Goal: Transaction & Acquisition: Purchase product/service

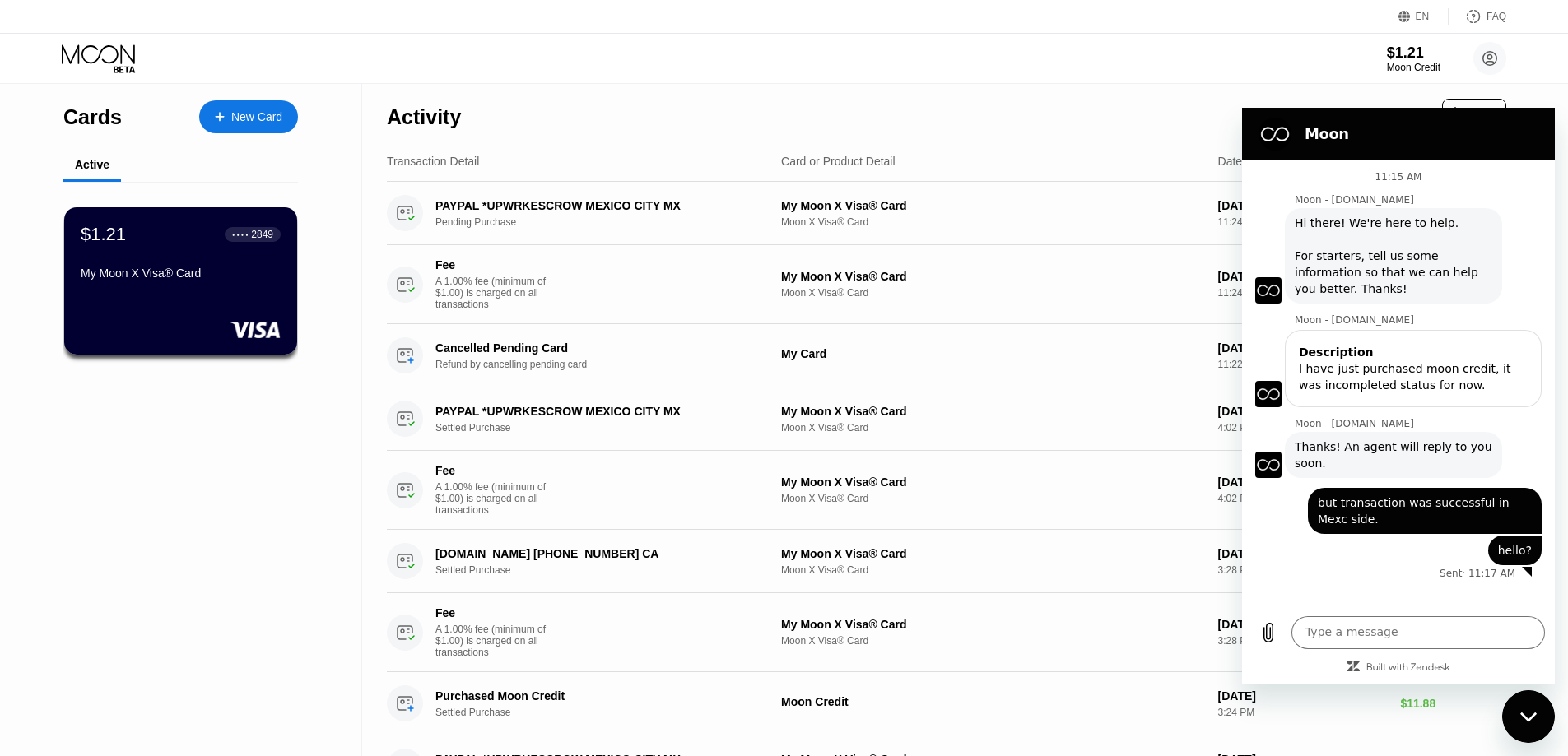
click at [882, 83] on div "EN Language Select an item Save FAQ $1.21 Moon Credit James Lee jameslee940118@…" at bounding box center [784, 42] width 1568 height 84
click at [1073, 112] on div "Activity Export" at bounding box center [946, 113] width 1120 height 58
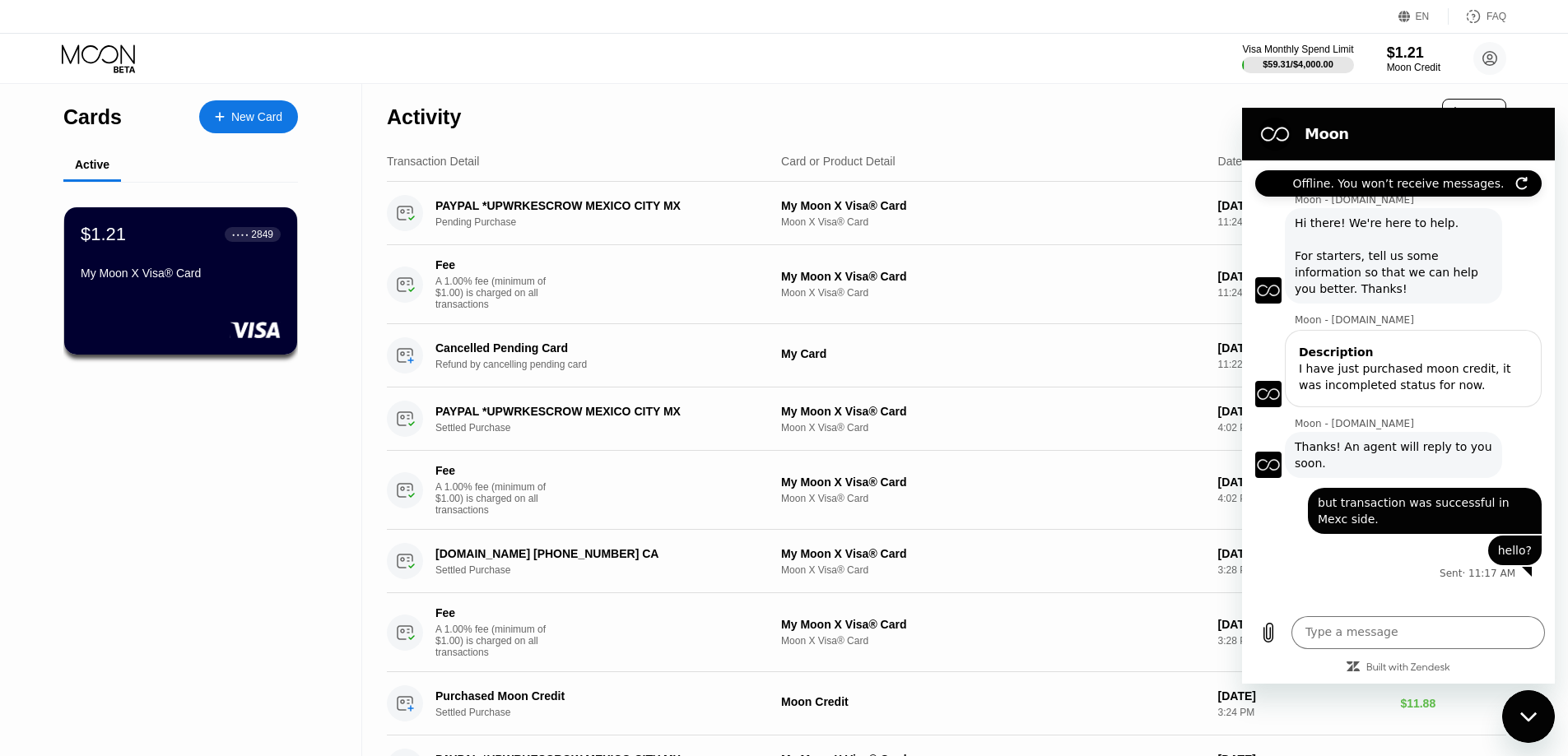
click at [934, 89] on div "Activity Export" at bounding box center [946, 113] width 1120 height 58
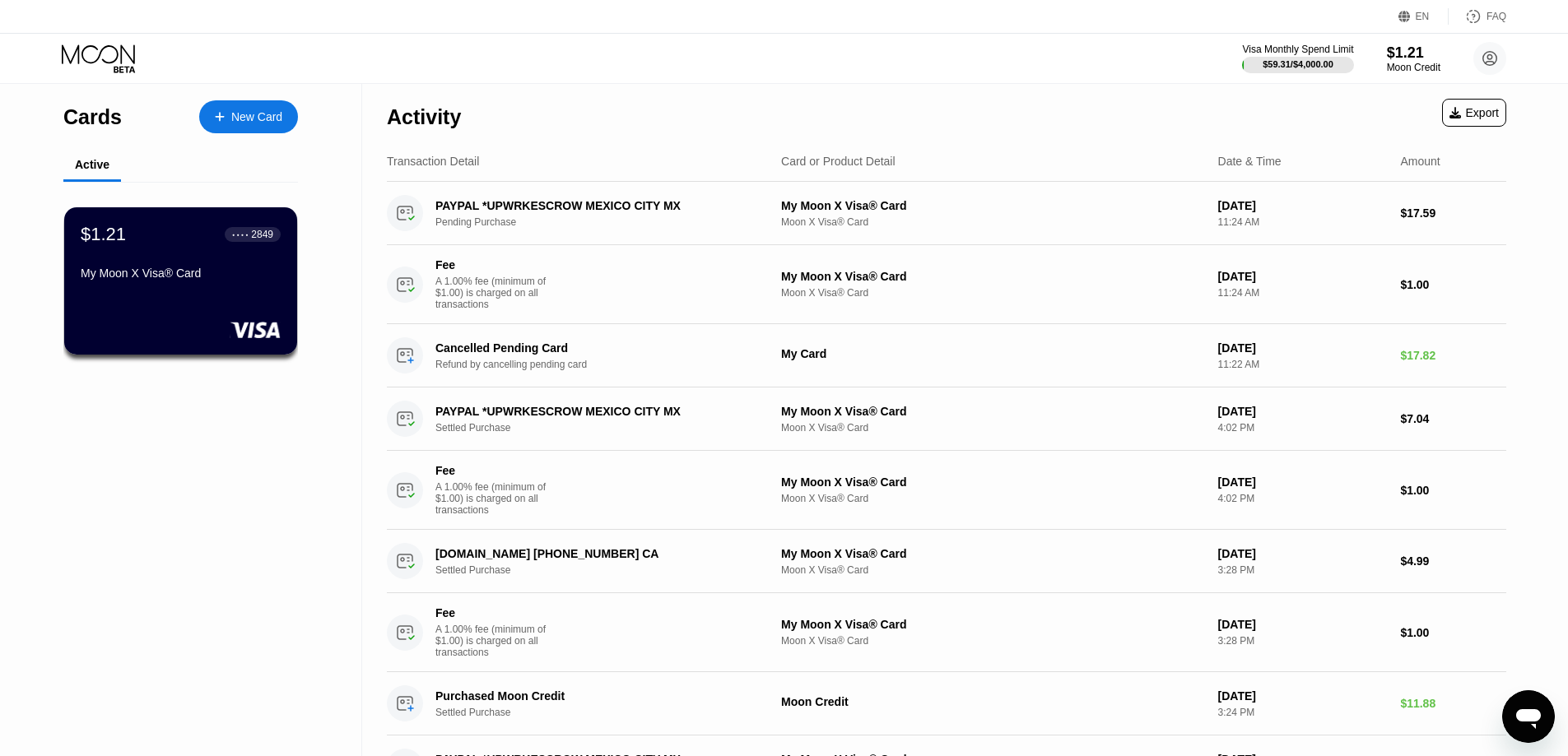
click at [236, 110] on div "New Card" at bounding box center [257, 117] width 51 height 14
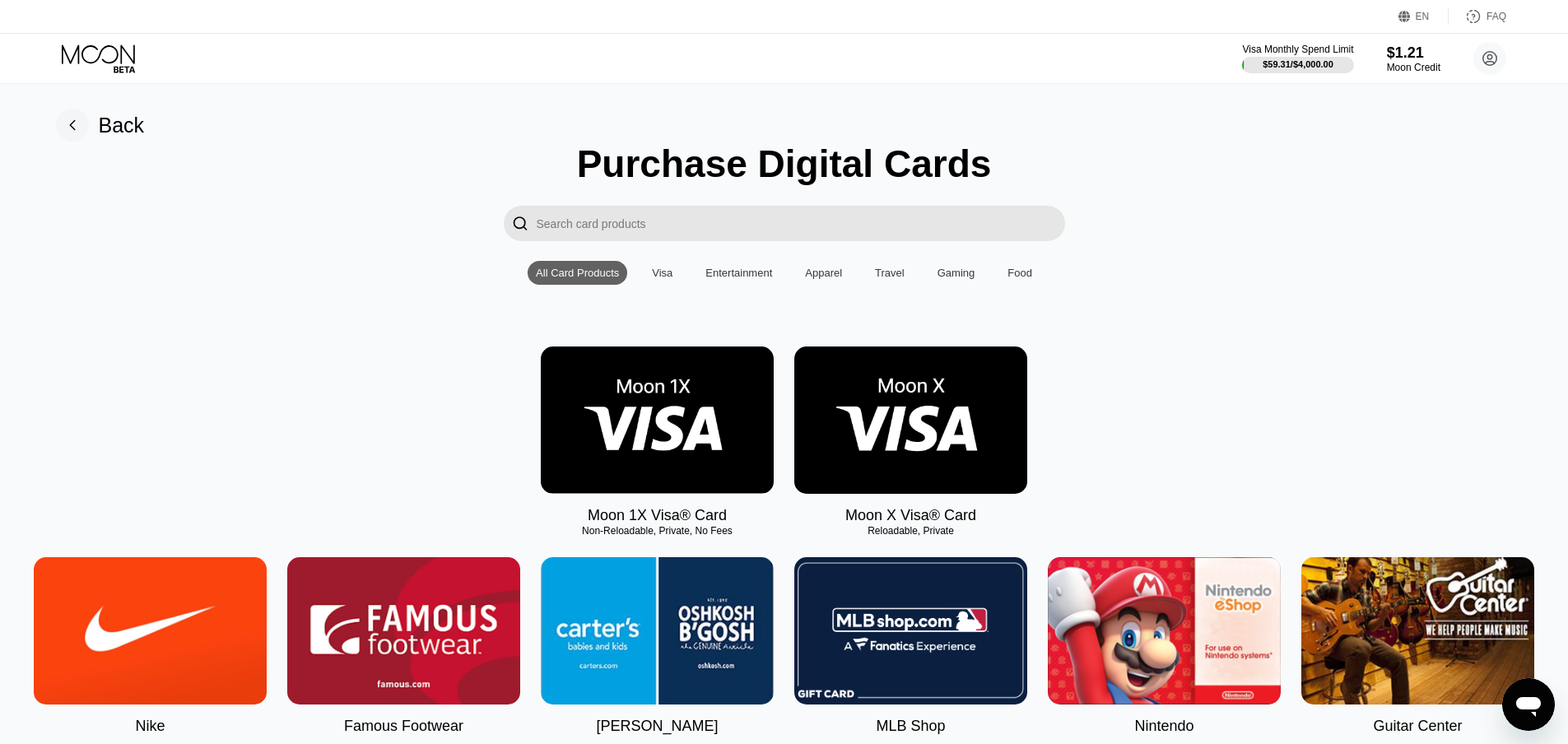
click at [1017, 467] on img at bounding box center [910, 420] width 232 height 148
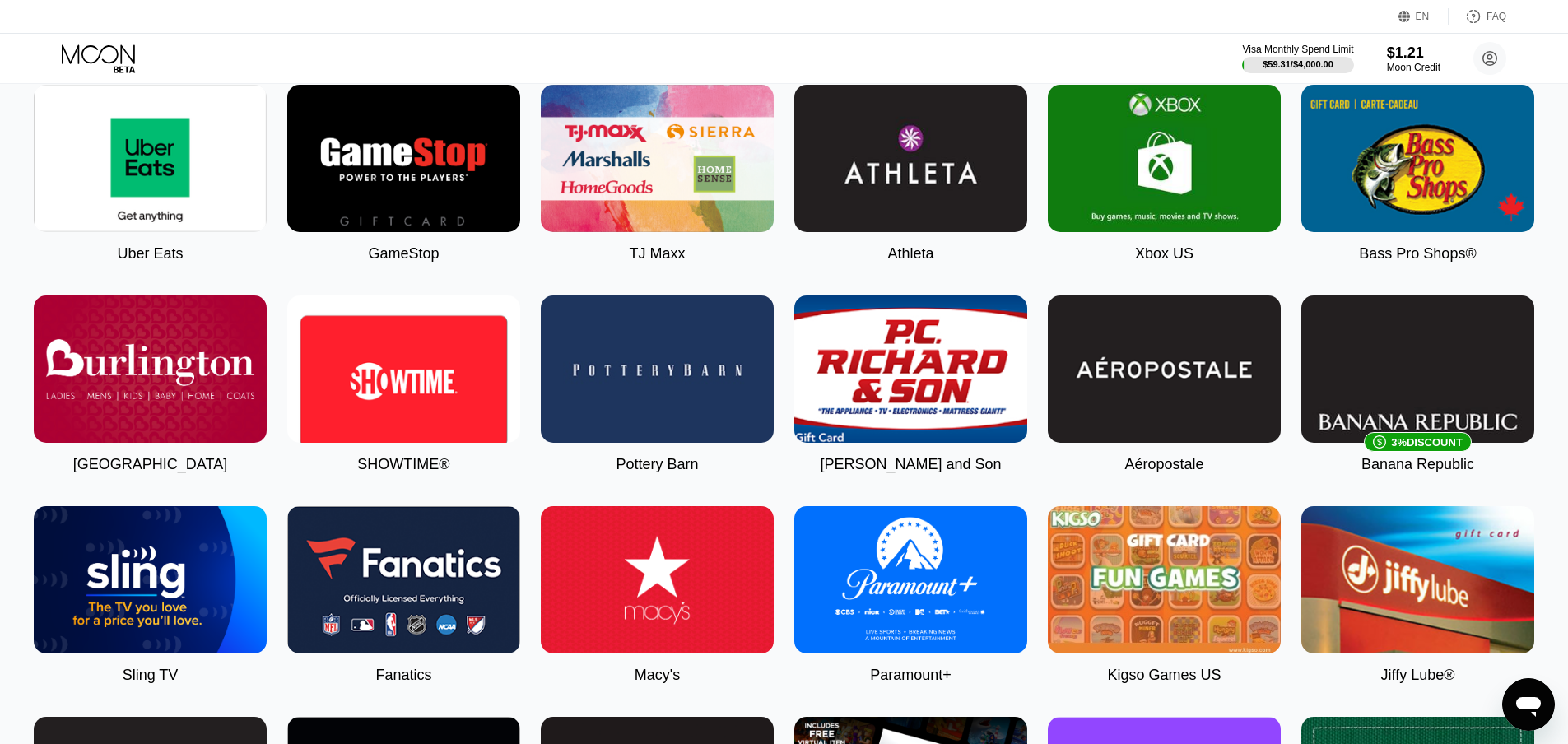
scroll to position [906, 0]
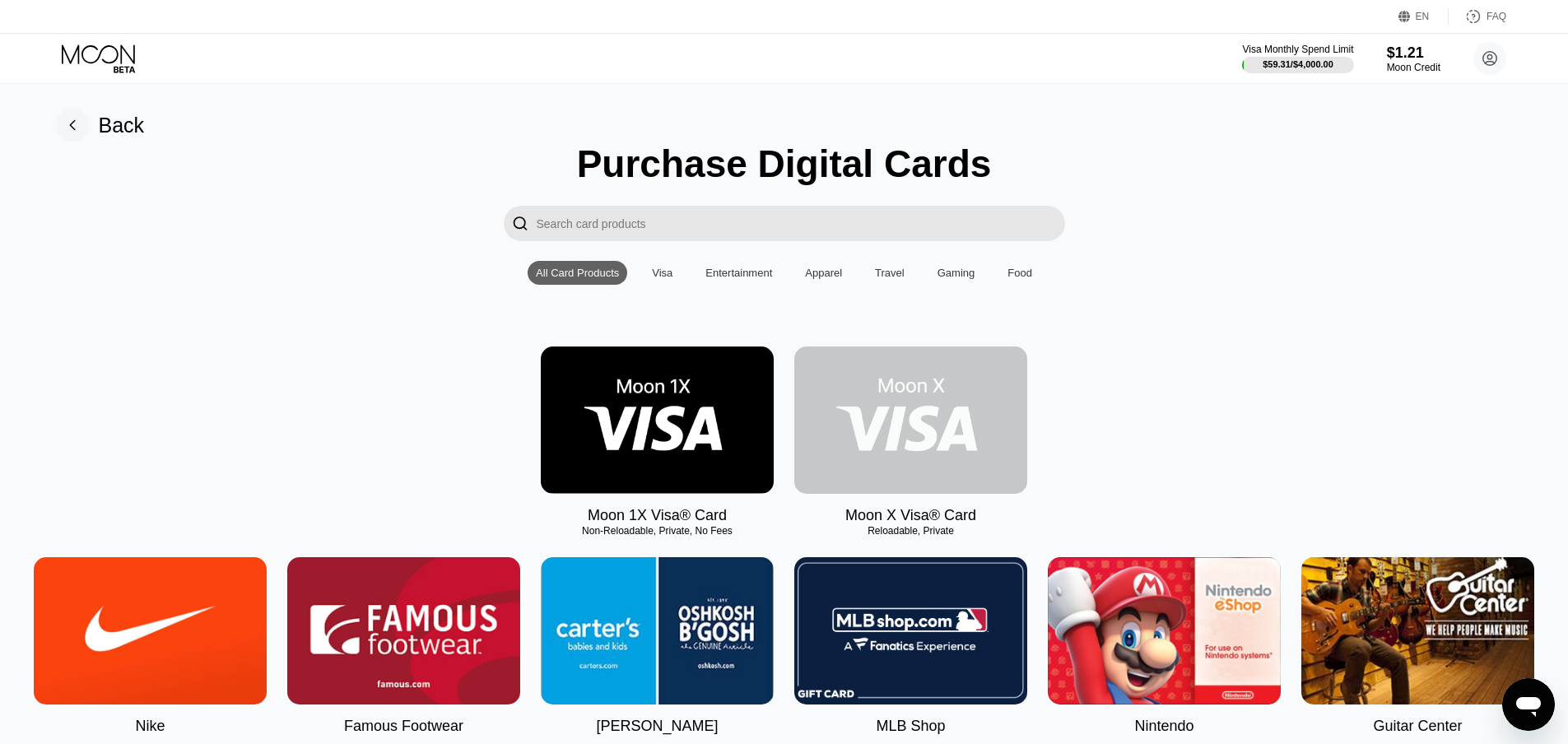
click at [886, 406] on img at bounding box center [910, 420] width 232 height 148
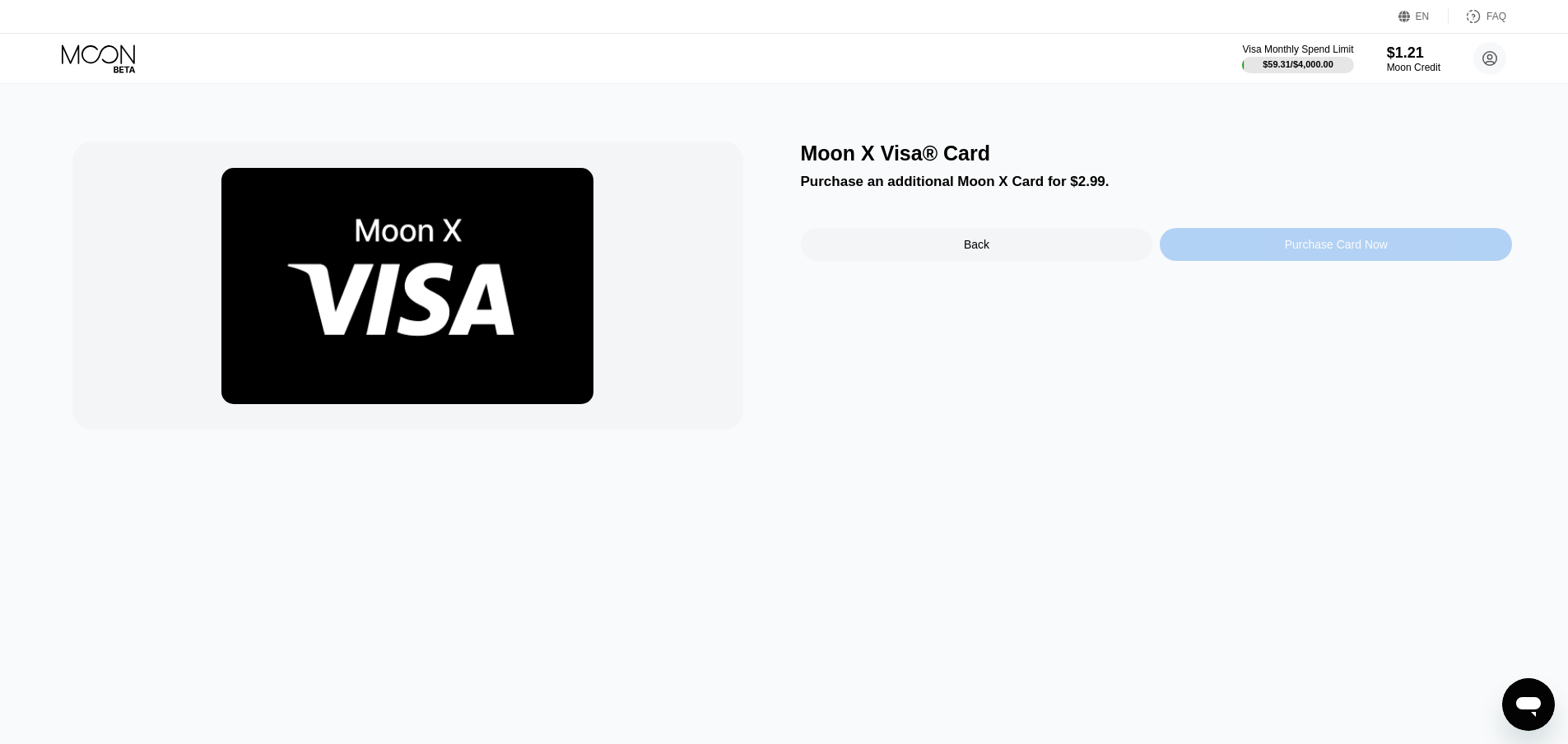
click at [1322, 251] on div "Purchase Card Now" at bounding box center [1336, 244] width 103 height 13
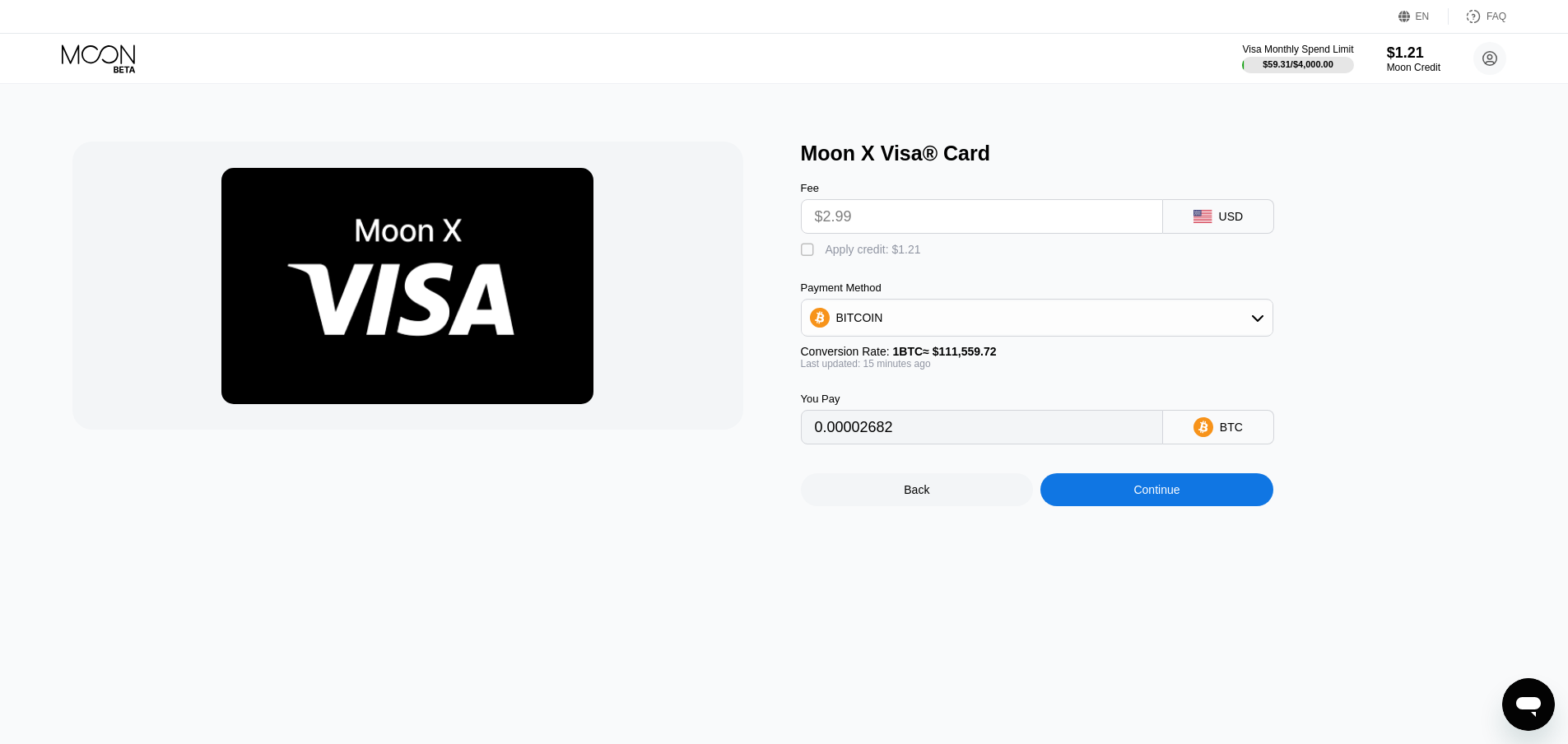
click at [1251, 317] on div "BITCOIN" at bounding box center [1036, 318] width 471 height 33
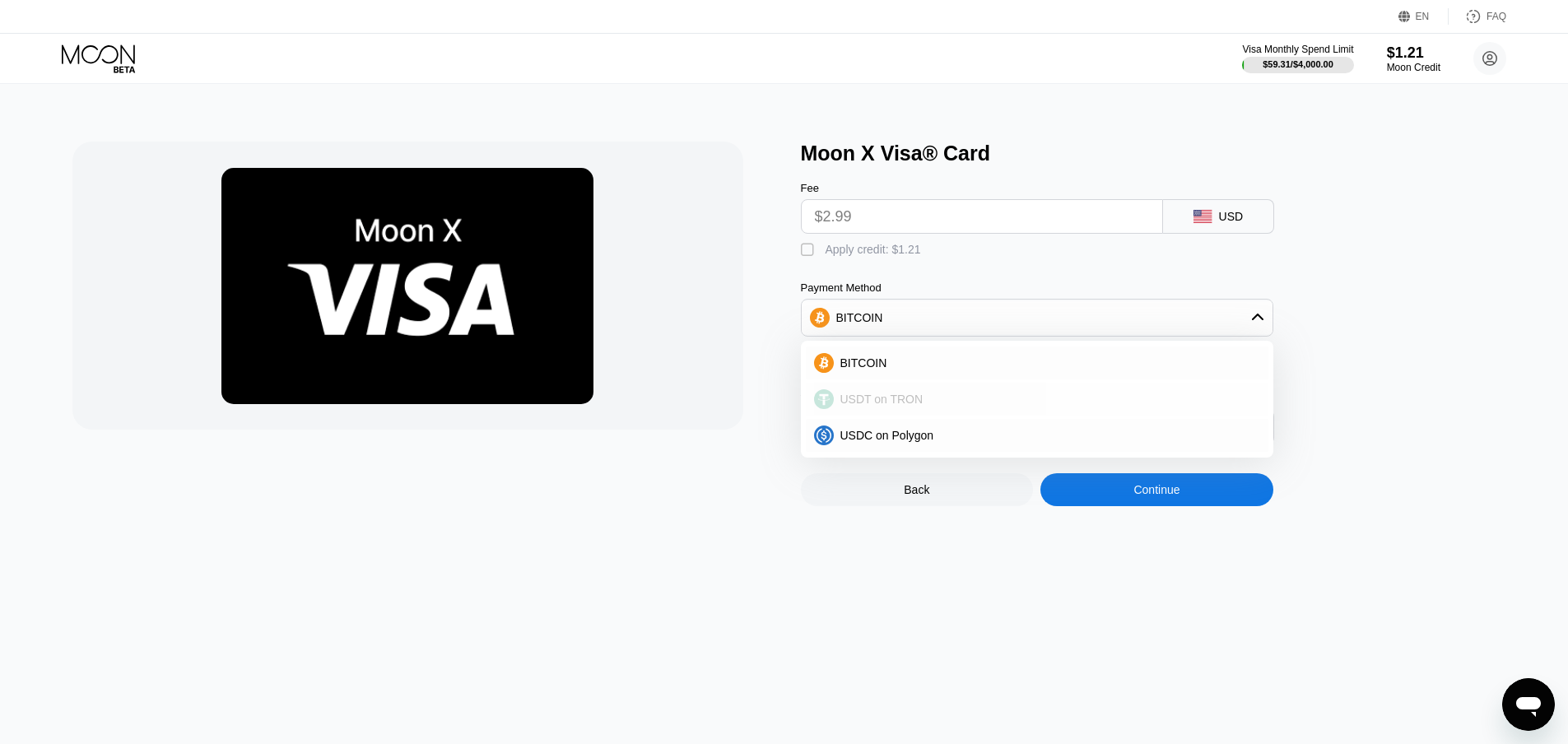
click at [1007, 406] on div "USDT on TRON" at bounding box center [1046, 399] width 426 height 13
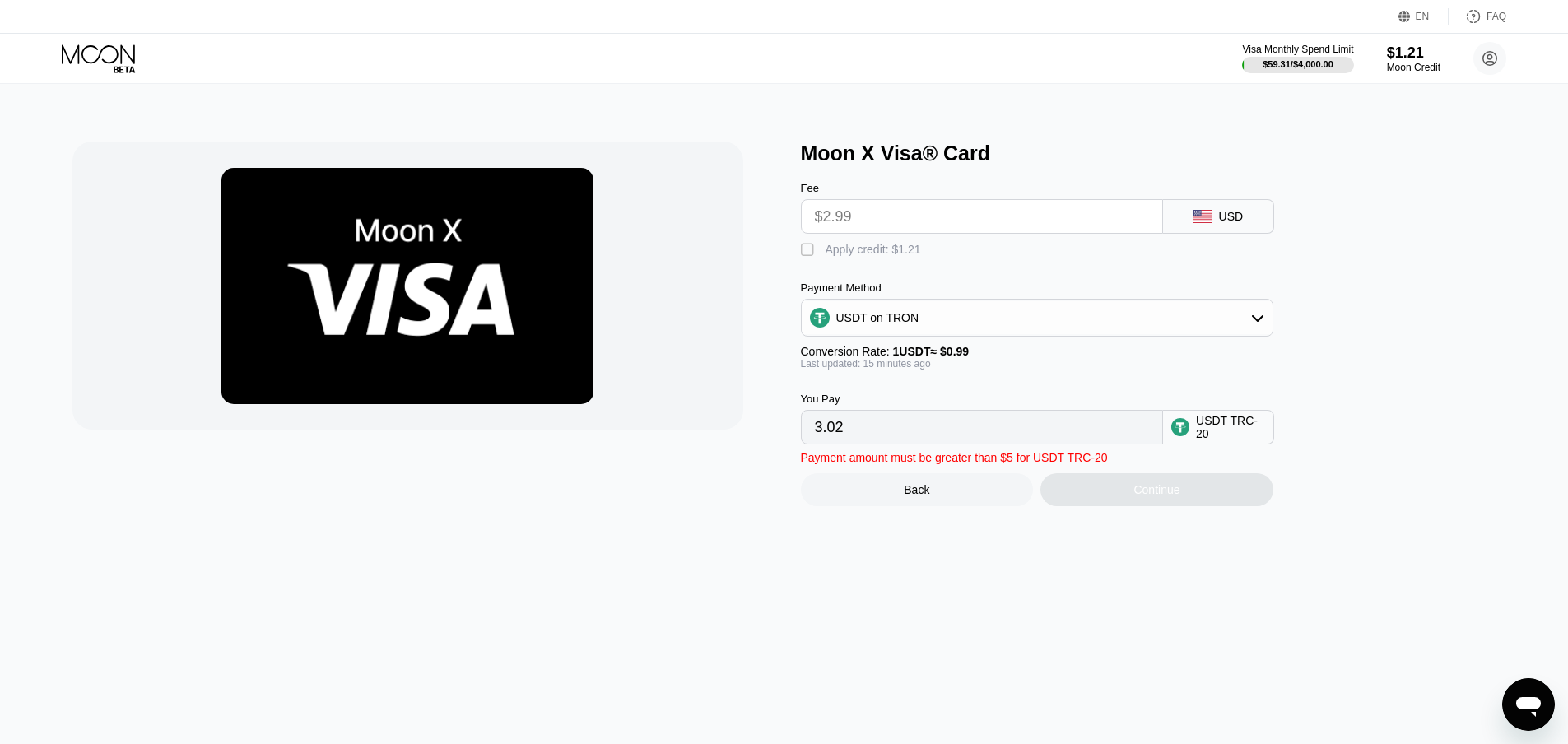
click at [938, 436] on input "3.02" at bounding box center [981, 427] width 334 height 33
click at [923, 444] on input "3.02" at bounding box center [981, 427] width 334 height 33
drag, startPoint x: 906, startPoint y: 436, endPoint x: 732, endPoint y: 430, distance: 174.1
click at [732, 430] on div "Moon X Visa® Card Fee $2.99 USD  Apply credit: $1.21 Payment Method USDT on TR…" at bounding box center [784, 324] width 1424 height 365
click at [934, 226] on input "$2.99" at bounding box center [981, 217] width 334 height 33
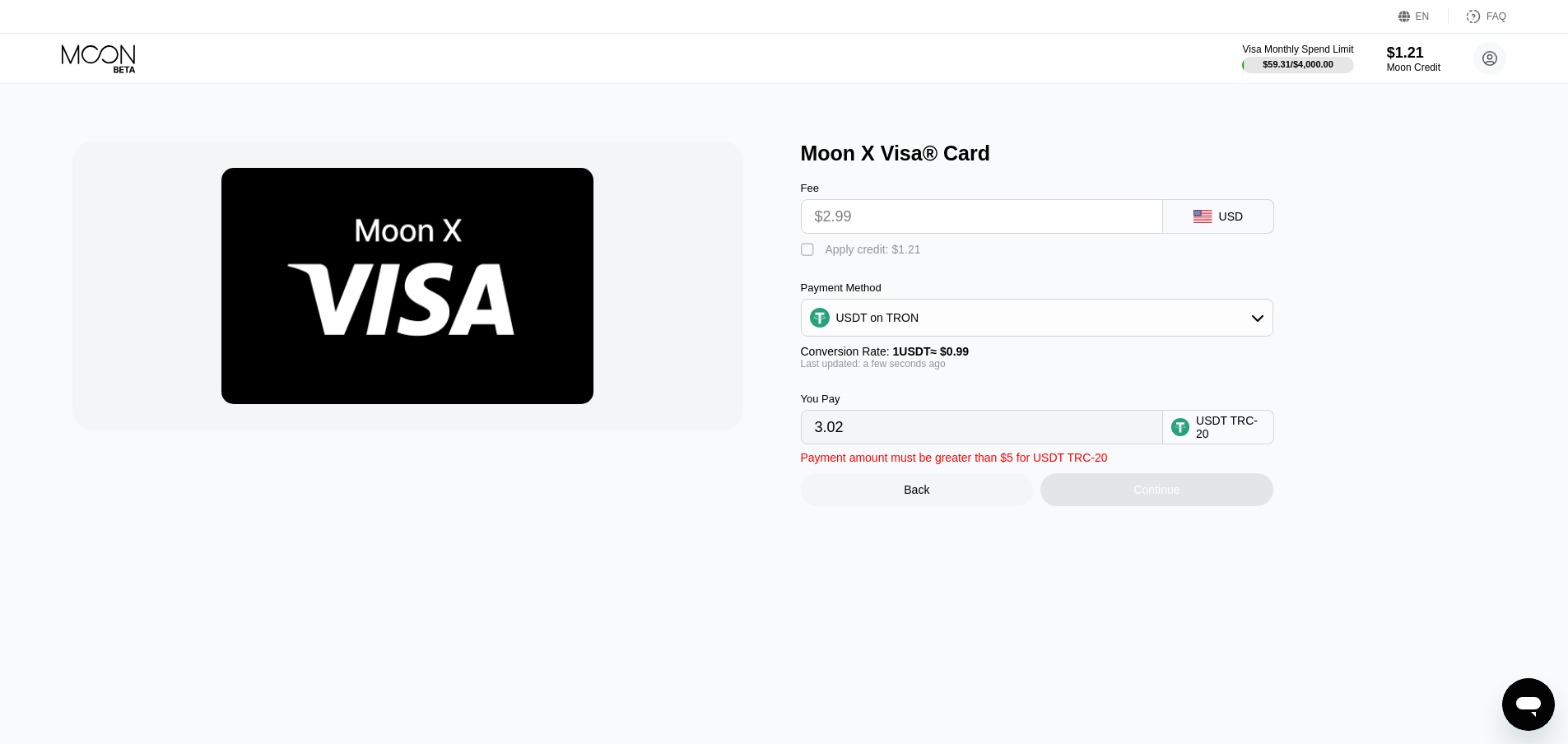
click at [934, 226] on input "$2.99" at bounding box center [981, 217] width 334 height 33
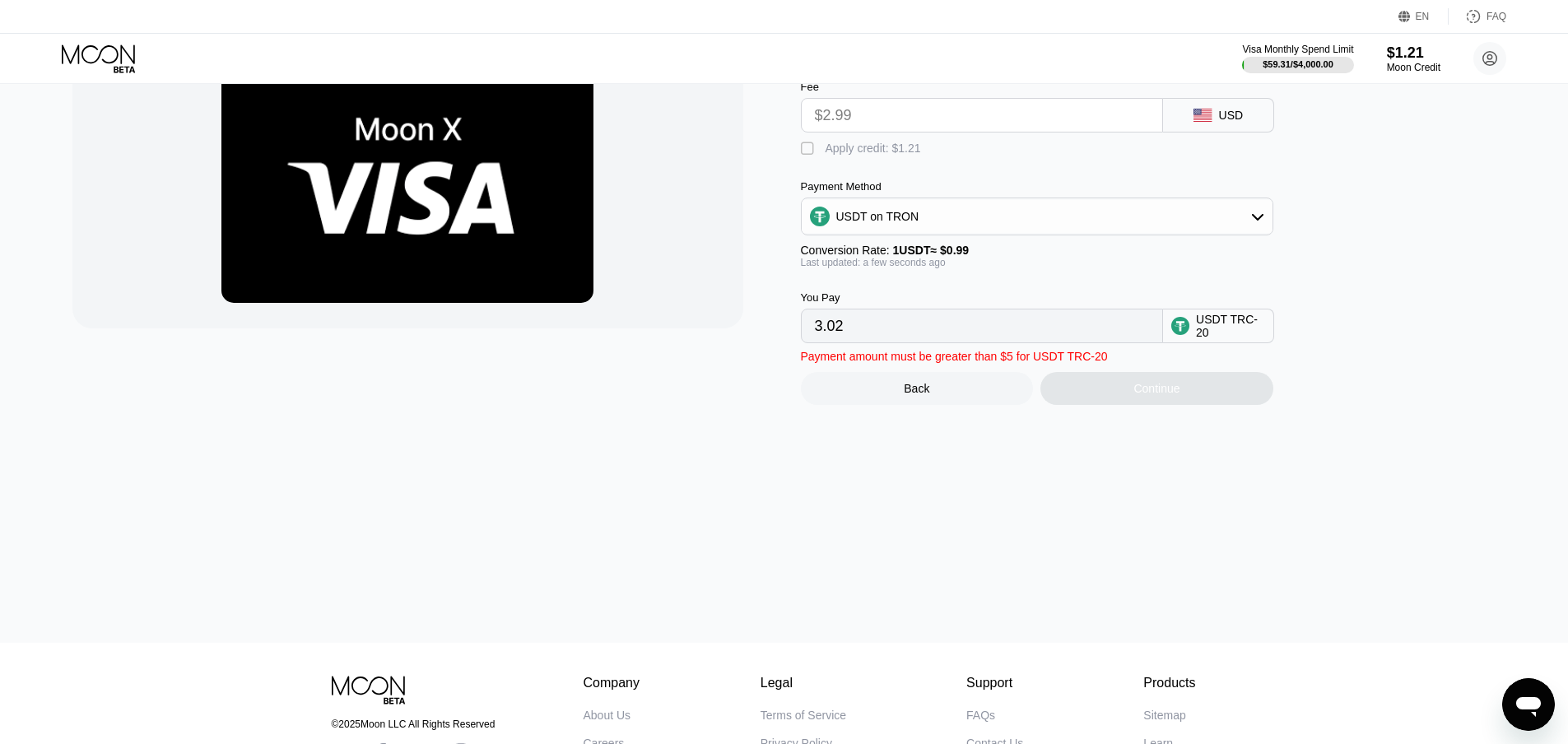
scroll to position [165, 0]
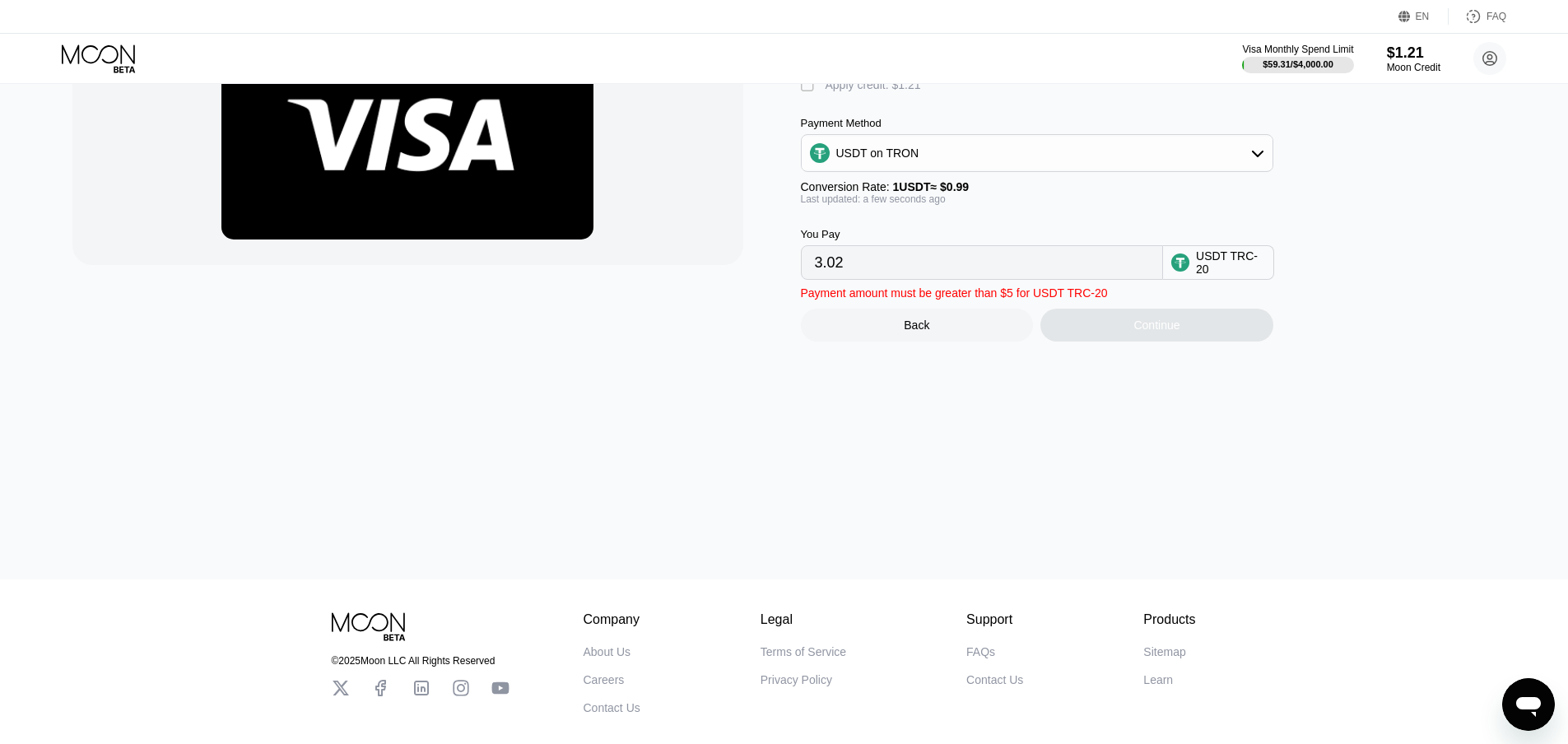
click at [963, 272] on input "3.02" at bounding box center [981, 262] width 334 height 33
drag, startPoint x: 853, startPoint y: 273, endPoint x: 736, endPoint y: 267, distance: 117.2
click at [739, 270] on div "Moon X Visa® Card Fee $2.99 USD  Apply credit: $1.21 Payment Method USDT on TR…" at bounding box center [784, 159] width 1424 height 365
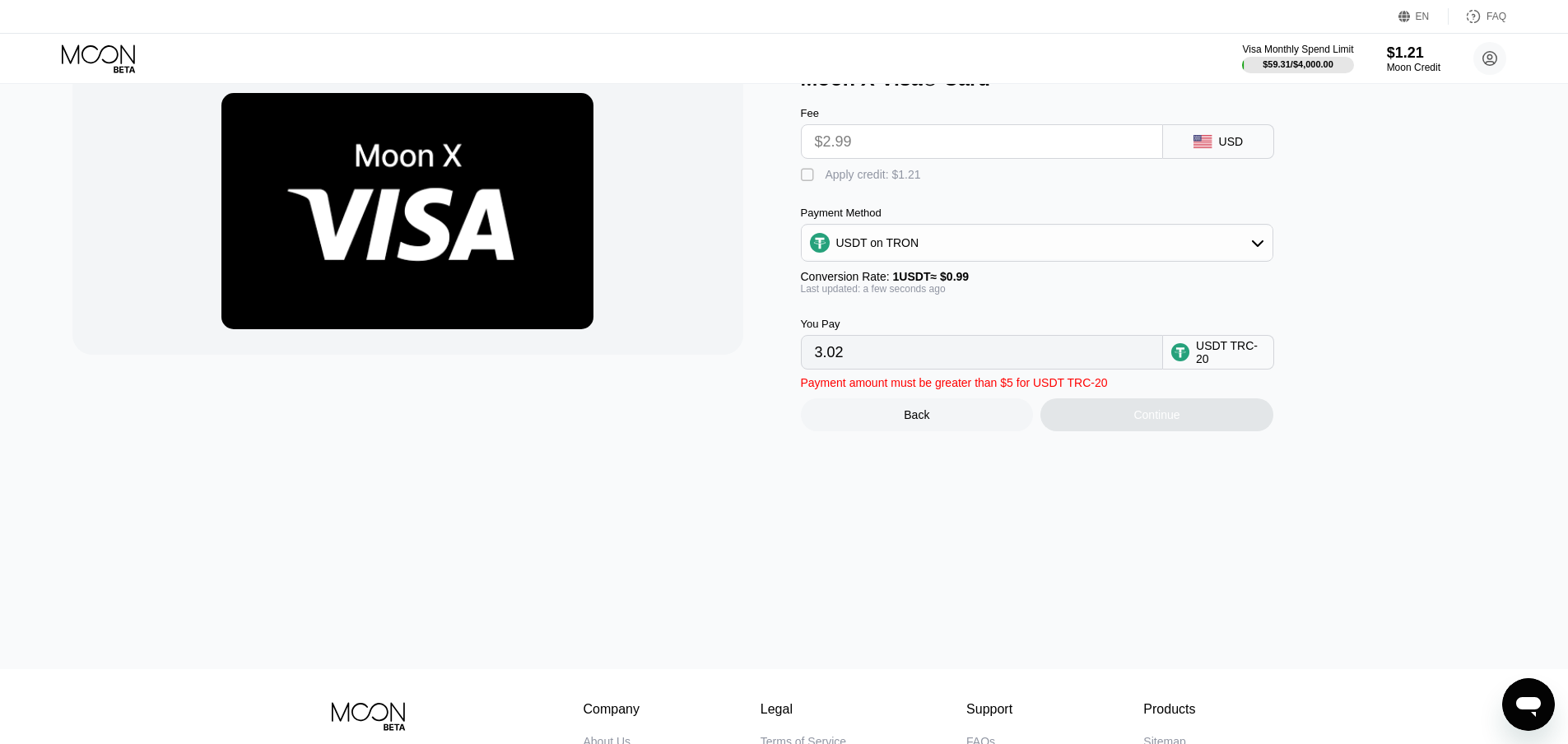
scroll to position [0, 0]
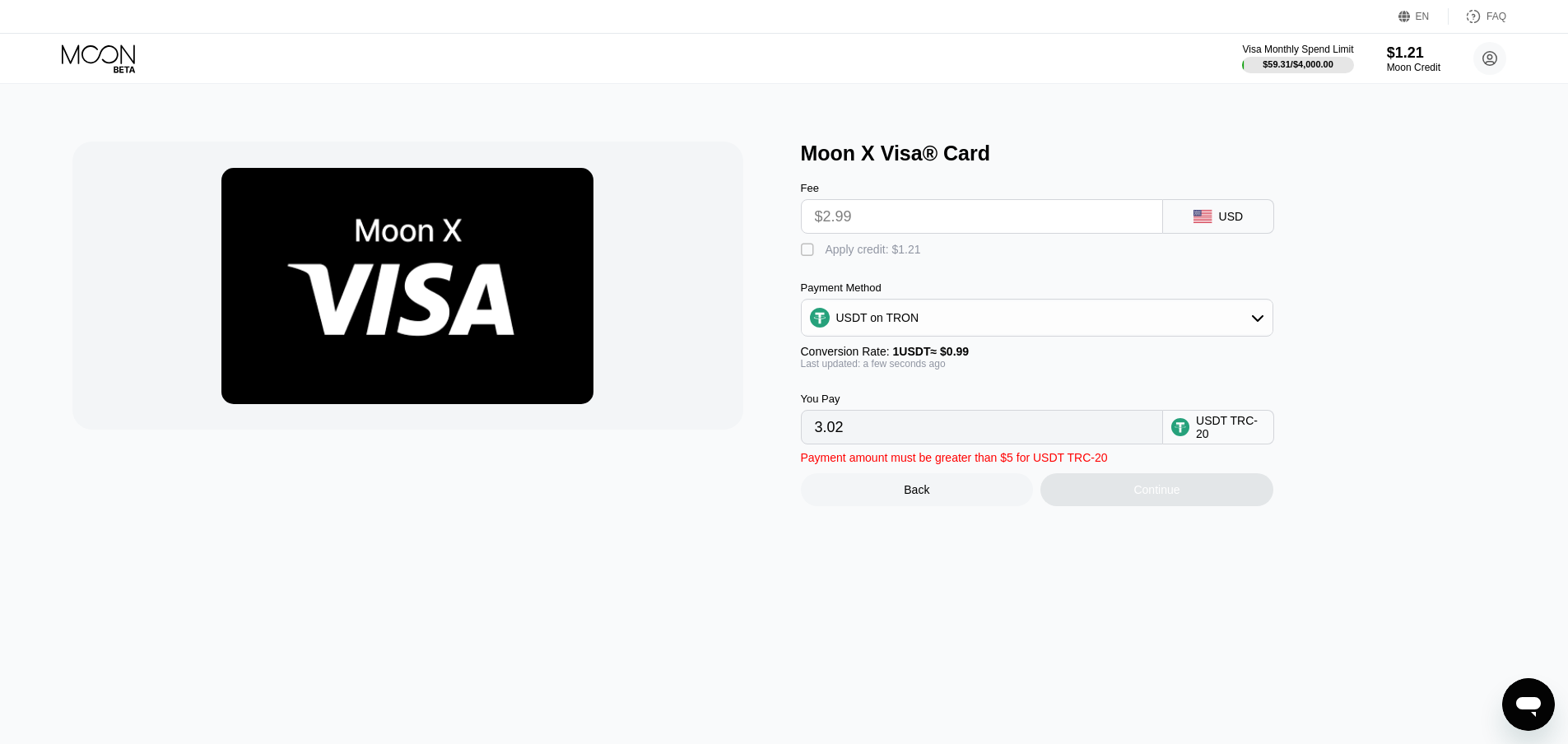
click at [928, 217] on input "$2.99" at bounding box center [981, 217] width 334 height 33
click at [806, 252] on div "" at bounding box center [809, 250] width 16 height 16
click at [806, 257] on div "" at bounding box center [809, 250] width 16 height 16
type input "3.02"
click at [868, 444] on input "3.02" at bounding box center [981, 427] width 334 height 33
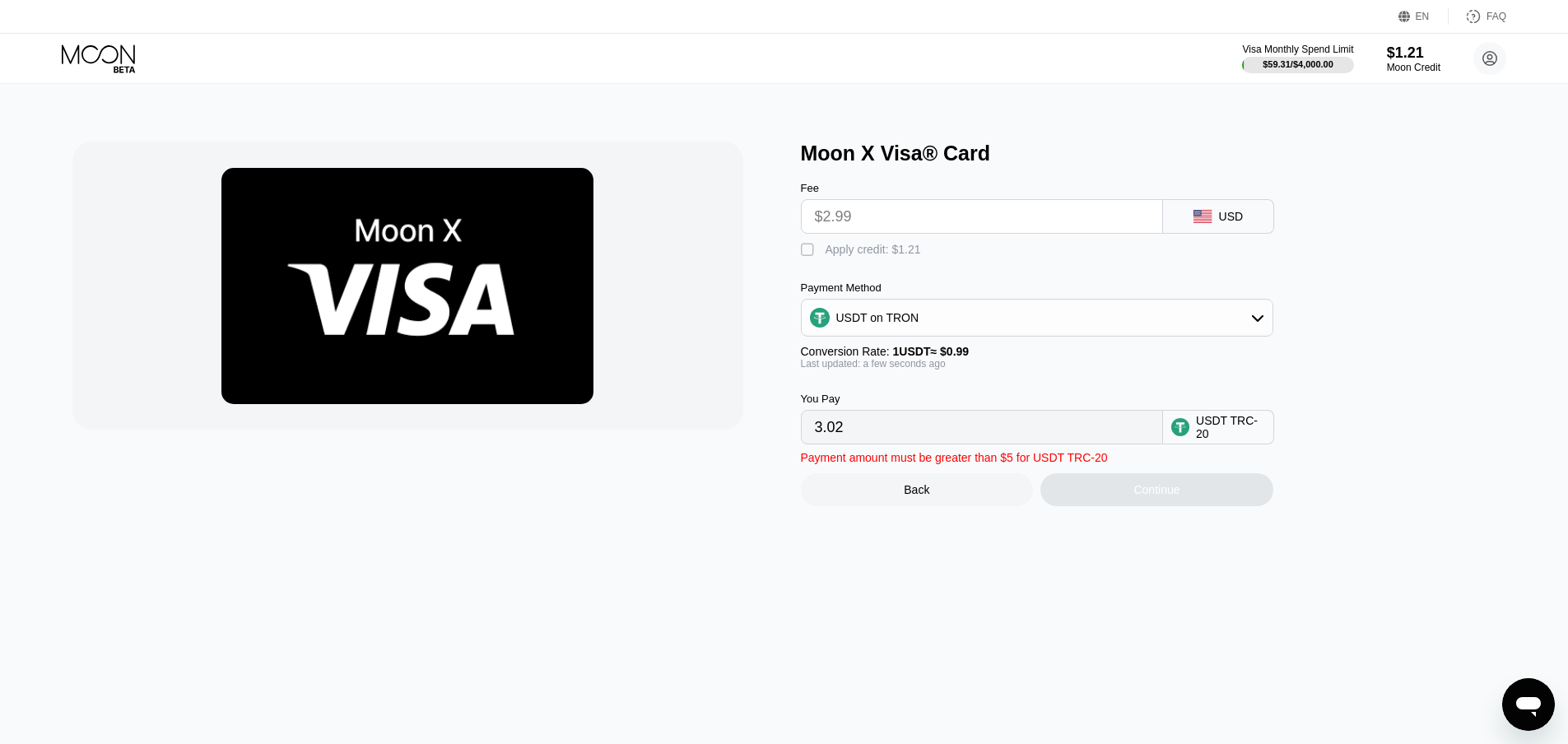
click at [863, 220] on input "$2.99" at bounding box center [981, 217] width 334 height 33
click at [819, 225] on input "$2.99" at bounding box center [981, 217] width 334 height 33
click at [908, 496] on div "Back" at bounding box center [916, 490] width 26 height 13
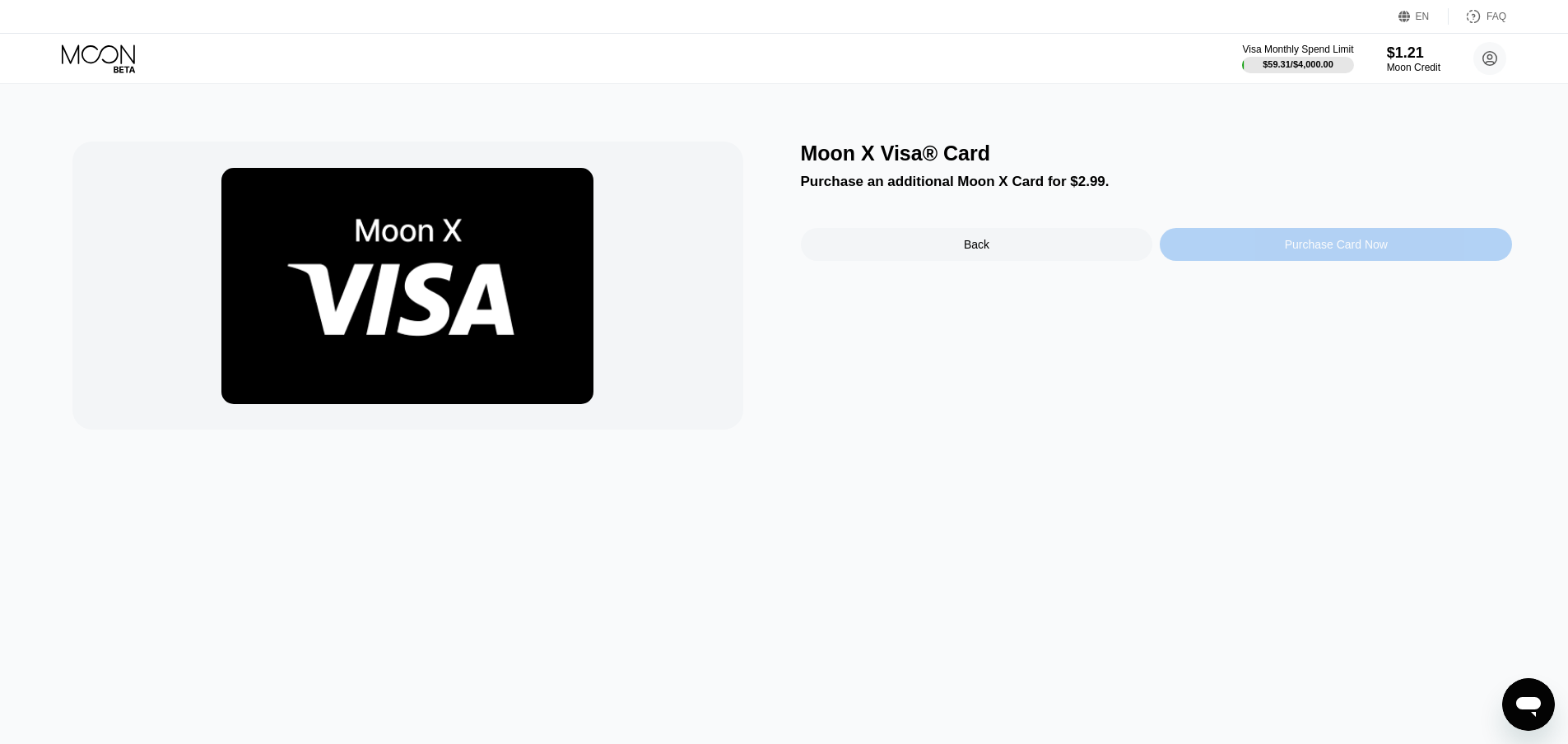
click at [1274, 249] on div "Purchase Card Now" at bounding box center [1336, 245] width 352 height 33
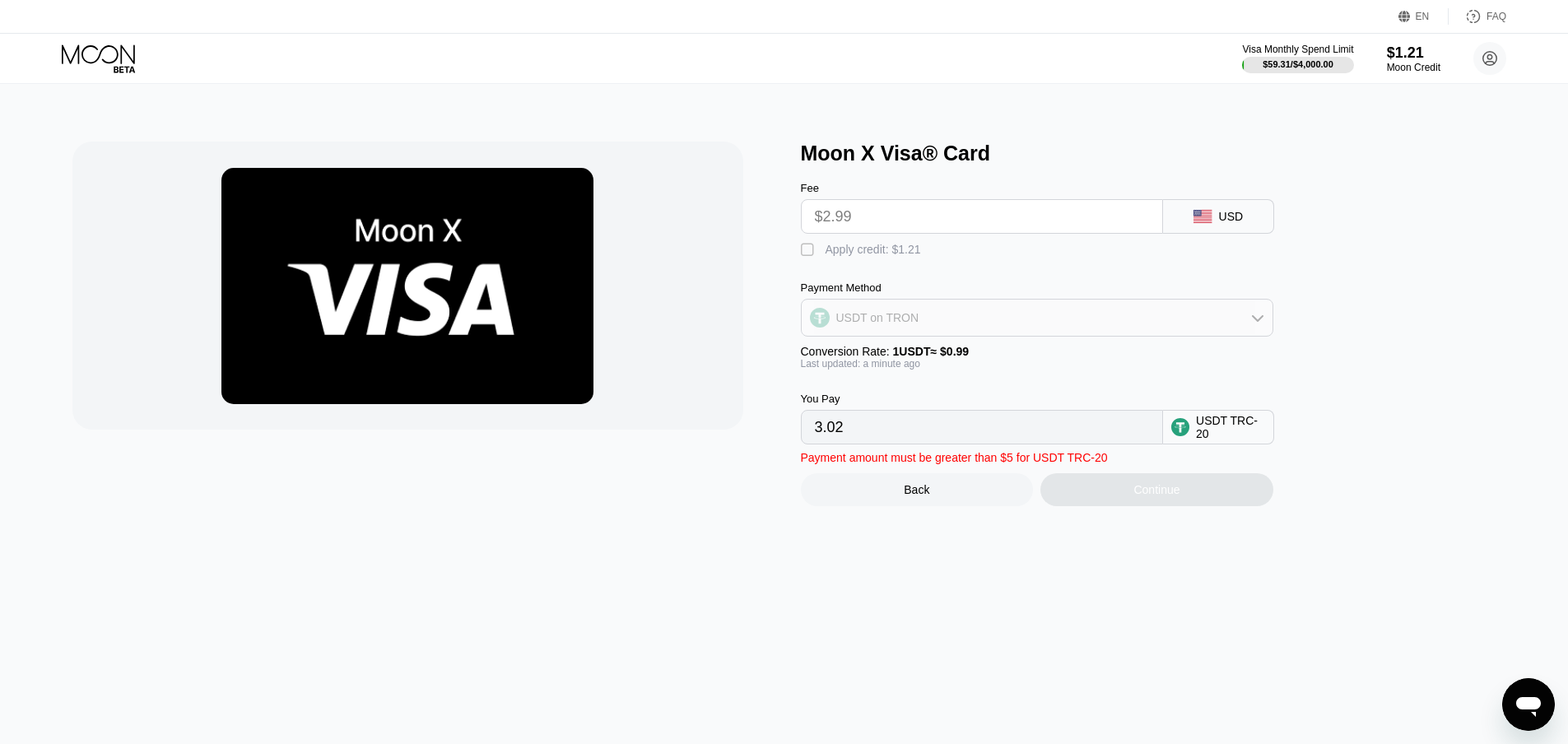
click at [882, 324] on div "USDT on TRON" at bounding box center [877, 318] width 83 height 13
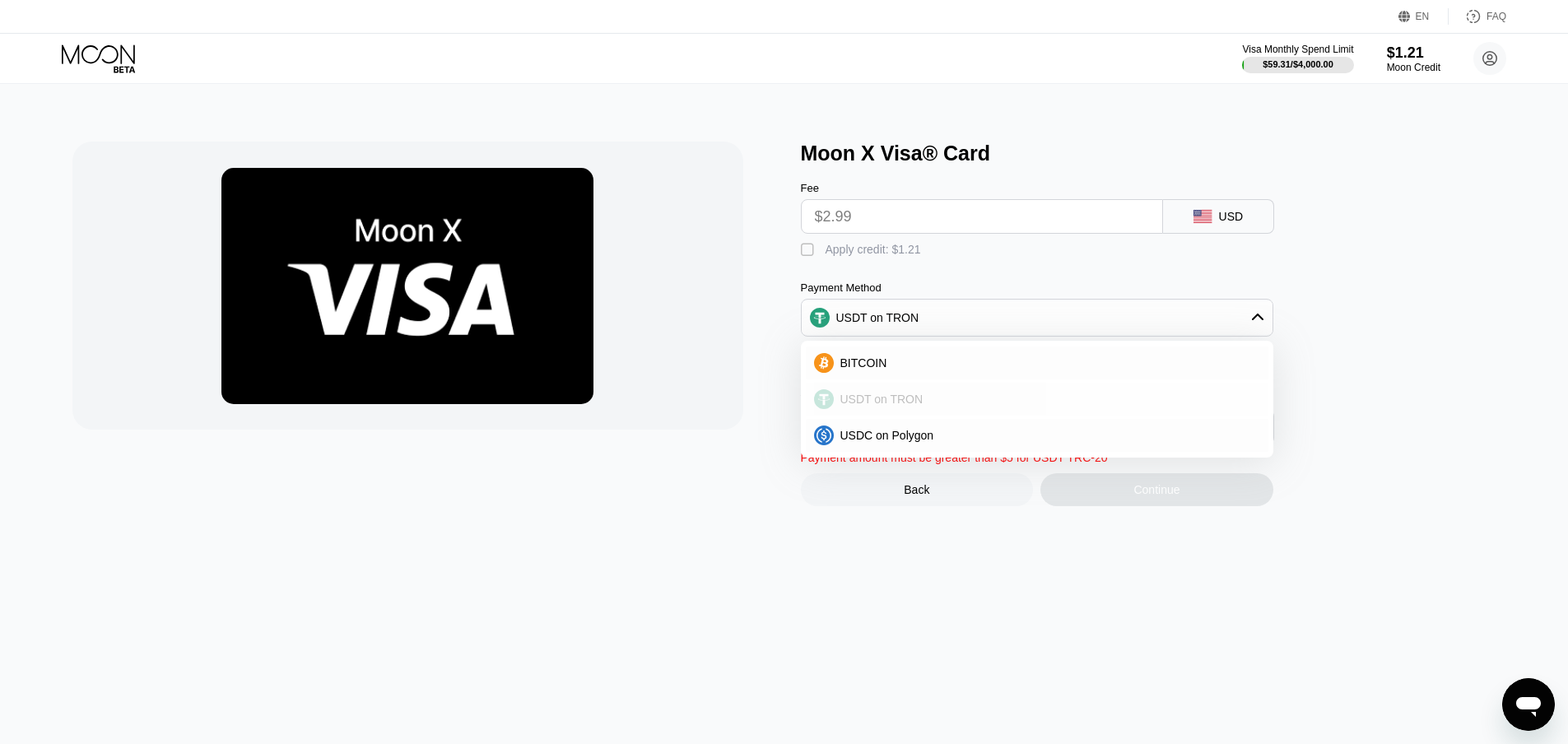
click at [880, 406] on span "USDT on TRON" at bounding box center [881, 399] width 83 height 13
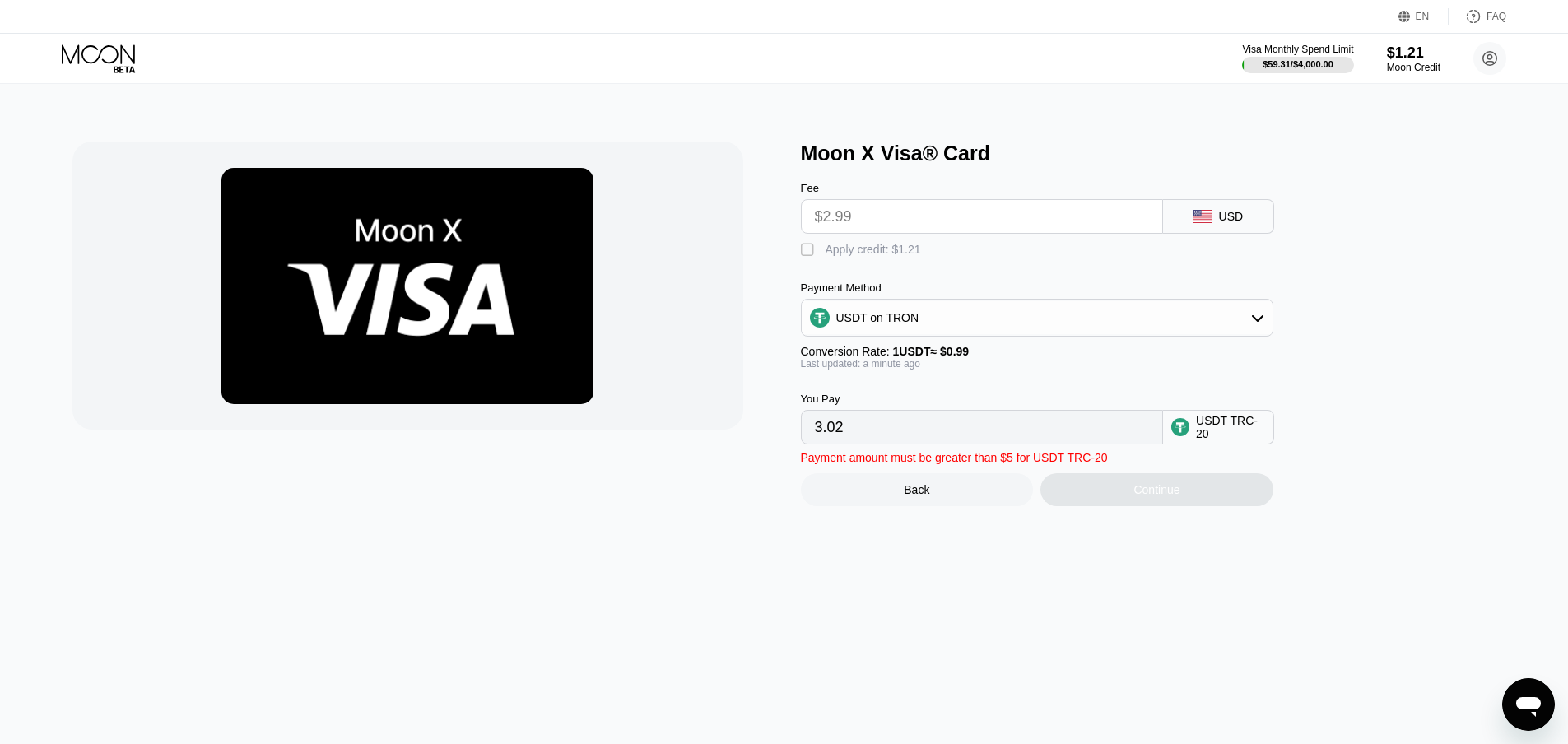
click at [841, 436] on input "3.02" at bounding box center [981, 427] width 334 height 33
click at [1392, 162] on div "Moon X Visa® Card" at bounding box center [1156, 153] width 711 height 24
click at [946, 506] on div "Back" at bounding box center [917, 490] width 232 height 33
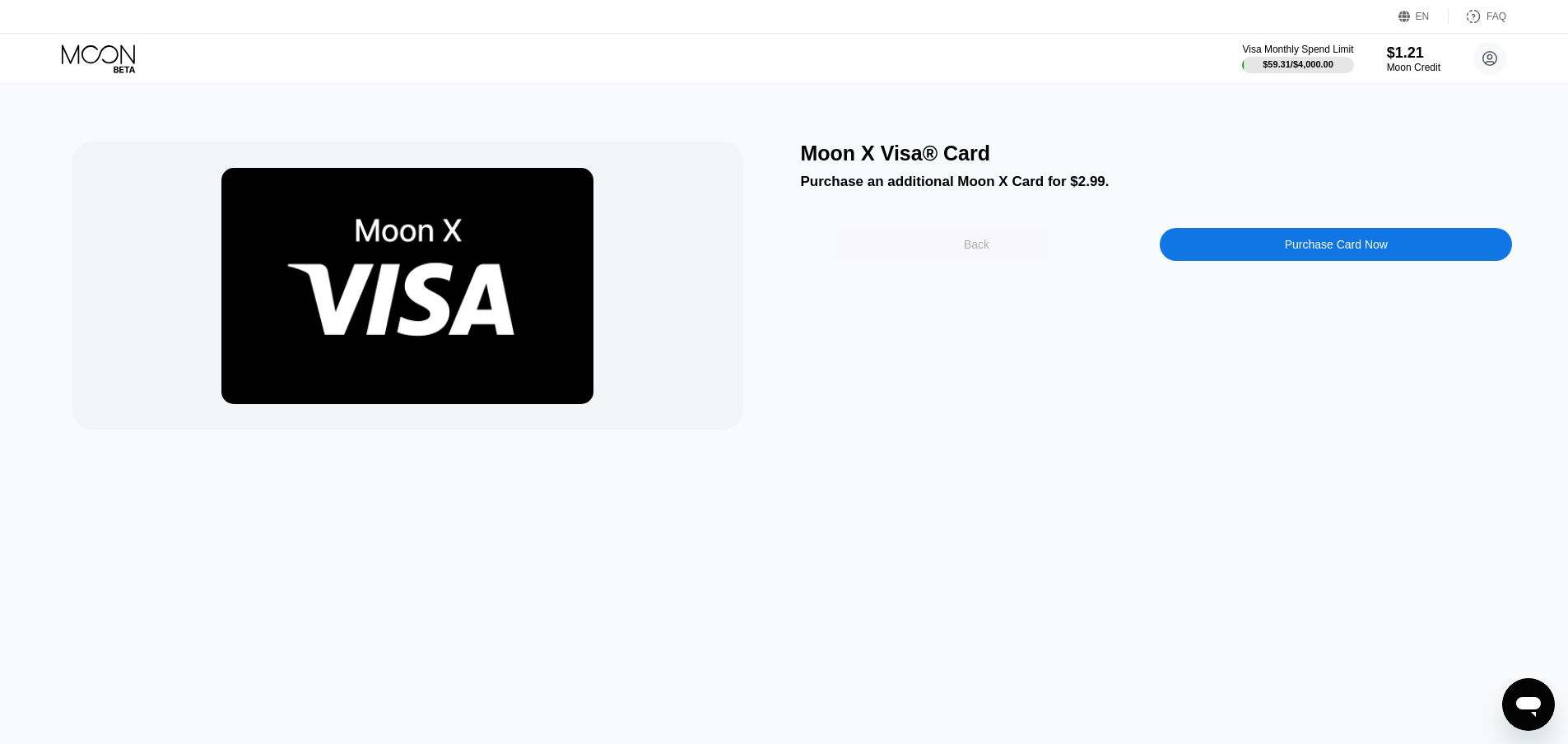
click at [1030, 257] on div "Back" at bounding box center [976, 245] width 352 height 33
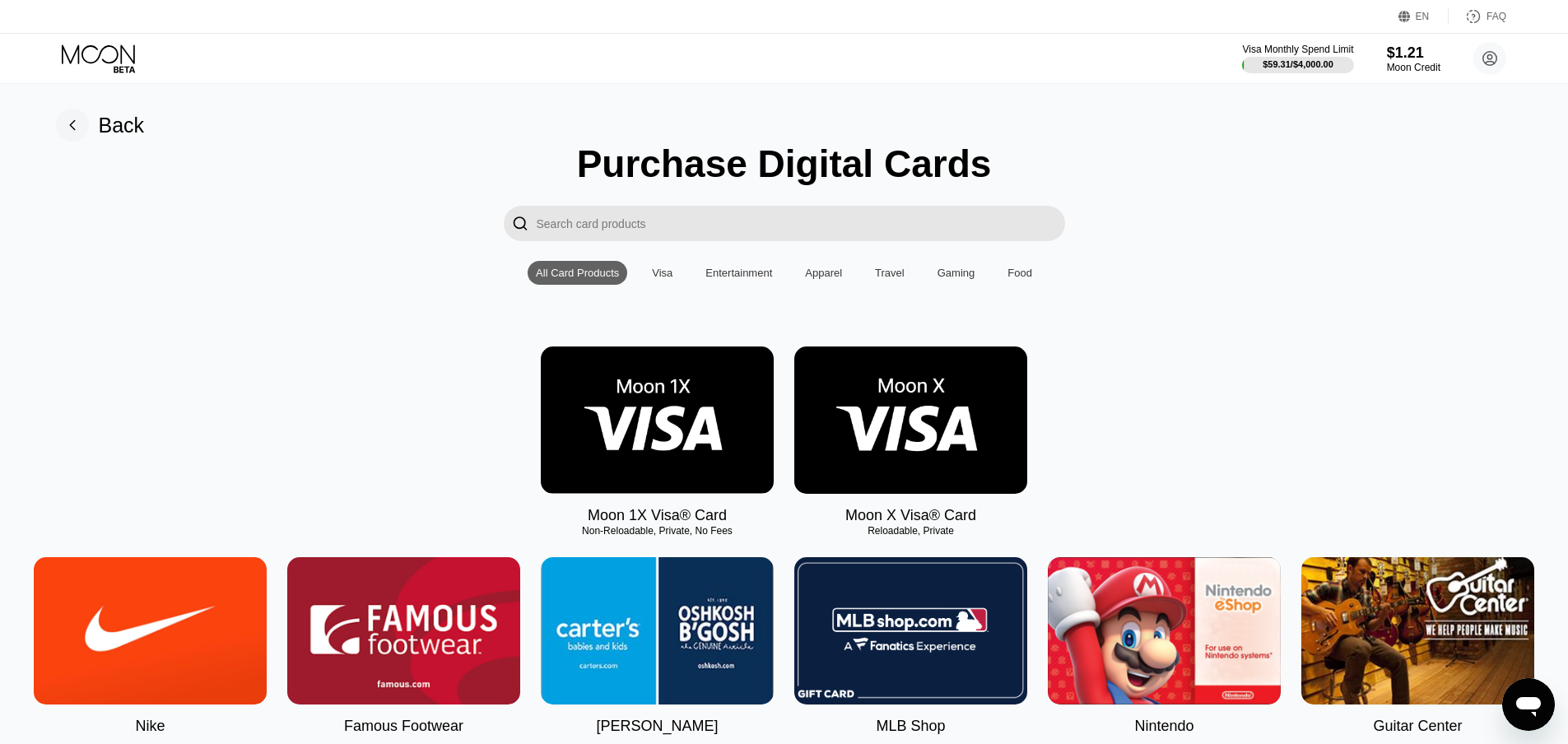
click at [901, 421] on img at bounding box center [910, 420] width 232 height 148
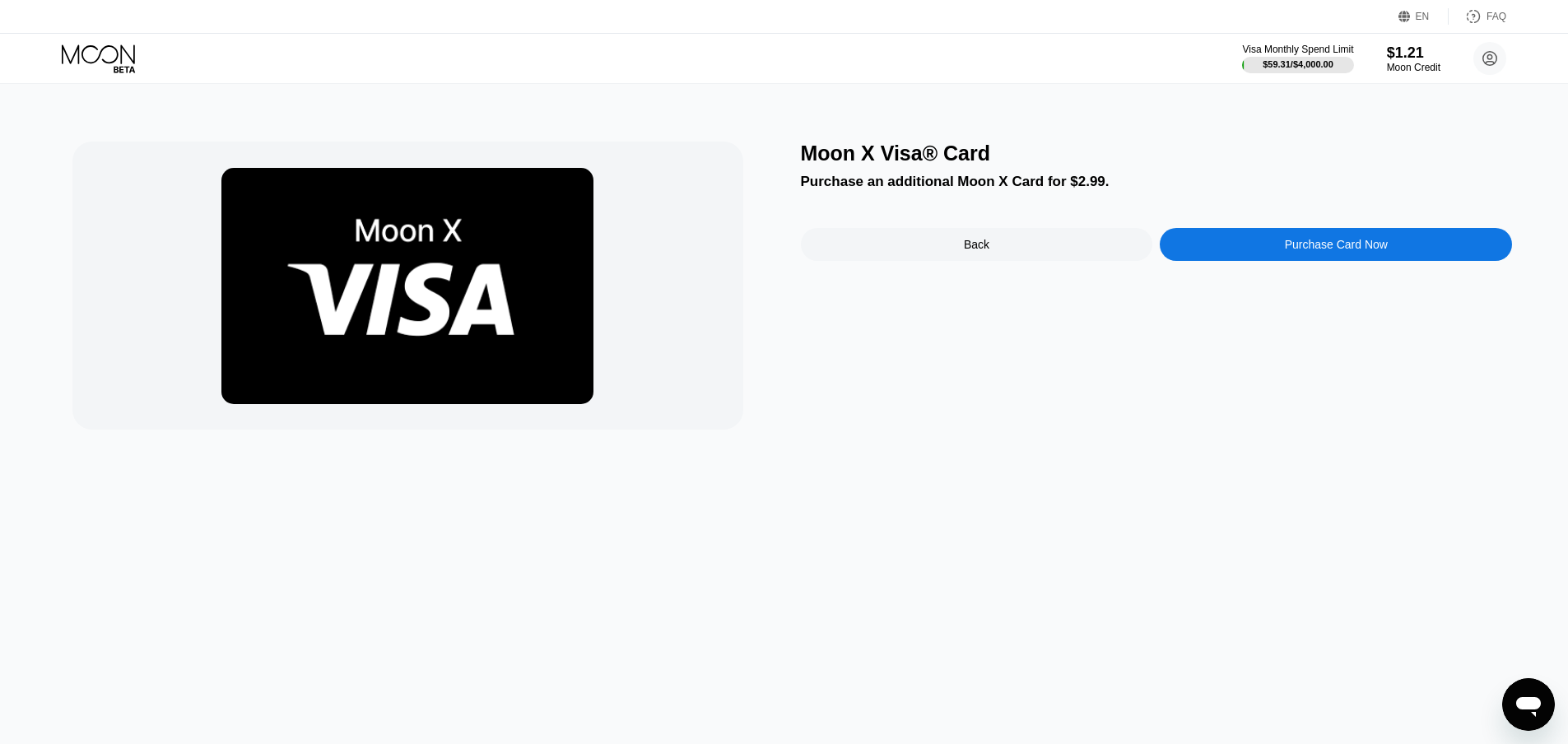
click at [1026, 229] on div "Moon X Visa® Card Purchase an additional Moon X Card for $2.99. Back Purchase C…" at bounding box center [1156, 285] width 711 height 288
click at [1024, 238] on div "Back" at bounding box center [976, 245] width 352 height 33
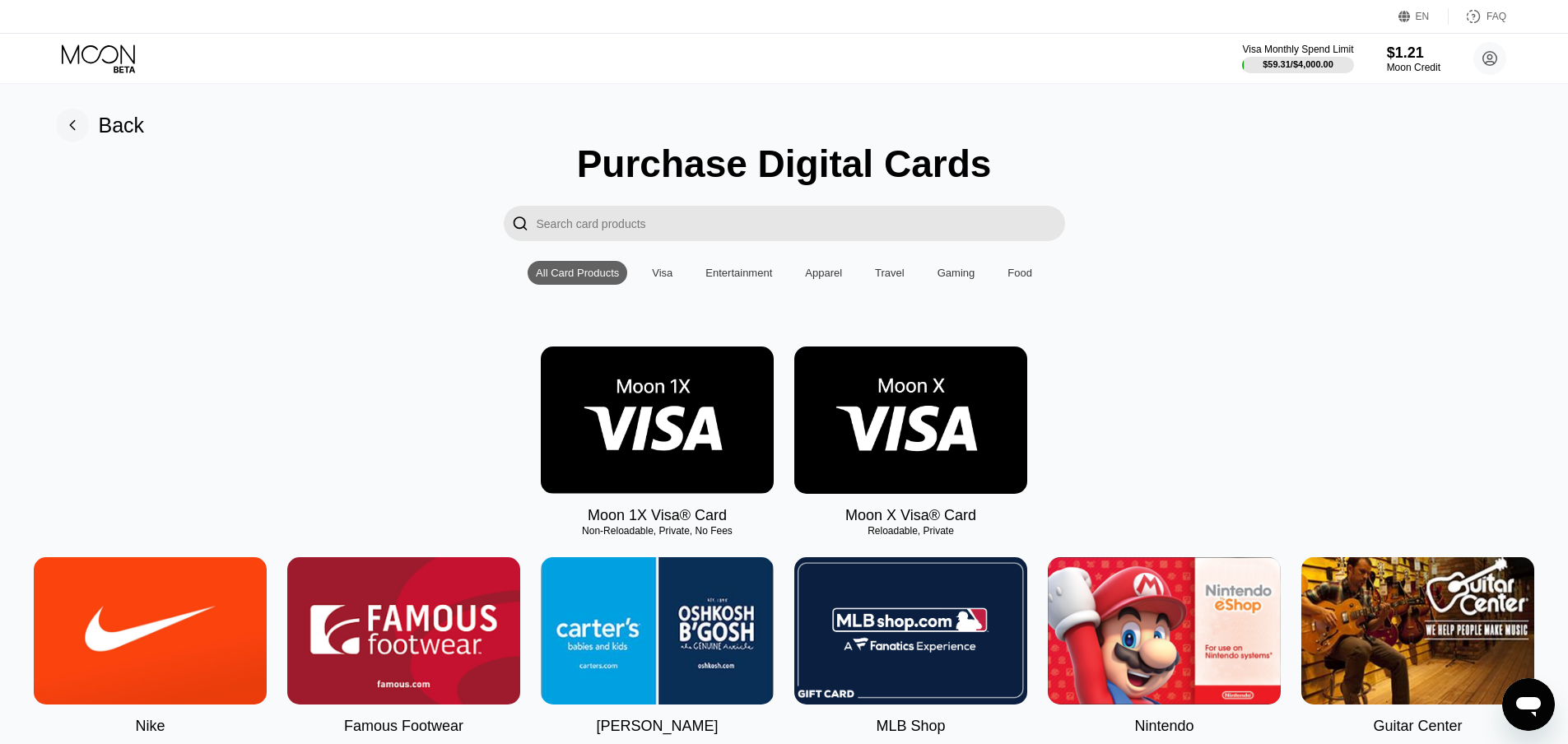
click at [902, 464] on img at bounding box center [910, 420] width 232 height 148
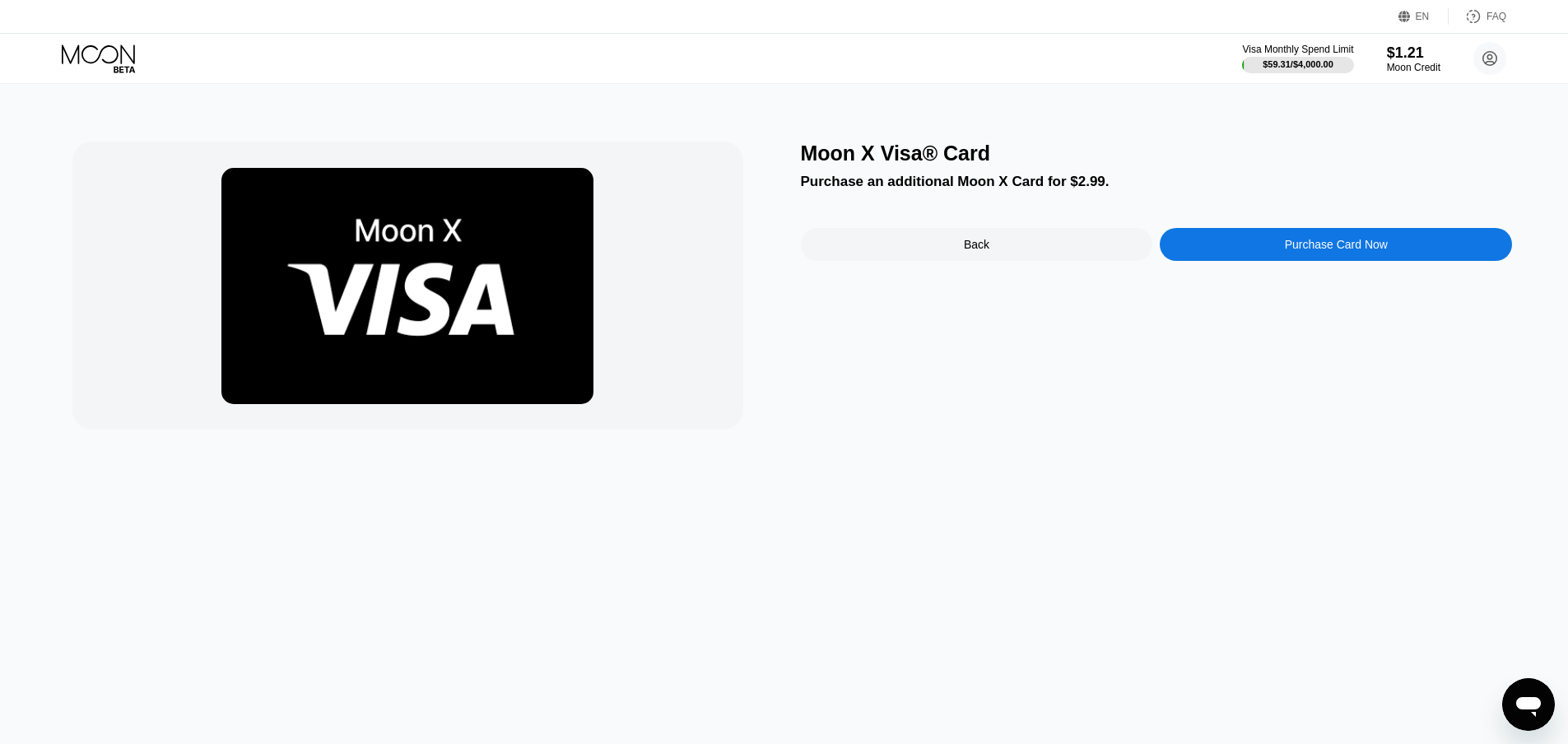
click at [964, 251] on div "Back" at bounding box center [976, 244] width 26 height 13
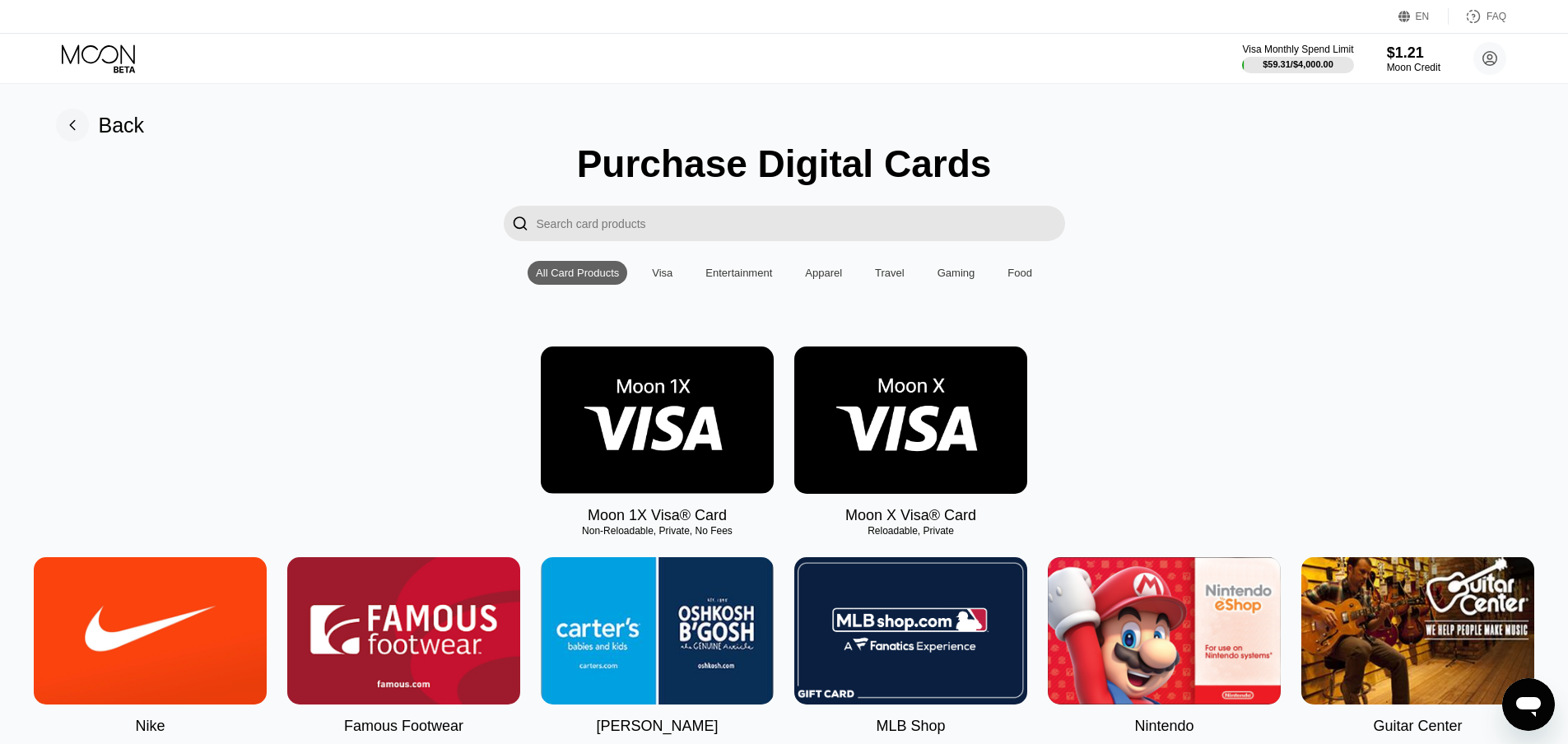
click at [702, 449] on img at bounding box center [657, 420] width 232 height 148
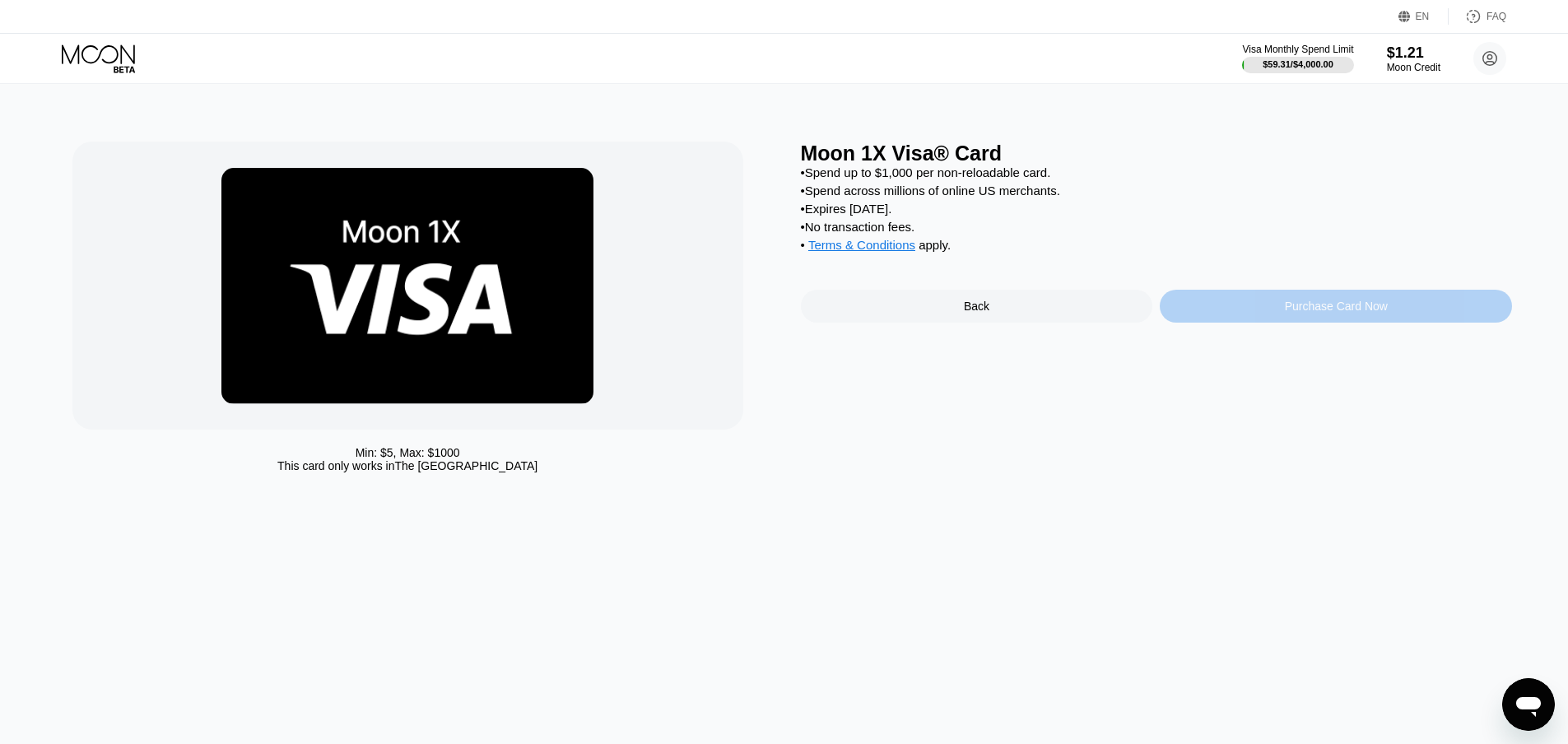
click at [1245, 323] on div "Purchase Card Now" at bounding box center [1336, 306] width 352 height 33
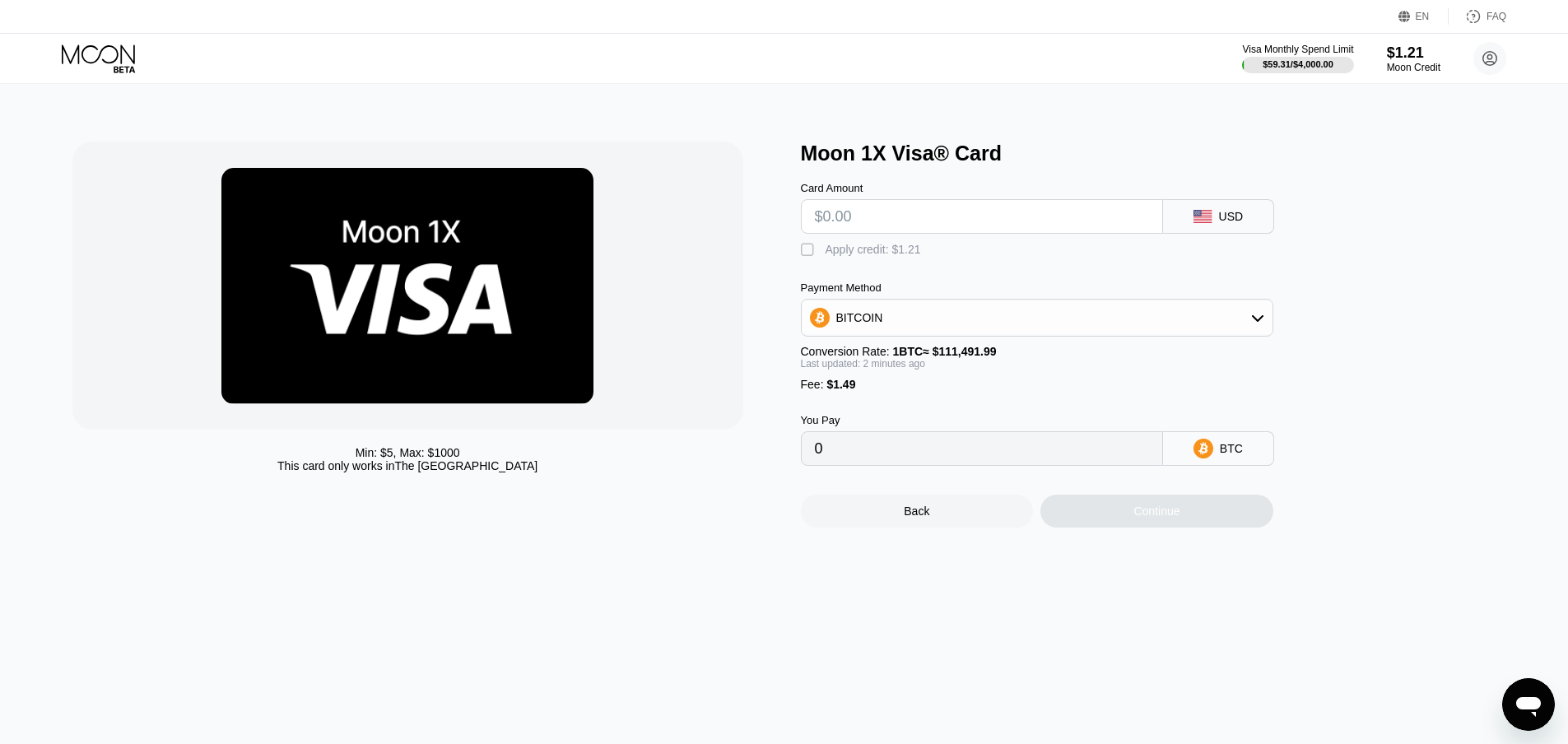
click at [896, 221] on input "text" at bounding box center [981, 217] width 334 height 33
click at [1484, 49] on circle at bounding box center [1490, 59] width 33 height 33
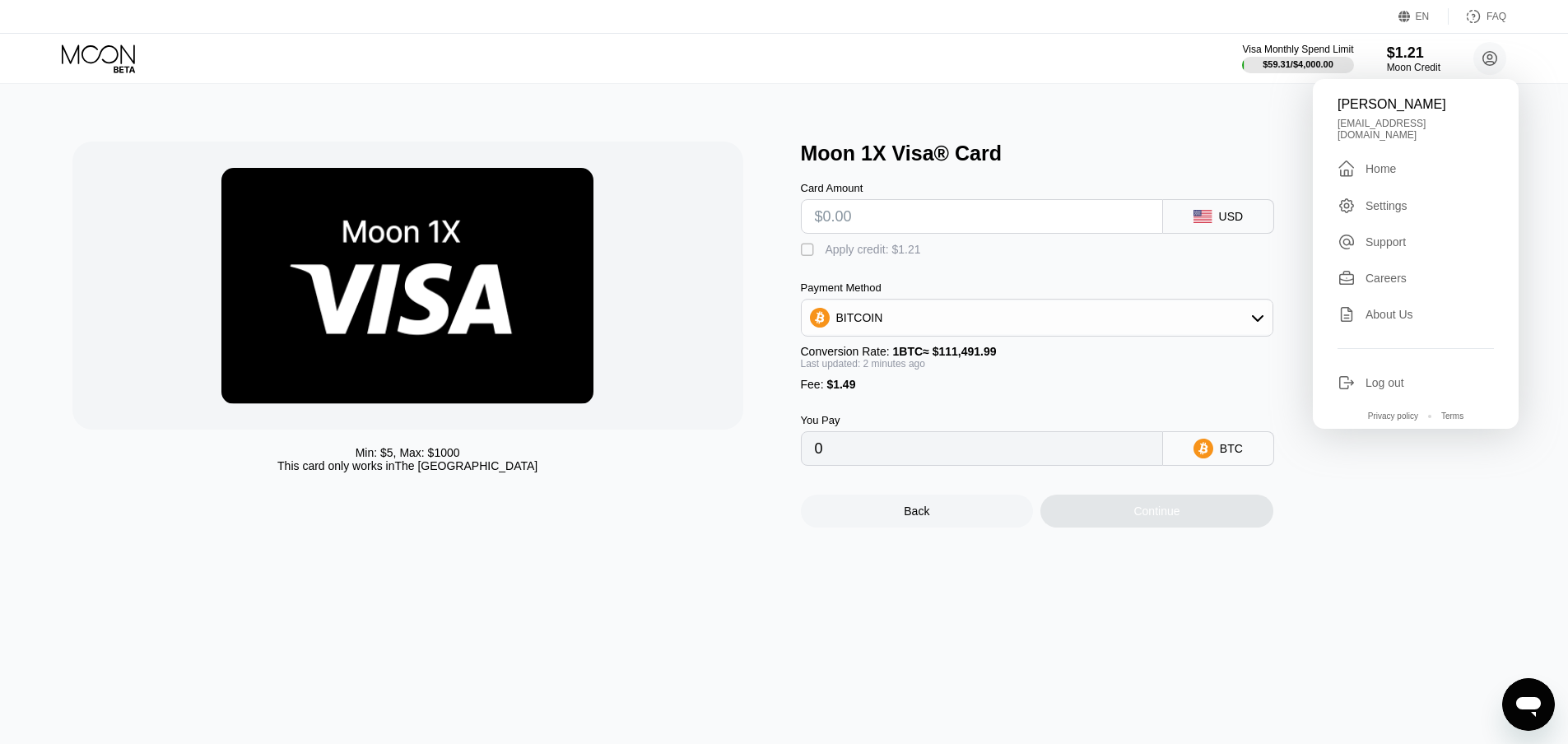
click at [1198, 139] on div "Min: $ 5 , Max: $ 1000 This card only works in The United States Moon 1X Visa® …" at bounding box center [784, 414] width 1580 height 661
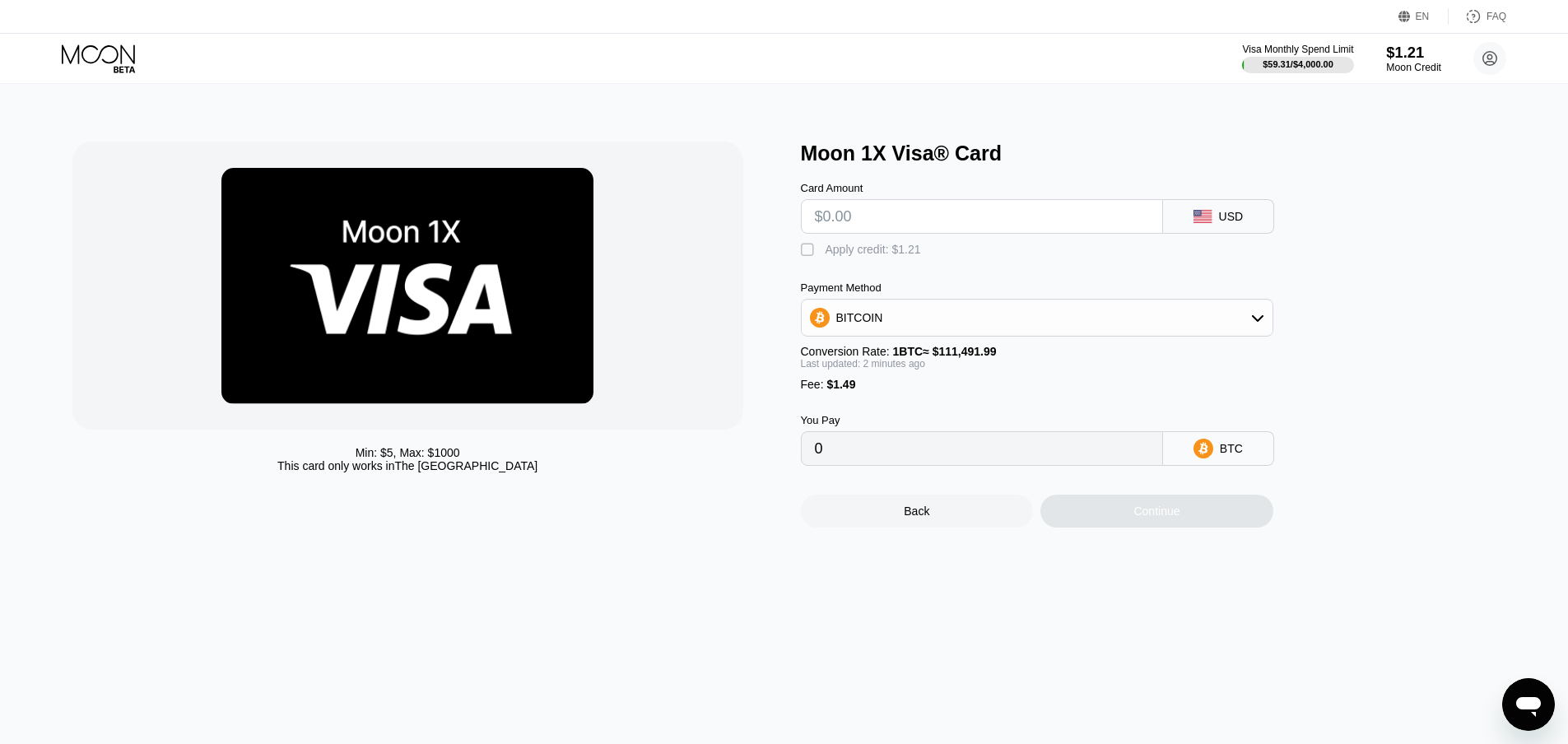
click at [1394, 65] on div "Moon Credit" at bounding box center [1413, 68] width 55 height 12
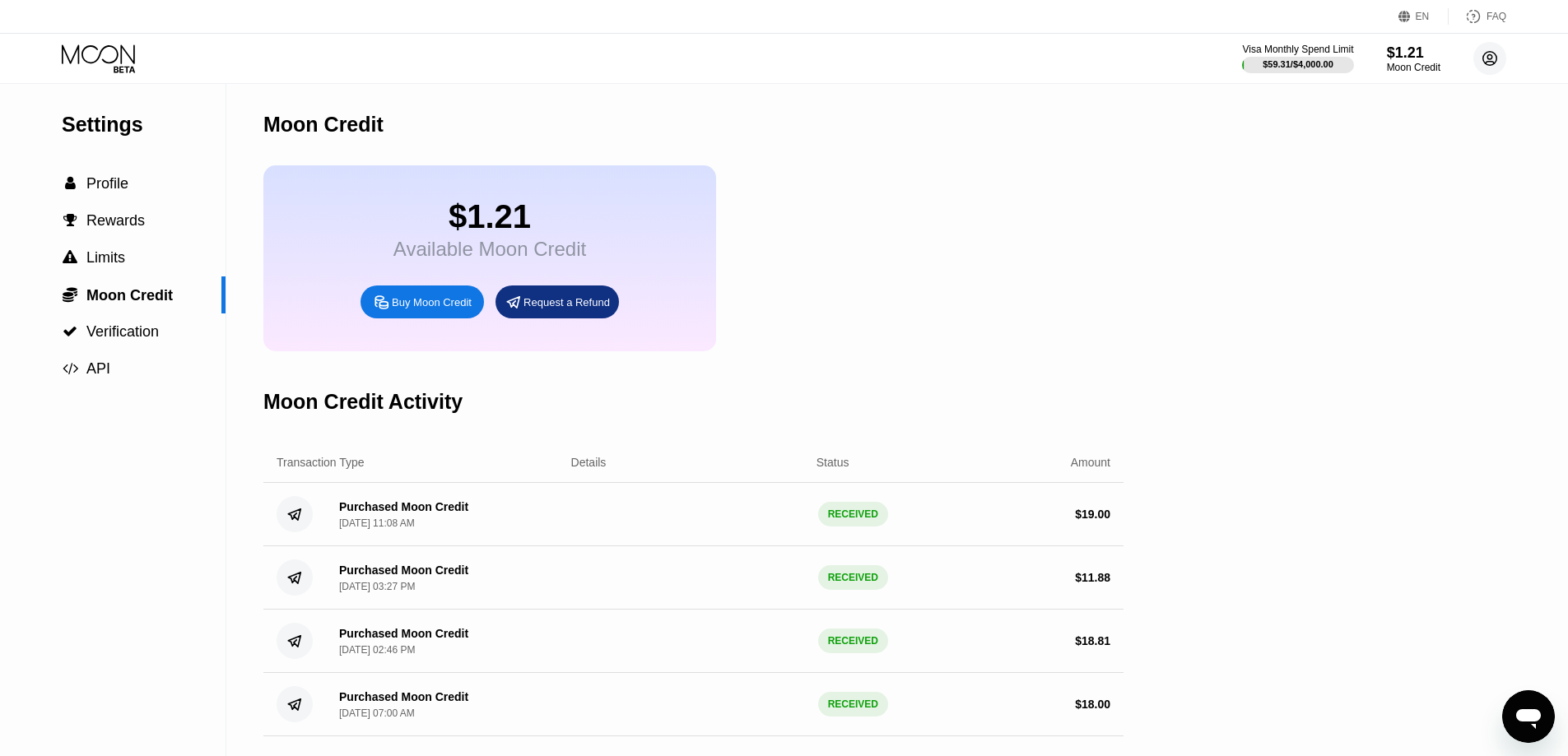
click at [1479, 54] on circle at bounding box center [1490, 59] width 33 height 33
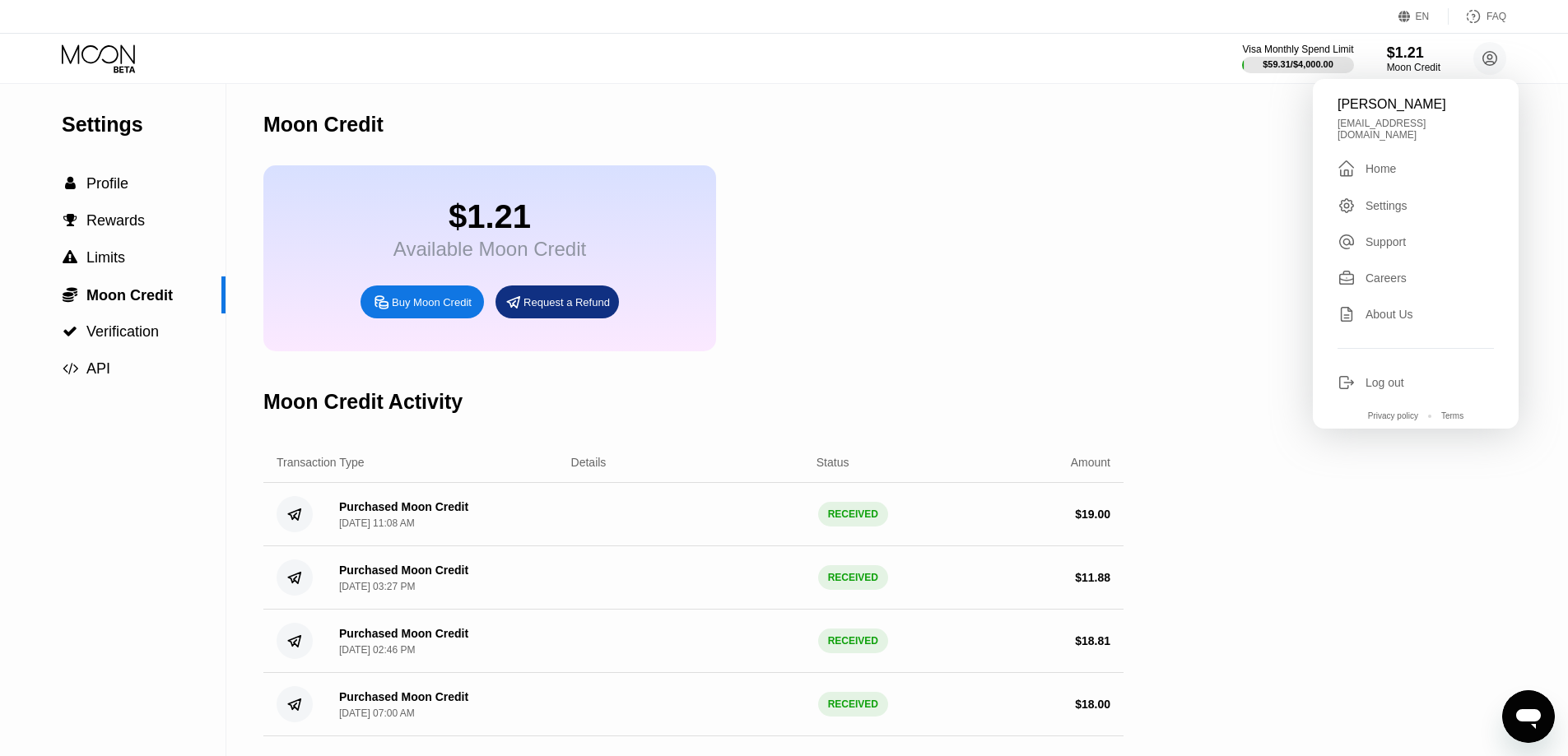
click at [1385, 164] on div "Home" at bounding box center [1380, 169] width 31 height 13
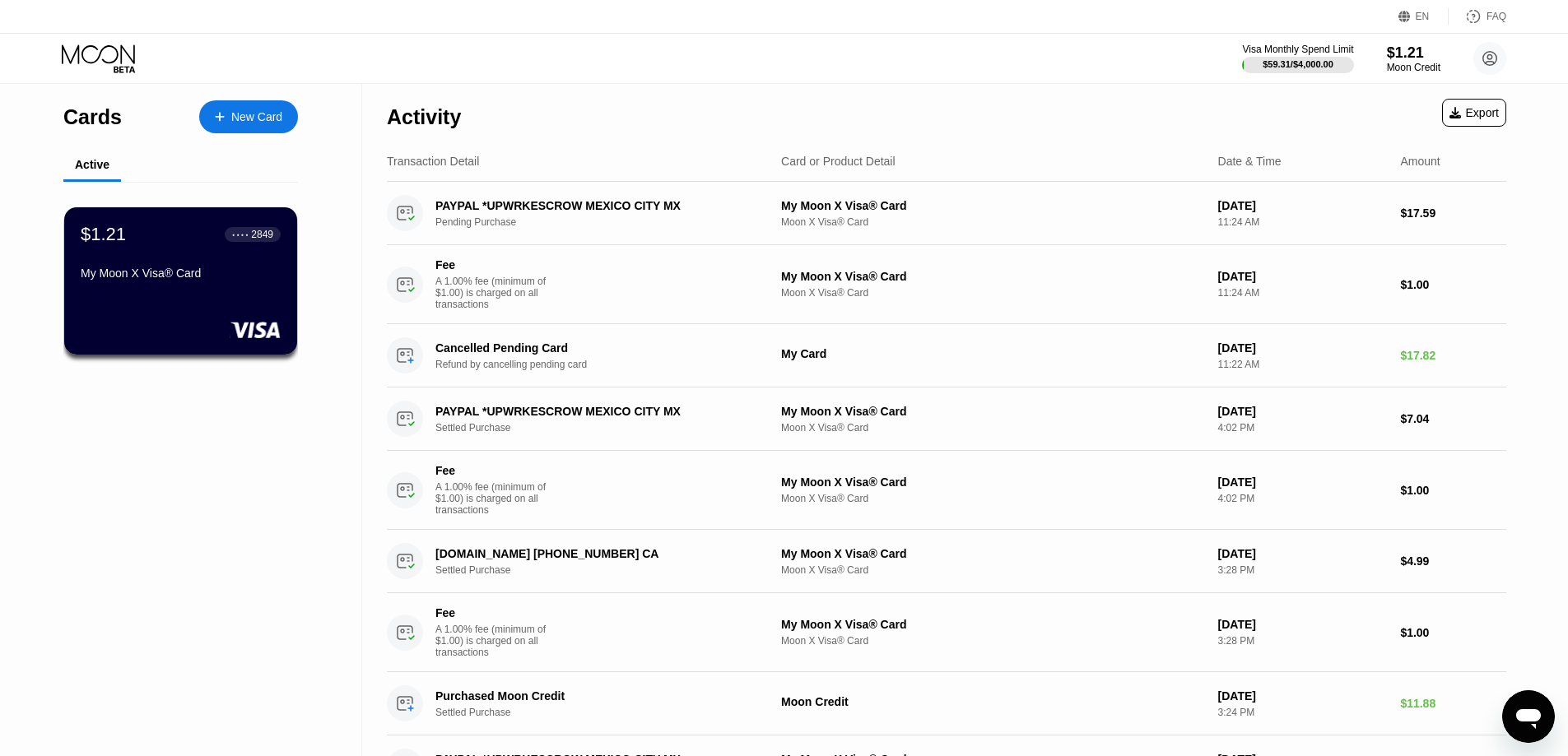
click at [234, 120] on div "New Card" at bounding box center [257, 117] width 51 height 14
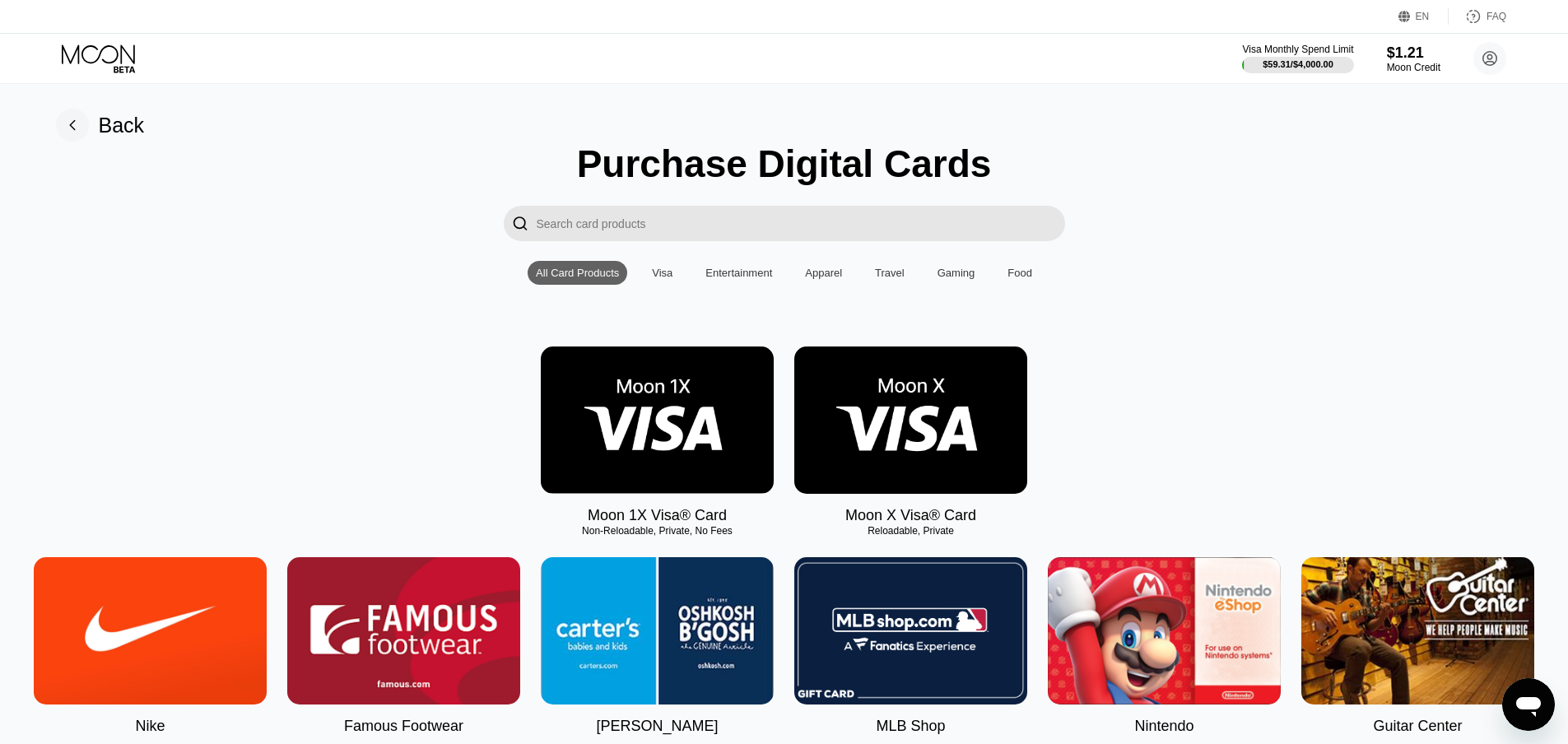
click at [927, 428] on img at bounding box center [910, 420] width 232 height 148
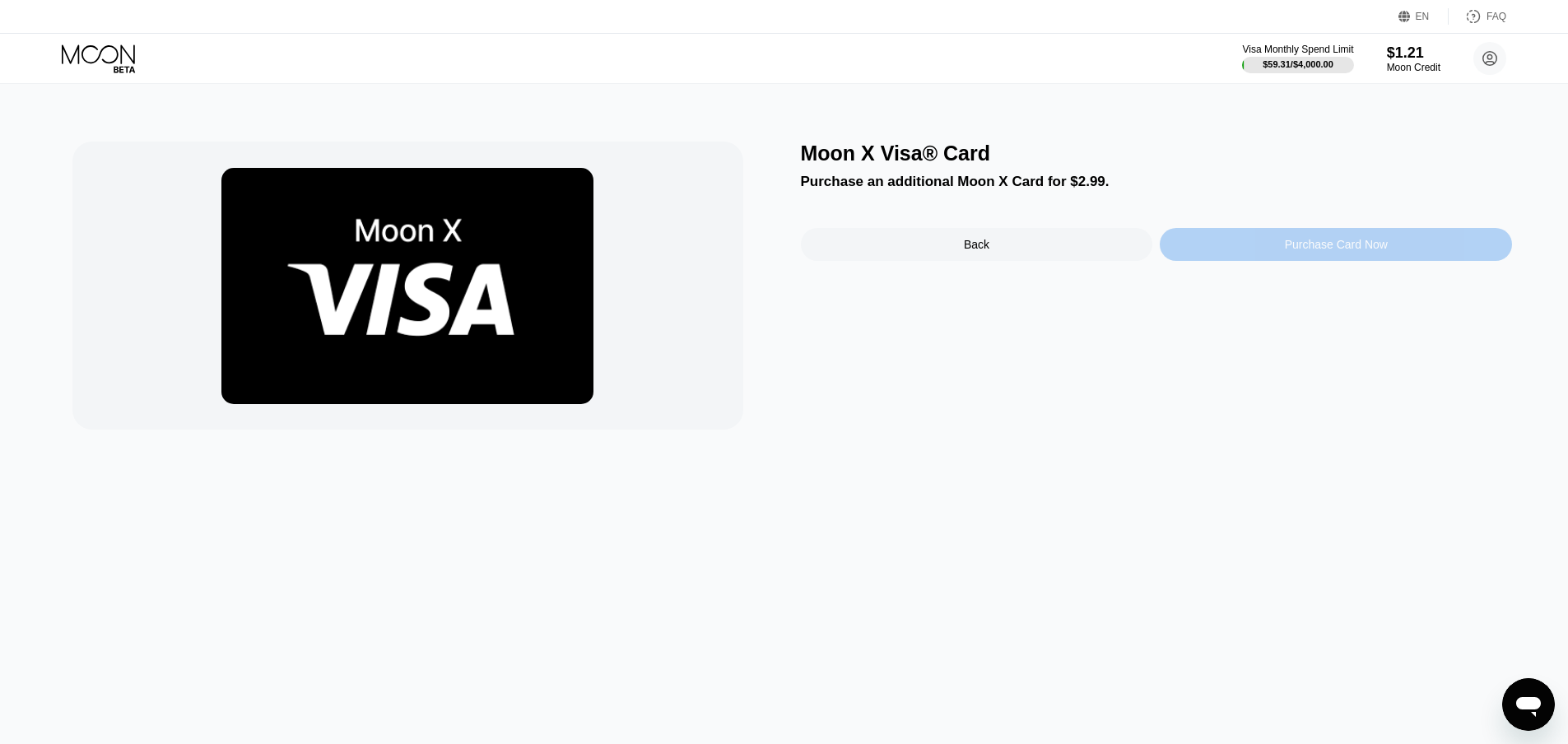
click at [1265, 246] on div "Purchase Card Now" at bounding box center [1336, 245] width 352 height 33
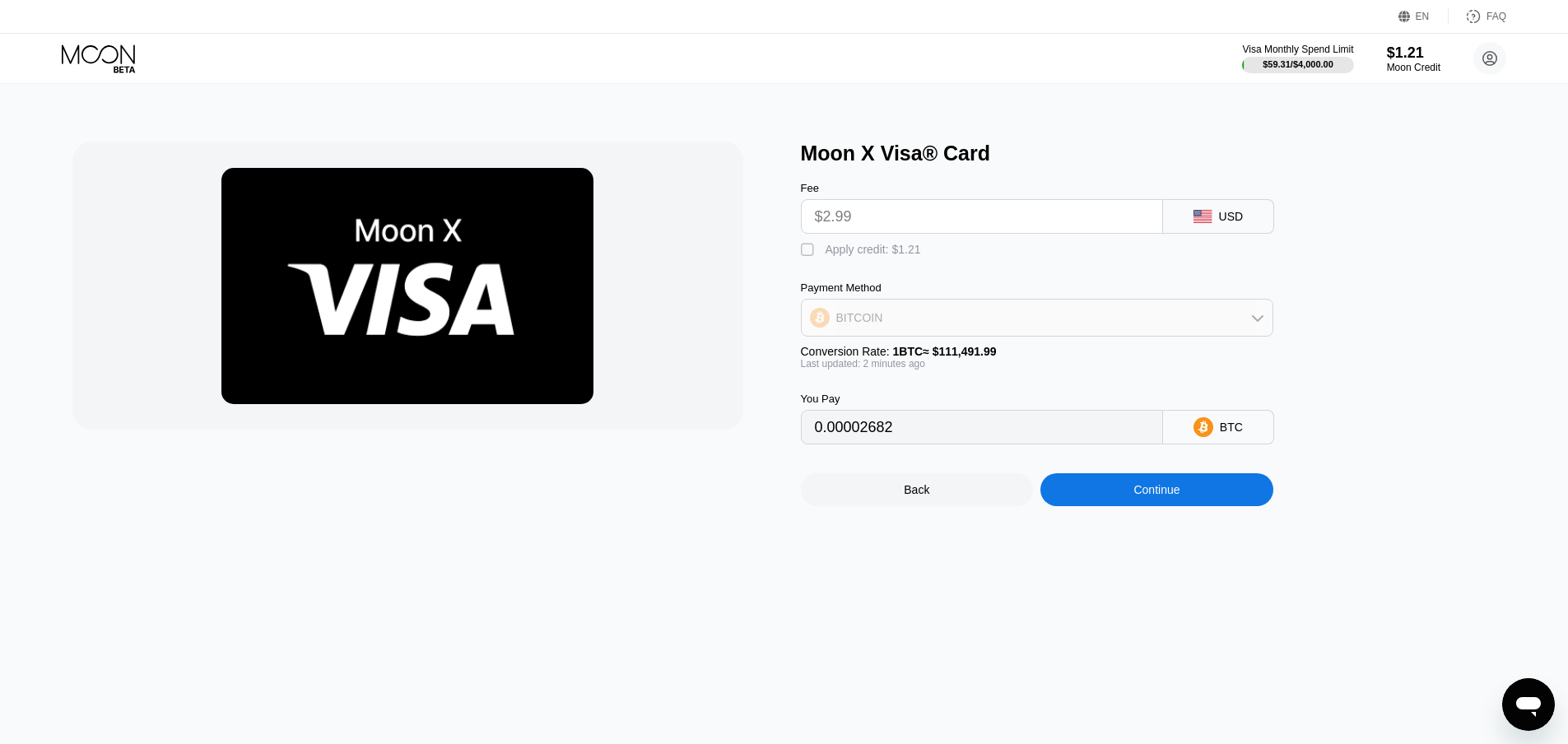
click at [1256, 321] on icon at bounding box center [1257, 318] width 13 height 13
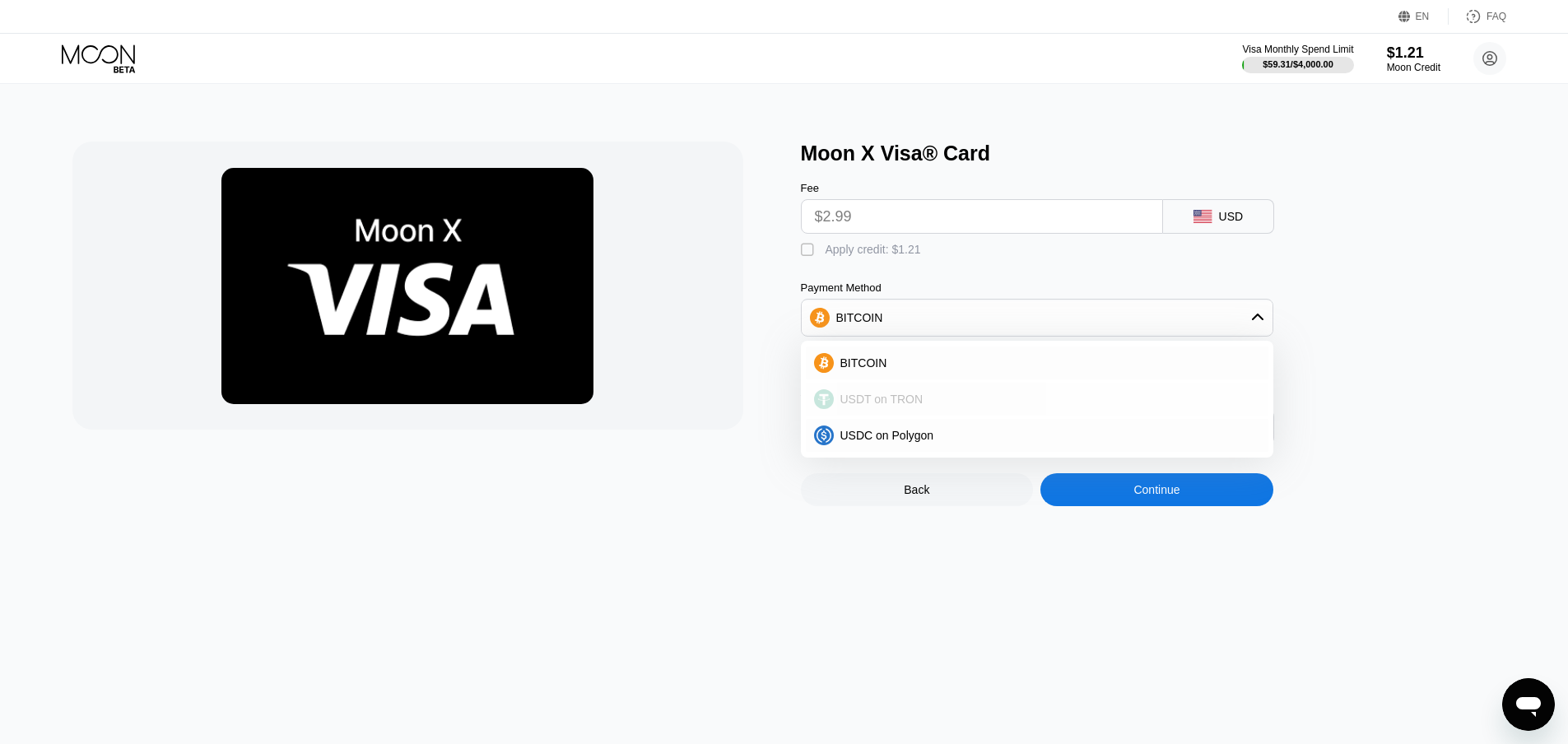
click at [957, 406] on div "USDT on TRON" at bounding box center [1046, 399] width 426 height 13
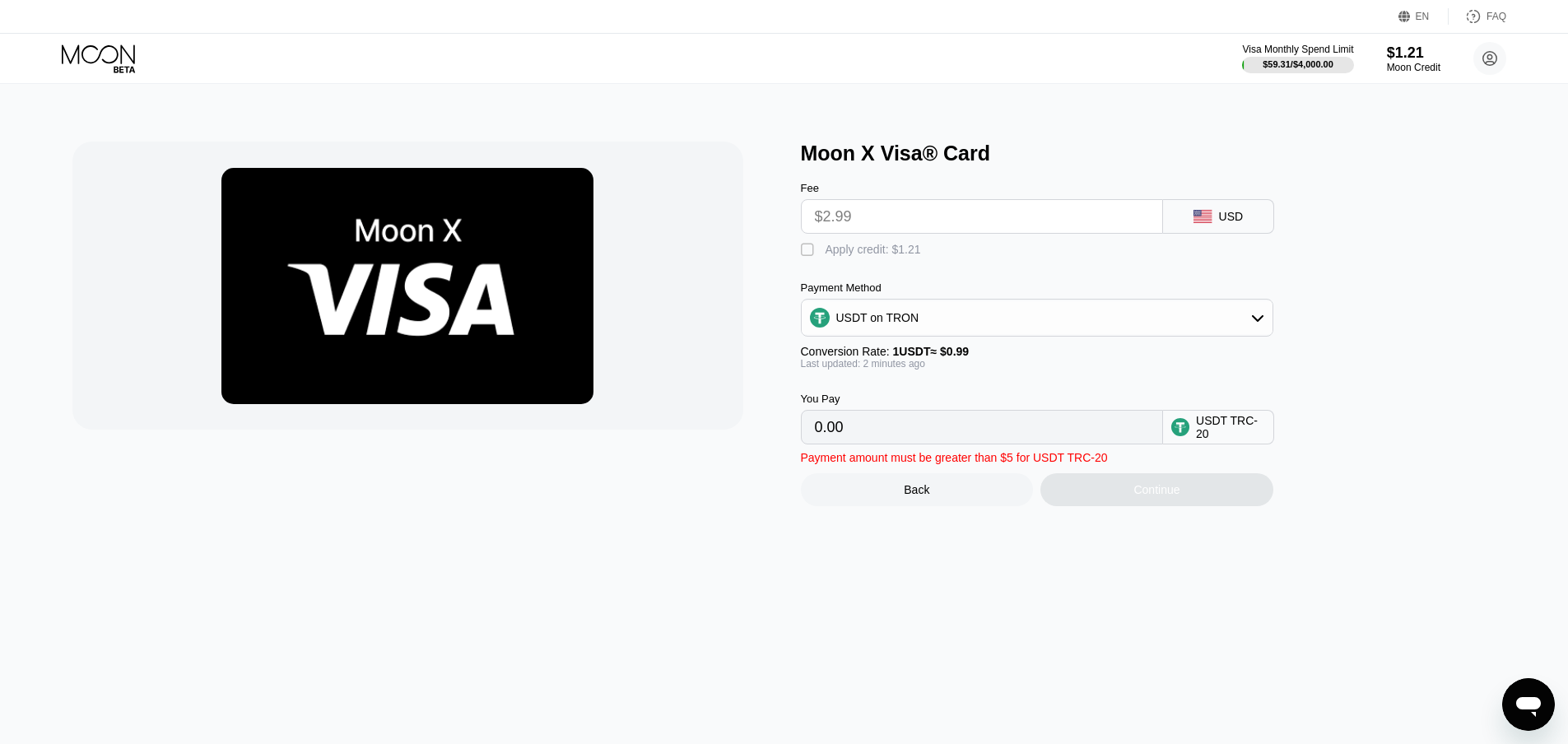
type input "3.02"
drag, startPoint x: 1384, startPoint y: 47, endPoint x: 1435, endPoint y: 35, distance: 52.4
click at [1416, 49] on div "Visa Monthly Spend Limit $59.31 / $4,000.00 $1.21 Moon Credit James Lee jamesle…" at bounding box center [1373, 59] width 264 height 33
click at [1401, 216] on div "Moon X Visa® Card Fee $2.99 USD  Apply credit: $1.21 Payment Method USDT on TR…" at bounding box center [1156, 324] width 711 height 365
click at [1481, 58] on circle at bounding box center [1490, 59] width 33 height 33
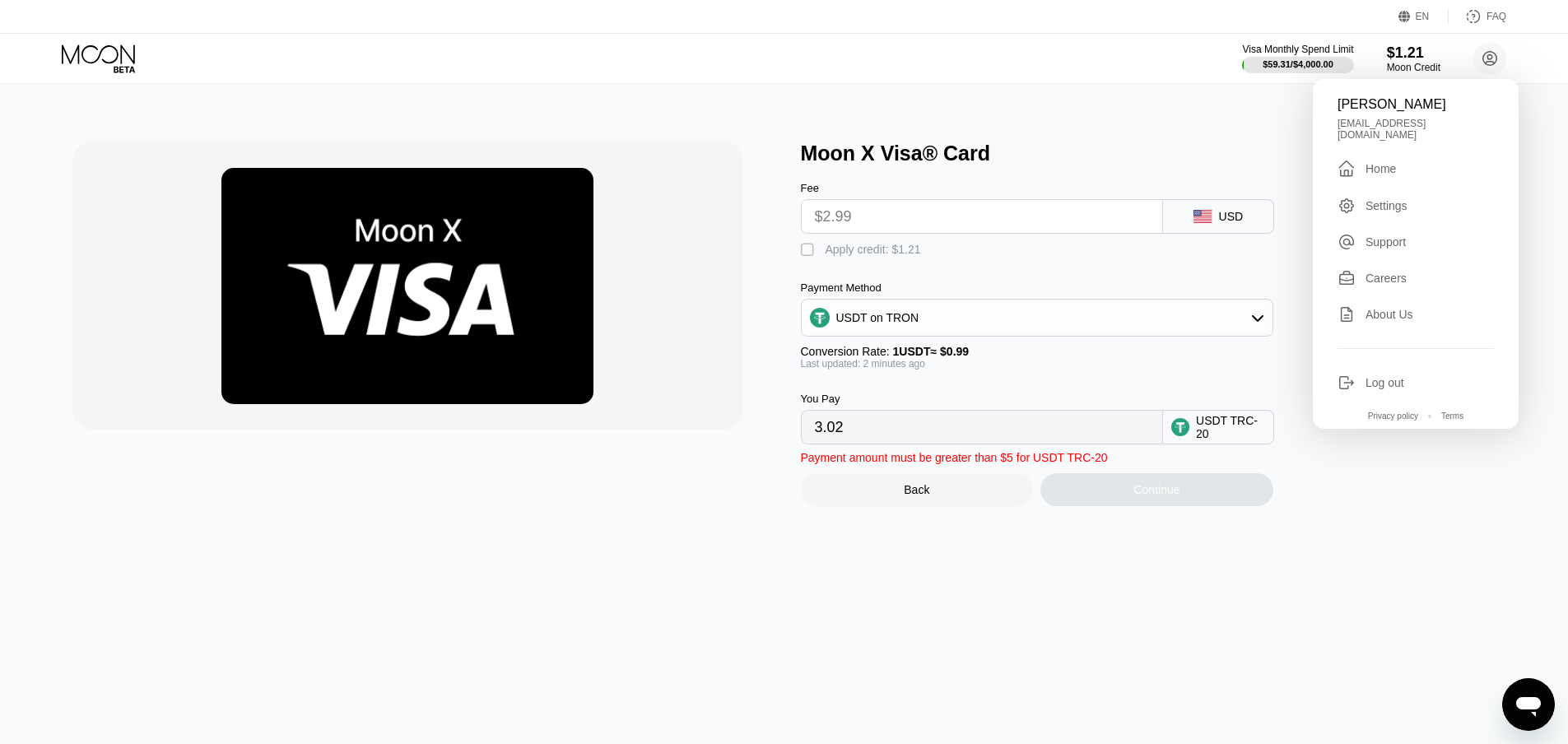
click at [1379, 162] on div "Home" at bounding box center [1380, 169] width 31 height 13
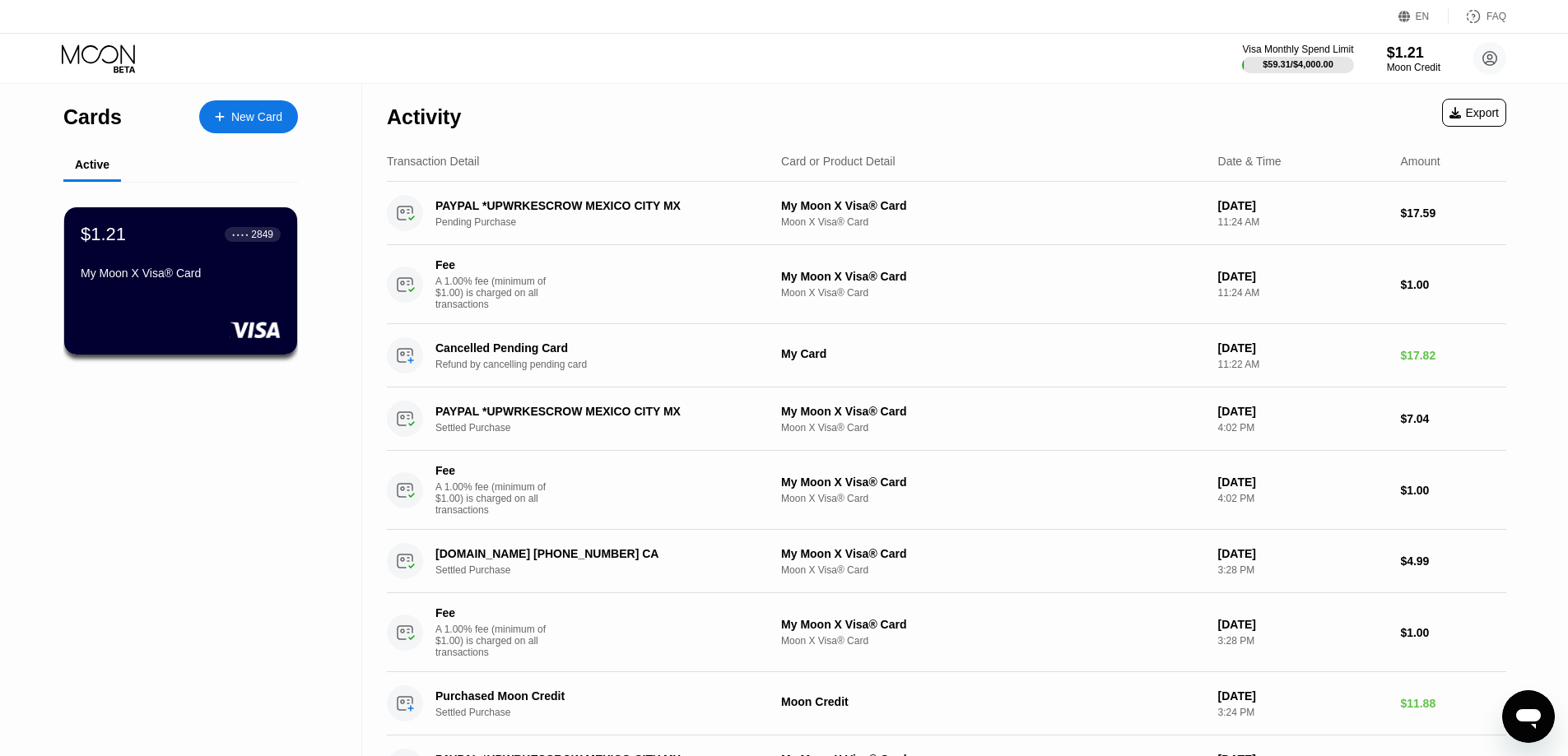
click at [975, 101] on div "Activity Export" at bounding box center [946, 113] width 1120 height 58
click at [267, 119] on div "New Card" at bounding box center [257, 117] width 51 height 14
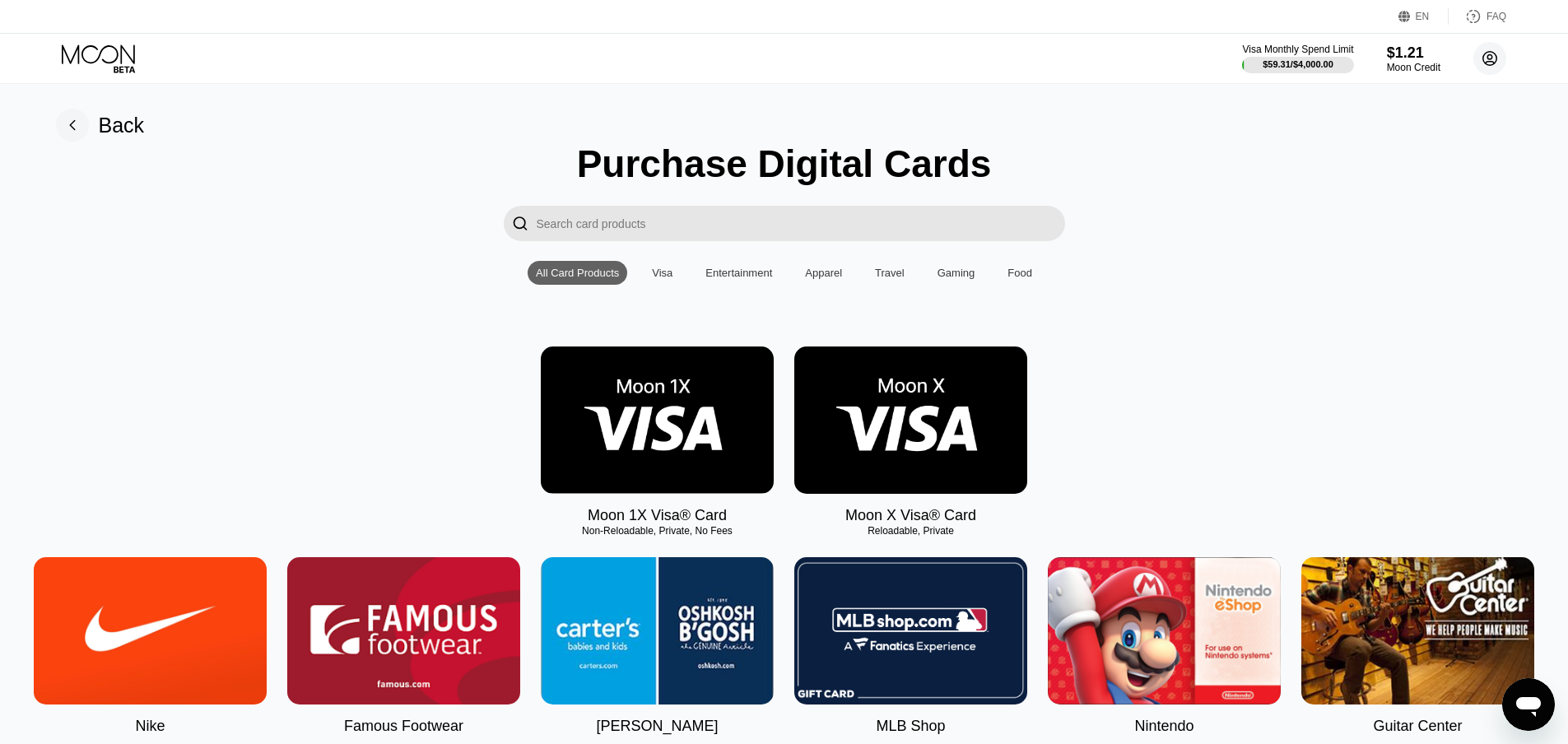
click at [1481, 64] on circle at bounding box center [1490, 59] width 33 height 33
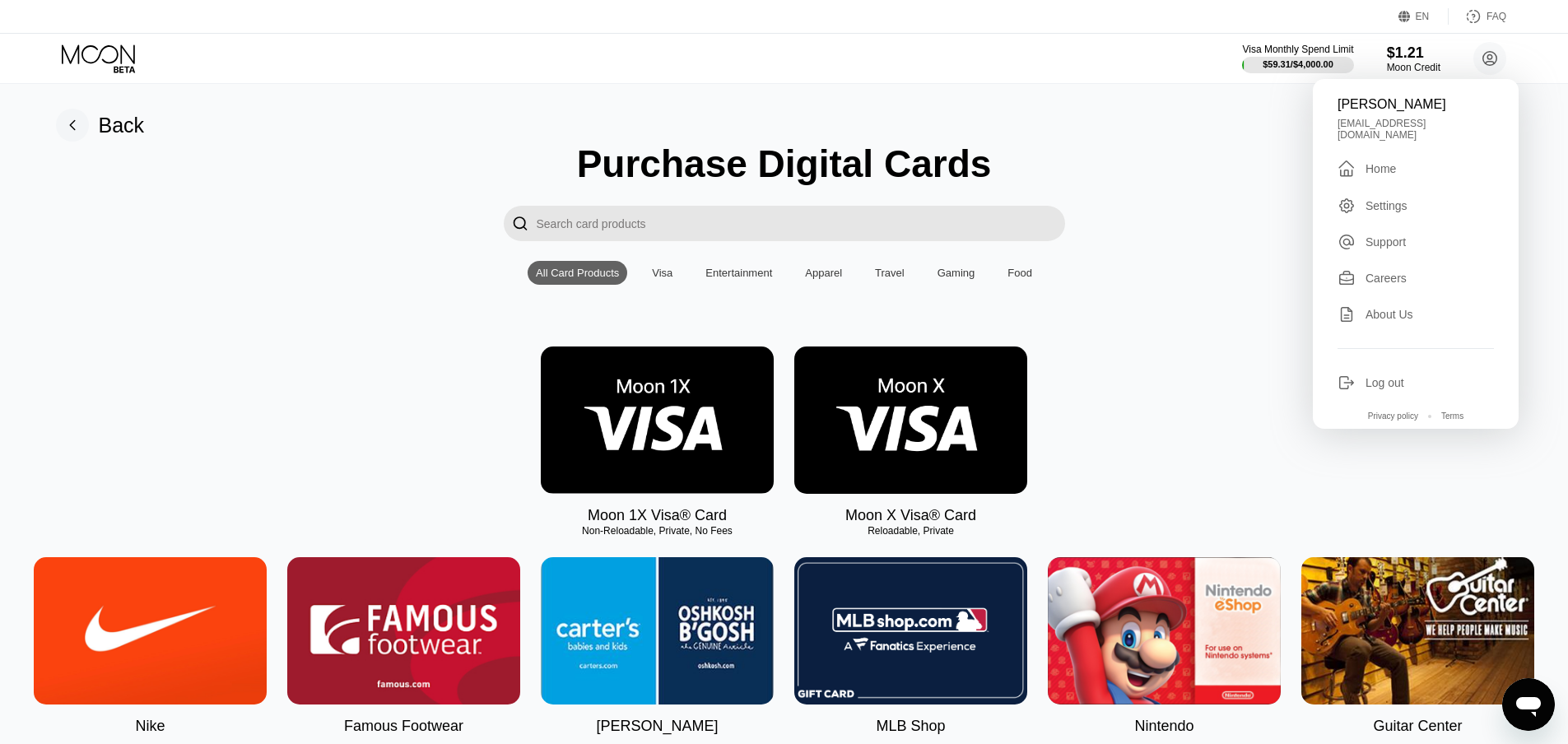
click at [1358, 176] on div "James Lee jameslee940118@gmail.com  Home Settings Support Careers About Us Log…" at bounding box center [1415, 254] width 206 height 350
click at [1354, 162] on div "" at bounding box center [1346, 169] width 18 height 20
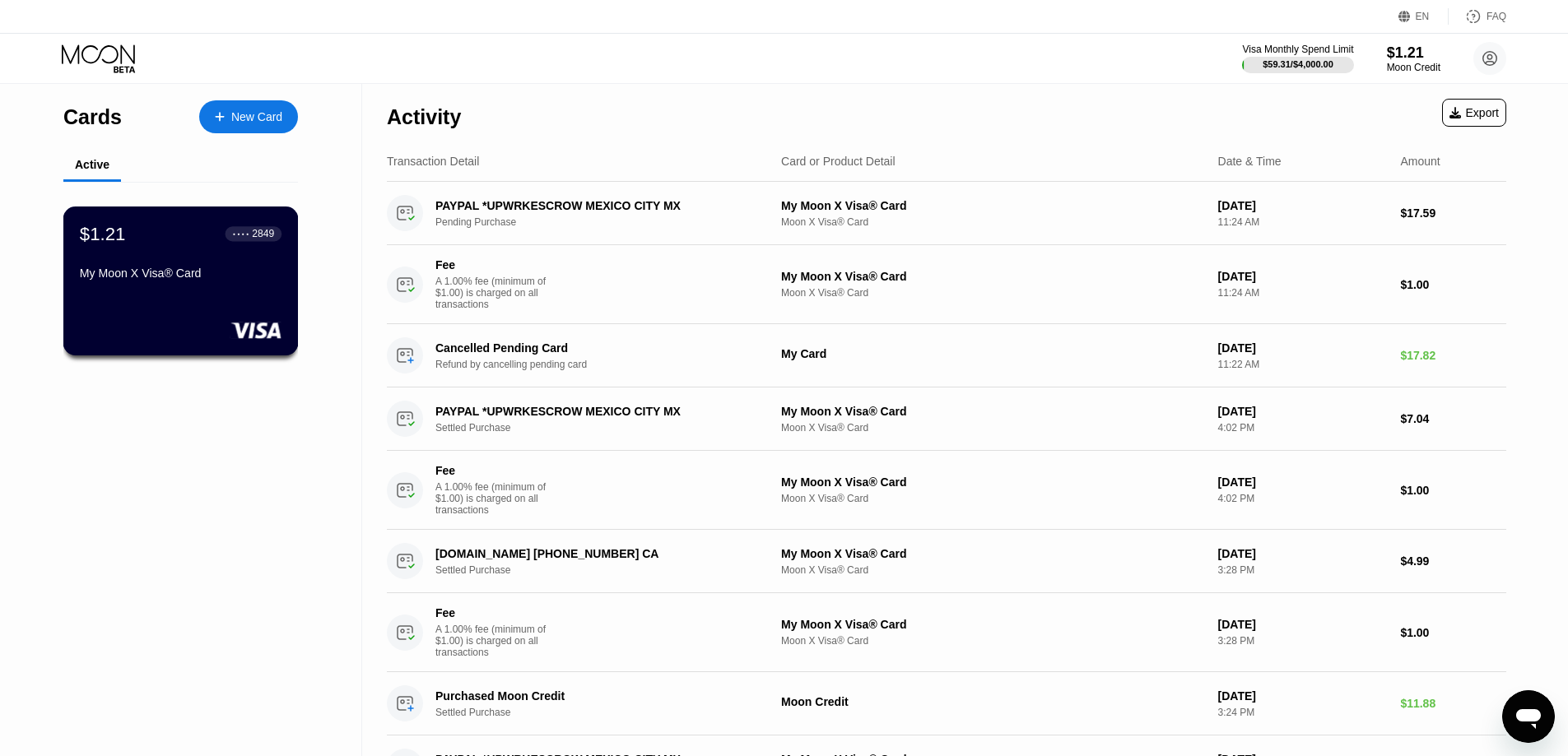
click at [176, 256] on div "$1.21 ● ● ● ● 2849 My Moon X Visa® Card" at bounding box center [181, 255] width 202 height 63
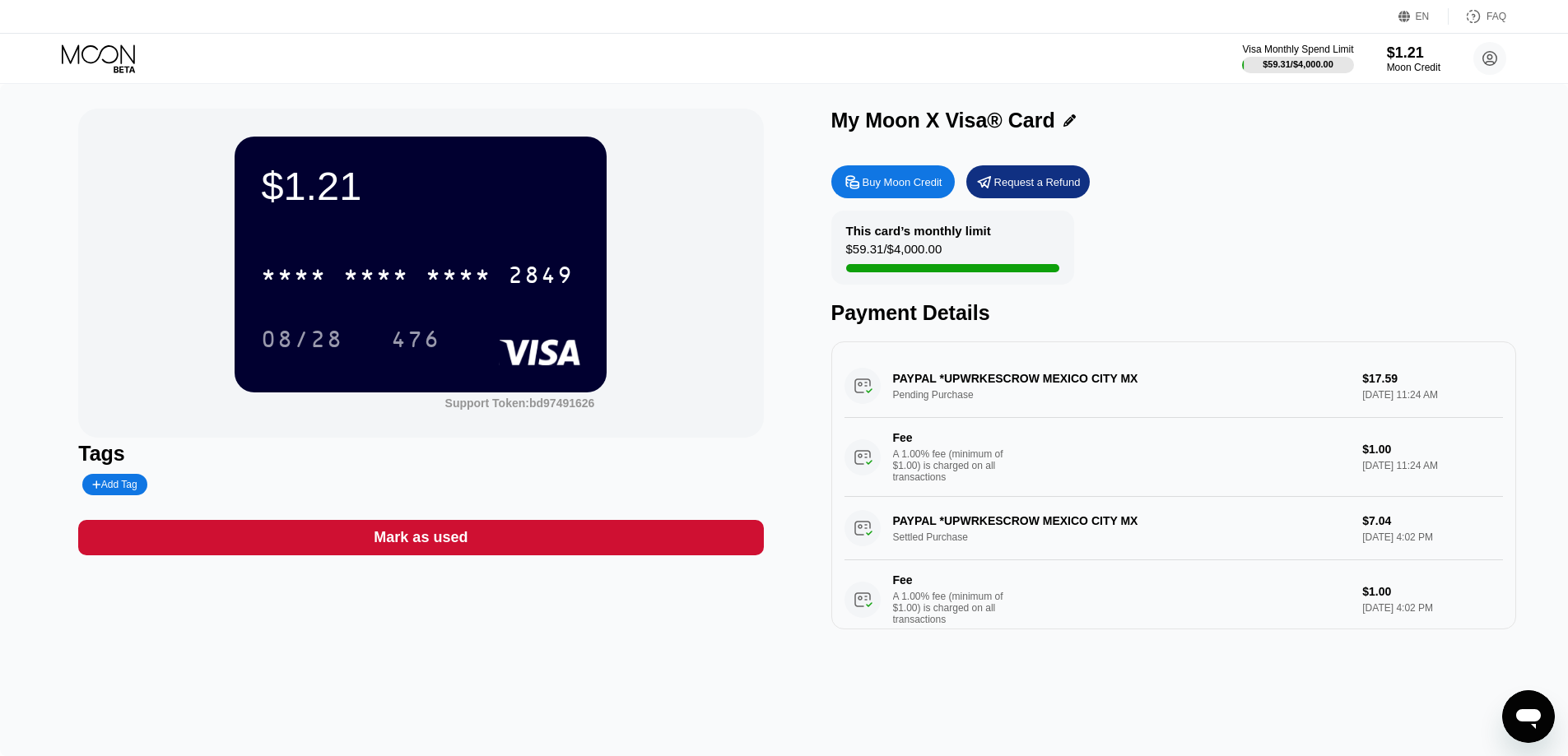
click at [886, 189] on div "Buy Moon Credit" at bounding box center [902, 182] width 80 height 14
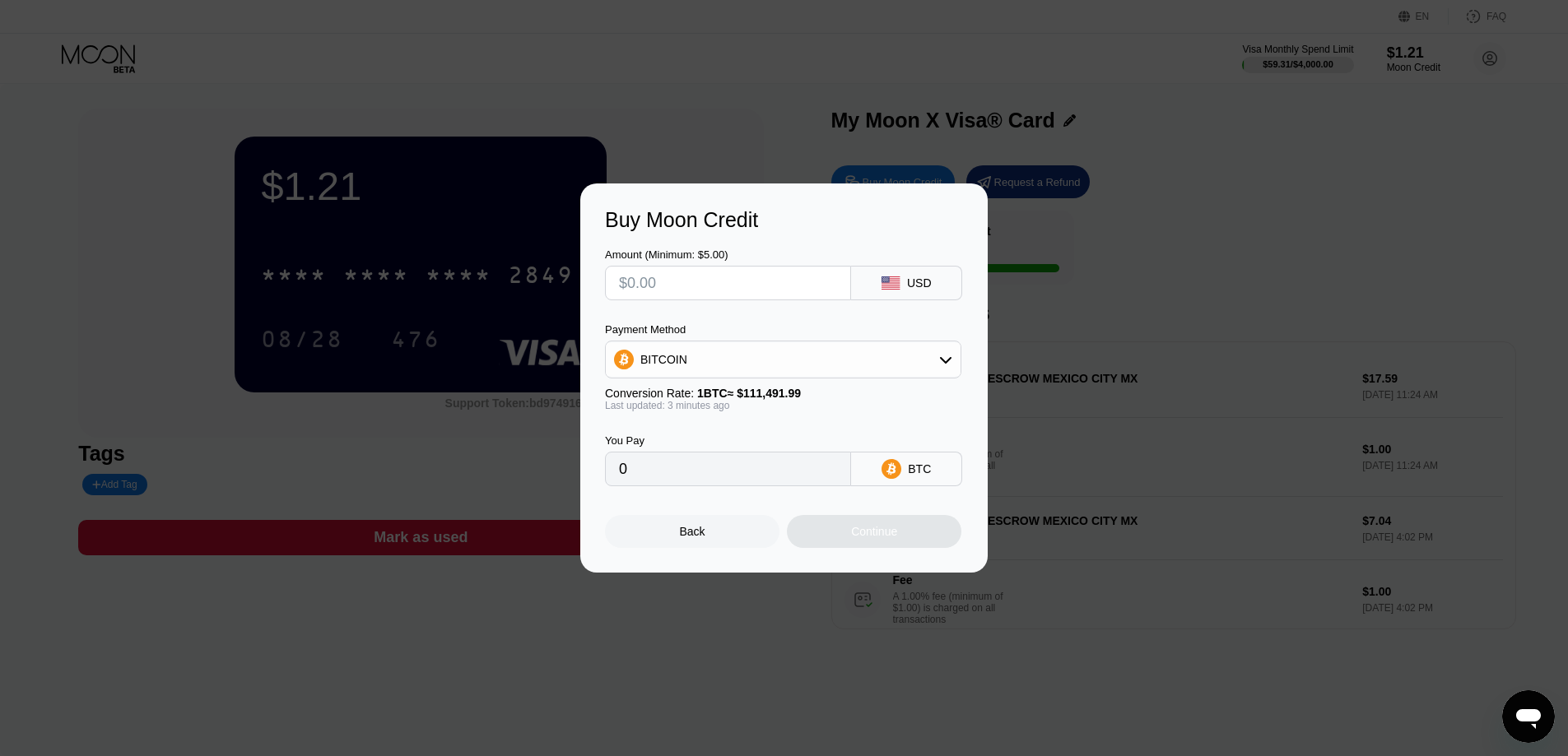
click at [789, 284] on input "text" at bounding box center [728, 283] width 218 height 33
type input "$15"
type input "0.00013452"
type input "$15"
click at [889, 370] on div "BITCOIN" at bounding box center [783, 359] width 354 height 33
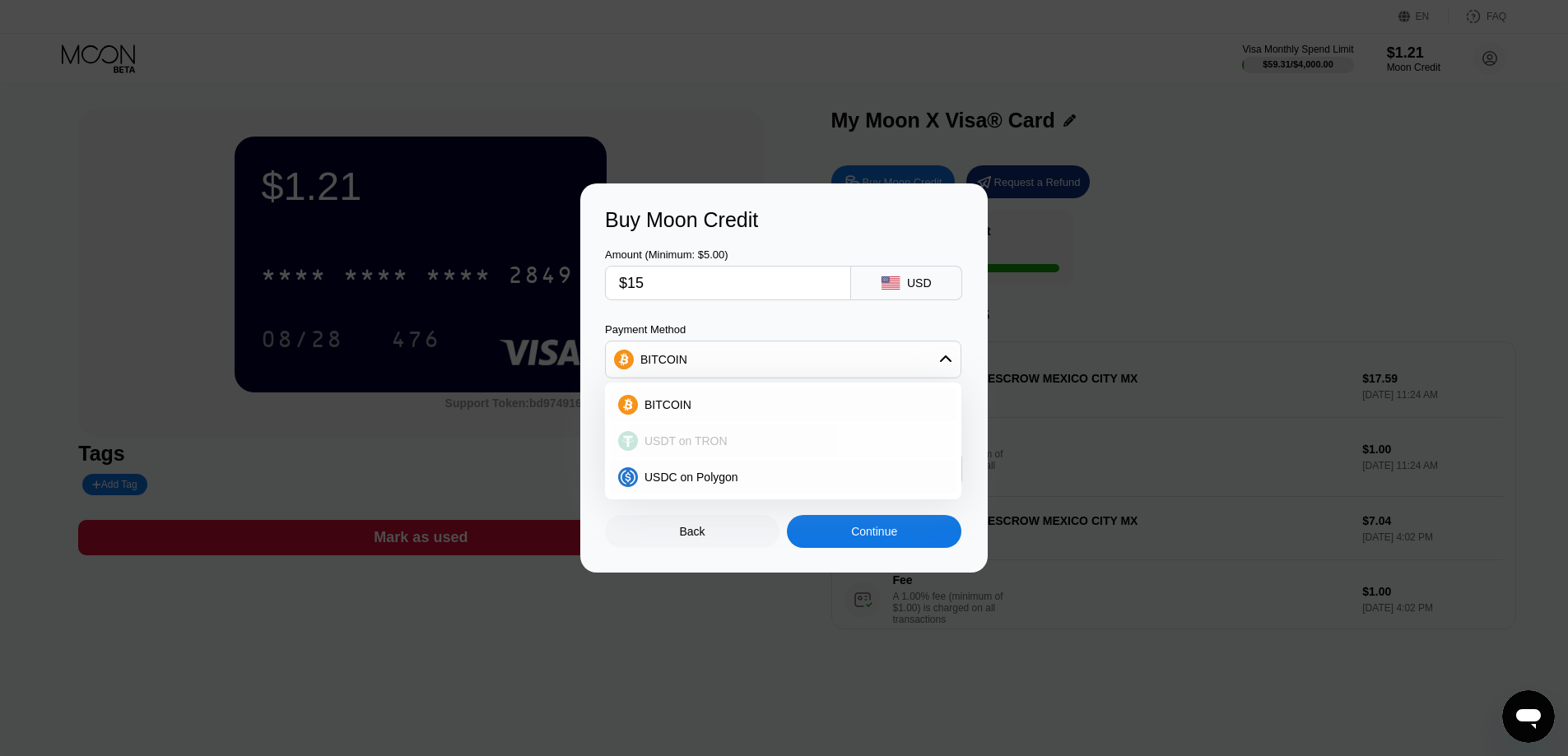
click at [721, 436] on span "USDT on TRON" at bounding box center [686, 441] width 83 height 13
type input "15.15"
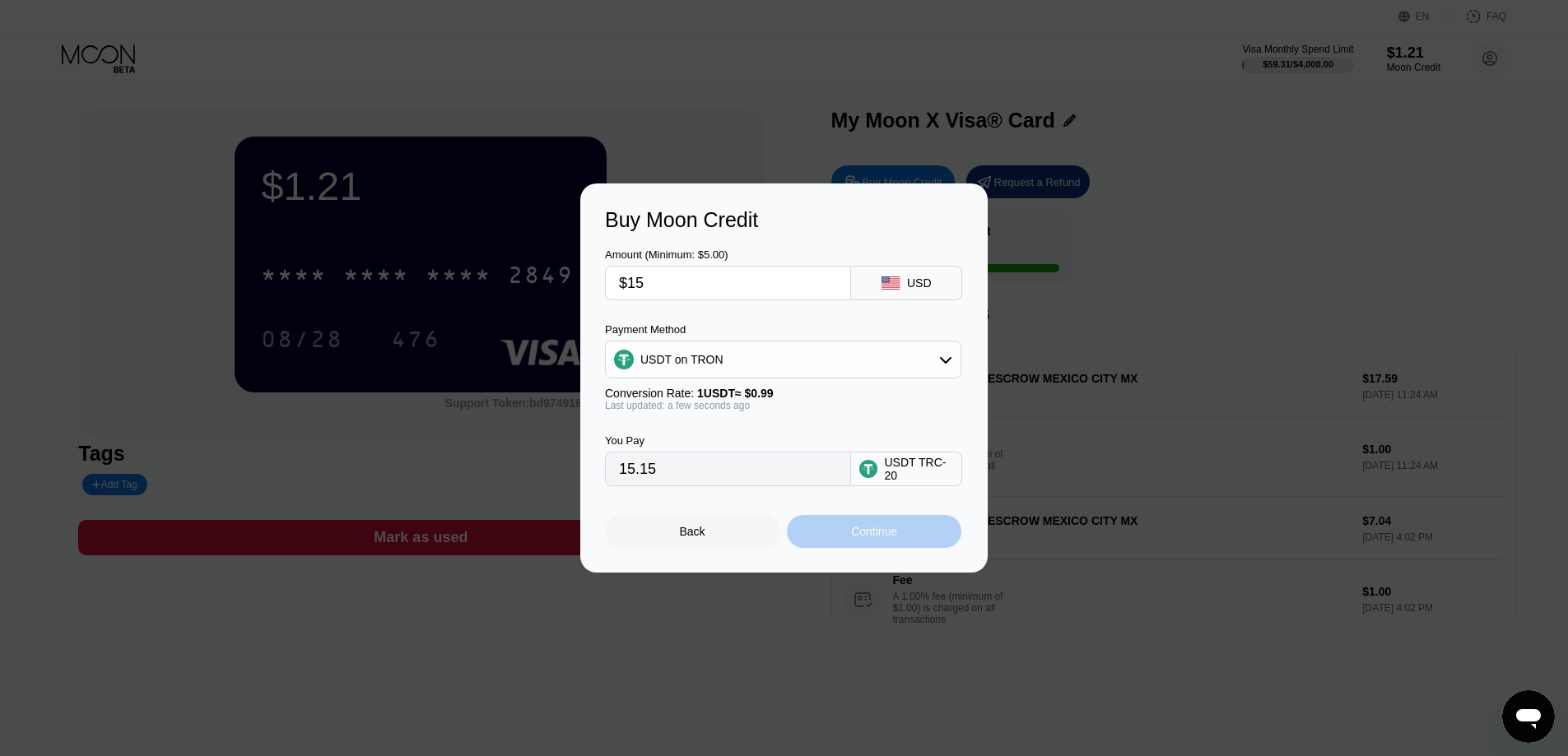
click at [861, 534] on div "Continue" at bounding box center [874, 532] width 46 height 13
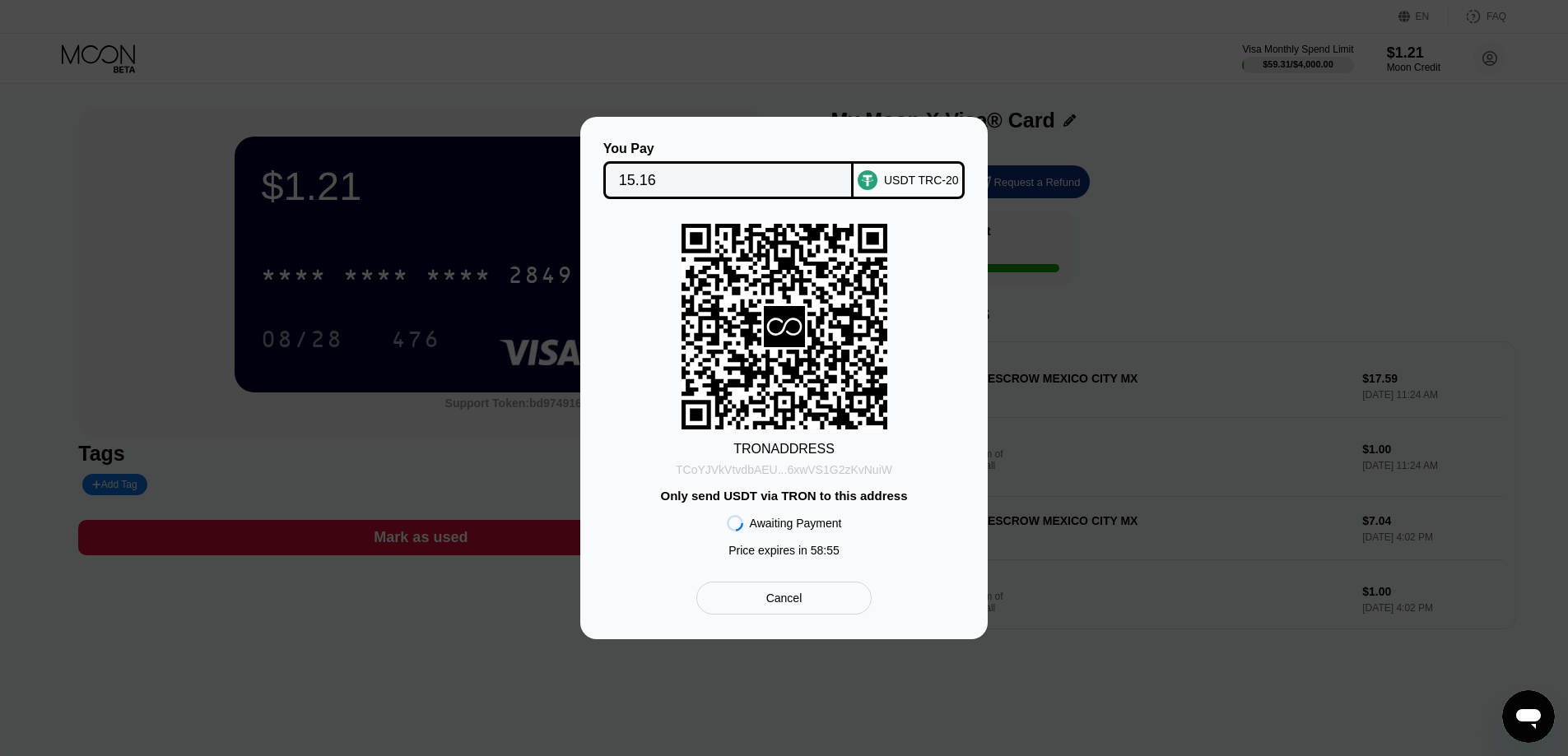
click at [828, 466] on div "TCoYJVkVtvdbAEU...6xwVS1G2zKvNuiW" at bounding box center [784, 470] width 217 height 13
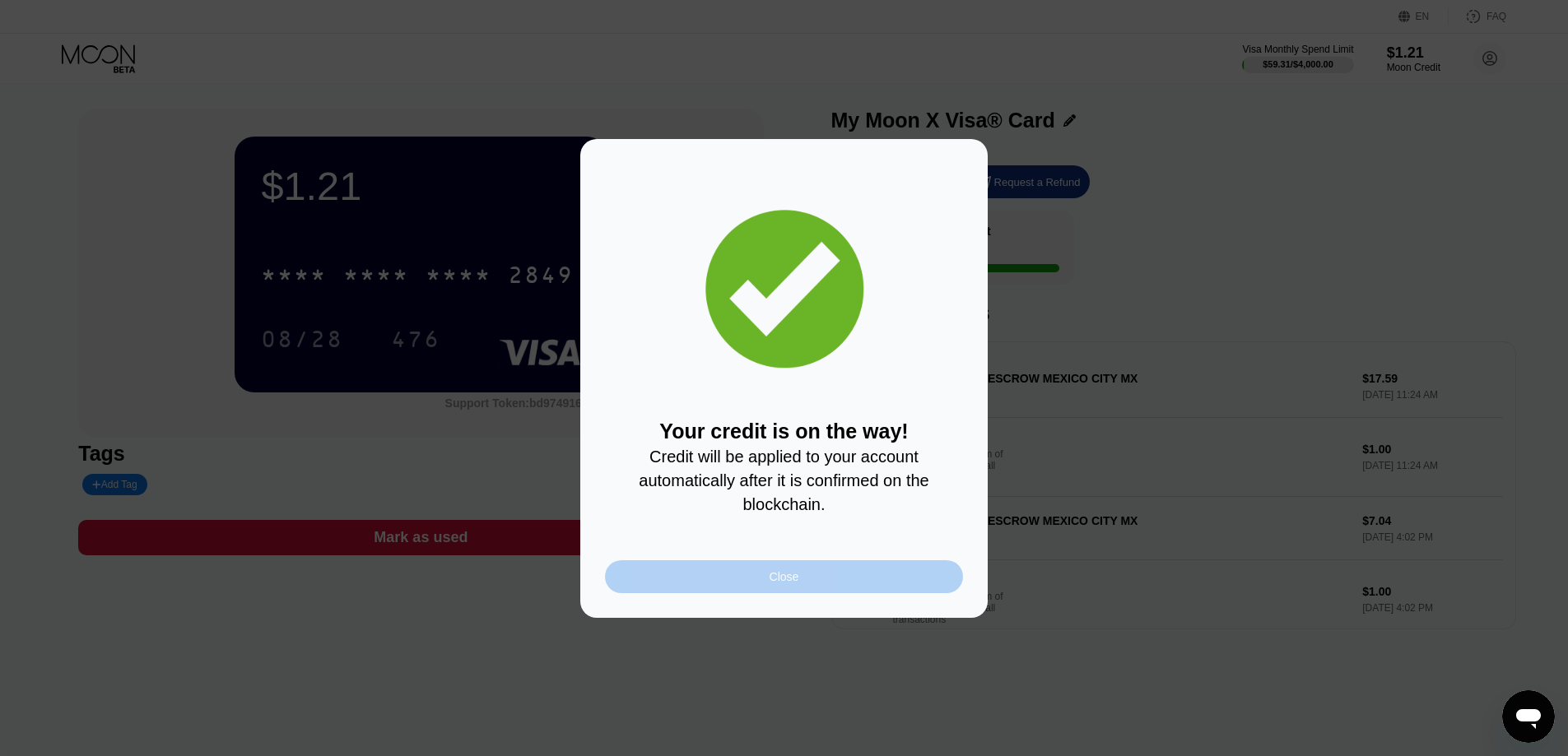
click at [794, 576] on div "Close" at bounding box center [784, 577] width 30 height 13
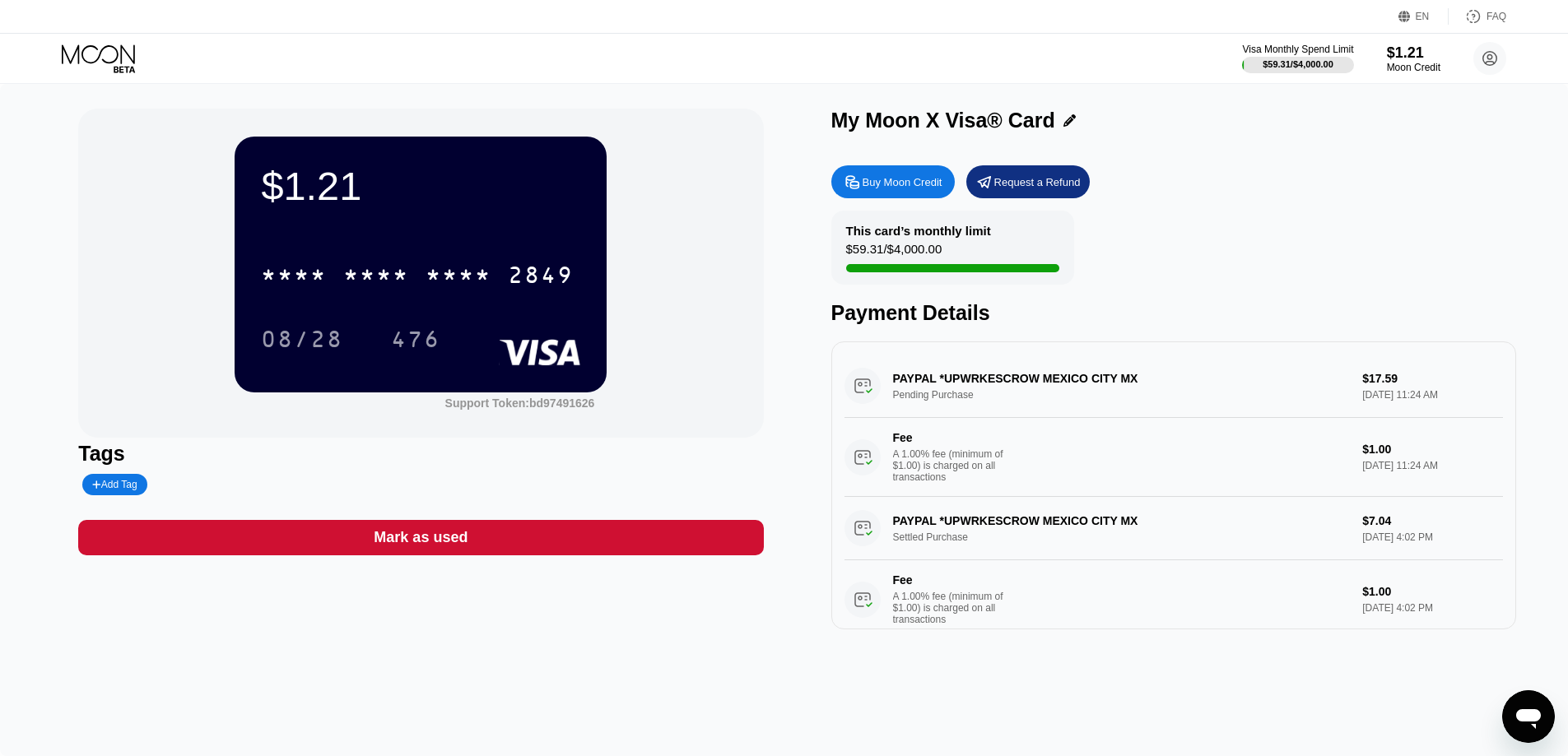
drag, startPoint x: 1198, startPoint y: 232, endPoint x: 1413, endPoint y: 154, distance: 228.7
click at [1199, 232] on div "This card’s monthly limit $59.31 / $4,000.00 Payment Details" at bounding box center [1173, 268] width 685 height 115
click at [1331, 193] on div "Buy Moon Credit Request a Refund" at bounding box center [1173, 182] width 685 height 33
click at [1490, 53] on circle at bounding box center [1490, 59] width 33 height 33
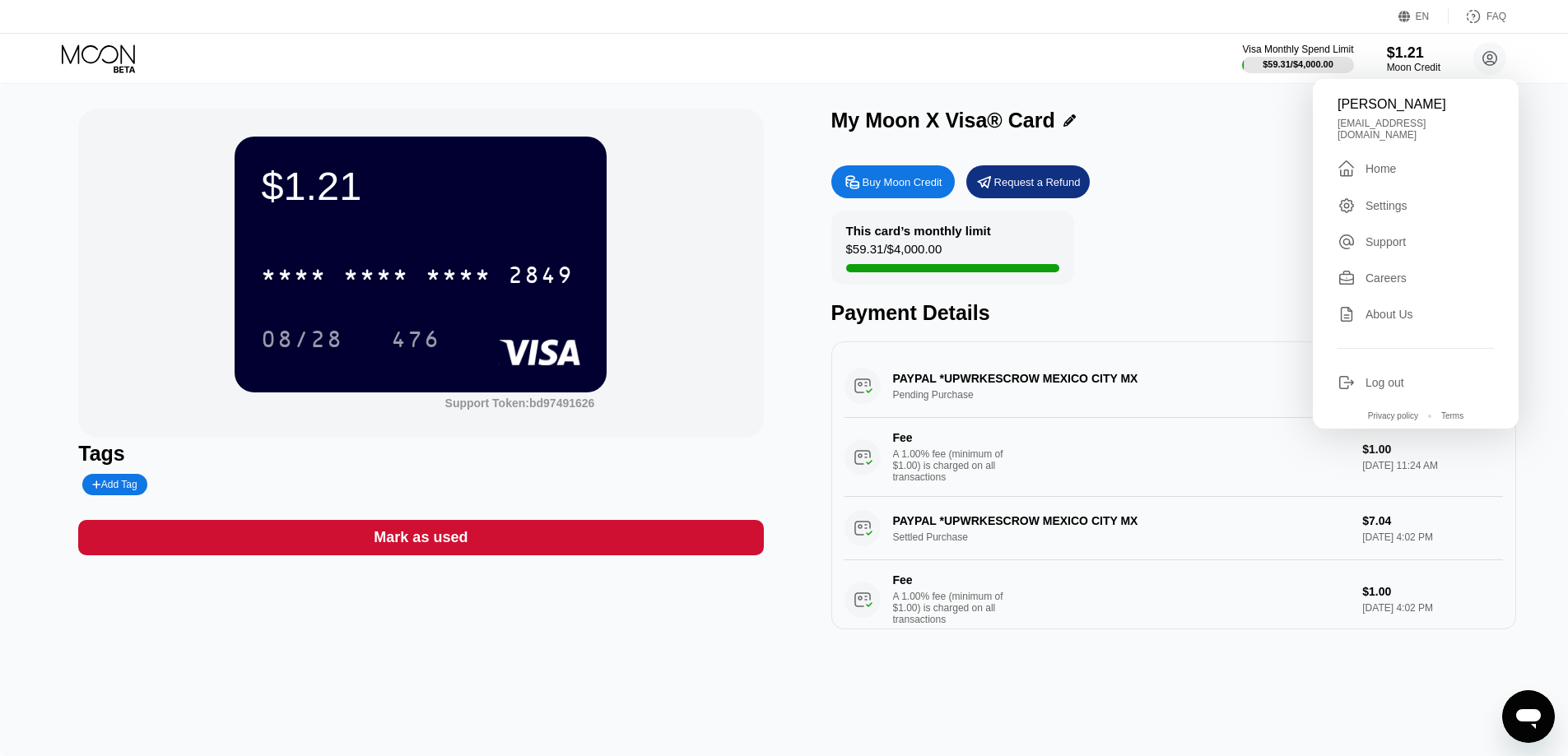
click at [1223, 195] on div "Buy Moon Credit Request a Refund" at bounding box center [1173, 182] width 685 height 33
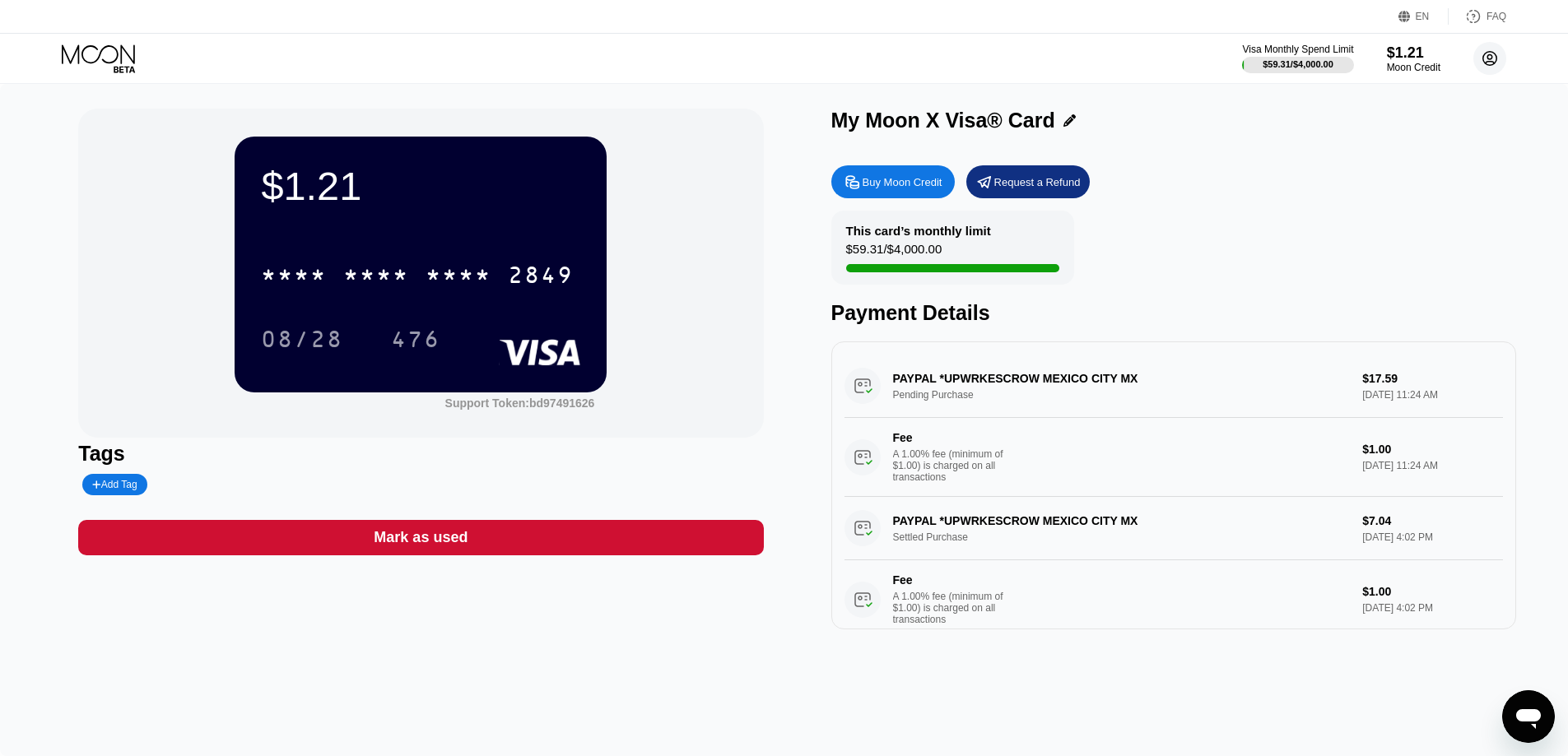
click at [1493, 62] on icon at bounding box center [1490, 59] width 9 height 9
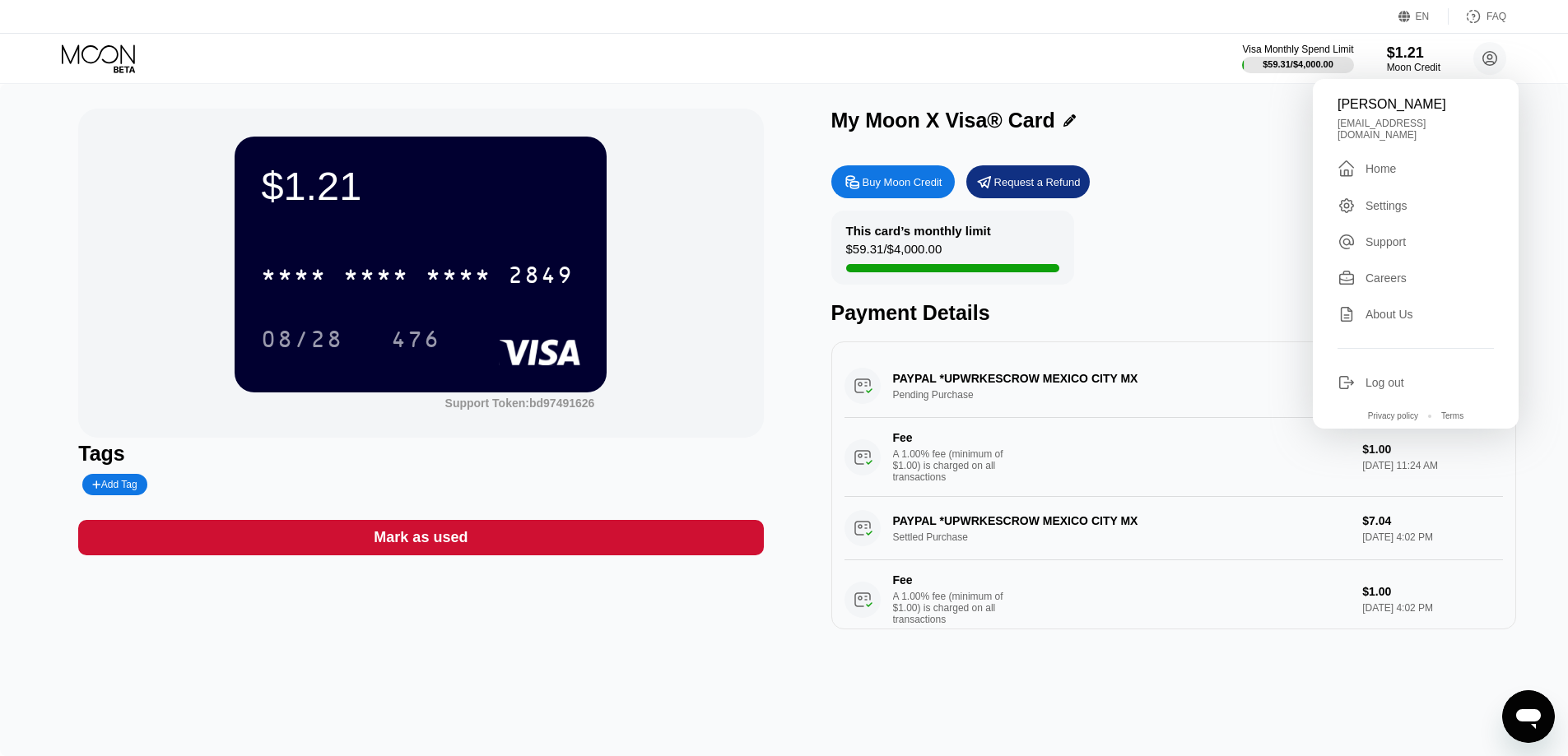
click at [304, 242] on div "$1.21 * * * * * * * * * * * * 2849 08/28 476" at bounding box center [420, 264] width 372 height 255
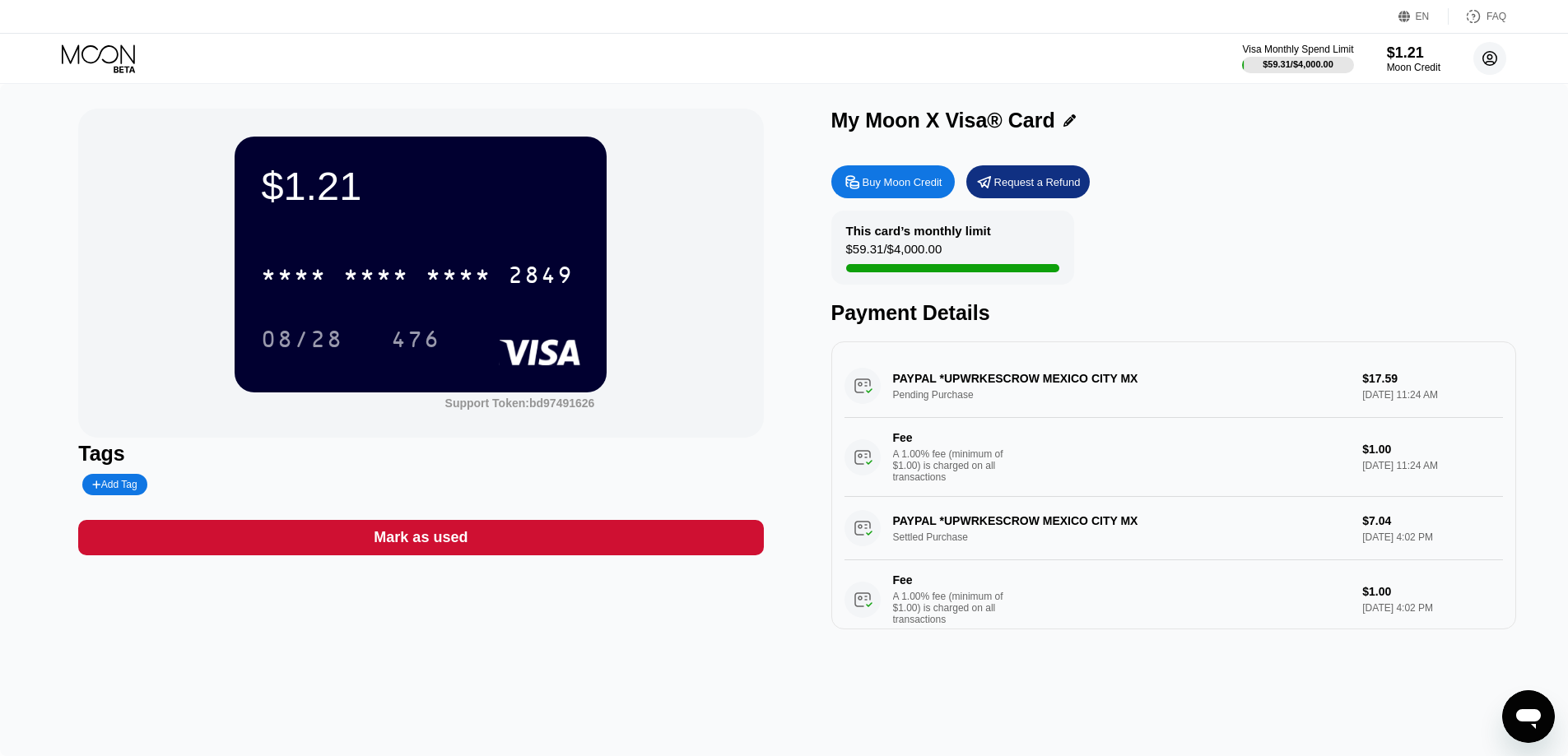
click at [1490, 55] on icon at bounding box center [1490, 59] width 9 height 9
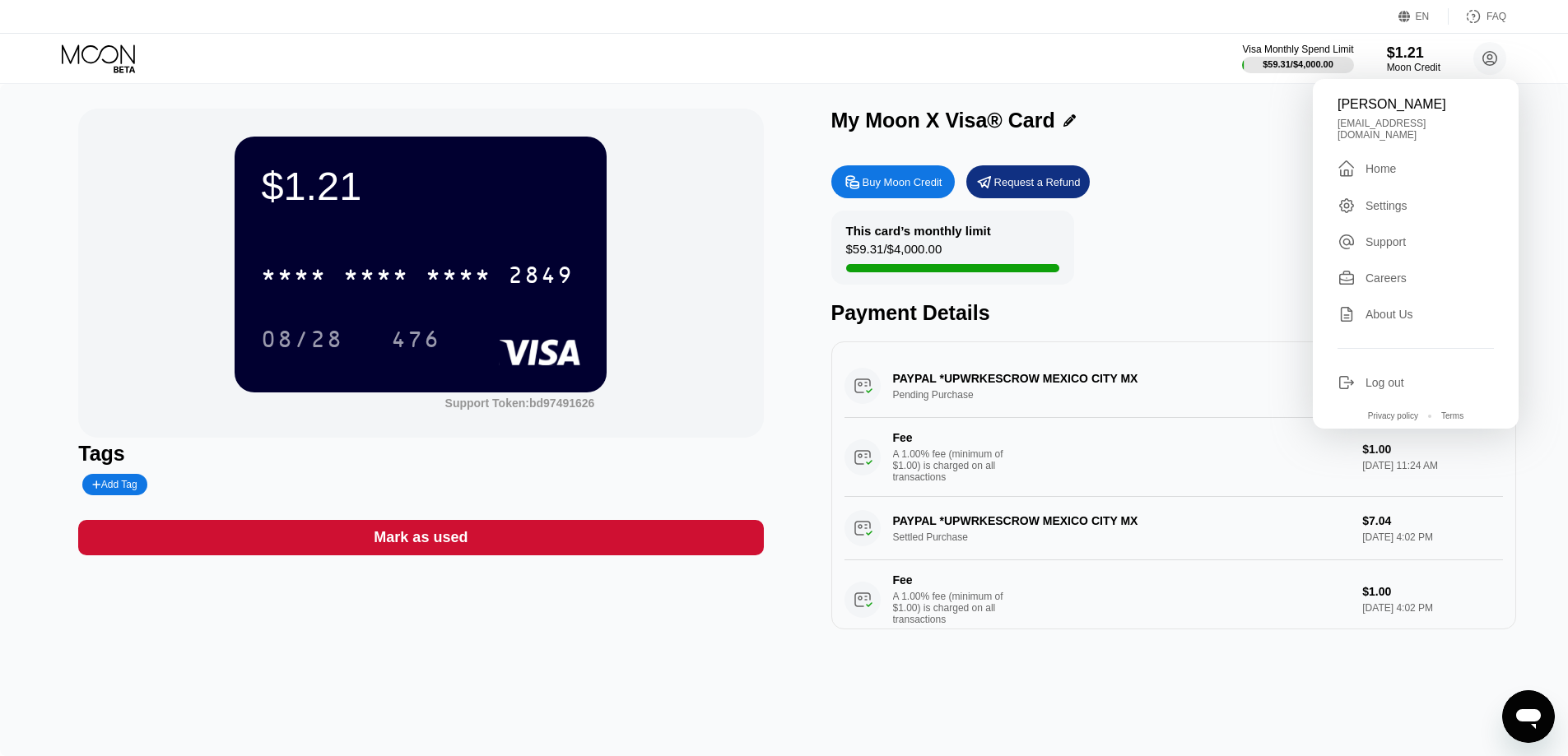
click at [1386, 172] on div "James Lee jameslee940118@gmail.com  Home Settings Support Careers About Us Log…" at bounding box center [1415, 254] width 206 height 350
click at [1373, 162] on div "Home" at bounding box center [1380, 169] width 31 height 13
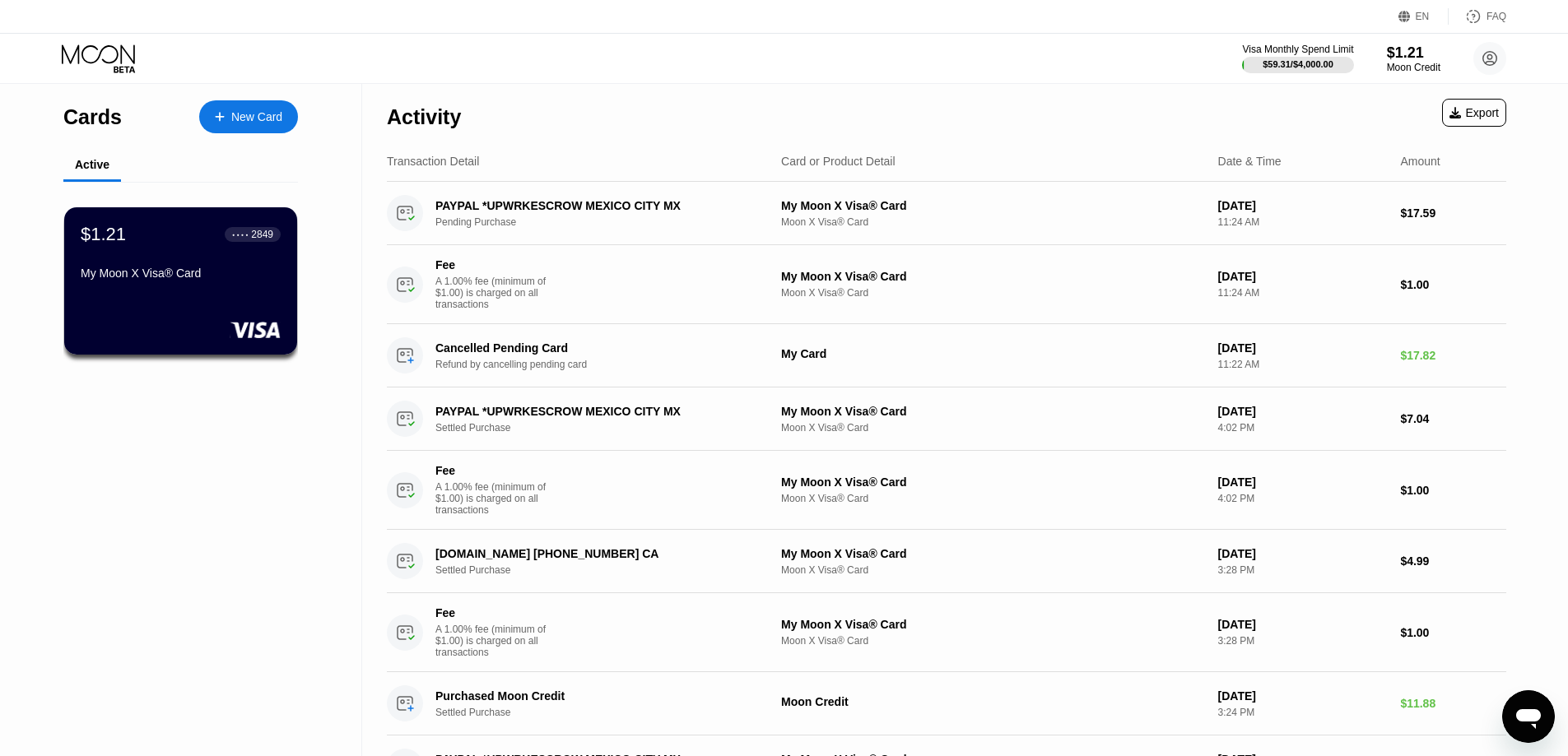
click at [824, 84] on div "Activity Export" at bounding box center [946, 113] width 1120 height 58
click at [1487, 59] on circle at bounding box center [1490, 59] width 33 height 33
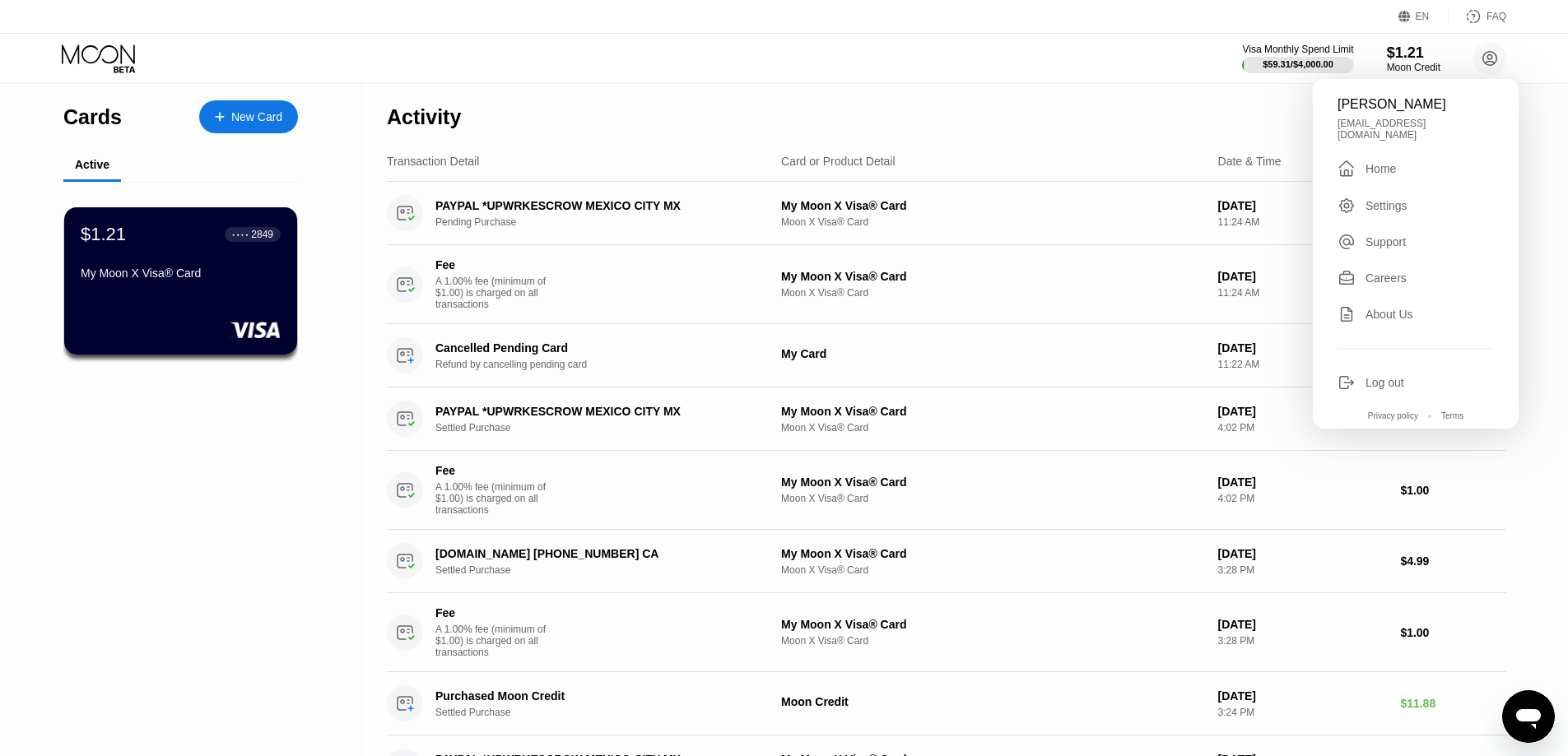
click at [1035, 68] on div "Visa Monthly Spend Limit $59.31 / $4,000.00 $1.21 Moon Credit [PERSON_NAME] [EM…" at bounding box center [784, 59] width 1568 height 49
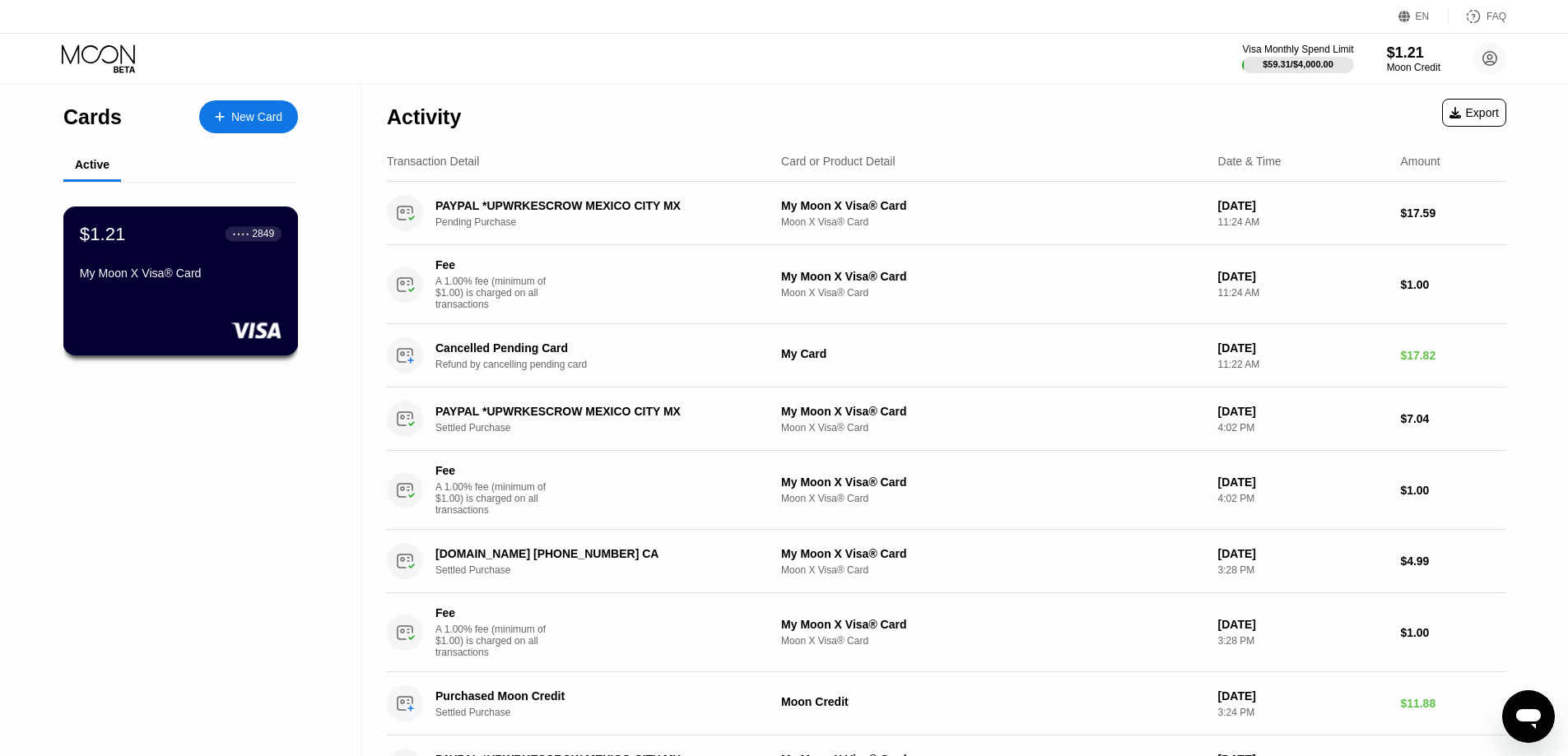
click at [106, 275] on div "My Moon X Visa® Card" at bounding box center [181, 273] width 202 height 13
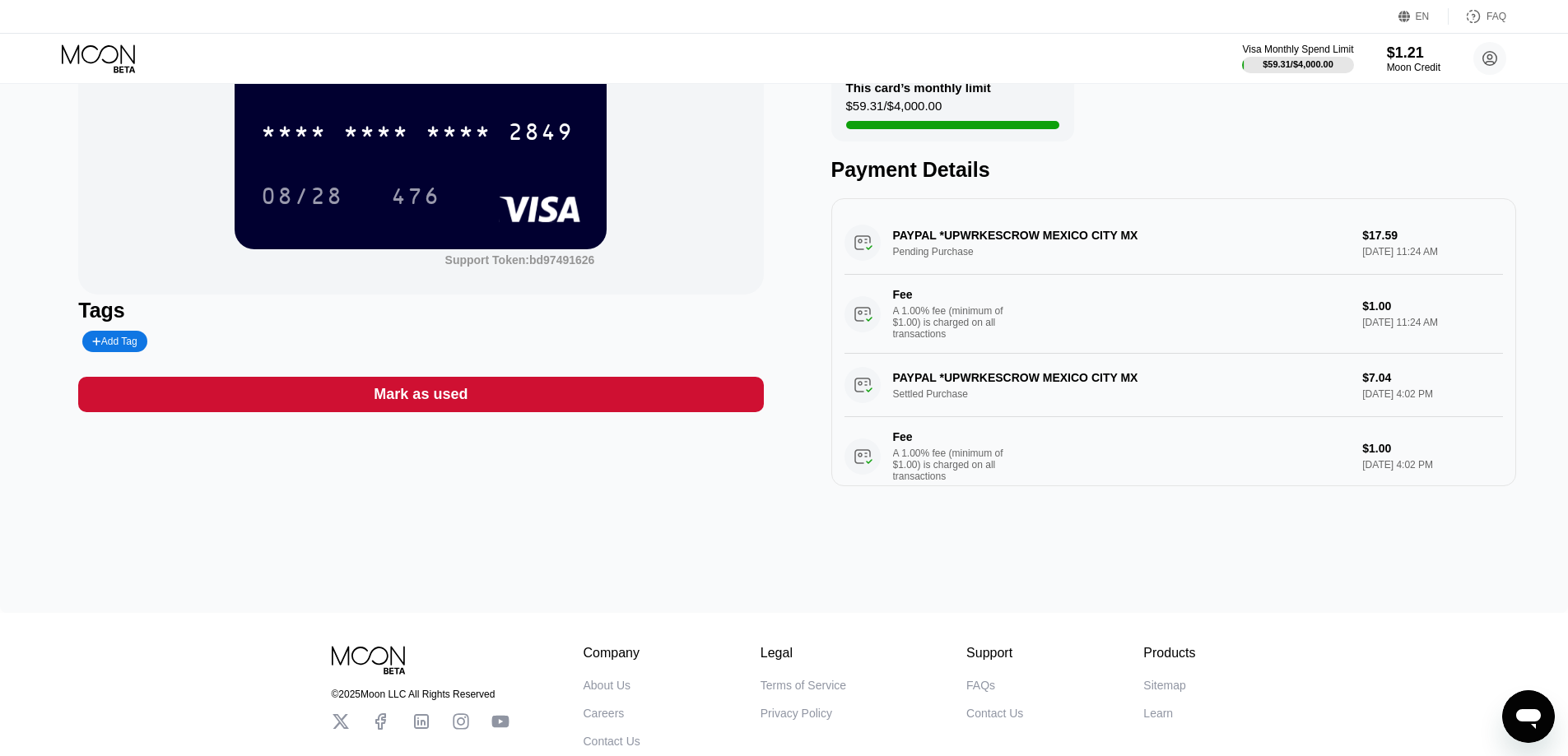
scroll to position [6, 0]
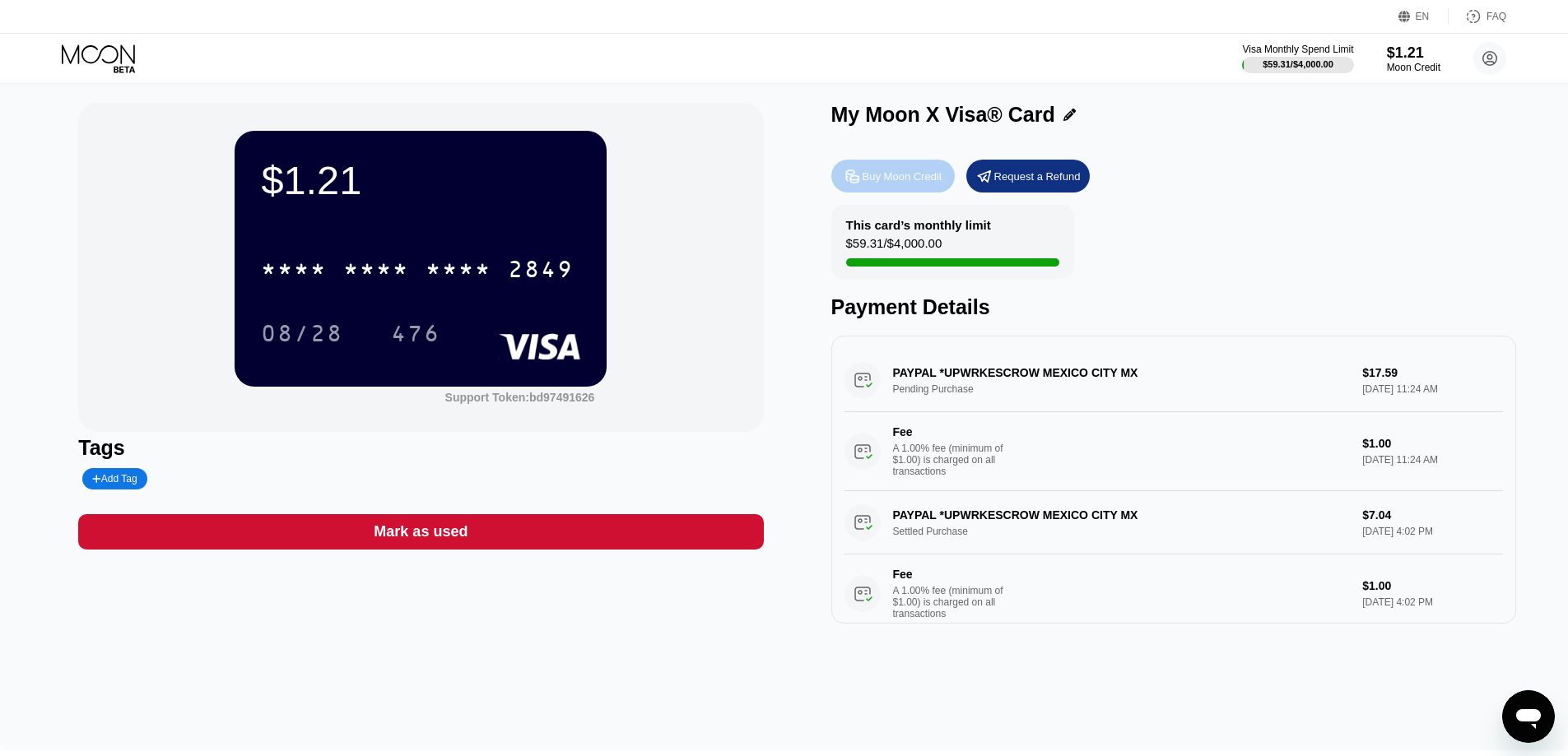
click at [888, 181] on div "Buy Moon Credit" at bounding box center [902, 176] width 80 height 14
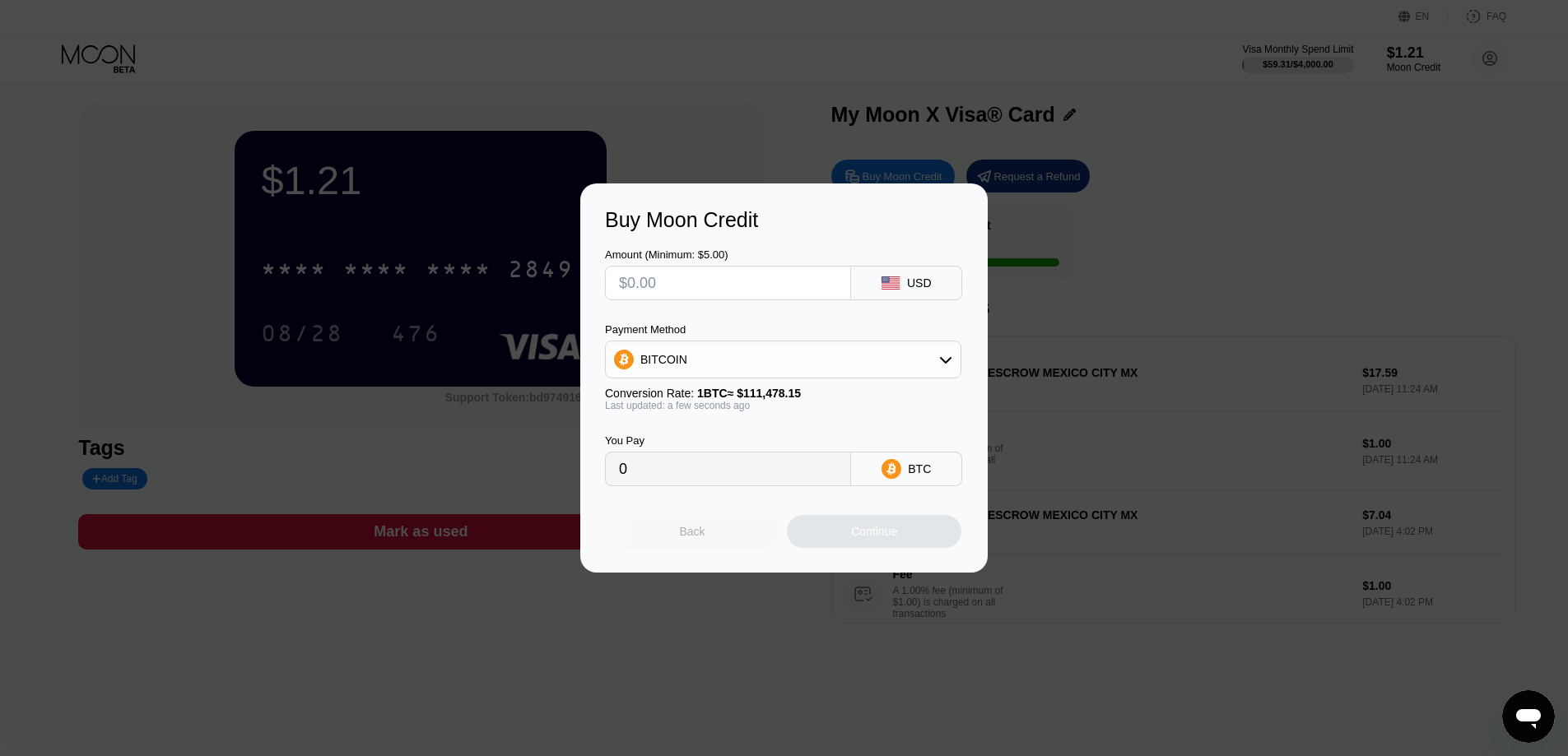
click at [661, 535] on div "Back" at bounding box center [692, 532] width 175 height 33
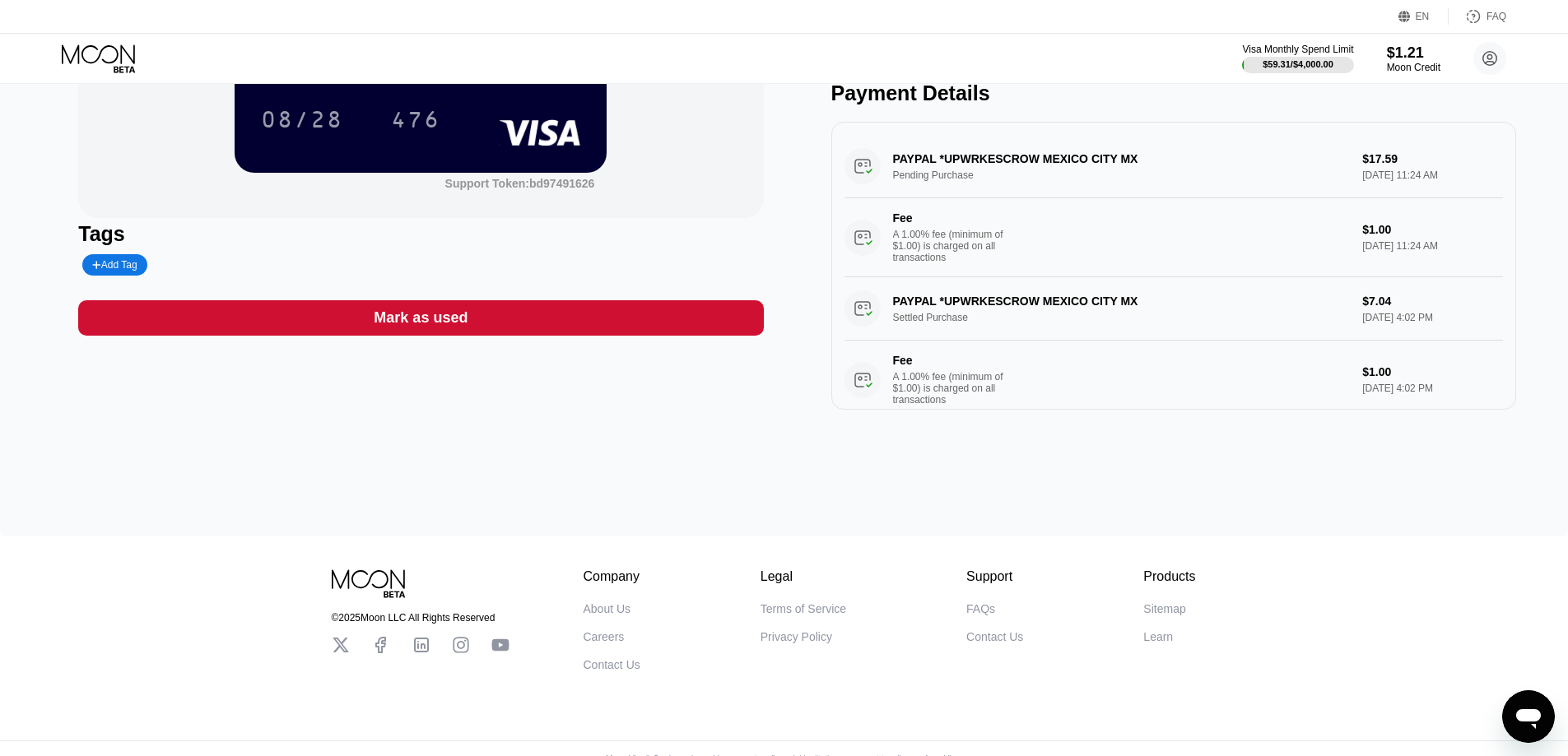
scroll to position [0, 0]
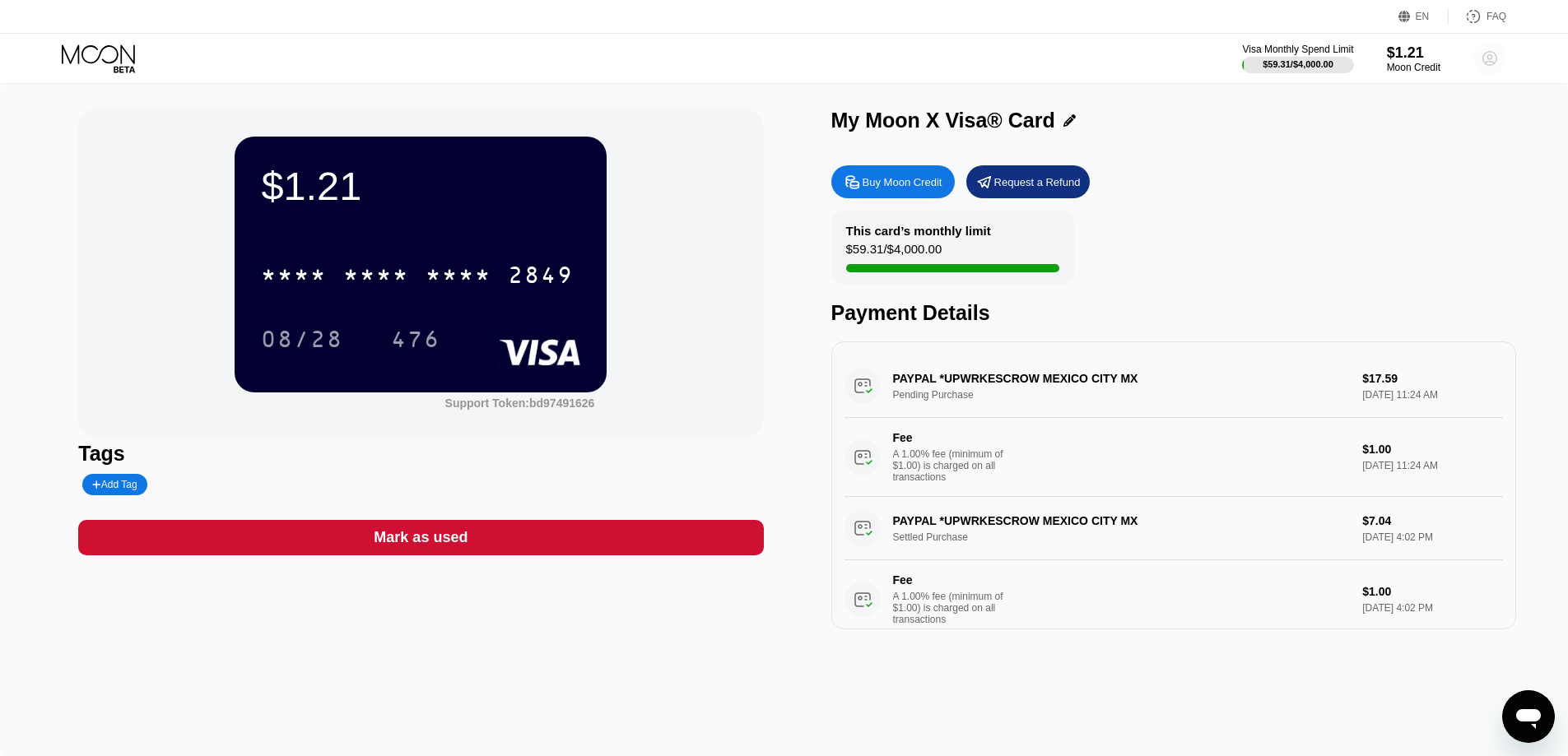
click at [1486, 54] on circle at bounding box center [1490, 59] width 33 height 33
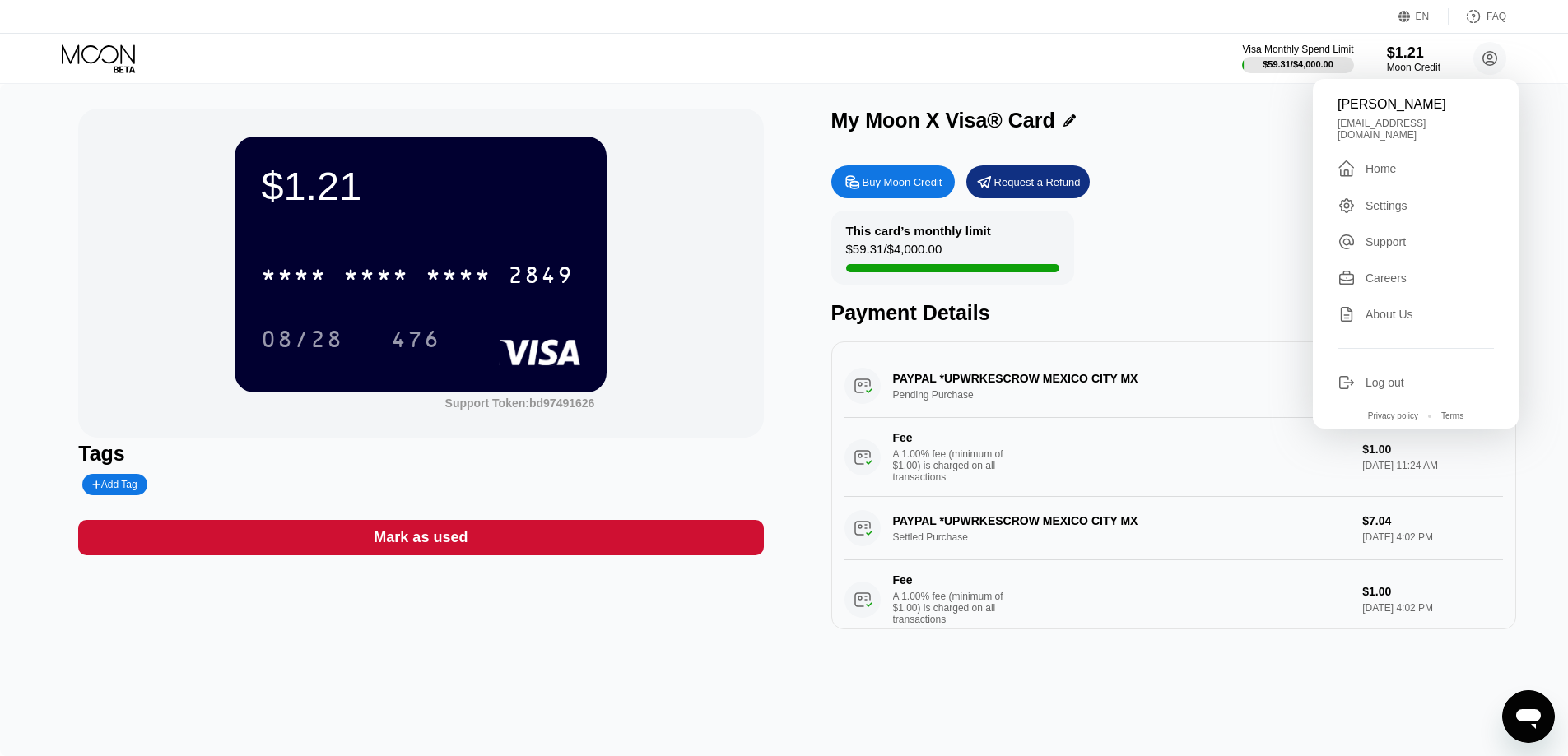
click at [484, 214] on div "$1.21 * * * * * * * * * * * * 2849 08/28 476" at bounding box center [420, 264] width 372 height 255
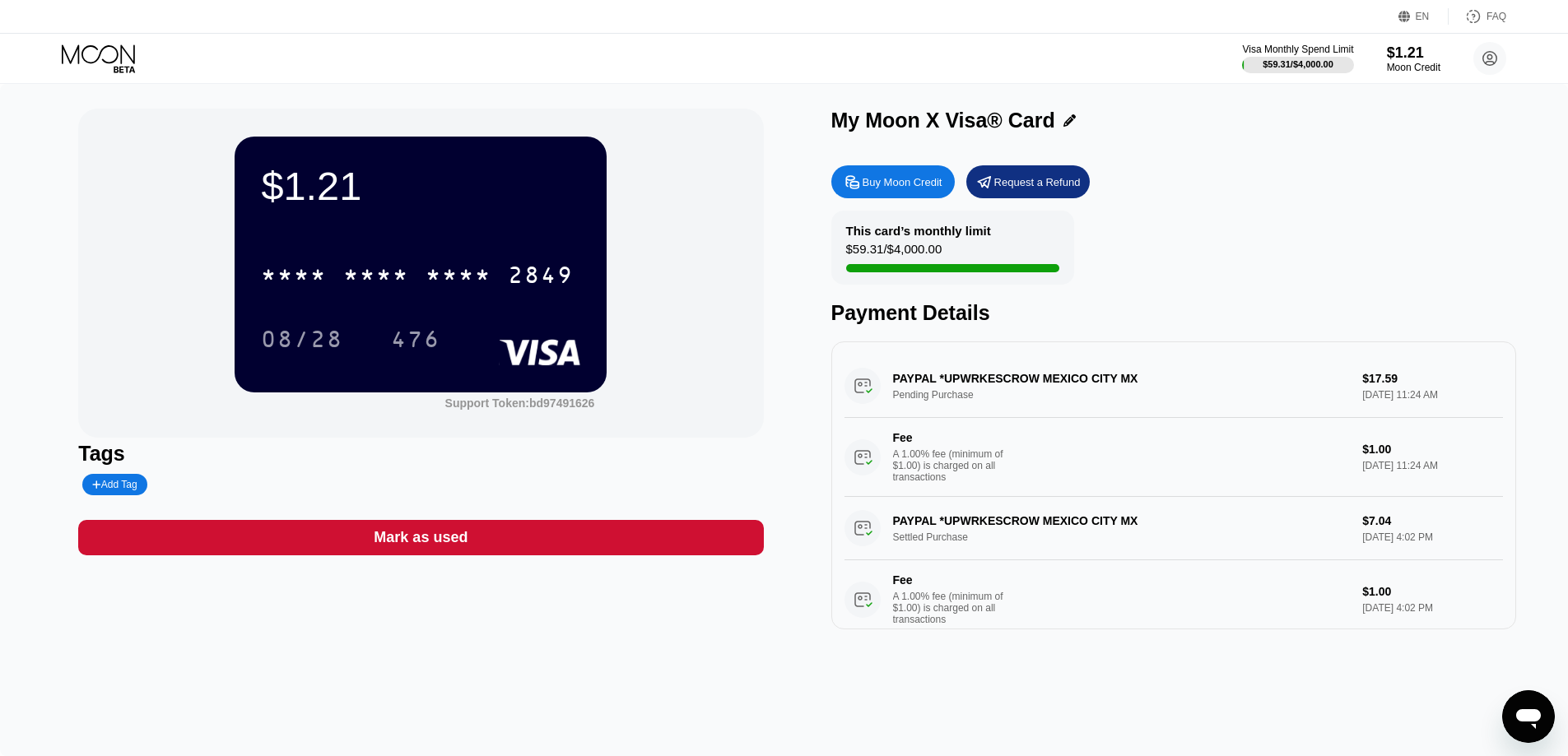
click at [1299, 141] on div "My Moon X Visa® Card" at bounding box center [1173, 124] width 685 height 32
click at [1394, 50] on div "$1.21" at bounding box center [1413, 52] width 55 height 17
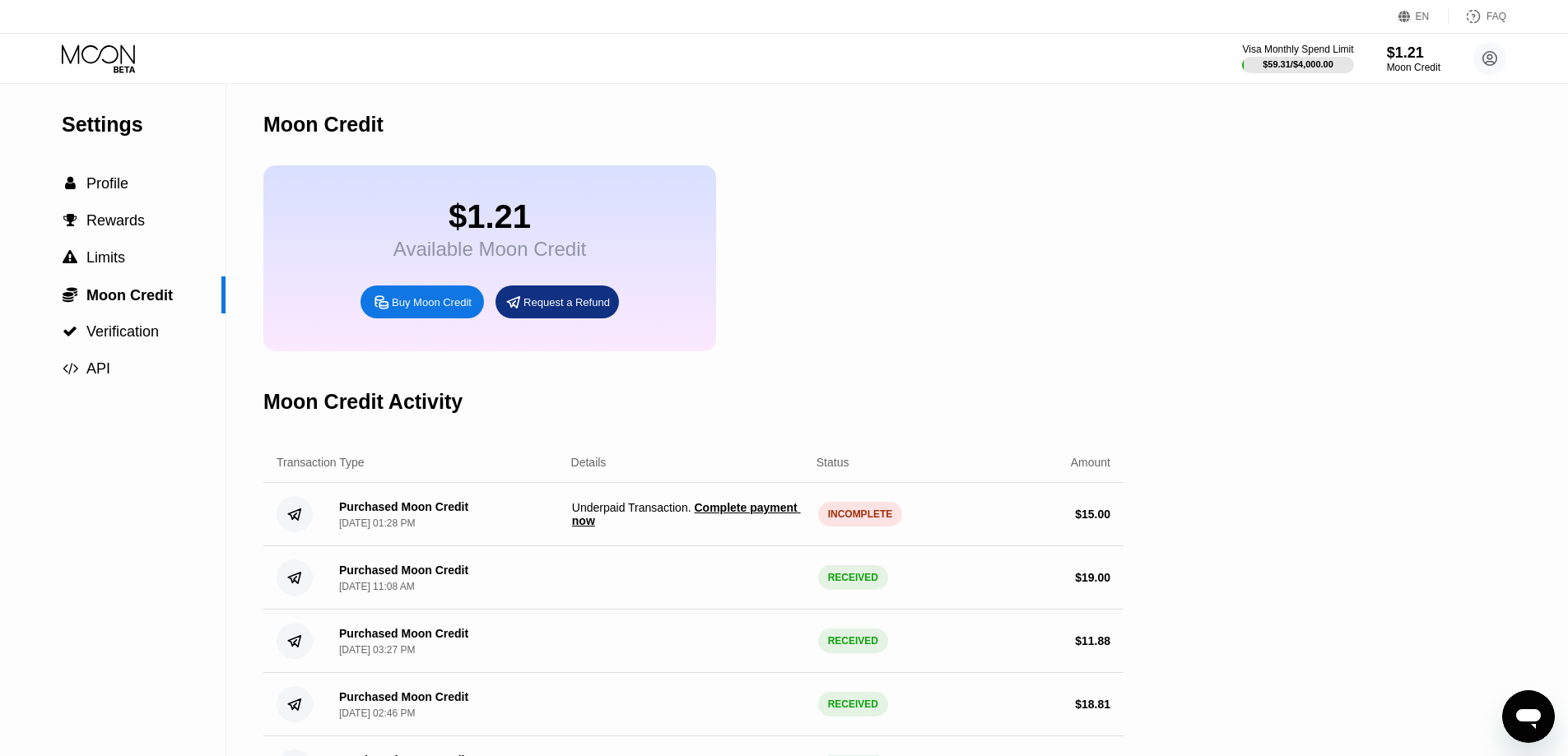
click at [715, 528] on span "Complete payment now" at bounding box center [687, 514] width 229 height 26
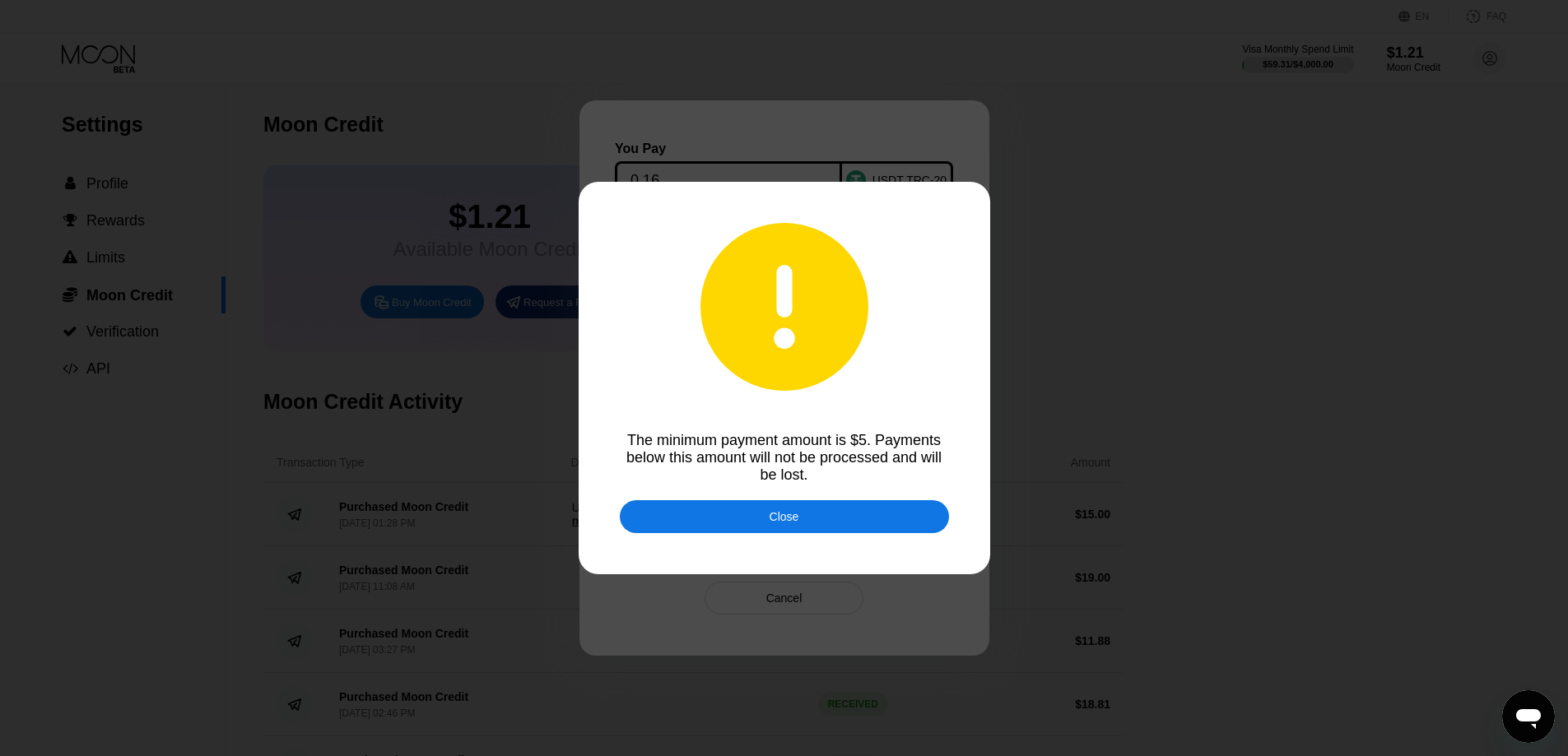
click at [777, 519] on div "Close" at bounding box center [784, 517] width 30 height 13
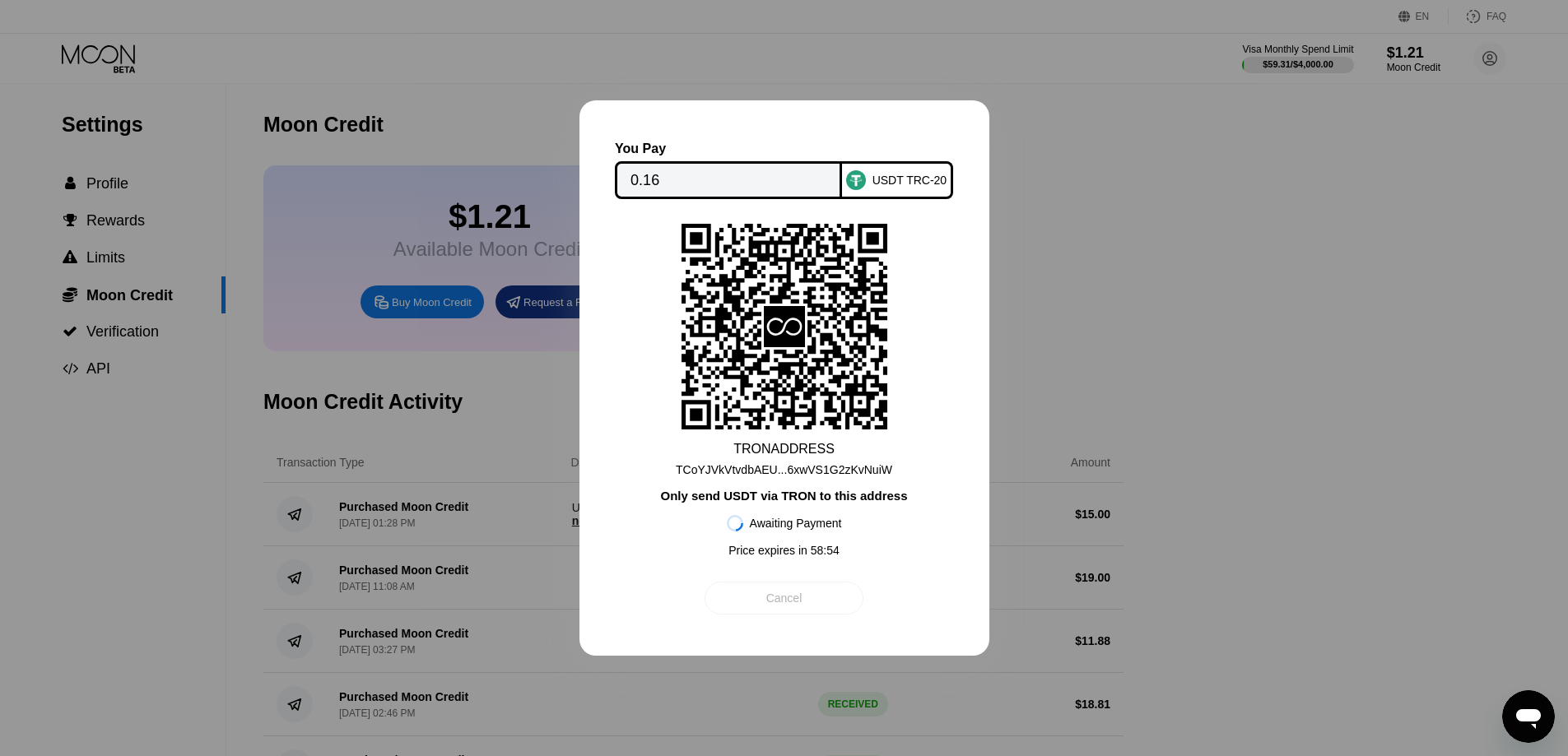
click at [769, 605] on div "Cancel" at bounding box center [784, 599] width 36 height 15
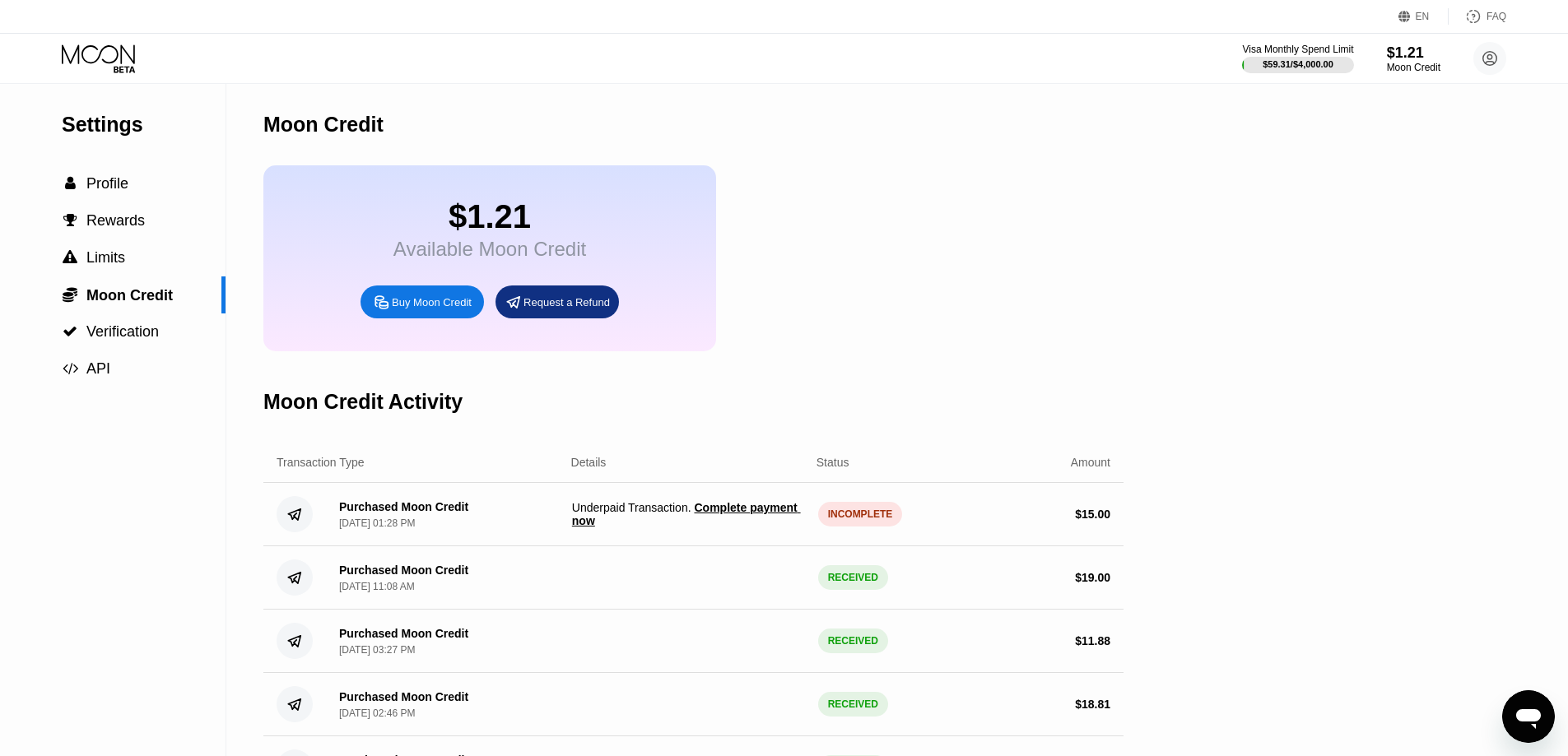
click at [867, 351] on div "$1.21 Available Moon Credit Buy Moon Credit Request a Refund" at bounding box center [692, 259] width 860 height 186
click at [847, 527] on div "INCOMPLETE" at bounding box center [860, 514] width 85 height 25
click at [775, 528] on span "Complete payment now" at bounding box center [687, 514] width 229 height 26
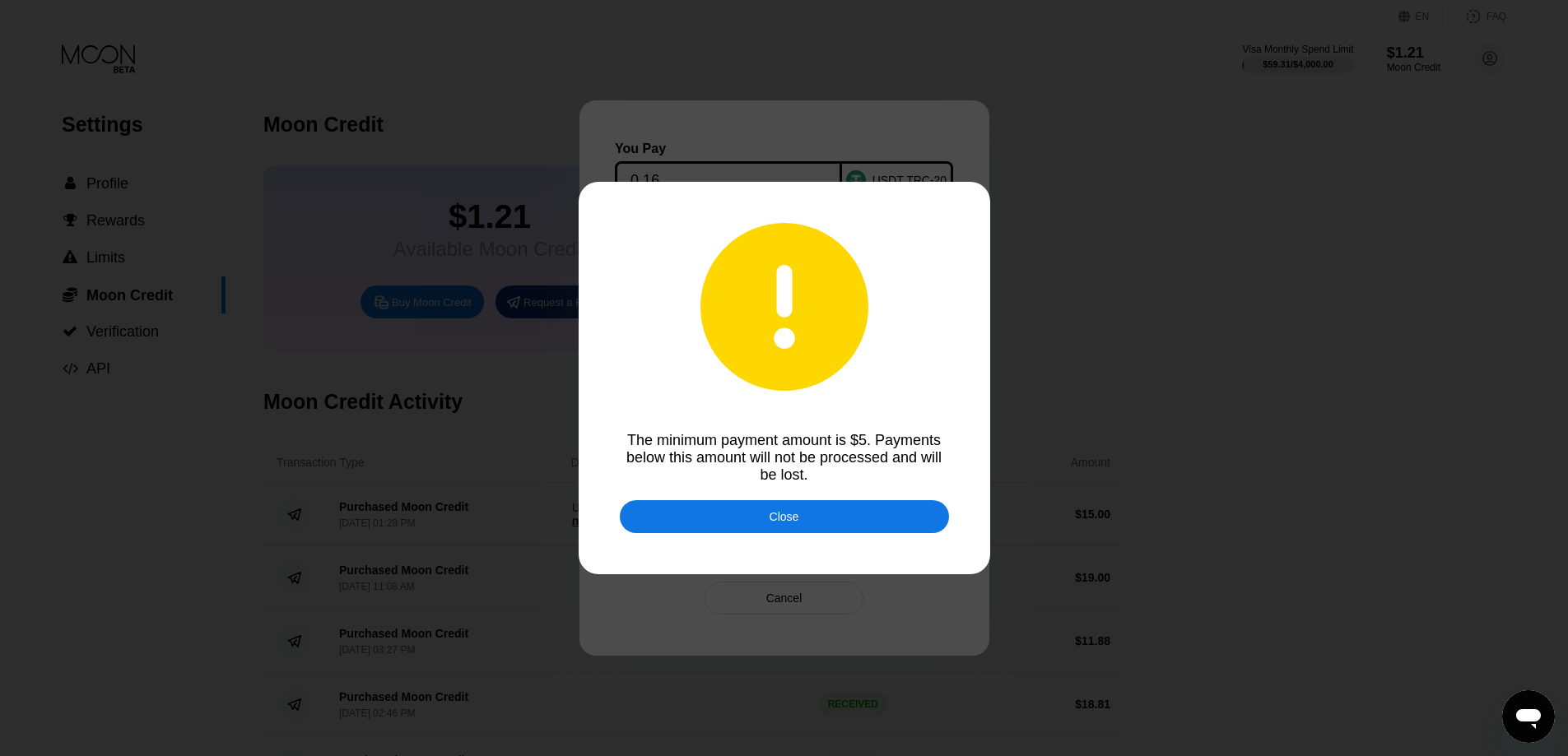
click at [775, 524] on div "Close" at bounding box center [784, 517] width 30 height 13
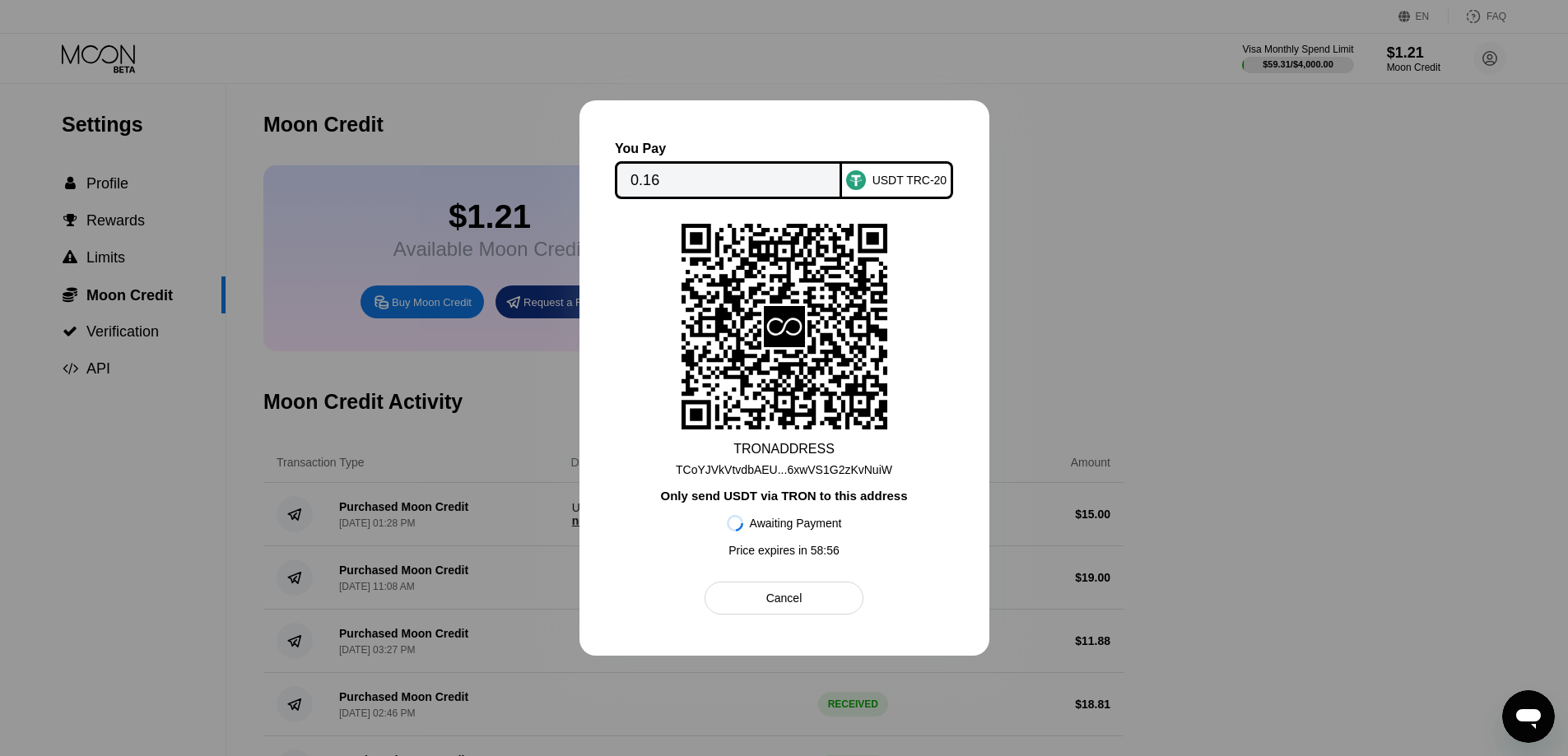
click at [768, 599] on div "Cancel" at bounding box center [784, 599] width 36 height 15
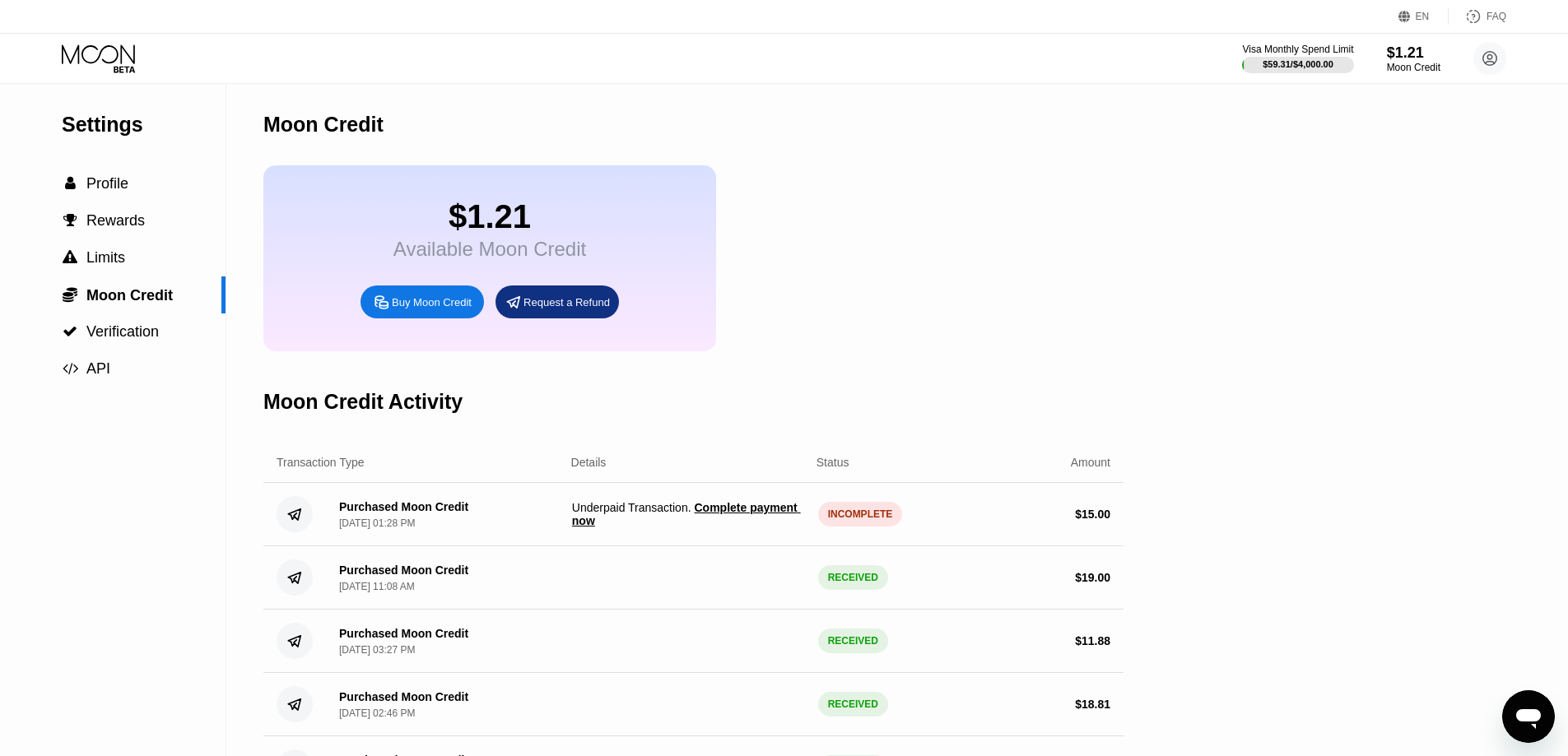
click at [984, 367] on div "Moon Credit $1.21 Available Moon Credit Buy Moon Credit Request a Refund Moon C…" at bounding box center [692, 442] width 860 height 716
click at [1514, 712] on icon "Open messaging window" at bounding box center [1528, 716] width 30 height 30
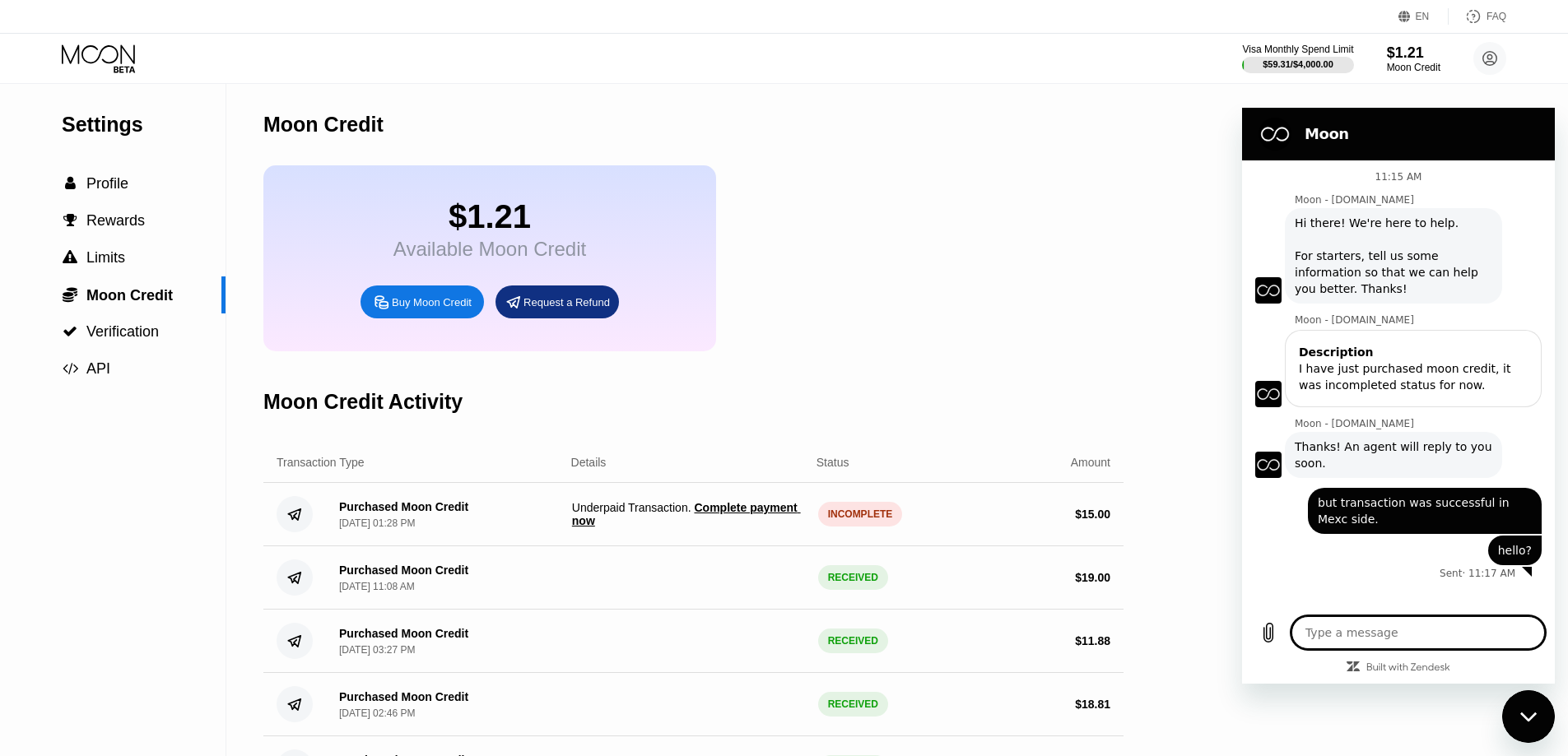
type textarea "w"
type textarea "x"
type textarea "we"
type textarea "x"
type textarea "wef"
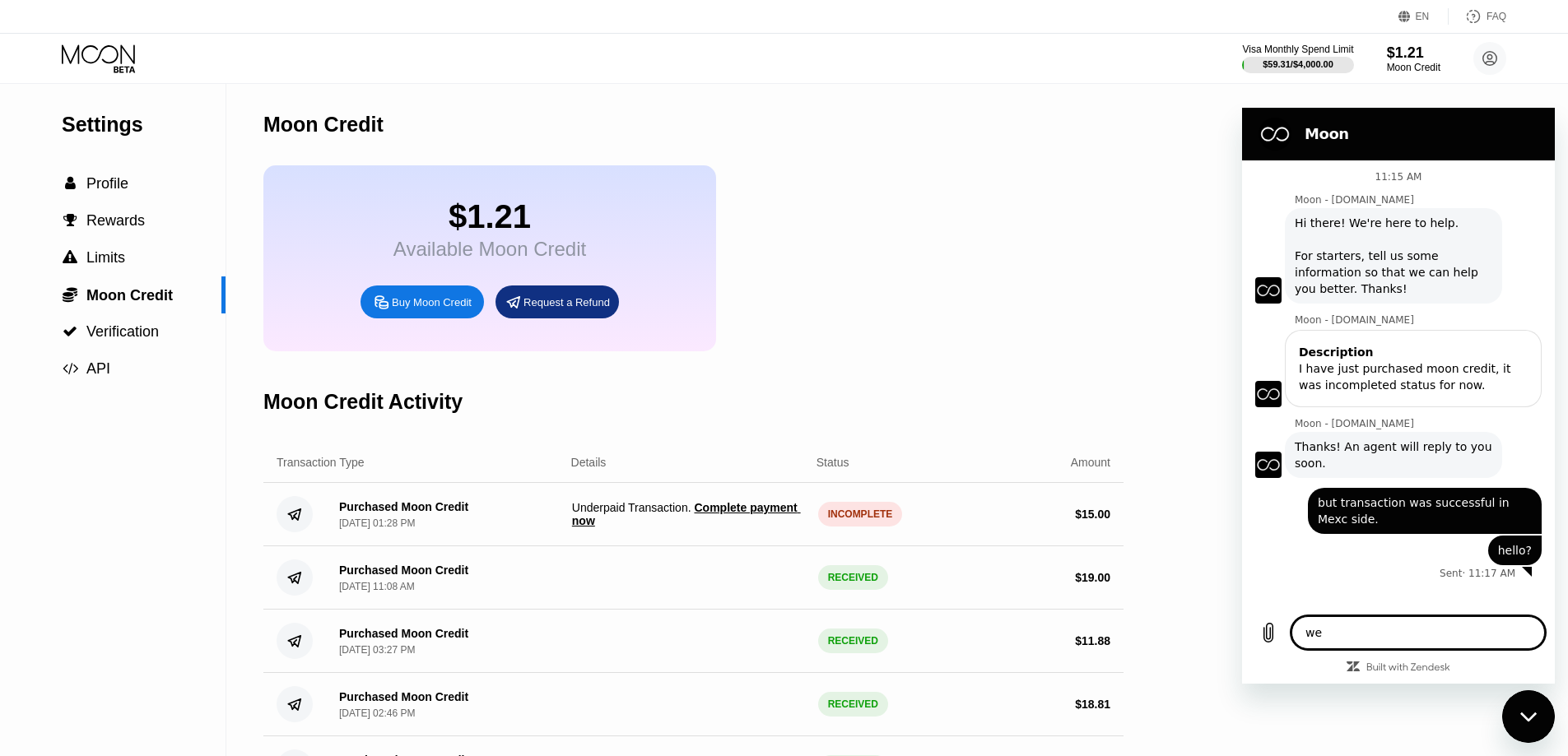
type textarea "x"
type textarea "we"
type textarea "x"
type textarea "w"
type textarea "x"
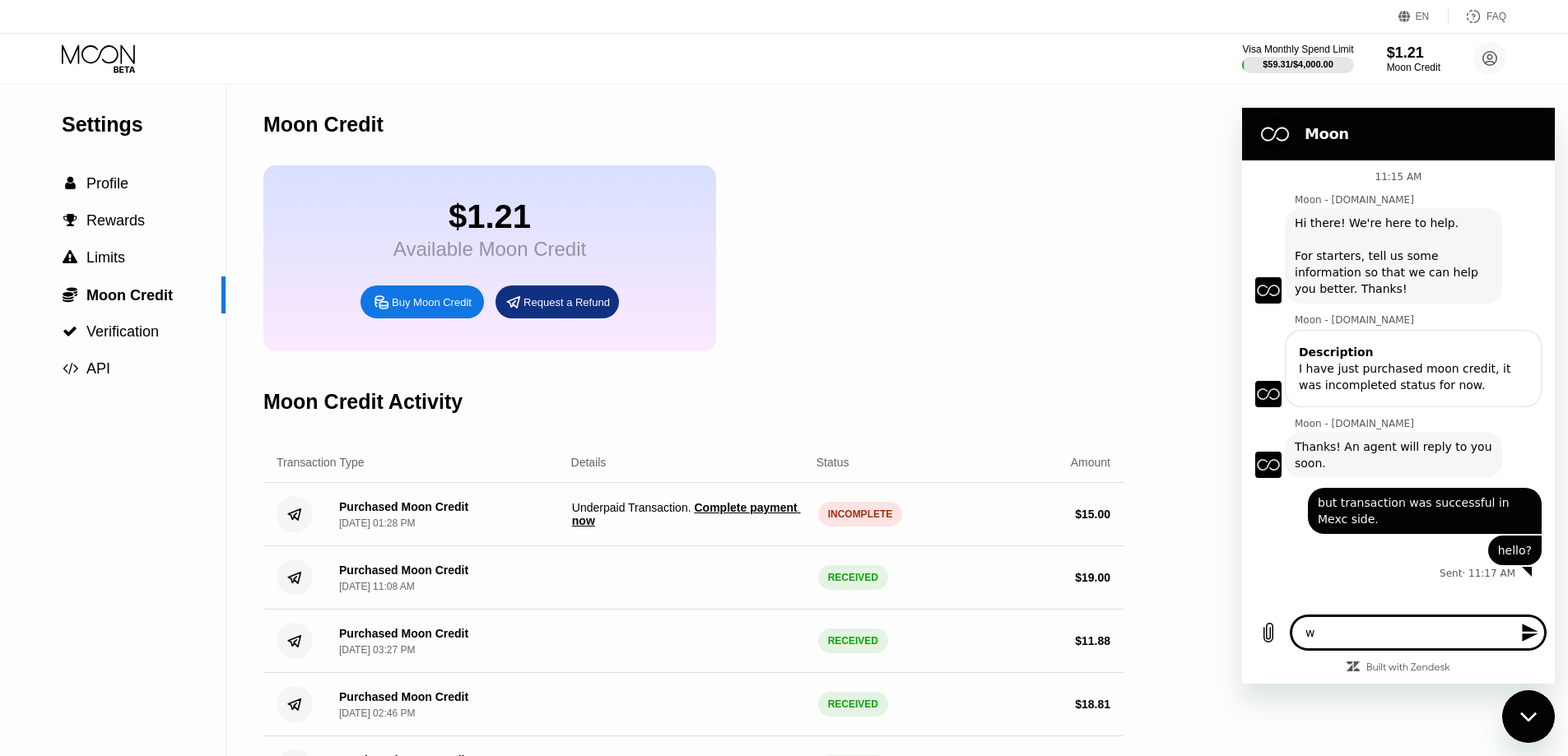
type textarea "x"
type textarea "H"
type textarea "x"
type textarea "He"
type textarea "x"
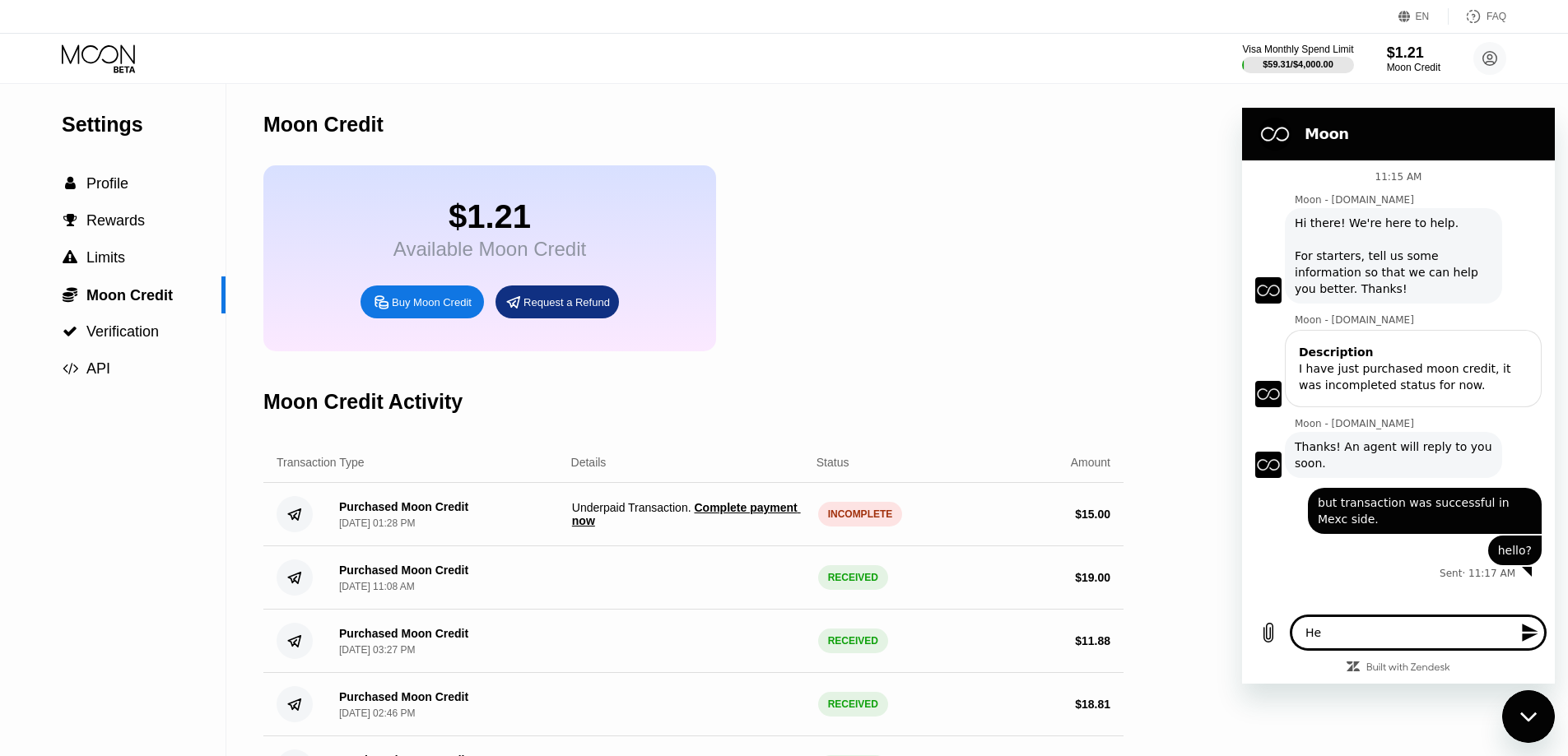
type textarea "Hel"
type textarea "x"
type textarea "He"
type textarea "x"
type textarea "H"
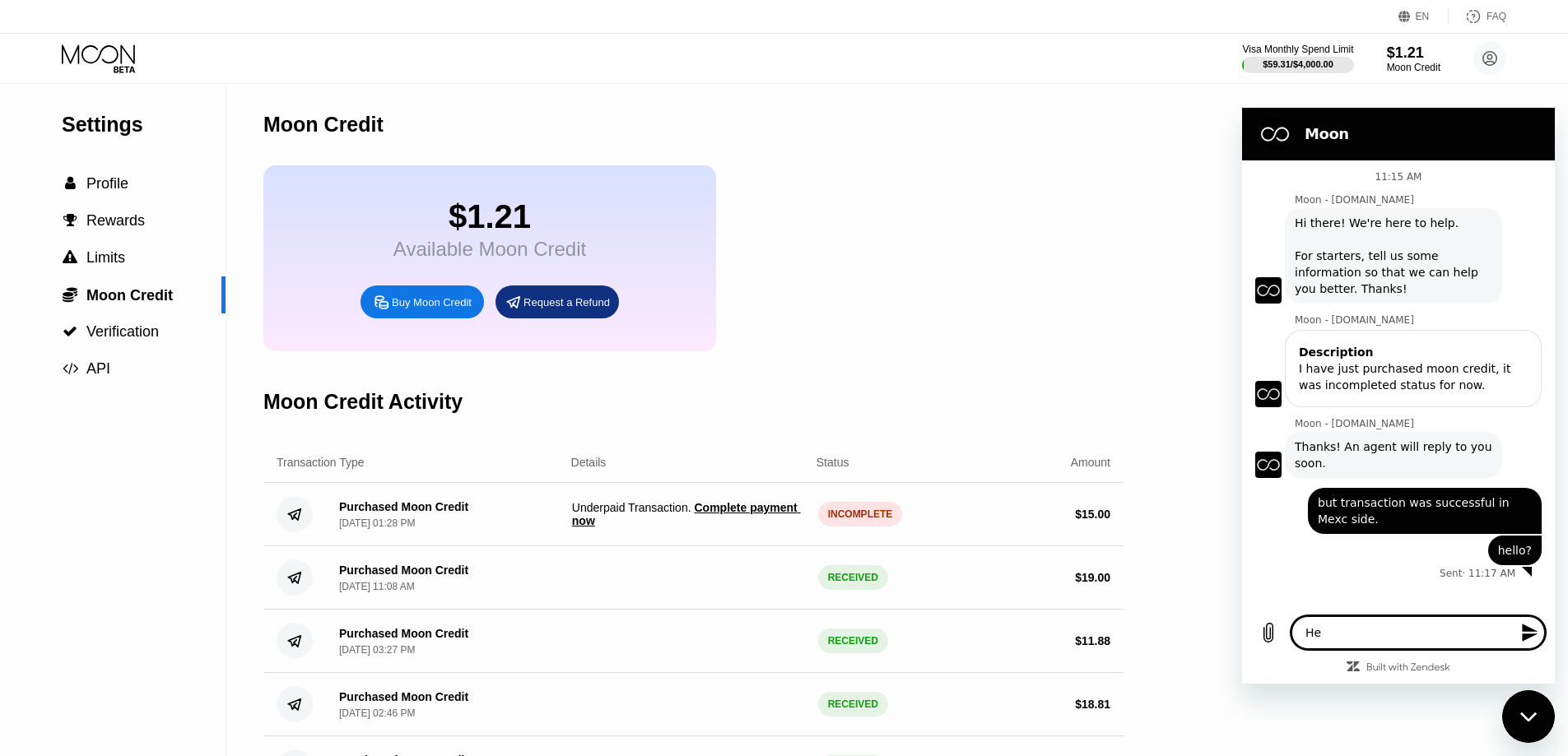
type textarea "x"
type textarea "H"
type textarea "x"
type textarea "He"
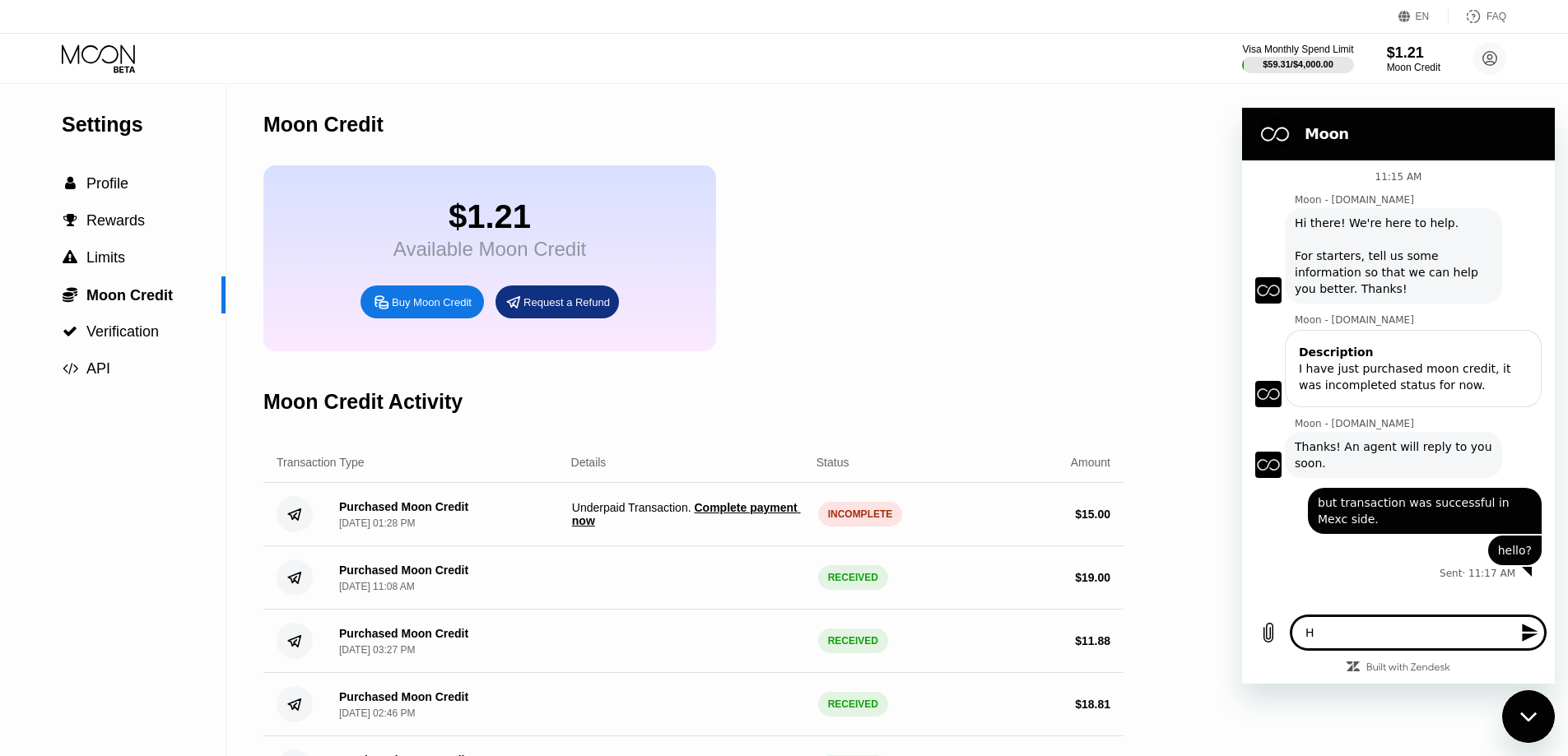
type textarea "x"
type textarea "Hel"
type textarea "x"
type textarea "Hell"
type textarea "x"
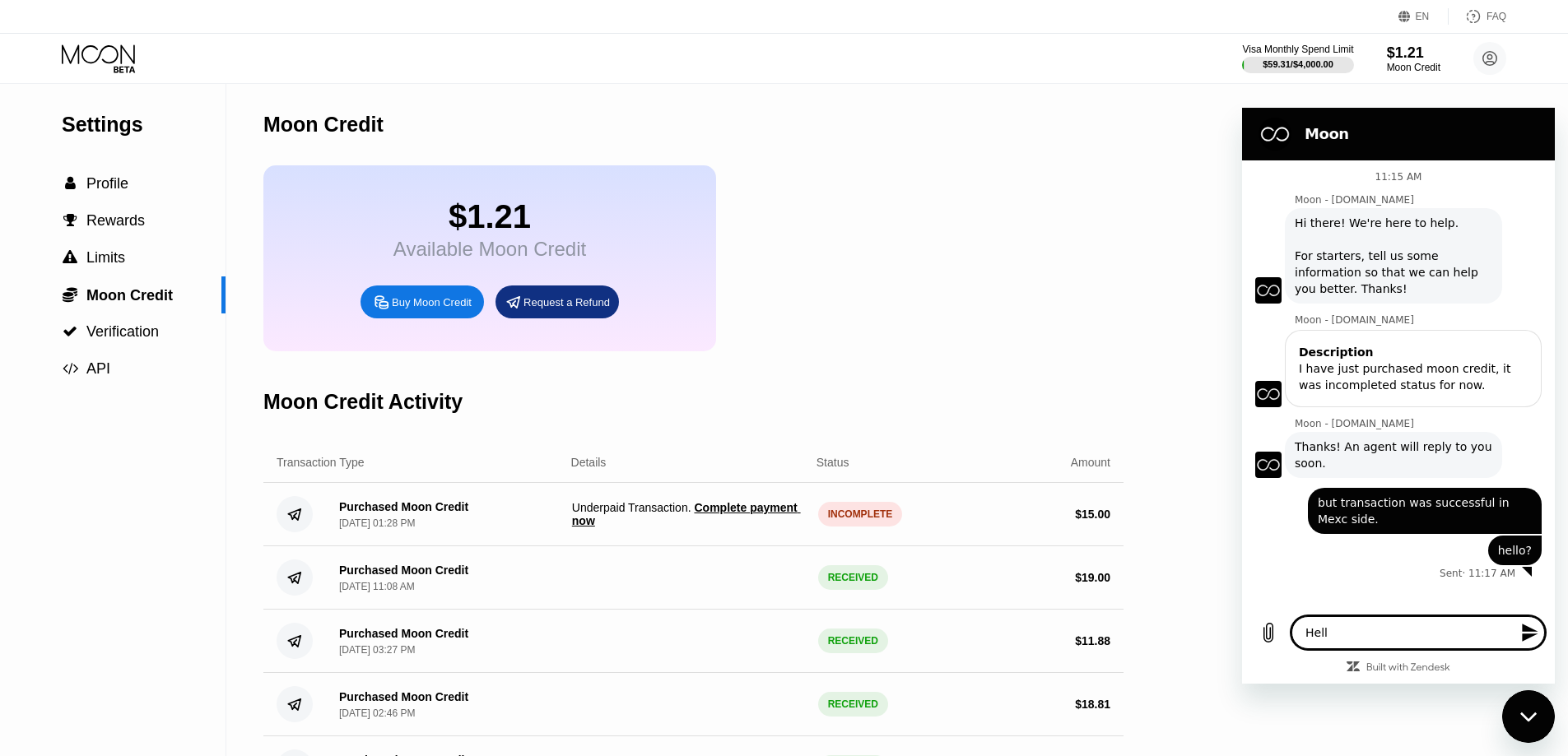
type textarea "Hello"
type textarea "x"
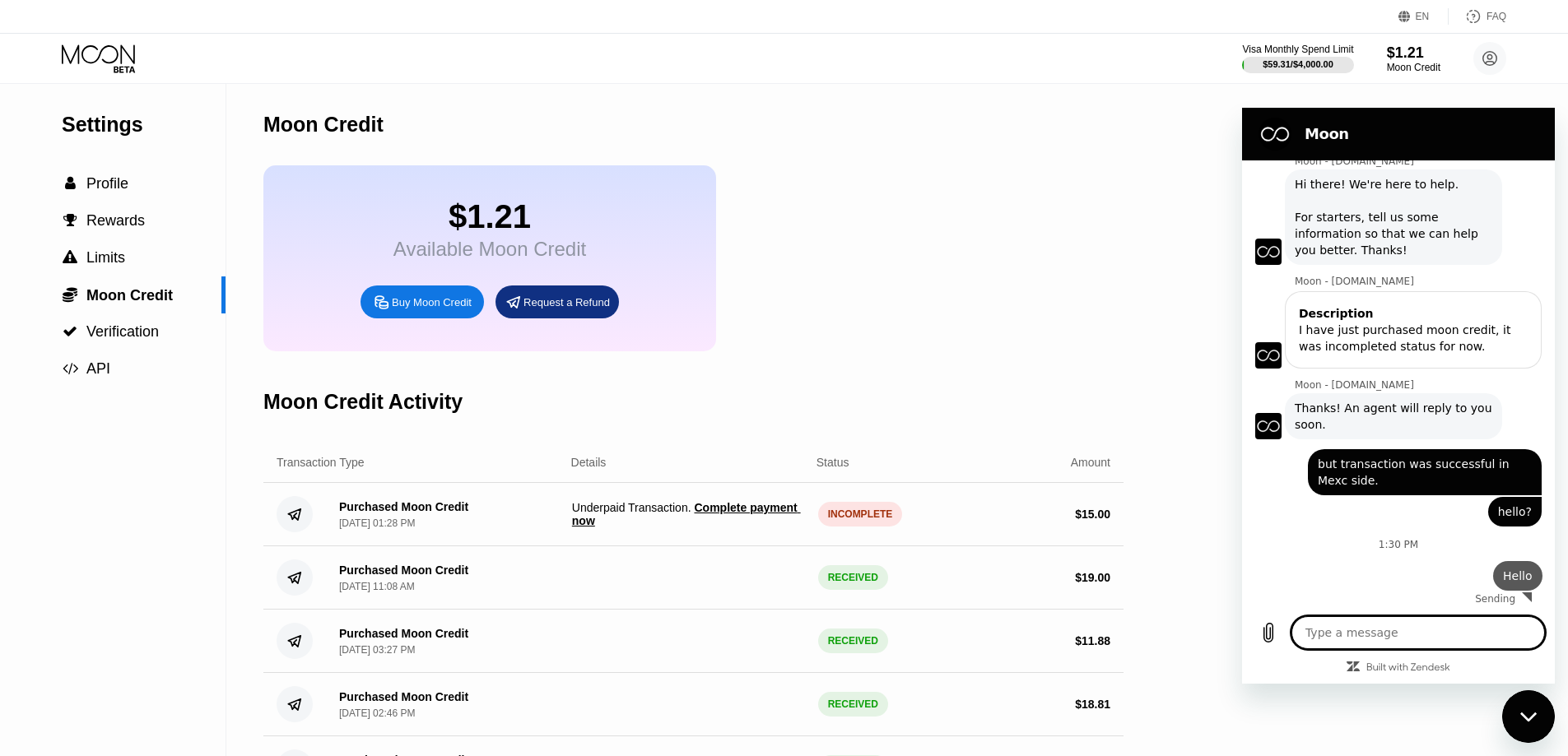
type textarea "x"
type textarea "w"
type textarea "x"
type textarea "we"
type textarea "x"
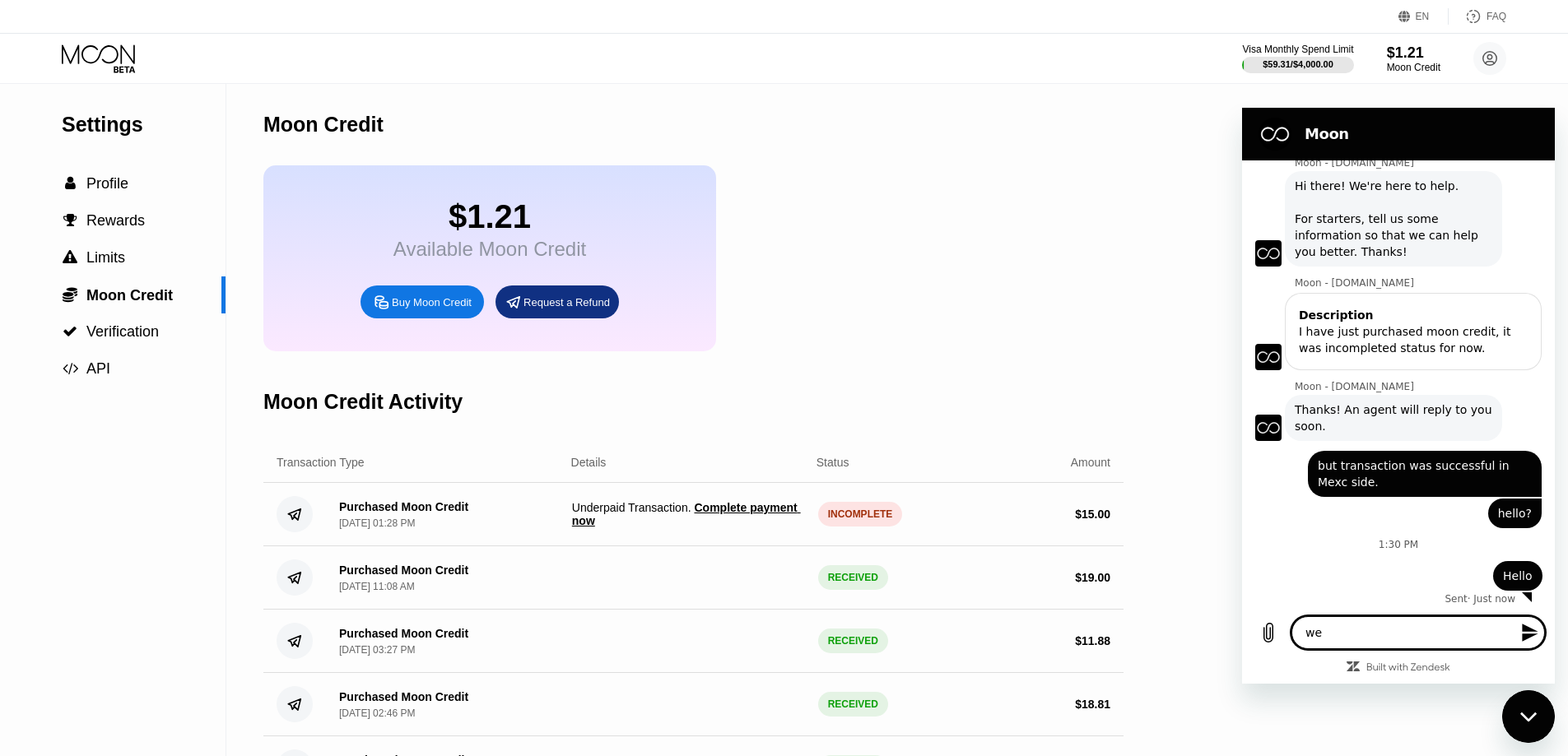
type textarea "we"
type textarea "x"
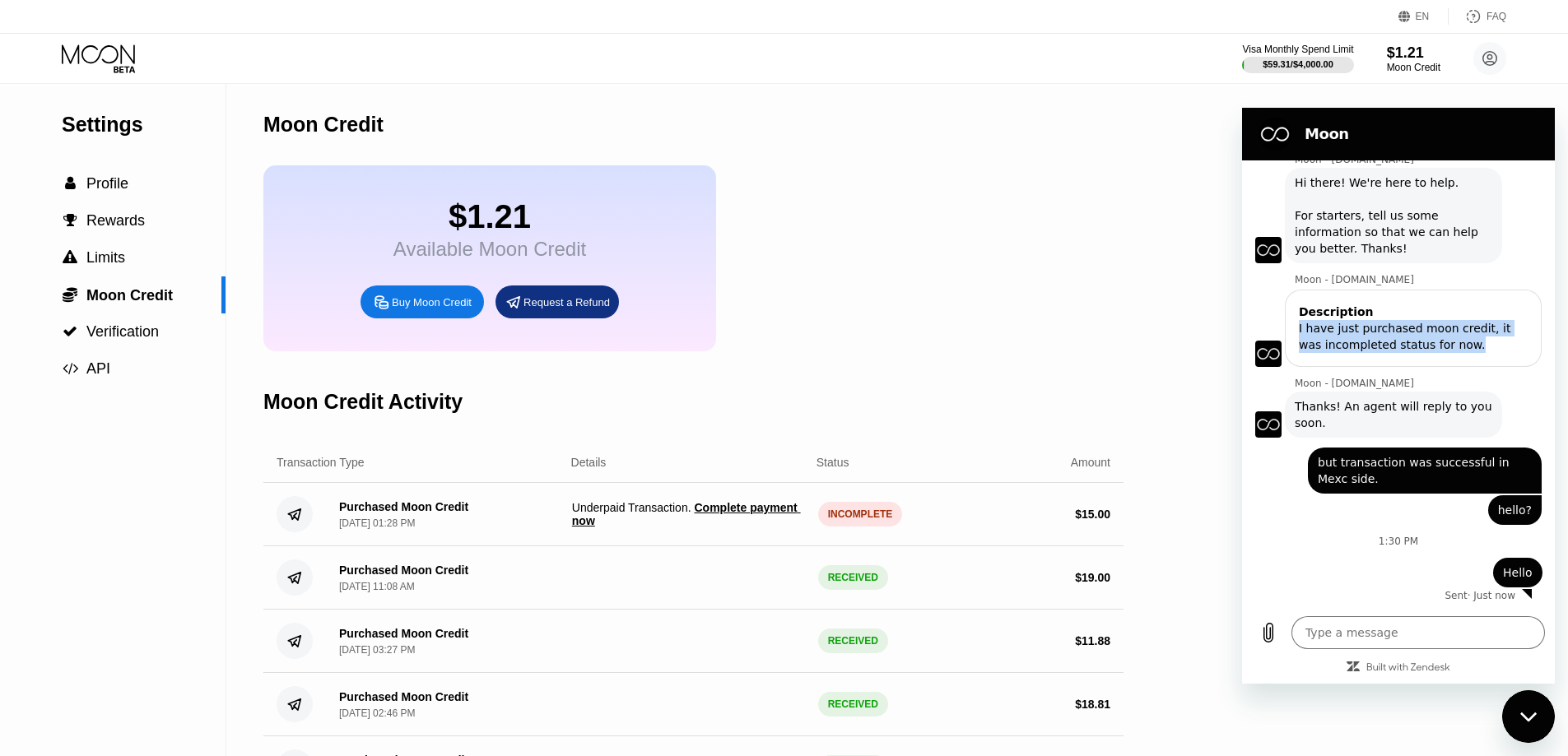
drag, startPoint x: 1439, startPoint y: 343, endPoint x: 1278, endPoint y: 330, distance: 161.5
click at [1278, 330] on div "Description I have just purchased moon credit, it was incompleted status for no…" at bounding box center [1404, 326] width 299 height 81
copy div "I have just purchased moon credit, it was incompleted status for now."
click at [1359, 643] on textarea at bounding box center [1417, 633] width 253 height 33
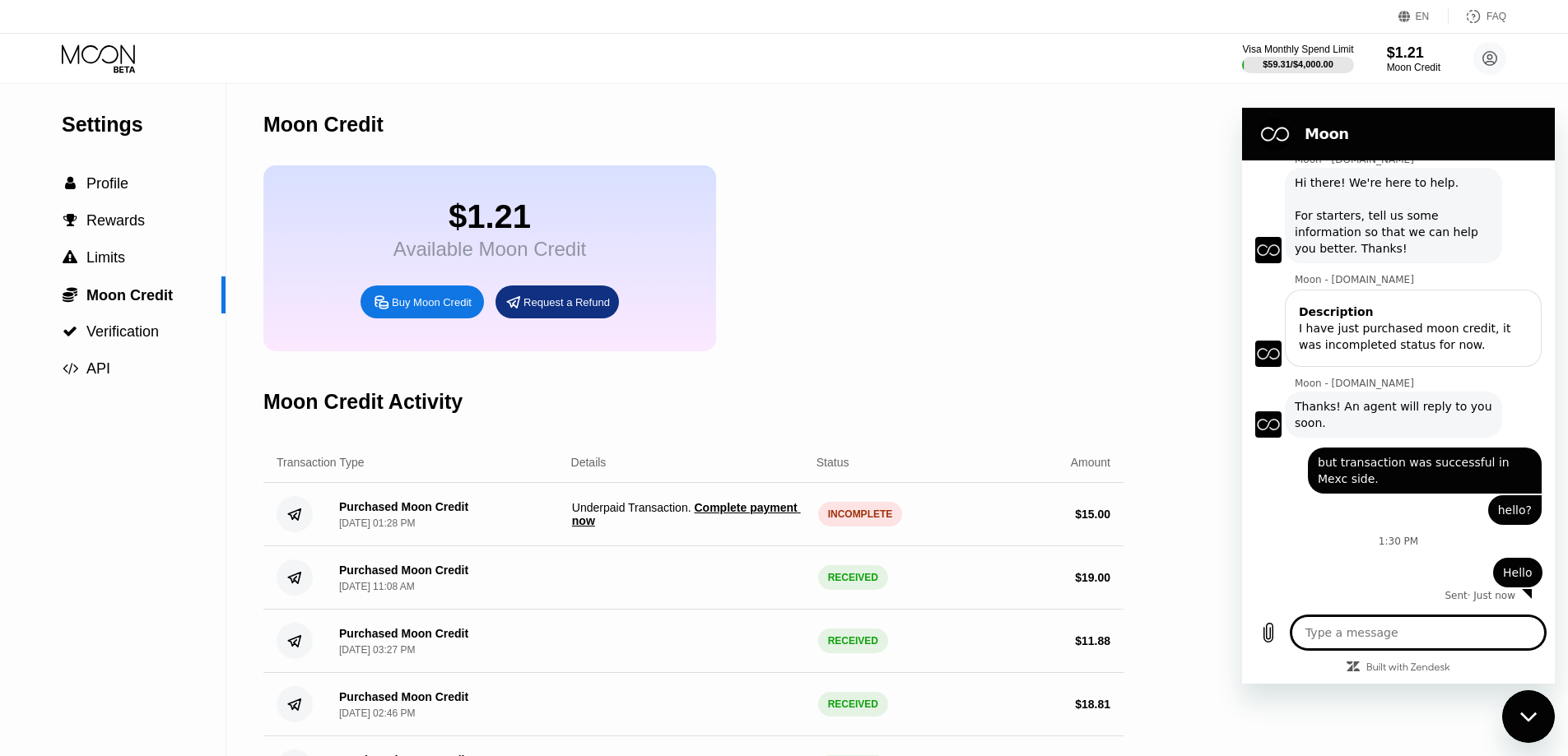
paste textarea "I have just purchased moon credit, it was incompleted status for now."
type textarea "I have just purchased moon credit, it was incompleted status for now."
type textarea "x"
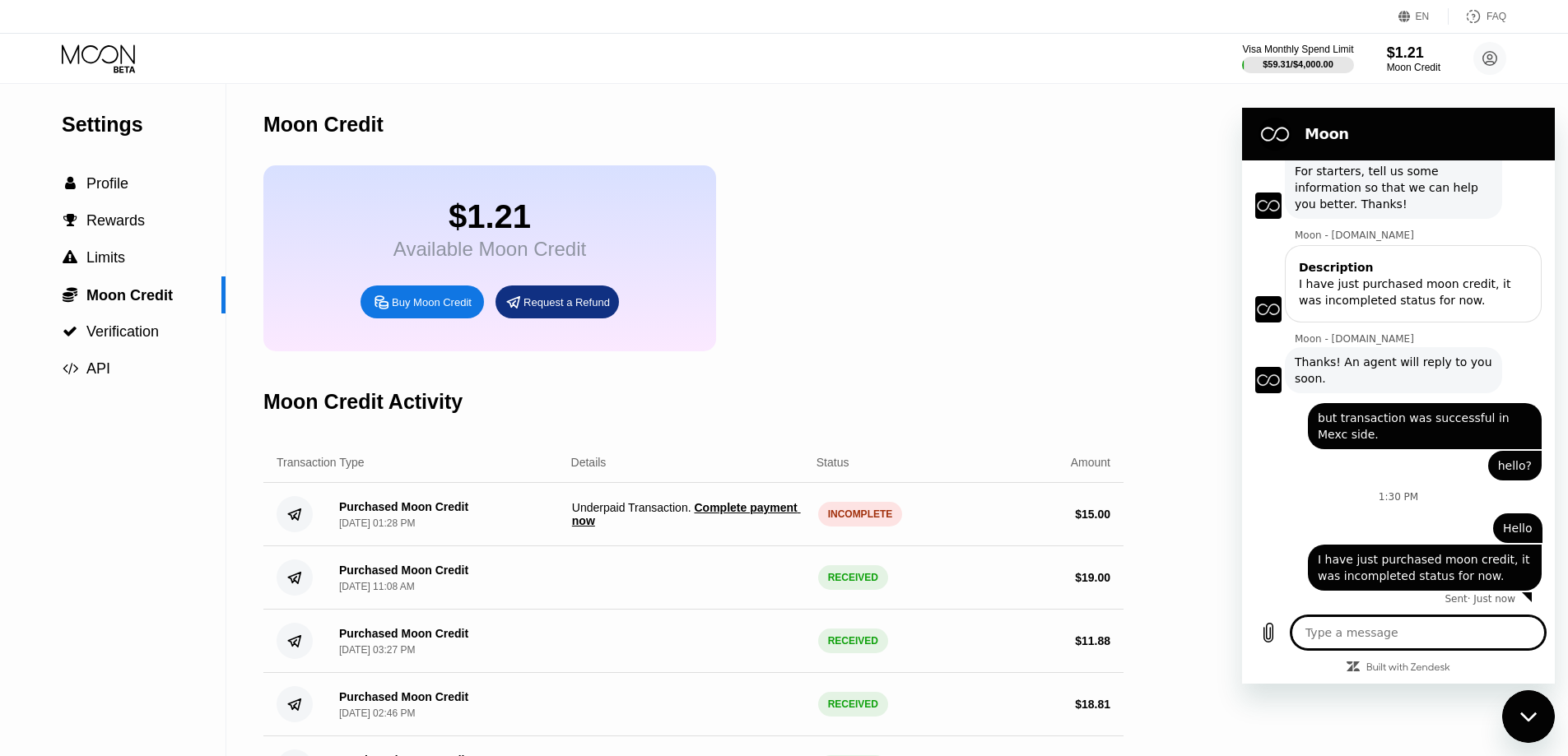
scroll to position [88, 0]
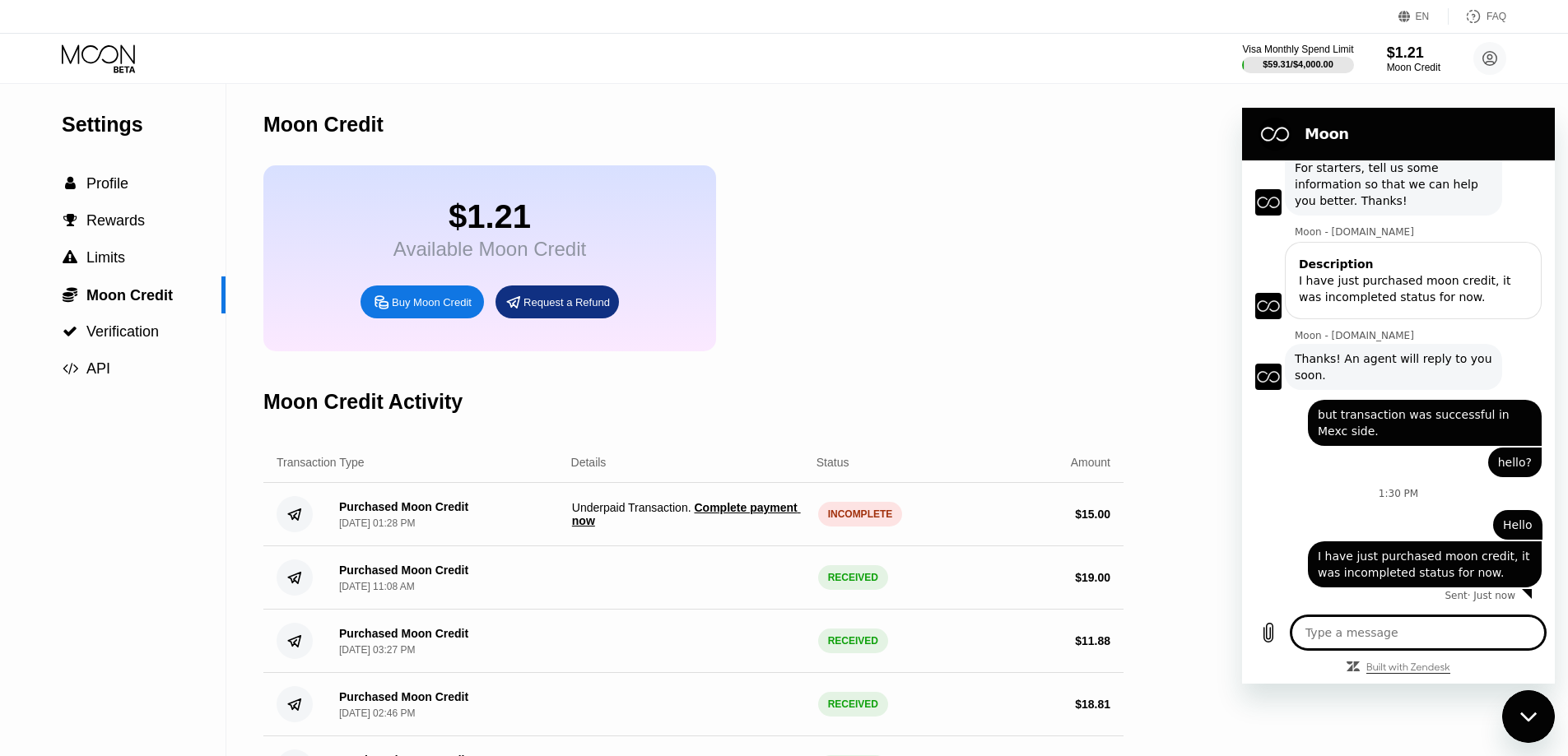
click at [1378, 667] on icon "Built with Zendesk: Visit the Zendesk website in a new tab" at bounding box center [1408, 669] width 84 height 10
click at [827, 395] on div "Moon Credit Activity" at bounding box center [692, 401] width 860 height 82
drag, startPoint x: 578, startPoint y: 528, endPoint x: 648, endPoint y: 524, distance: 70.1
click at [667, 524] on div "Purchased Moon Credit Sep 22, 2025, 01:28 PM Underpaid Transaction . Complete p…" at bounding box center [692, 514] width 860 height 63
drag, startPoint x: 575, startPoint y: 526, endPoint x: 686, endPoint y: 526, distance: 111.0
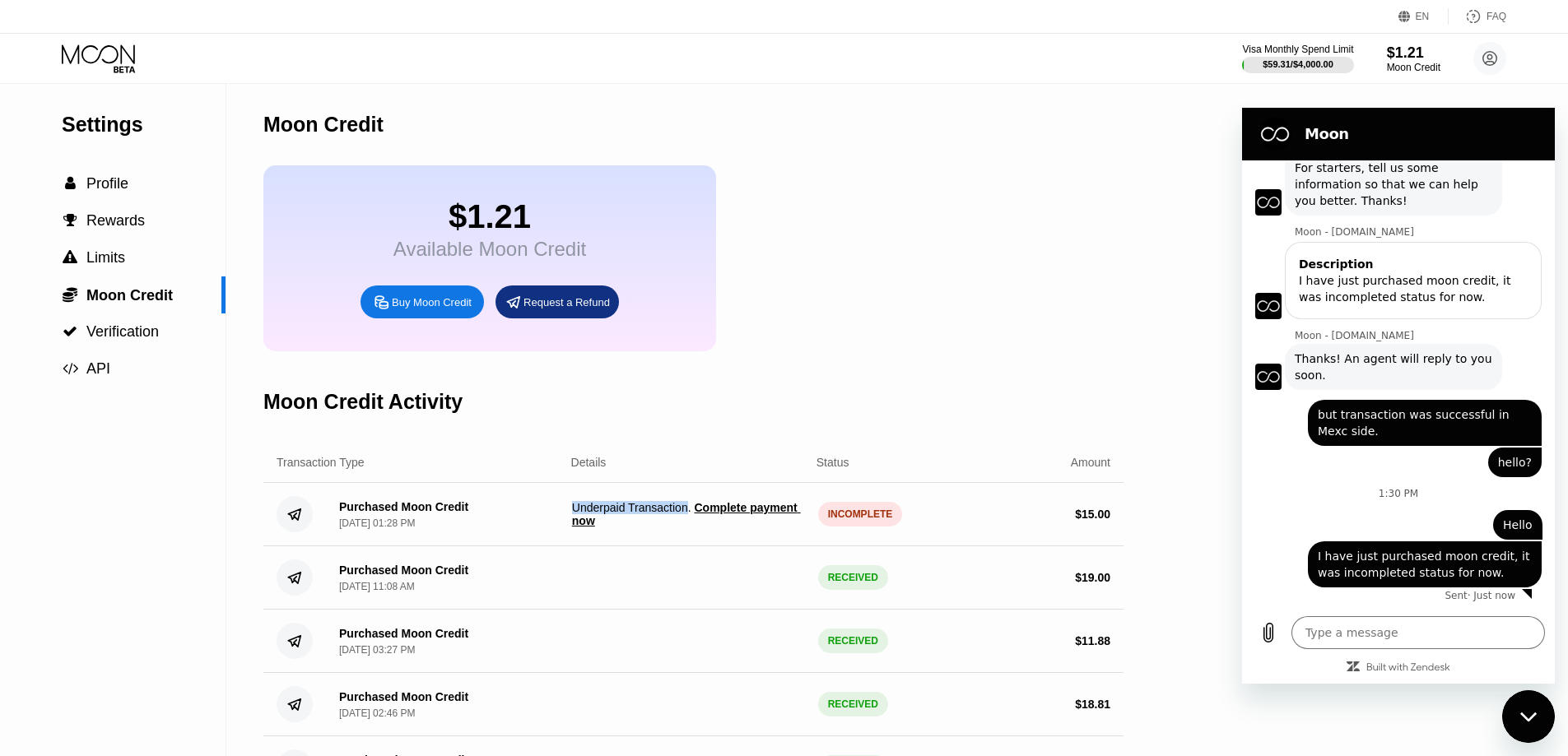
click at [686, 526] on span "Underpaid Transaction . Complete payment now" at bounding box center [688, 514] width 232 height 26
copy span "Underpaid Transaction"
type textarea "x"
click at [1040, 227] on div "$1.21 Available Moon Credit Buy Moon Credit Request a Refund" at bounding box center [692, 259] width 860 height 186
click at [1019, 217] on div "$1.21 Available Moon Credit Buy Moon Credit Request a Refund" at bounding box center [692, 259] width 860 height 186
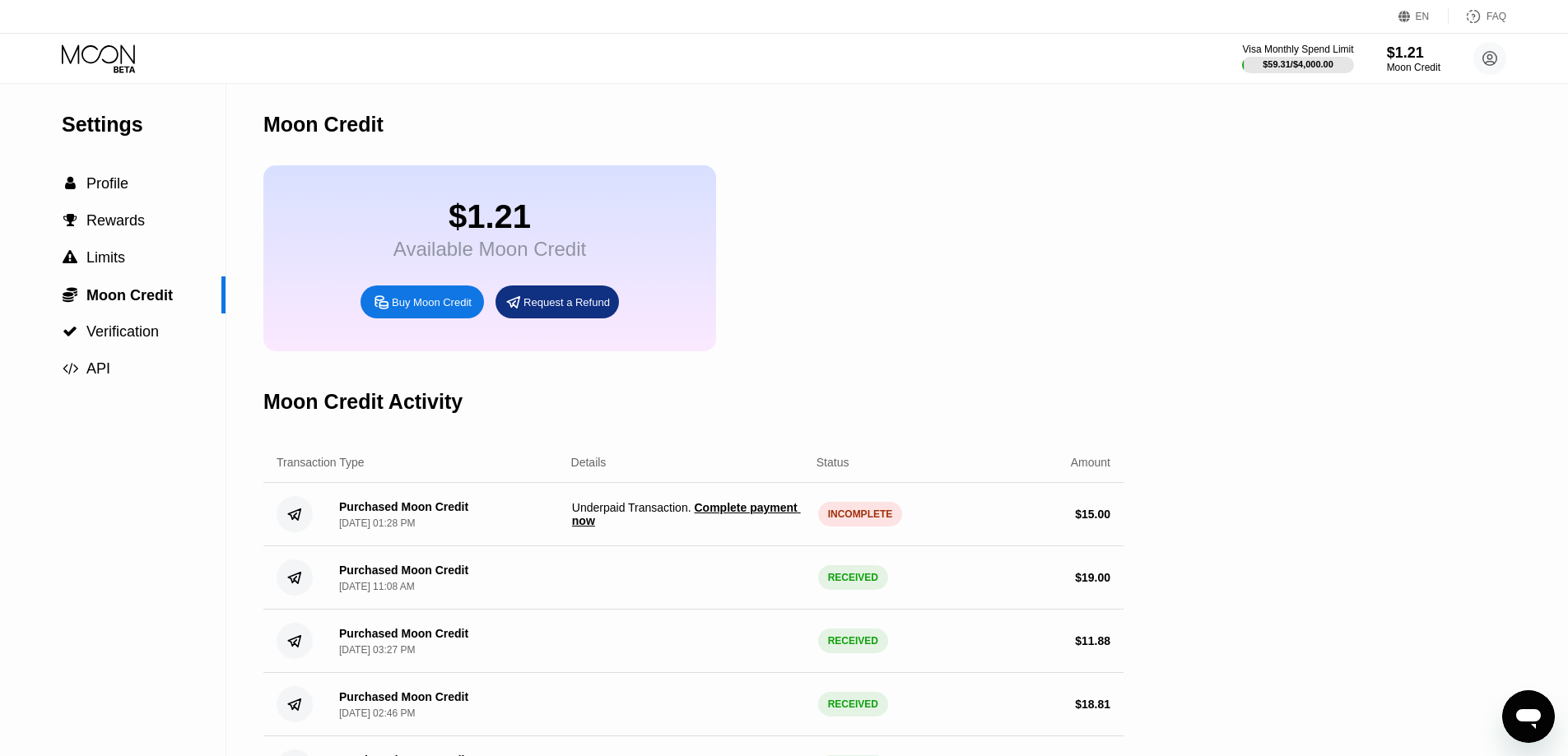
click at [769, 524] on span "Complete payment now" at bounding box center [687, 514] width 229 height 26
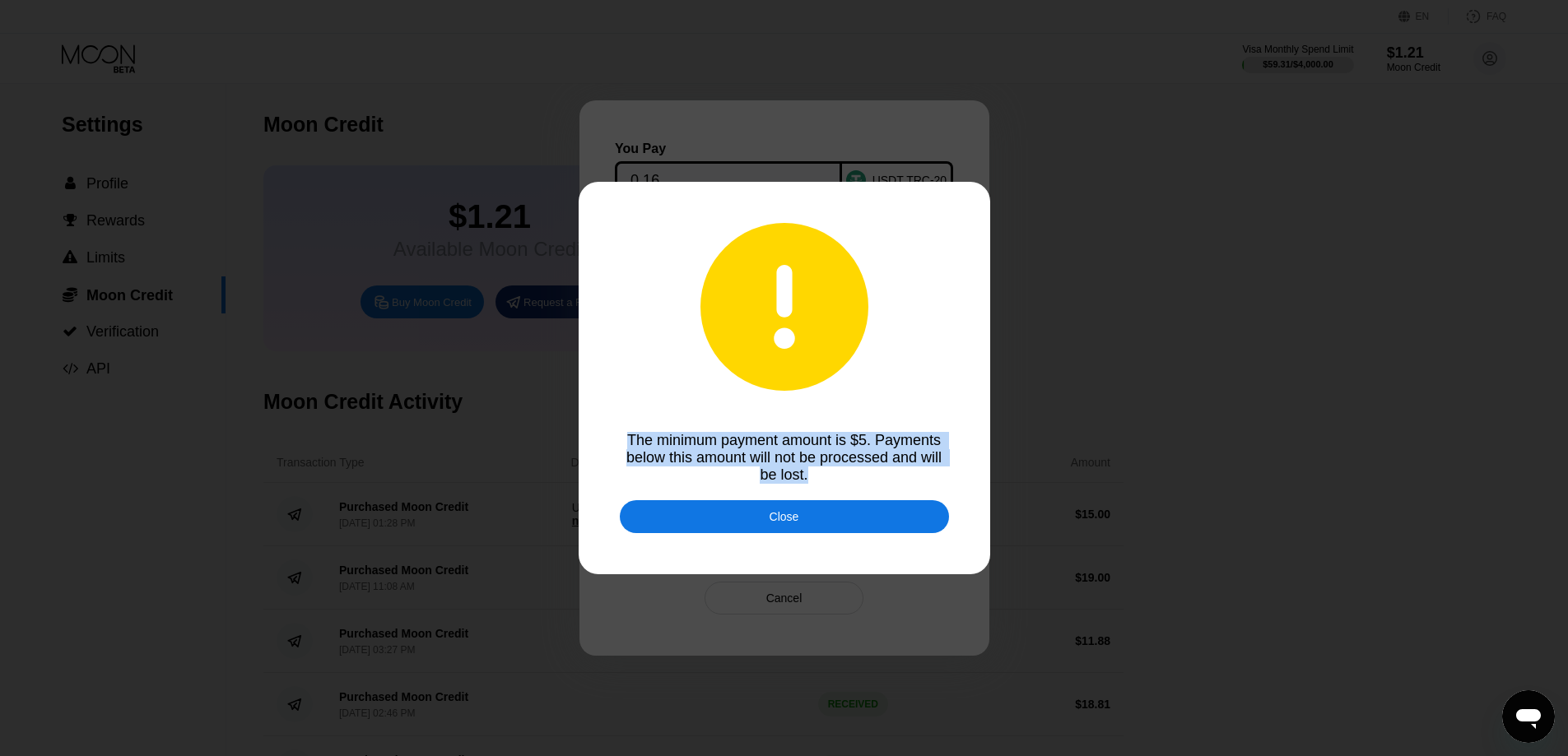
drag, startPoint x: 815, startPoint y: 476, endPoint x: 575, endPoint y: 424, distance: 245.6
click at [575, 424] on div "The minimum payment amount is $5. Payments below this amount will not be proces…" at bounding box center [784, 378] width 1568 height 756
copy div "The minimum payment amount is $5. Payments below this amount will not be proces…"
click at [793, 521] on div "Close" at bounding box center [784, 517] width 30 height 13
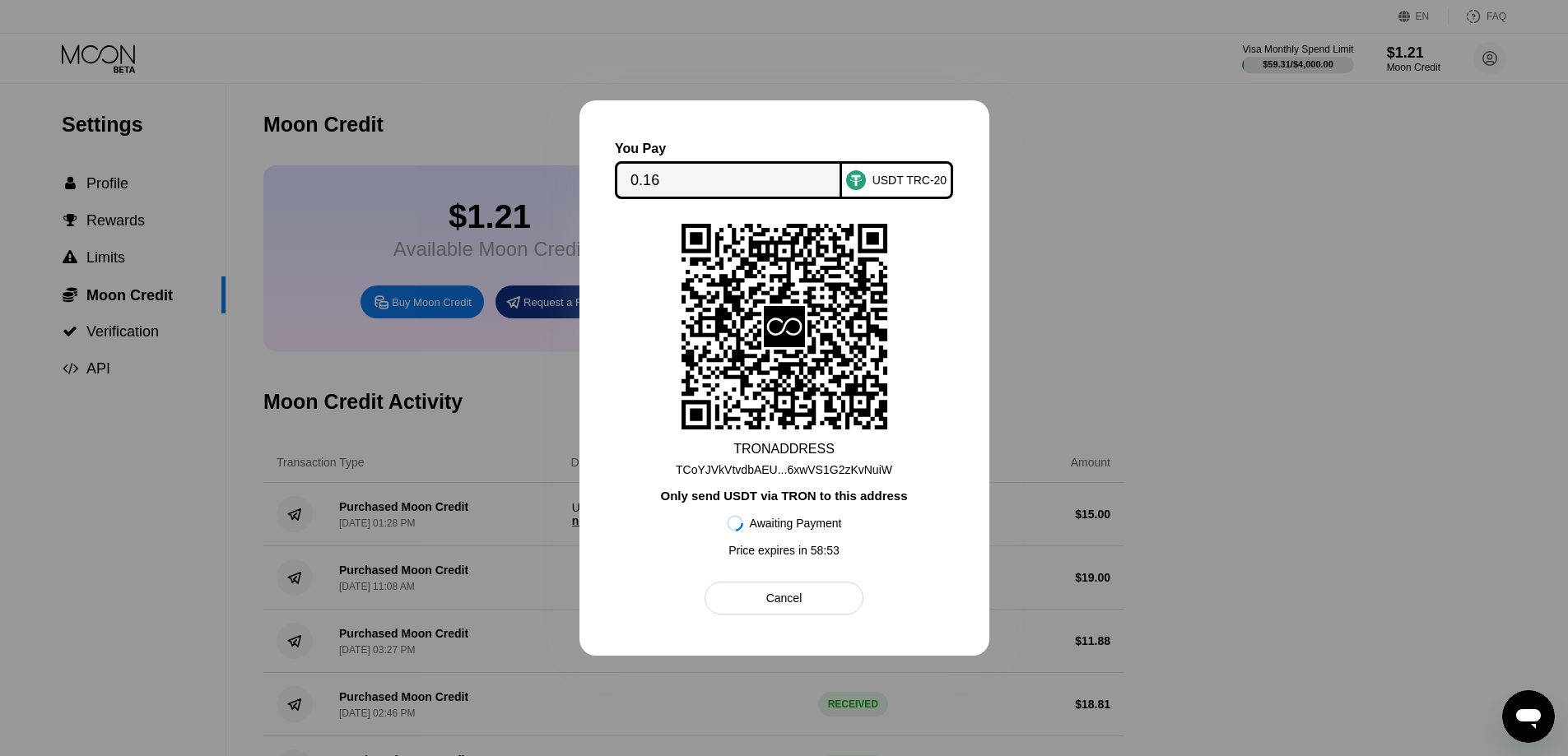
click at [875, 180] on div "USDT TRC-20" at bounding box center [909, 181] width 75 height 13
click at [762, 606] on div "Cancel" at bounding box center [783, 599] width 159 height 33
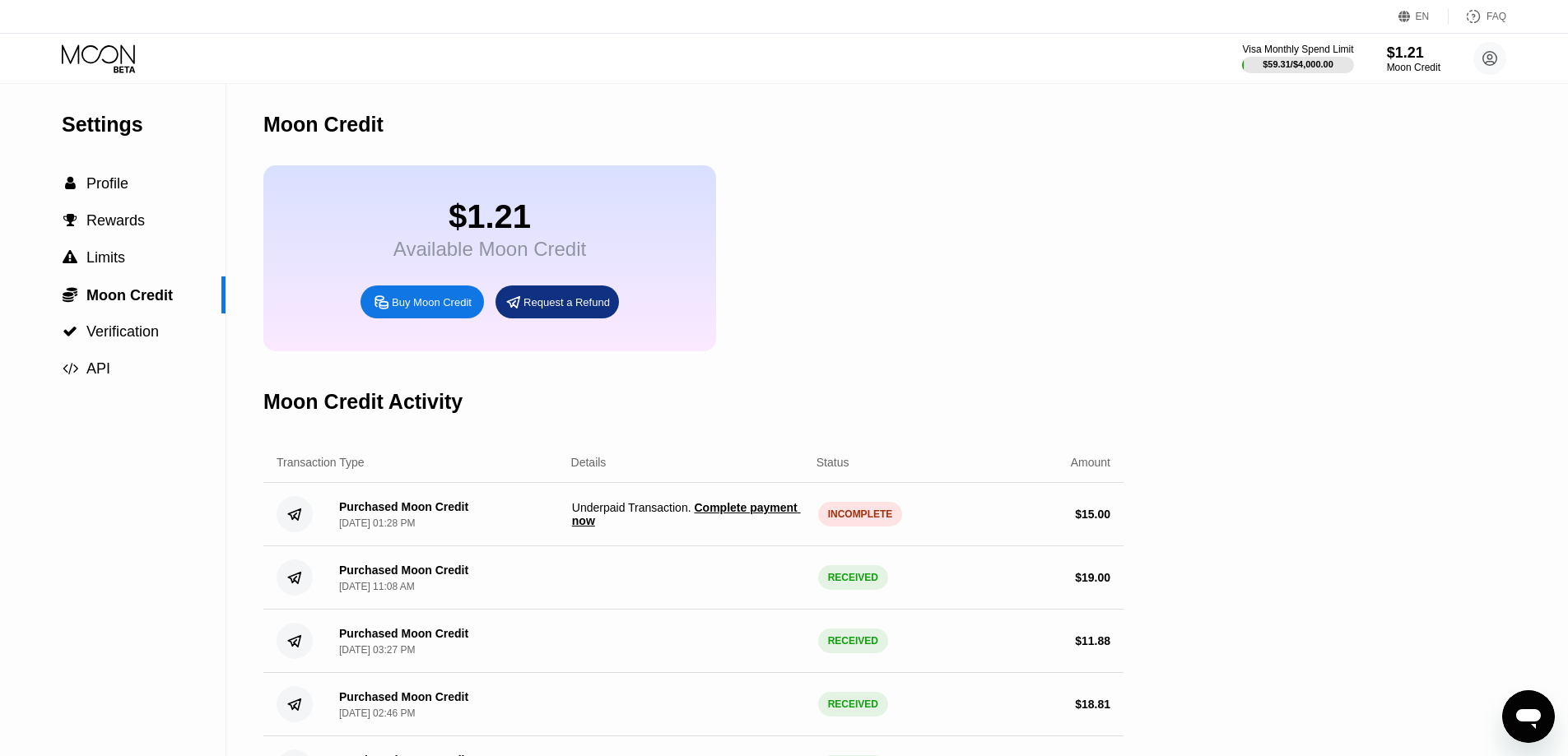
click at [766, 524] on span "Complete payment now" at bounding box center [687, 514] width 229 height 26
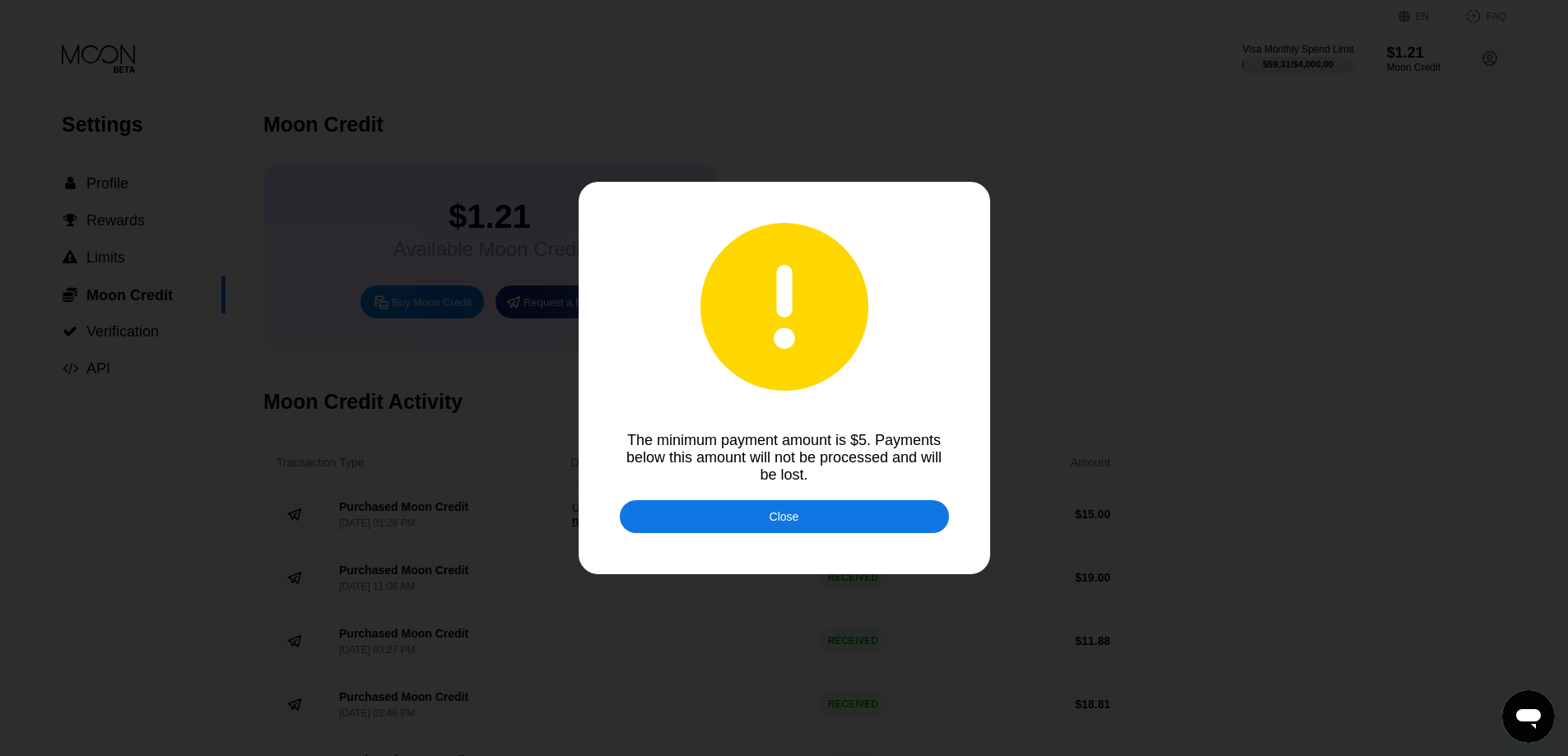
click at [766, 523] on div "Close" at bounding box center [784, 517] width 329 height 33
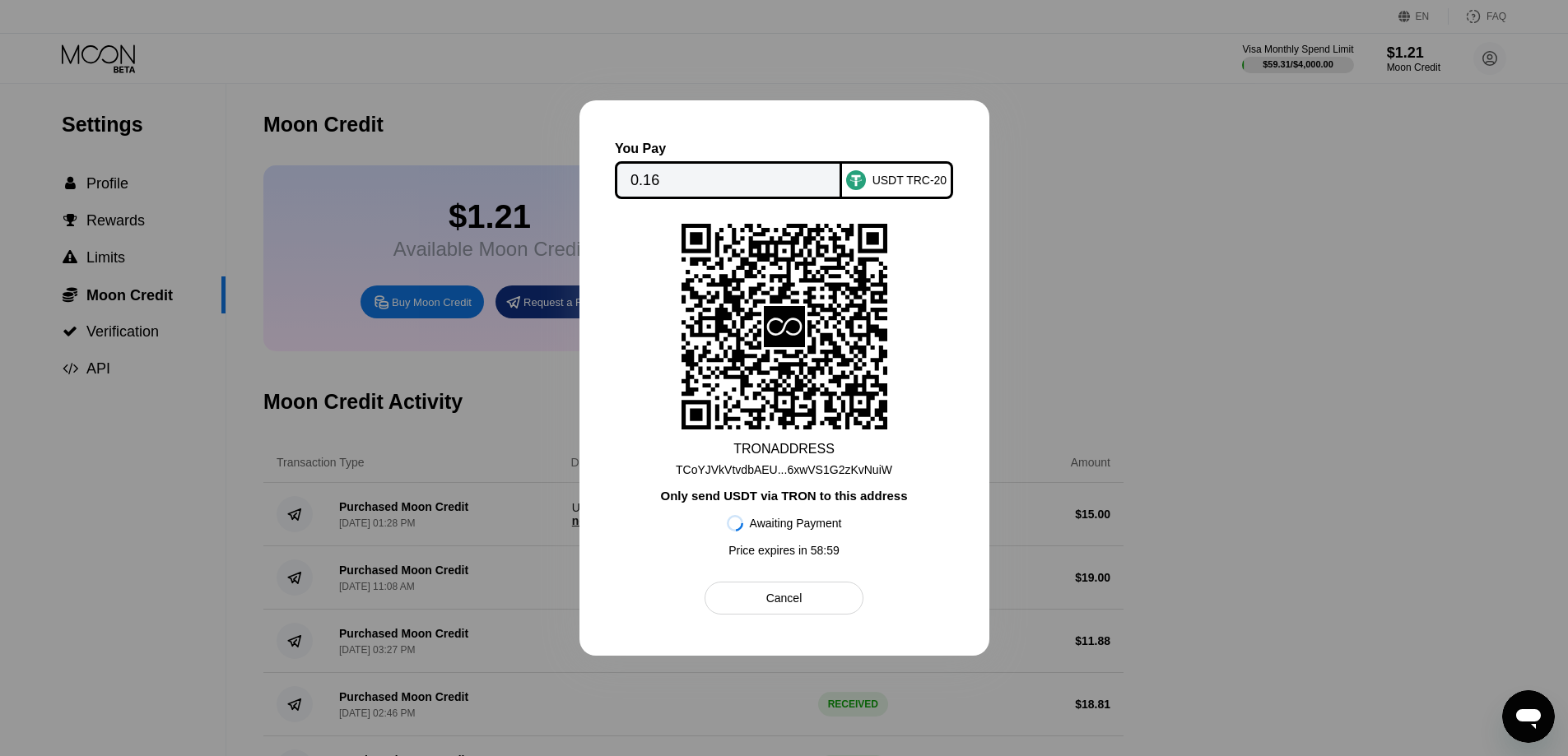
click at [1173, 196] on div at bounding box center [784, 378] width 1568 height 756
click at [785, 602] on div "Cancel" at bounding box center [784, 599] width 36 height 15
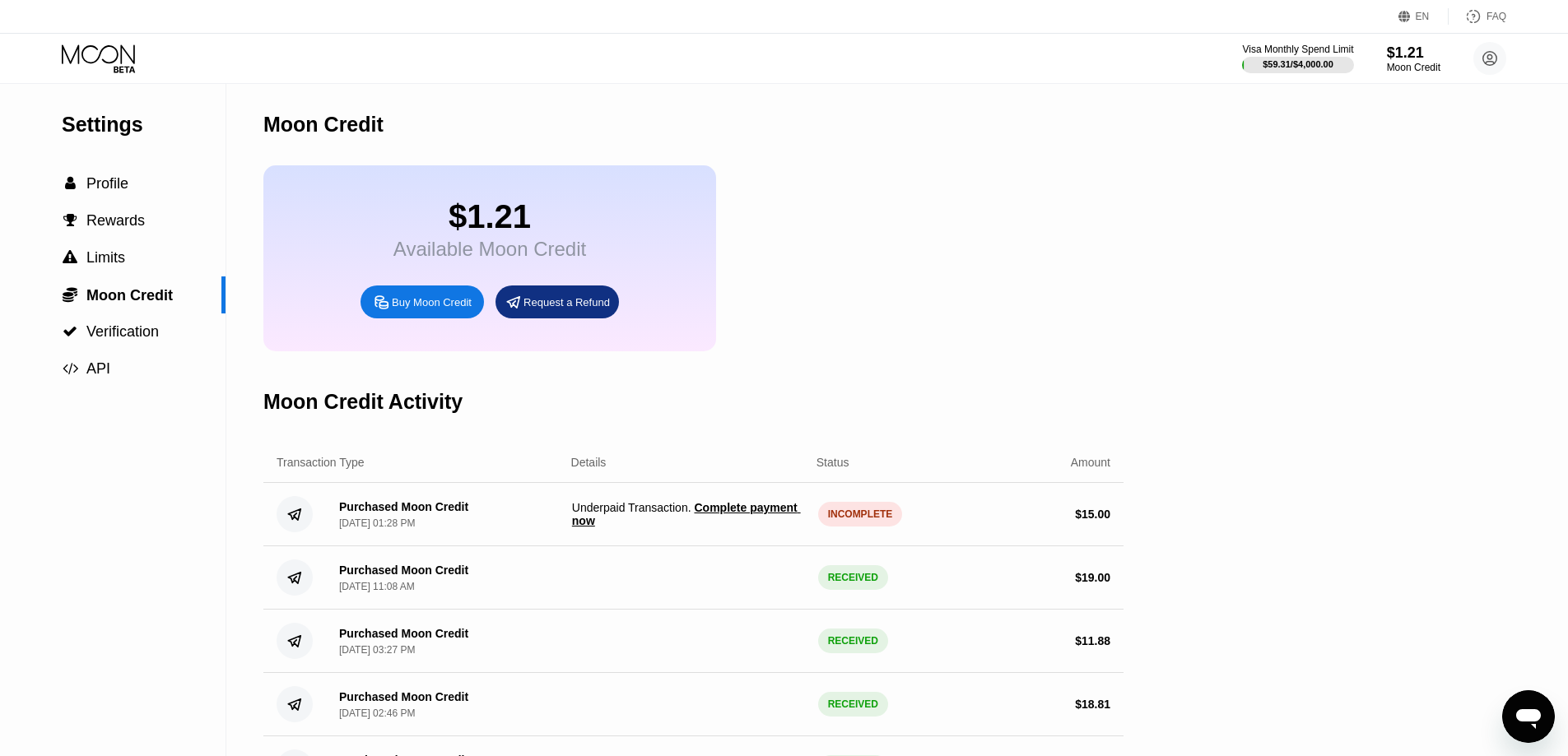
click at [982, 330] on div "$1.21 Available Moon Credit Buy Moon Credit Request a Refund" at bounding box center [692, 259] width 860 height 186
click at [728, 525] on span "Complete payment now" at bounding box center [687, 514] width 229 height 26
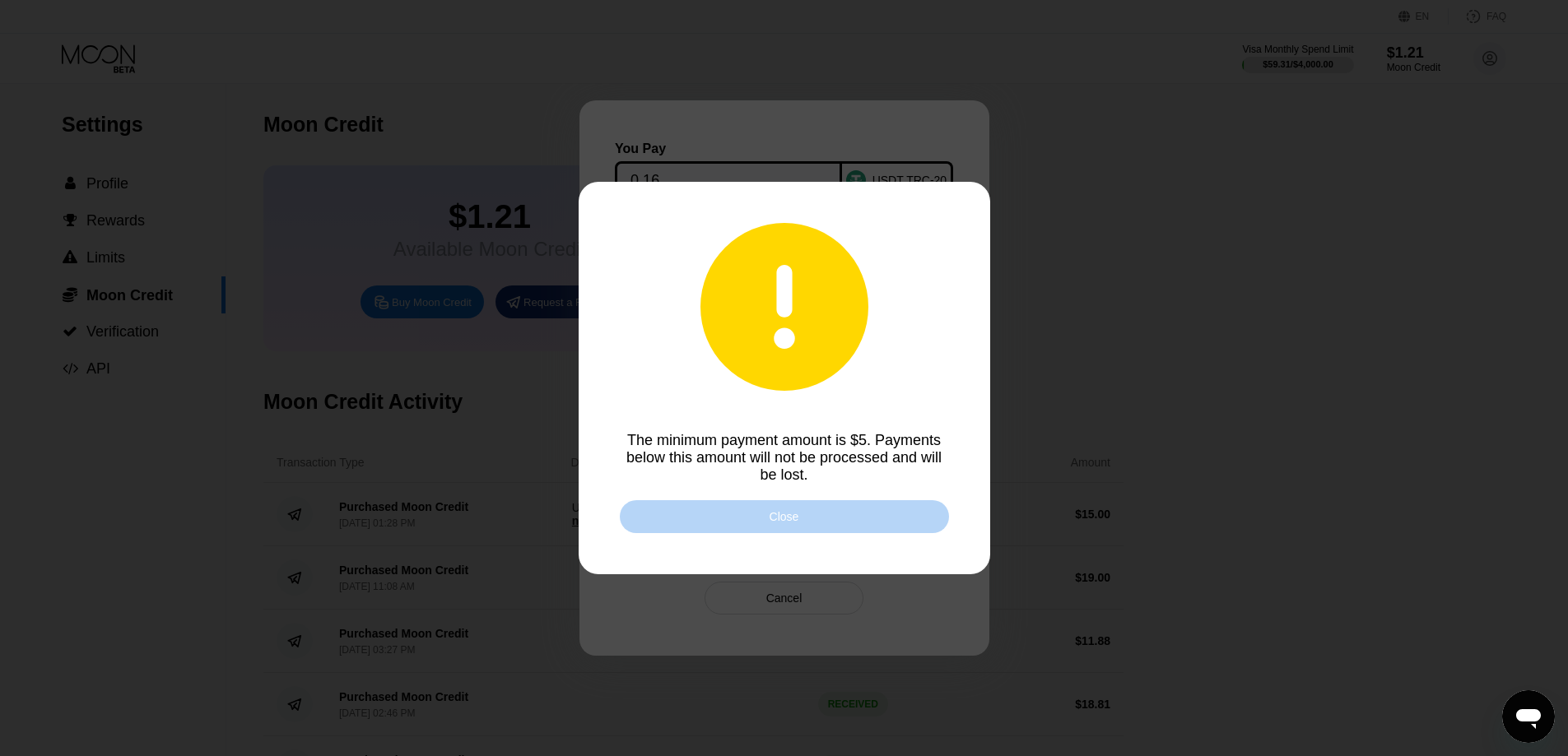
click at [758, 505] on div "Close" at bounding box center [784, 517] width 329 height 33
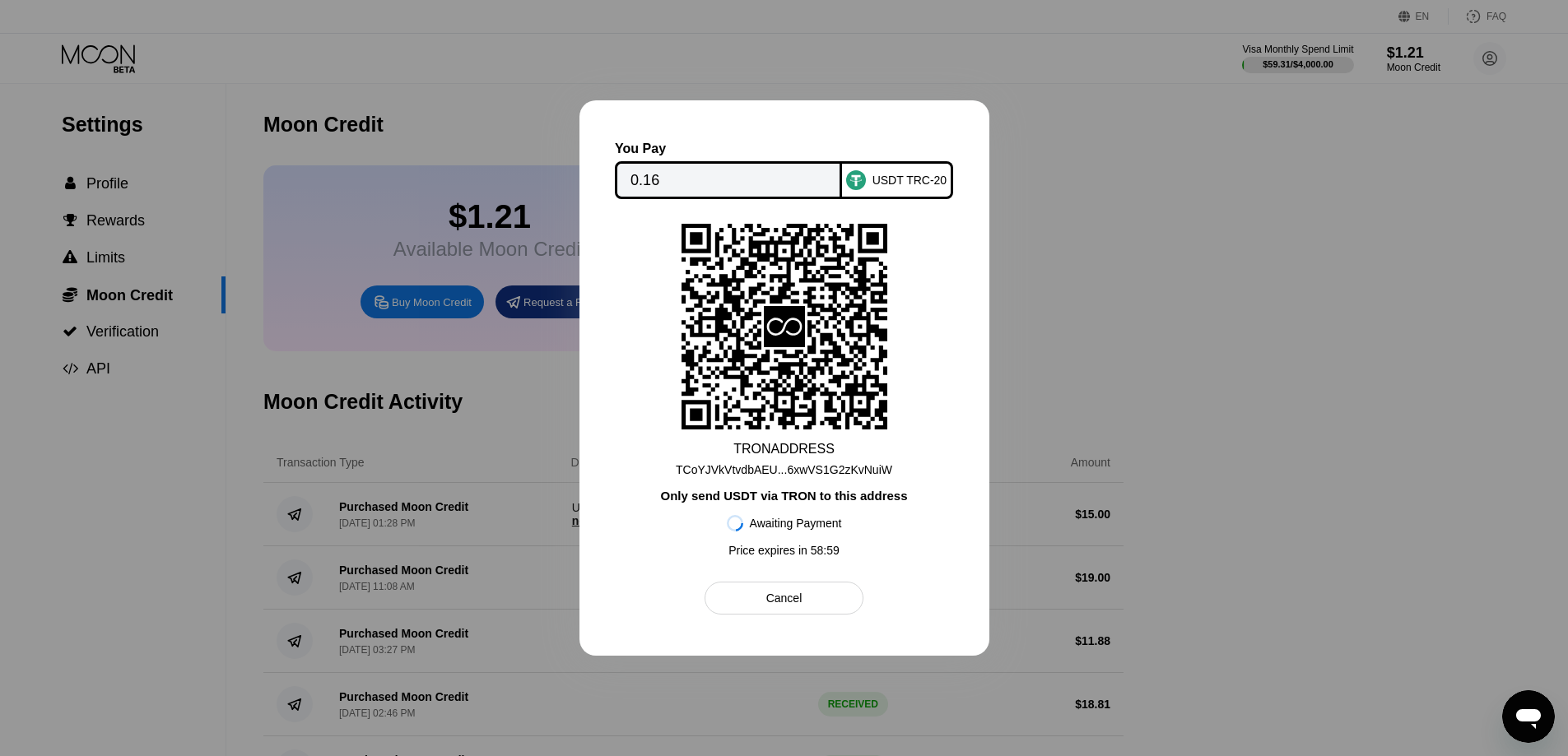
click at [1185, 305] on div at bounding box center [784, 378] width 1568 height 756
click at [751, 83] on div at bounding box center [784, 378] width 1568 height 756
click at [1216, 124] on div at bounding box center [784, 378] width 1568 height 756
click at [788, 604] on div "Cancel" at bounding box center [784, 599] width 36 height 15
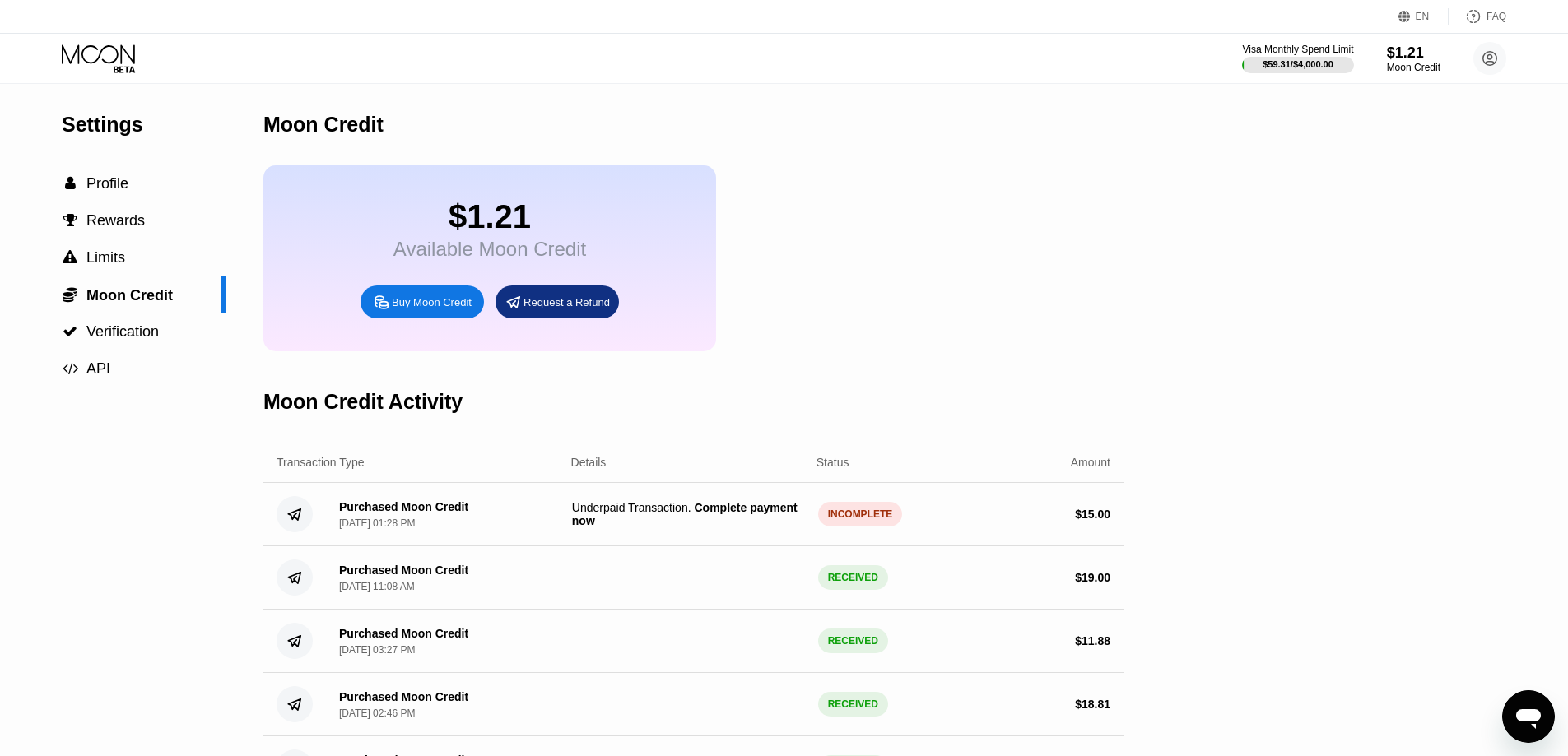
click at [872, 527] on div "INCOMPLETE" at bounding box center [860, 514] width 85 height 25
click at [871, 527] on div "INCOMPLETE" at bounding box center [860, 514] width 85 height 25
drag, startPoint x: 871, startPoint y: 531, endPoint x: 1191, endPoint y: 289, distance: 401.2
click at [872, 527] on div "INCOMPLETE" at bounding box center [860, 514] width 85 height 25
click at [1192, 289] on div "Settings  Profile  Rewards  Limits  Moon Credit  Verification  API Moon C…" at bounding box center [784, 442] width 1568 height 716
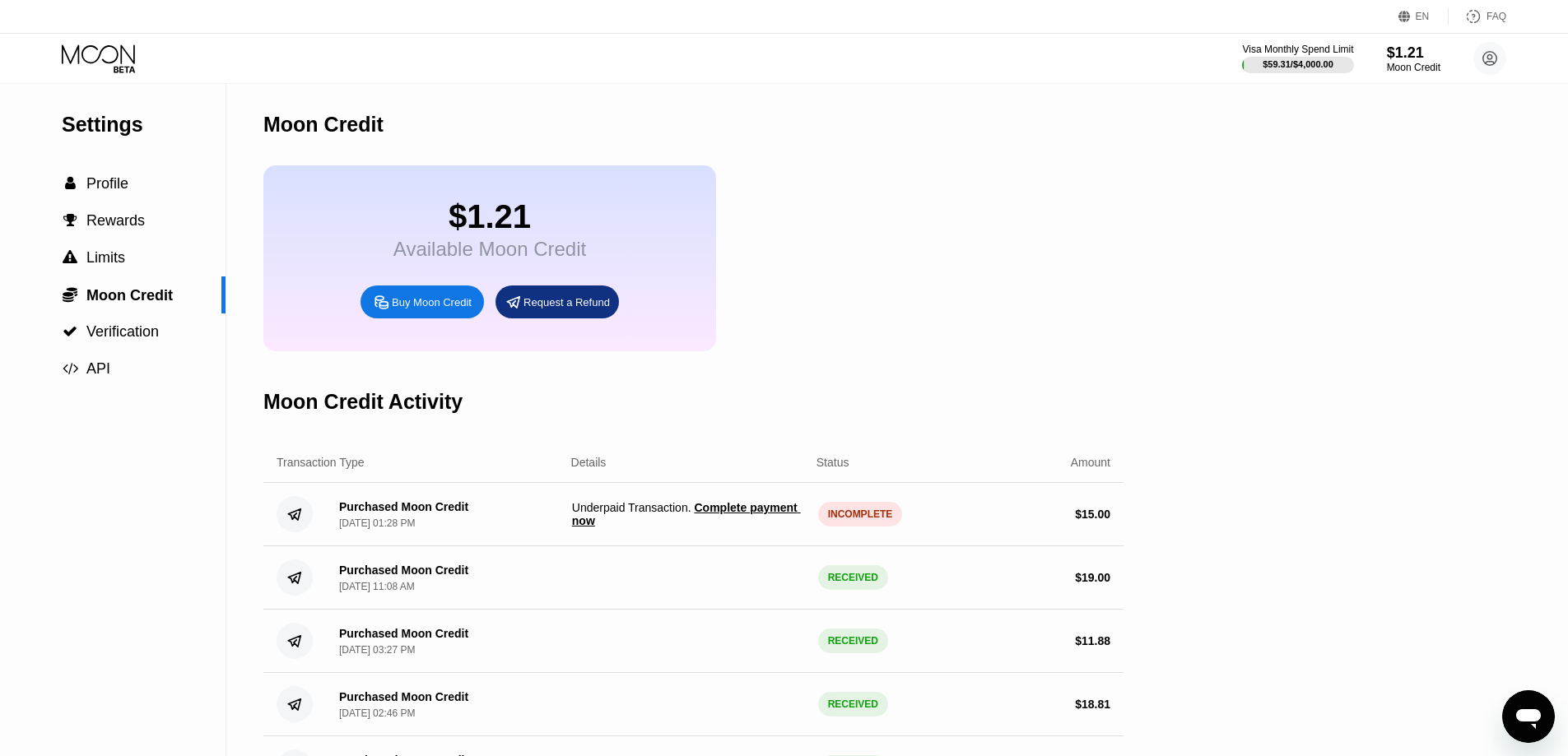
click at [708, 522] on span "Complete payment now" at bounding box center [687, 514] width 229 height 26
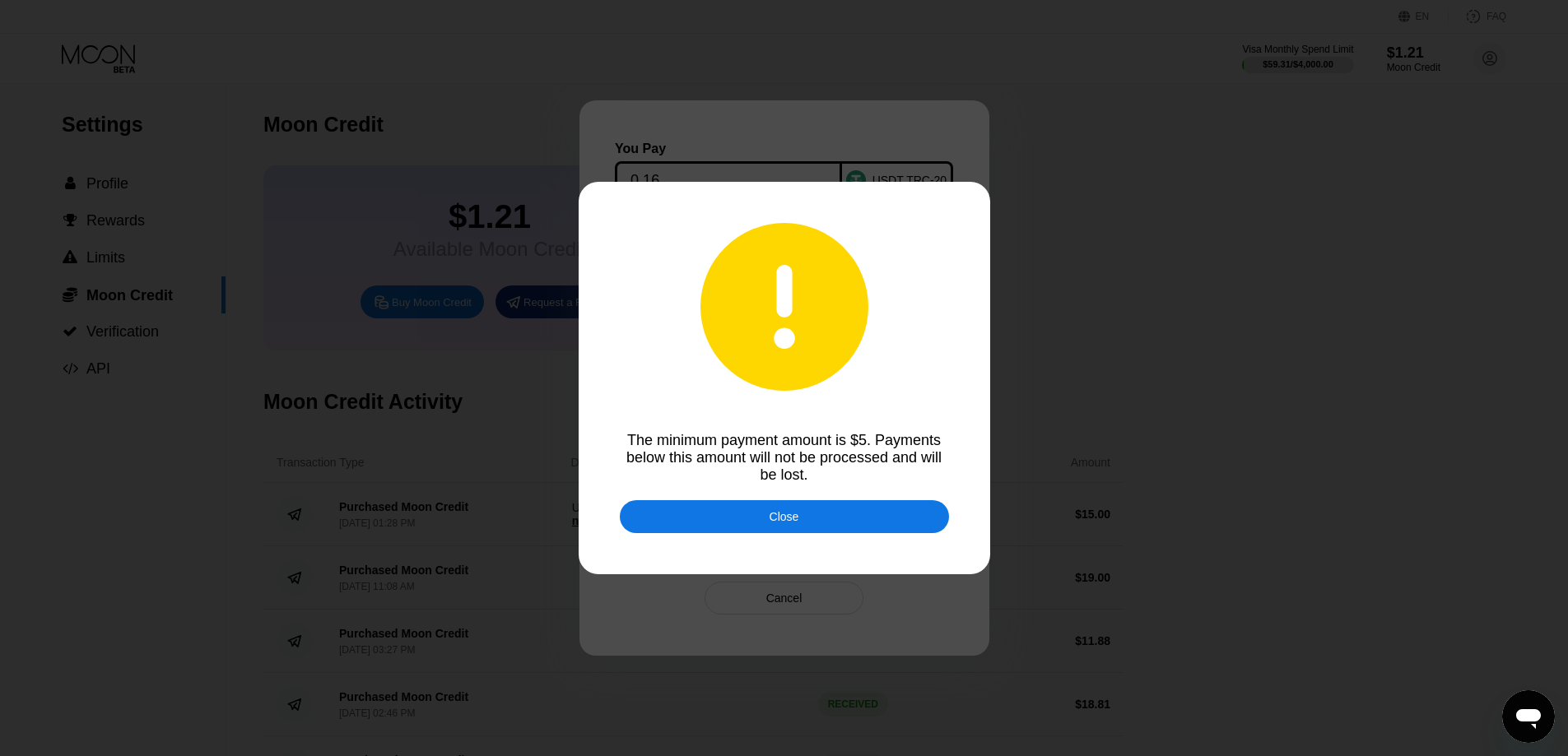
click at [774, 518] on div "Close" at bounding box center [784, 517] width 30 height 13
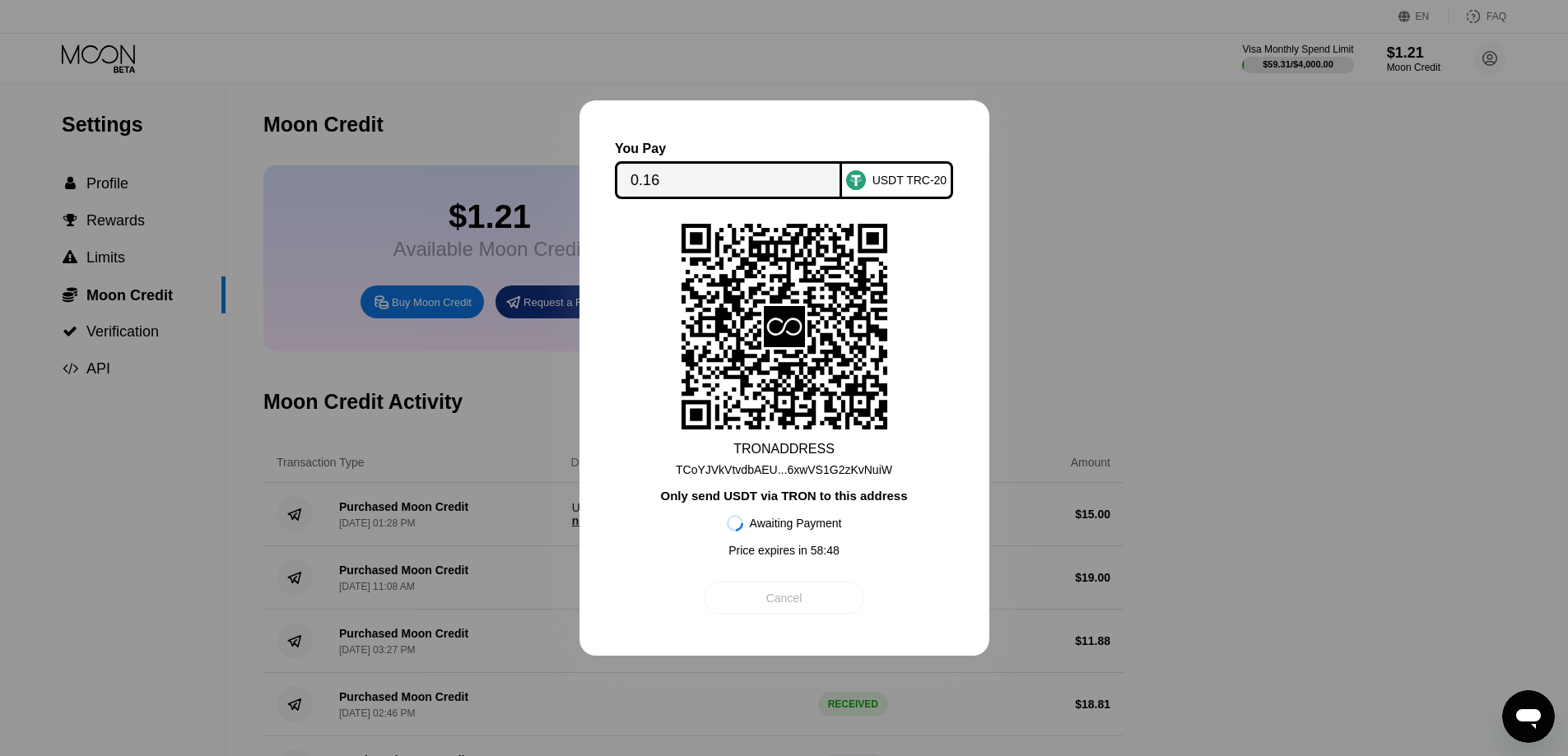
click at [761, 608] on div "Cancel" at bounding box center [783, 599] width 159 height 33
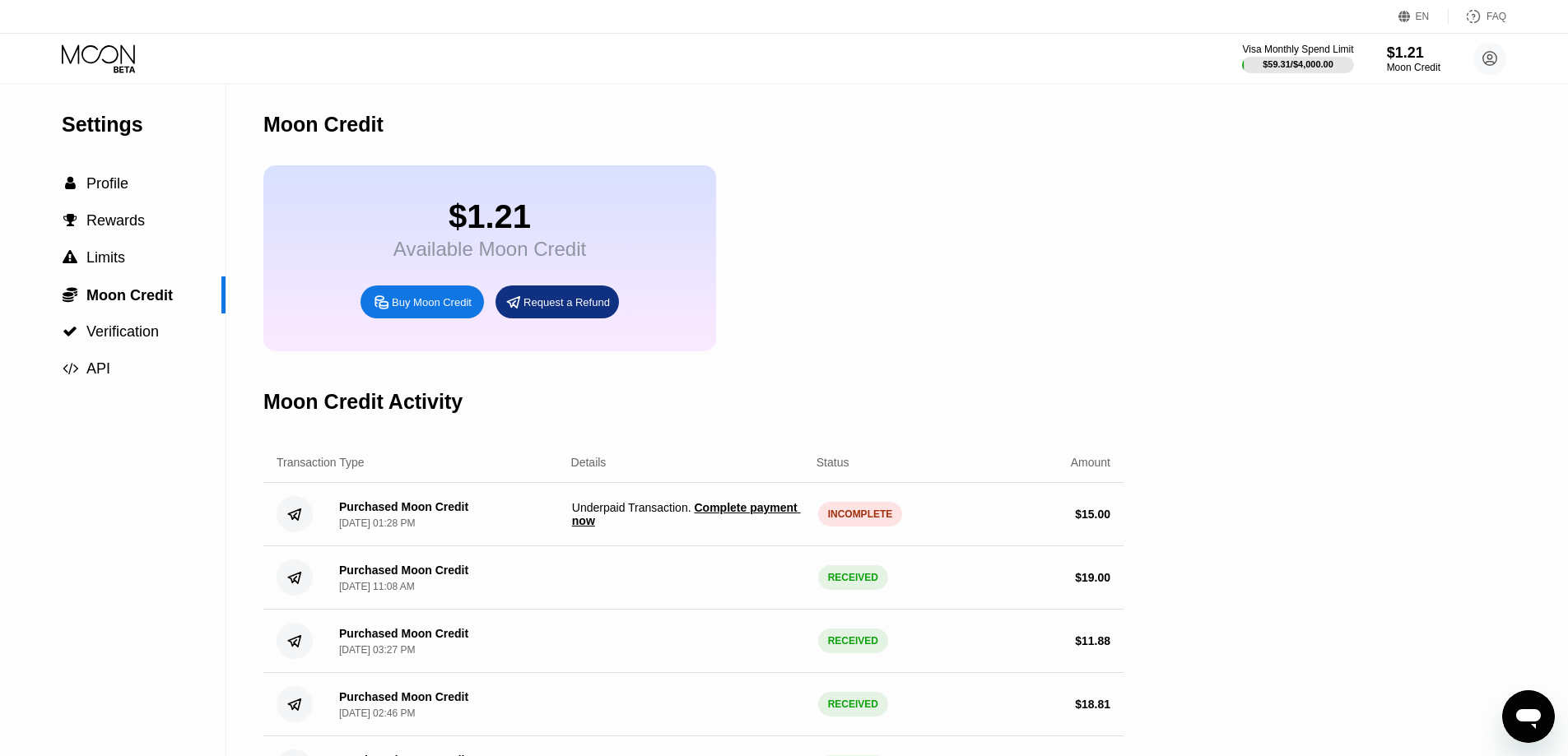
click at [852, 399] on div "Moon Credit Activity" at bounding box center [692, 401] width 860 height 82
click at [725, 528] on span "Claim $14.85 of Moon Credit" at bounding box center [691, 521] width 154 height 13
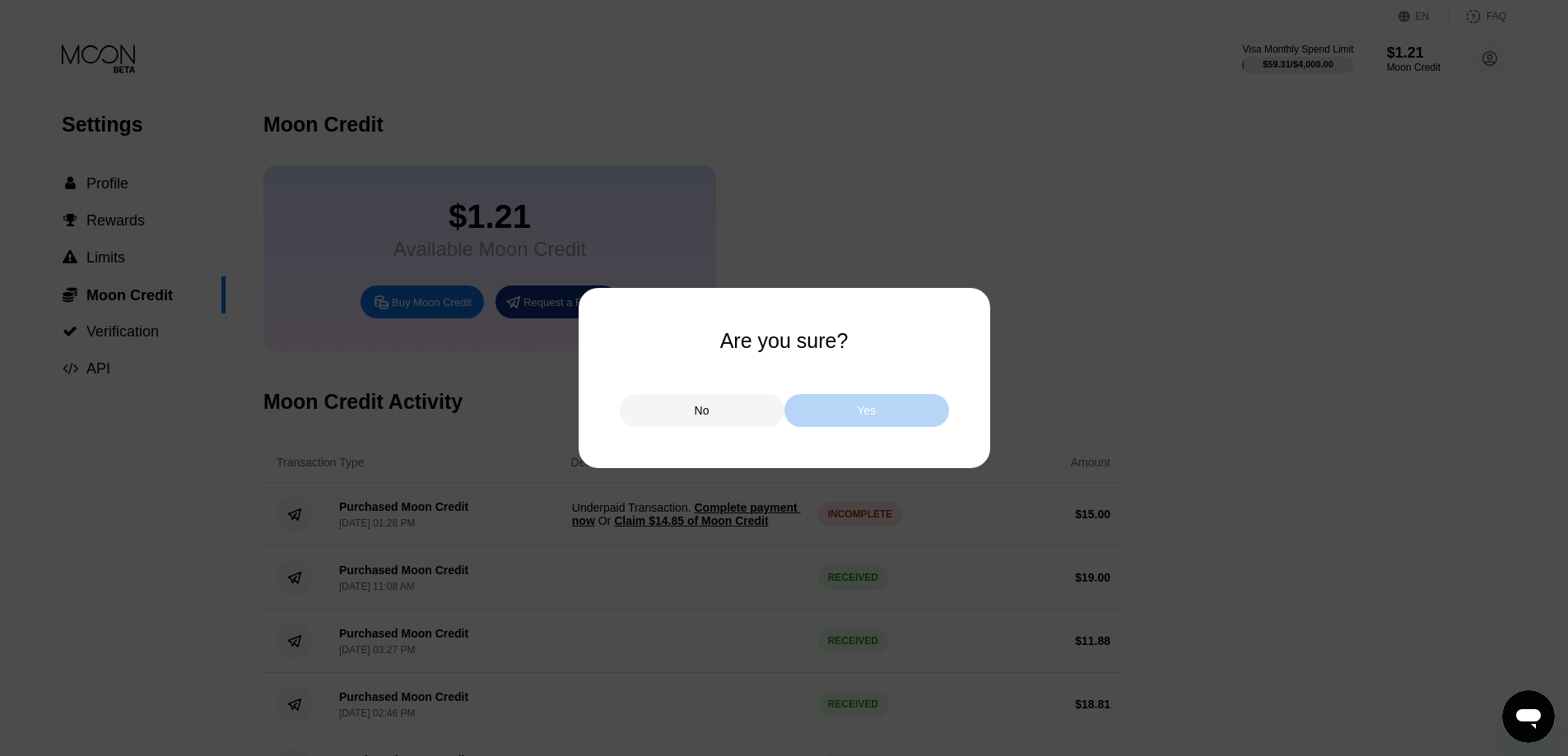
click at [878, 404] on div "Yes" at bounding box center [866, 411] width 165 height 33
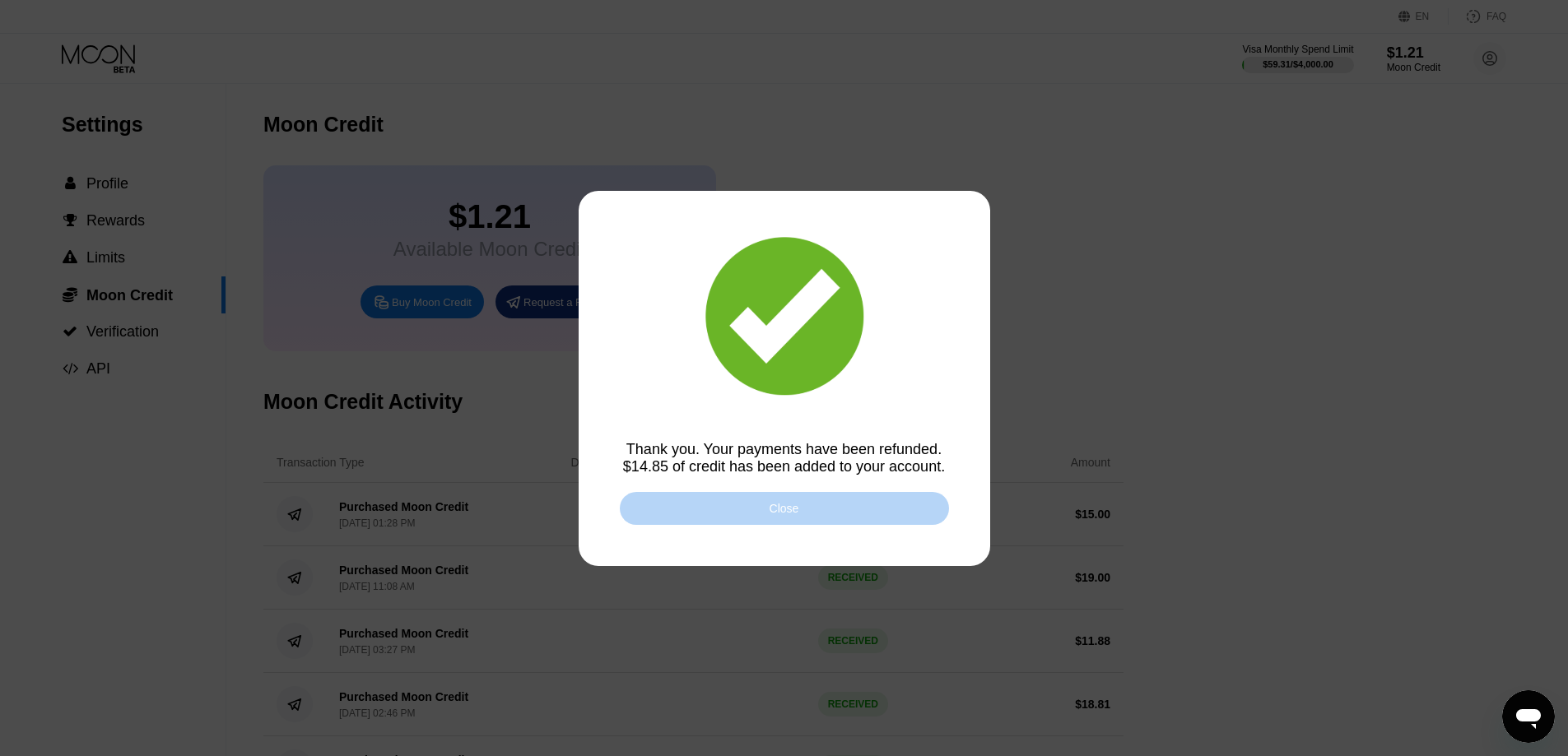
click at [782, 505] on div "Close" at bounding box center [784, 509] width 30 height 13
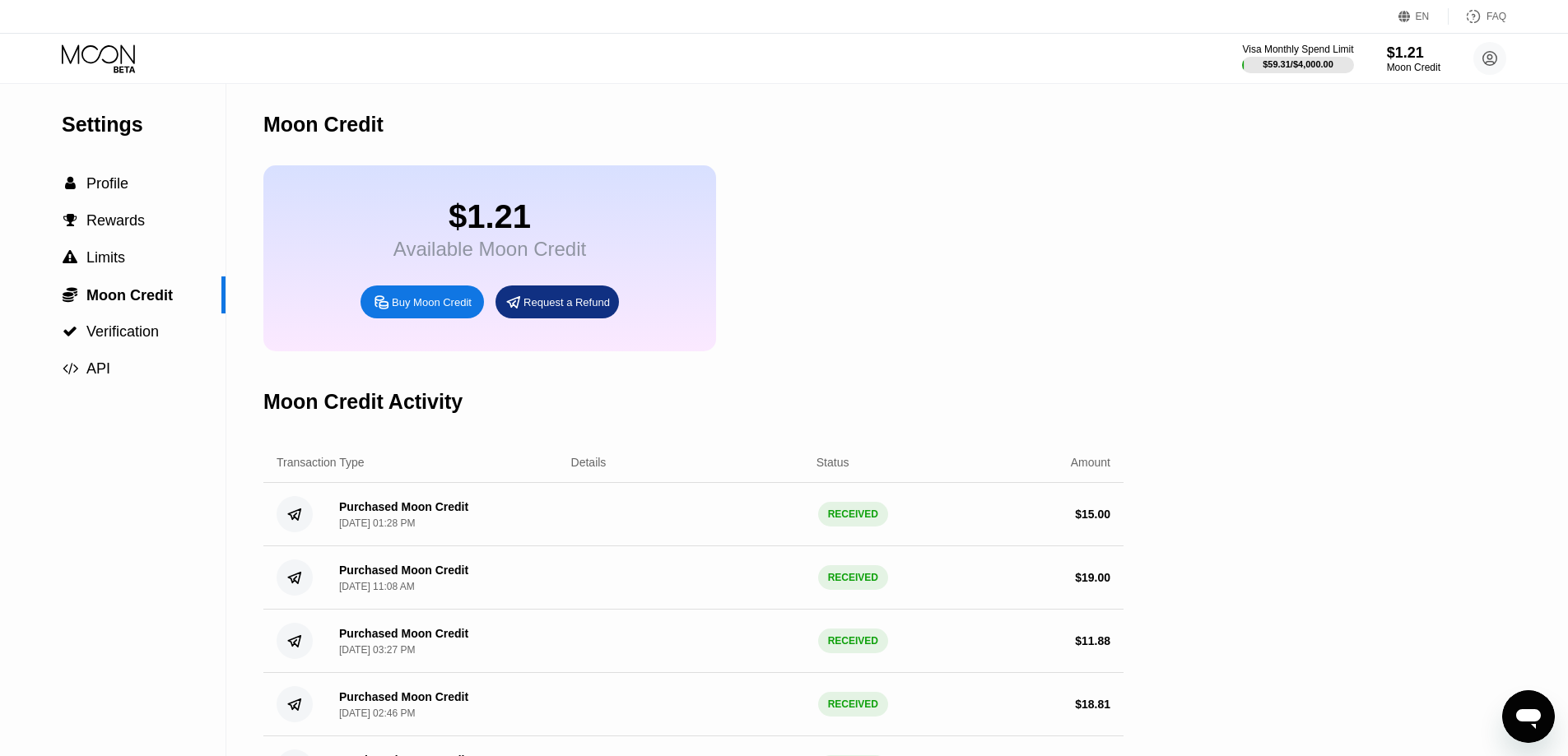
click at [1002, 267] on div "$1.21 Available Moon Credit Buy Moon Credit Request a Refund" at bounding box center [692, 259] width 860 height 186
click at [134, 189] on div " Profile" at bounding box center [113, 184] width 226 height 17
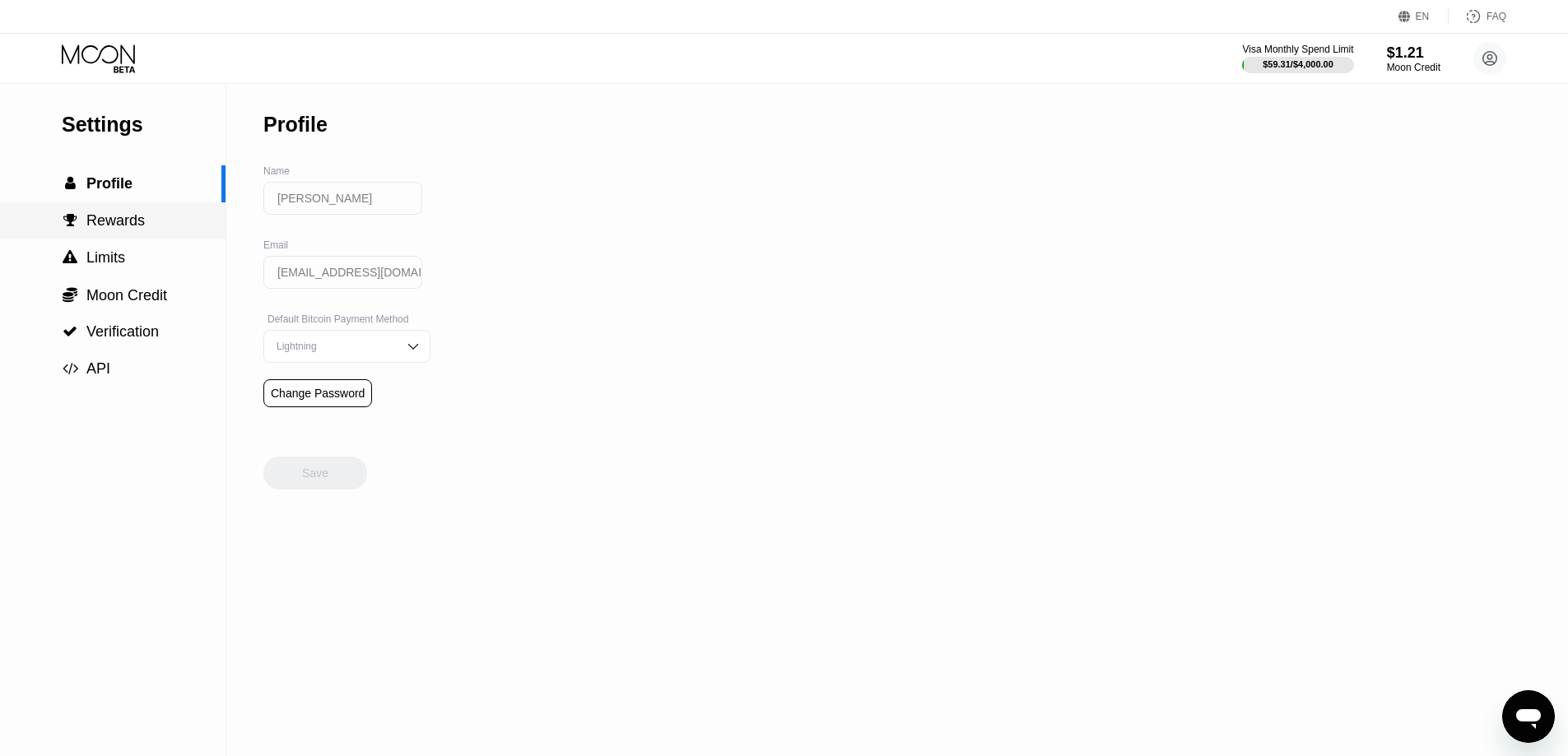
click at [110, 229] on span "Rewards" at bounding box center [115, 221] width 59 height 16
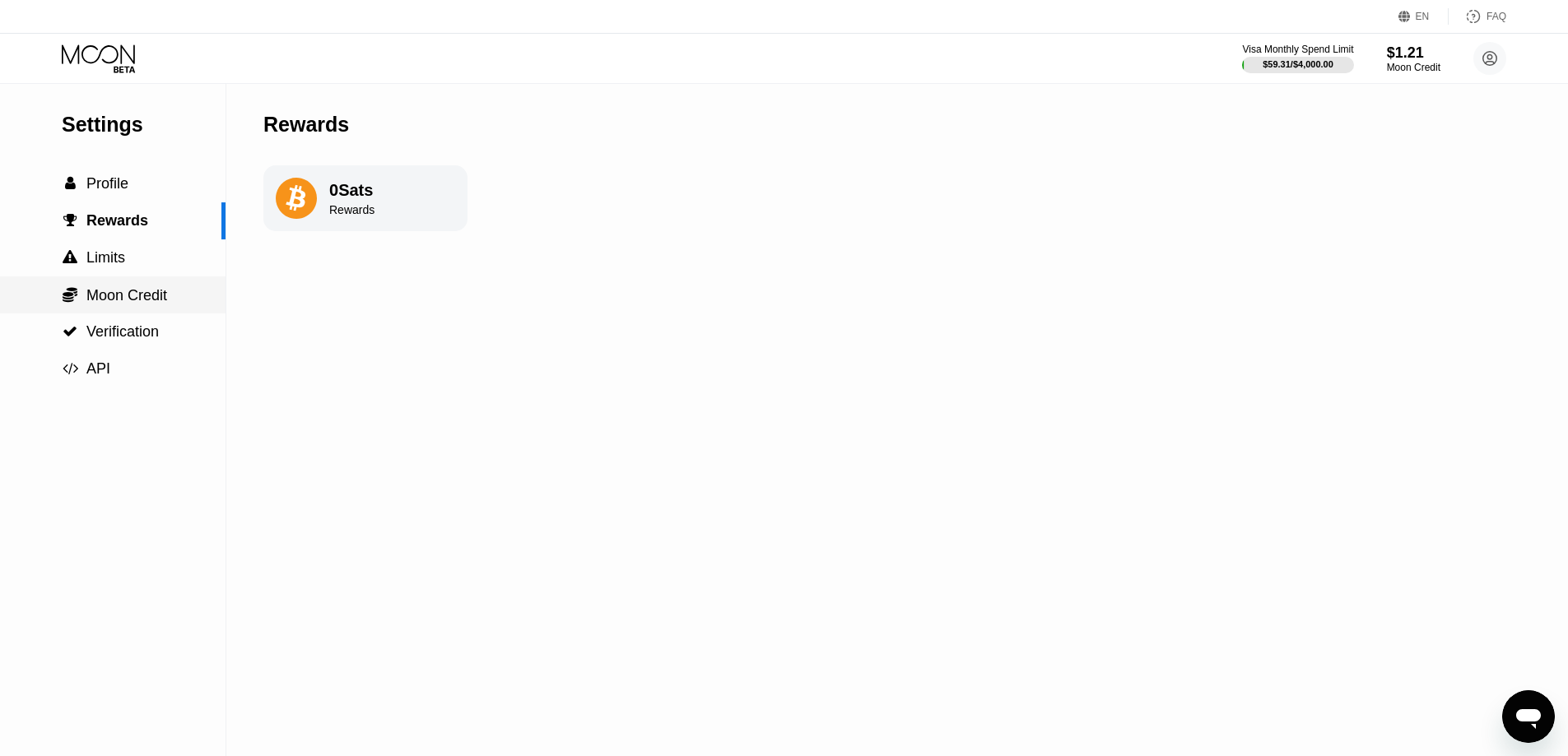
click at [106, 293] on span "Moon Credit" at bounding box center [127, 295] width 81 height 16
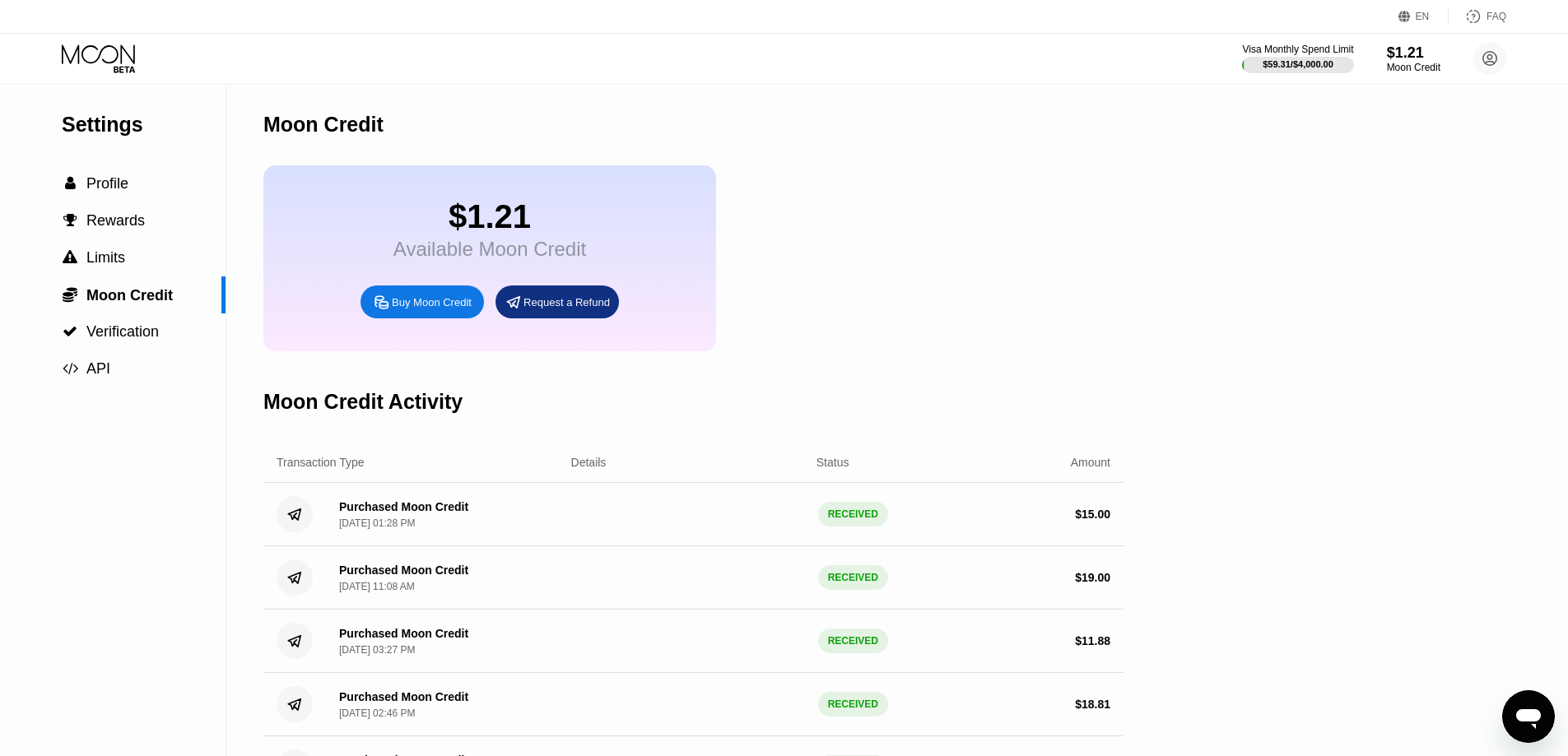
click at [692, 292] on div "$1.21 Available Moon Credit Buy Moon Credit Request a Refund" at bounding box center [489, 259] width 453 height 186
click at [886, 187] on div "$16.06 Available Moon Credit Buy Moon Credit Request a Refund" at bounding box center [692, 259] width 860 height 186
click at [772, 134] on div "Moon Credit" at bounding box center [692, 124] width 860 height 82
click at [96, 51] on icon at bounding box center [100, 59] width 77 height 29
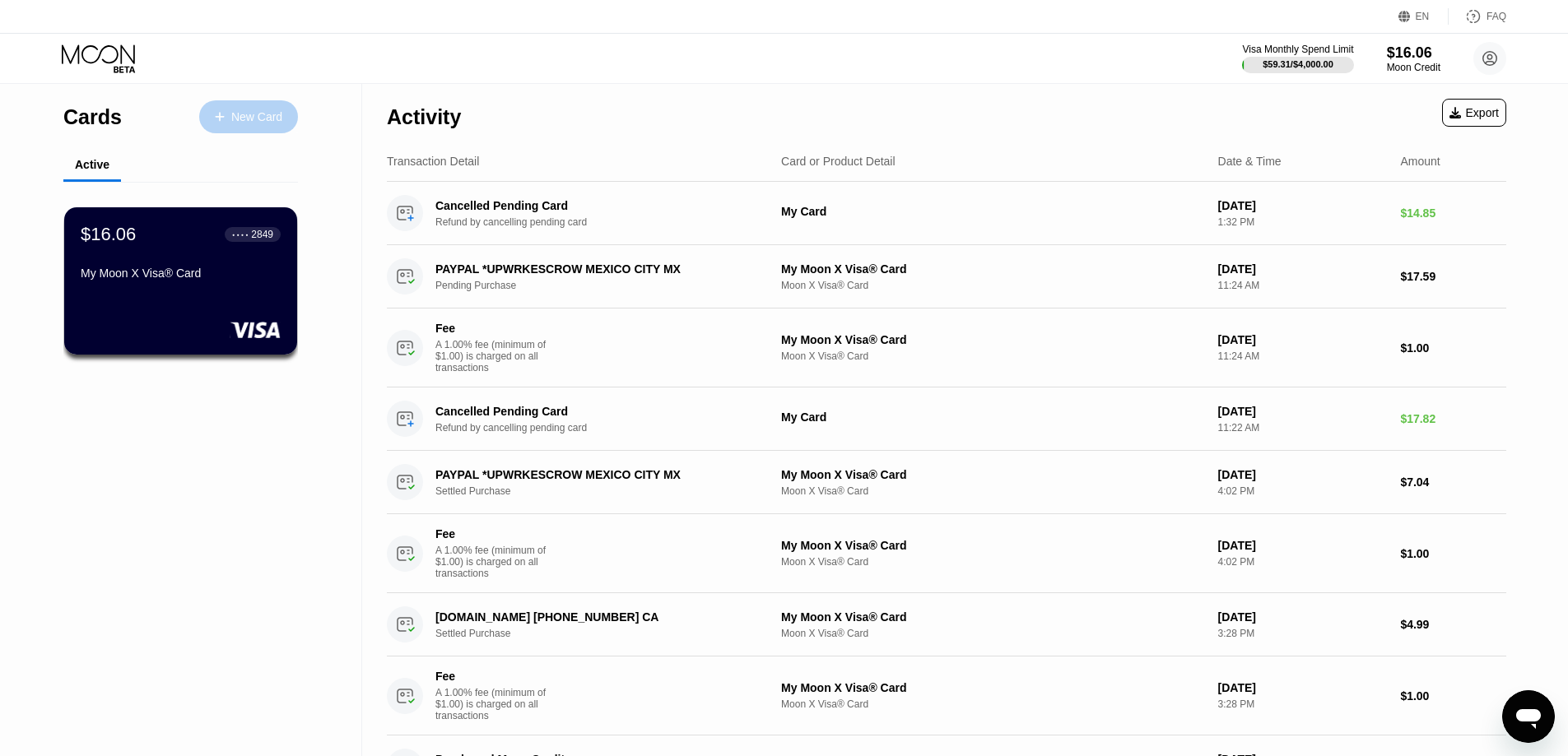
click at [261, 114] on div "New Card" at bounding box center [257, 117] width 51 height 14
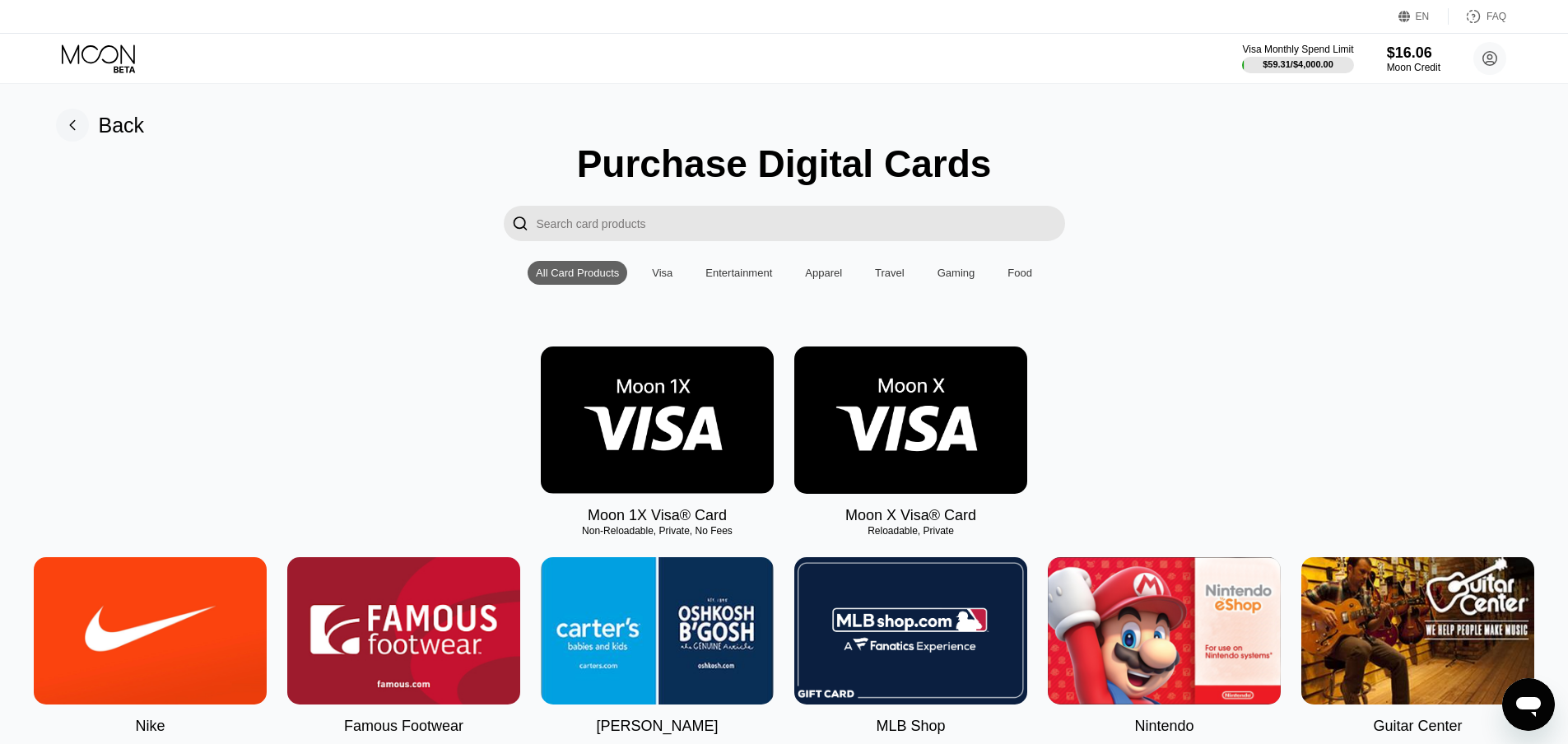
click at [869, 448] on img at bounding box center [910, 420] width 232 height 148
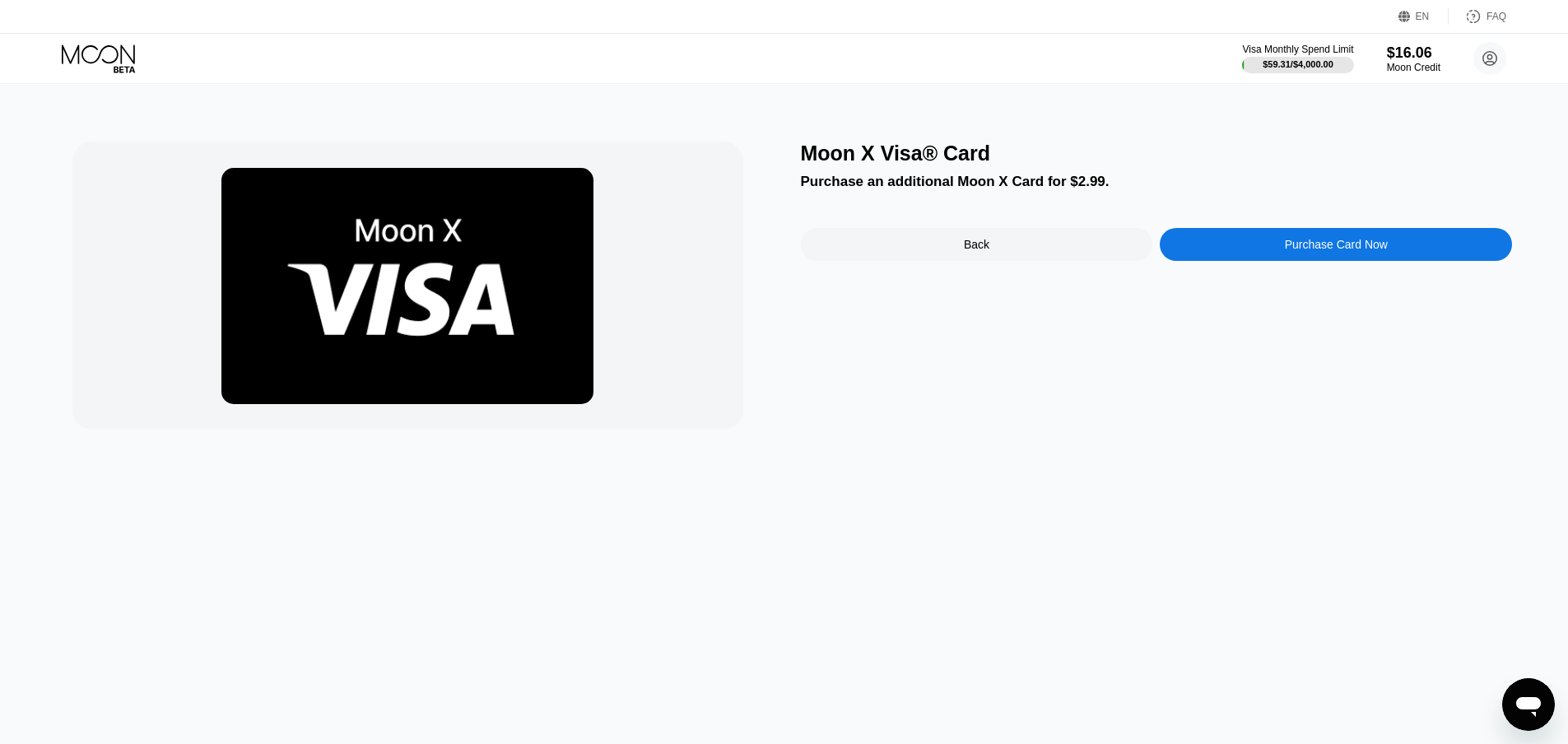
click at [1310, 250] on div "Purchase Card Now" at bounding box center [1336, 244] width 103 height 13
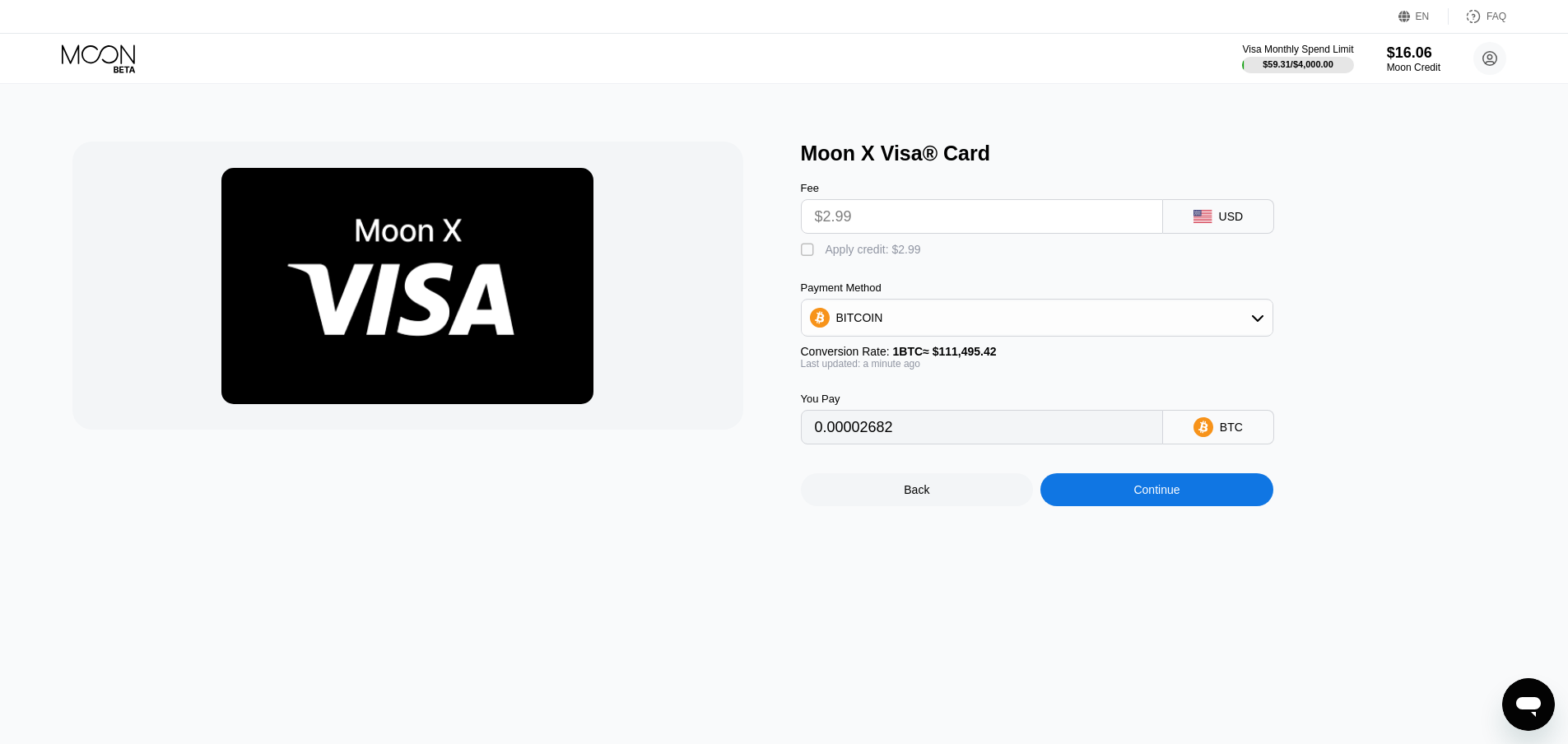
click at [1245, 331] on div "BITCOIN" at bounding box center [1036, 318] width 471 height 33
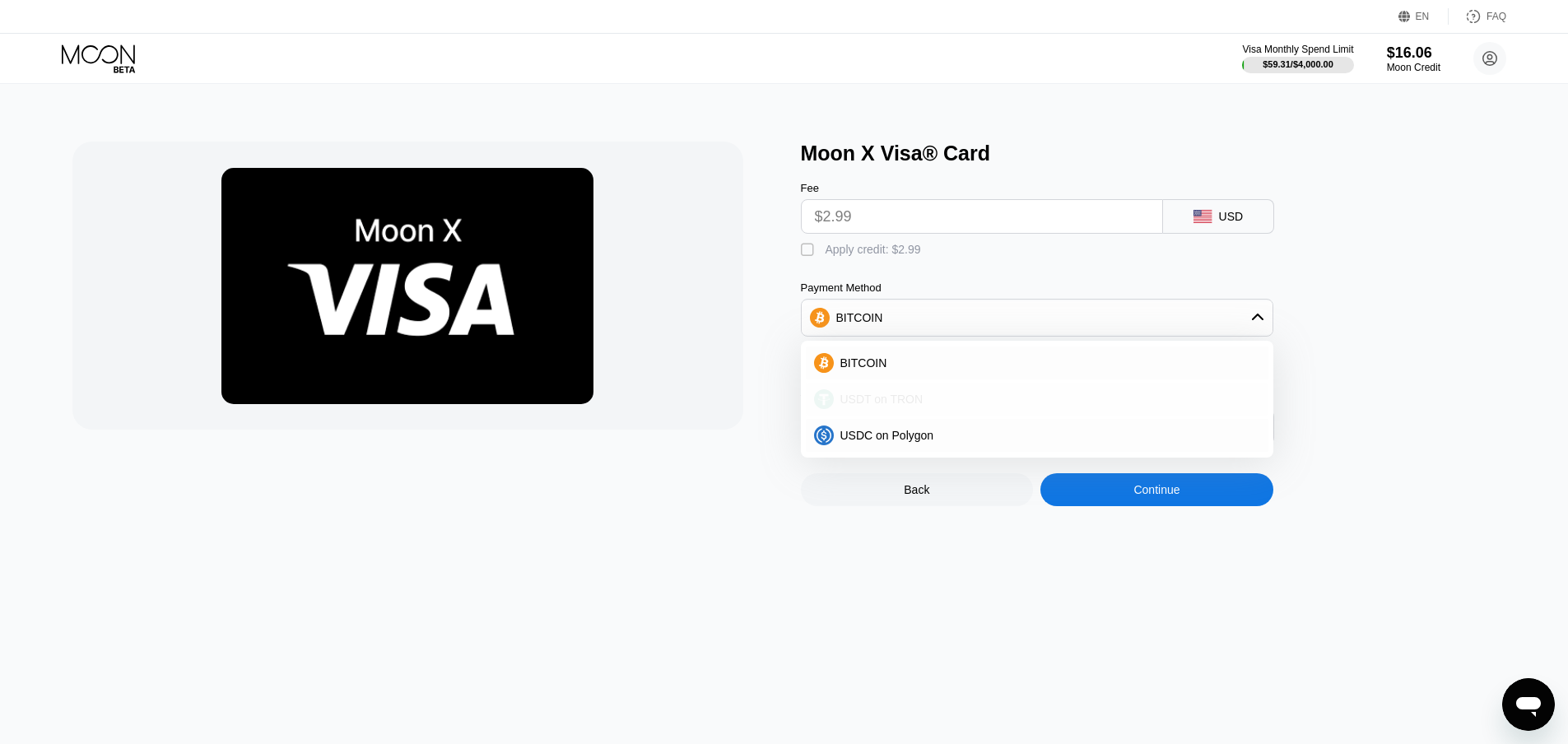
click at [1098, 397] on div "USDT on TRON" at bounding box center [1036, 399] width 462 height 33
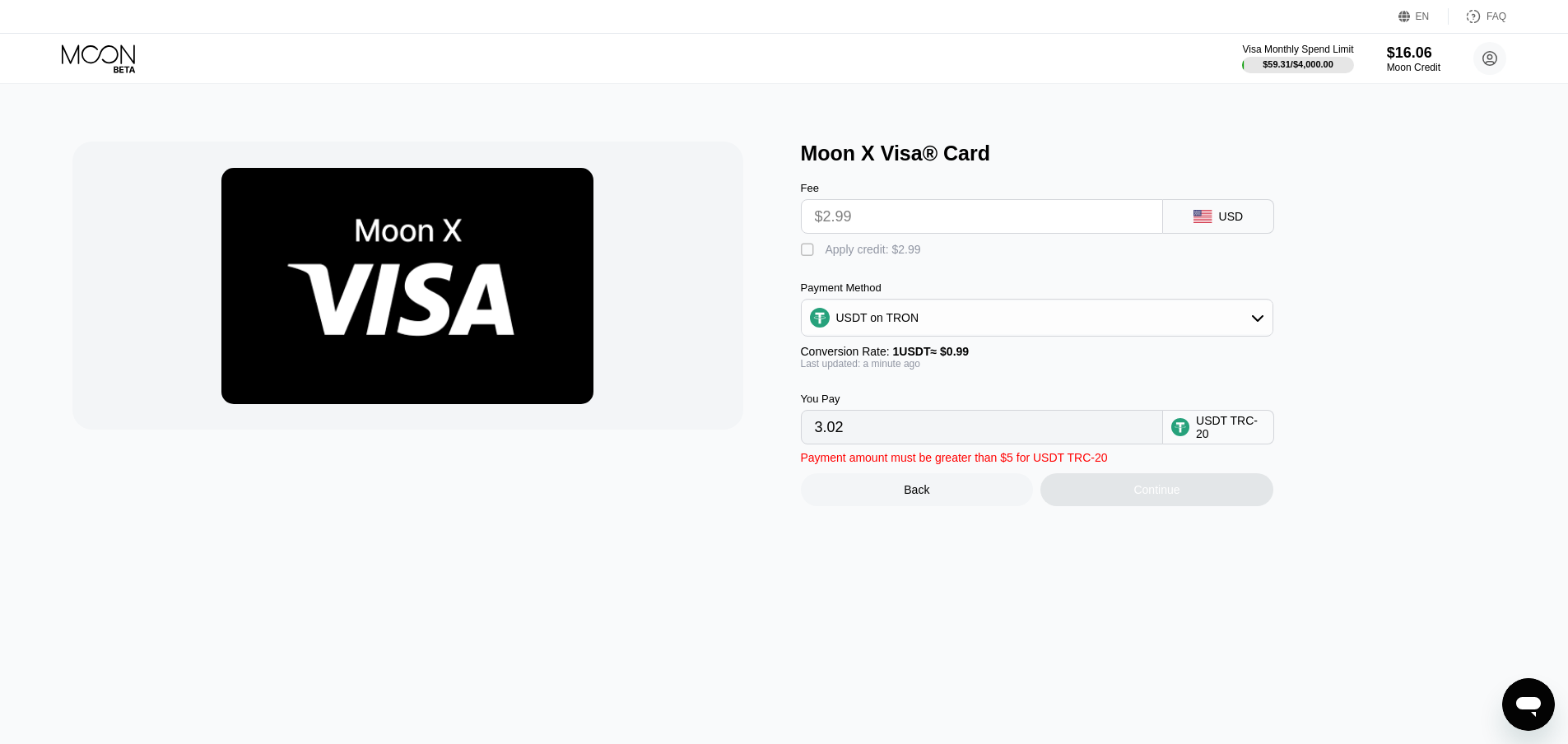
drag, startPoint x: 940, startPoint y: 441, endPoint x: 776, endPoint y: 441, distance: 164.0
click at [777, 441] on div "Moon X Visa® Card Fee $2.99 USD  Apply credit: $2.99 Payment Method USDT on TR…" at bounding box center [784, 324] width 1424 height 365
click at [918, 219] on input "$2.99" at bounding box center [981, 217] width 334 height 33
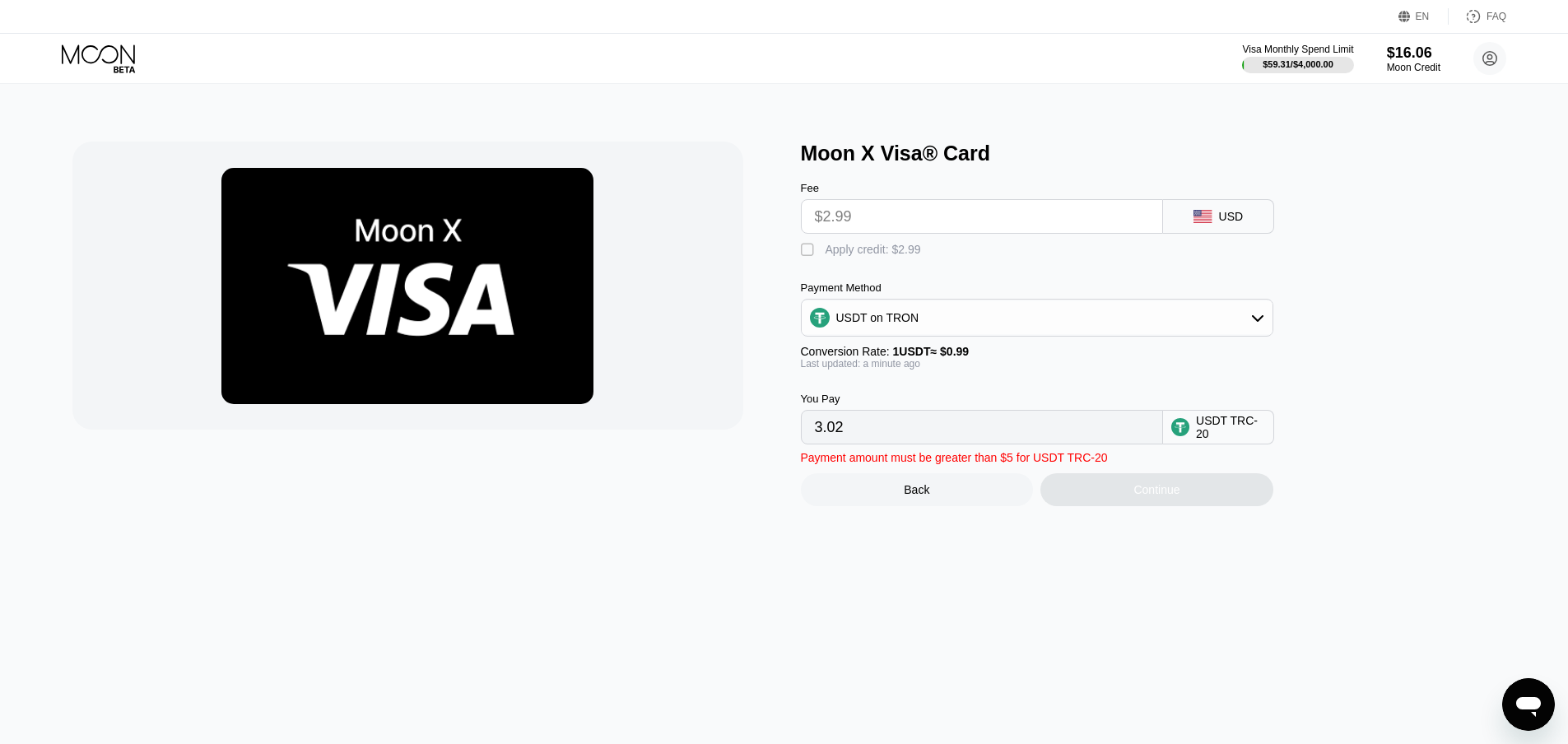
click at [950, 333] on div "USDT on TRON" at bounding box center [1036, 318] width 471 height 33
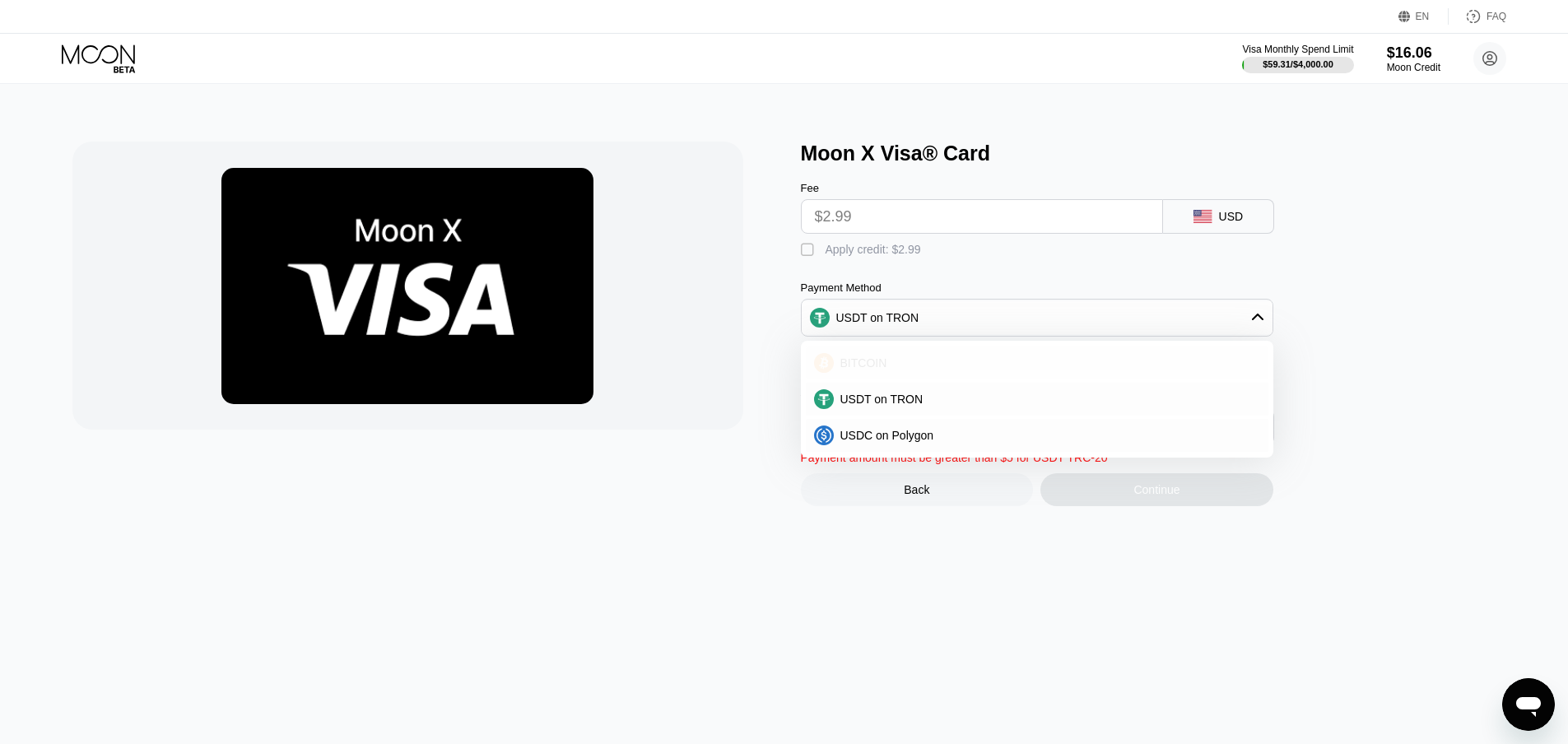
click at [914, 370] on div "BITCOIN" at bounding box center [1046, 363] width 426 height 13
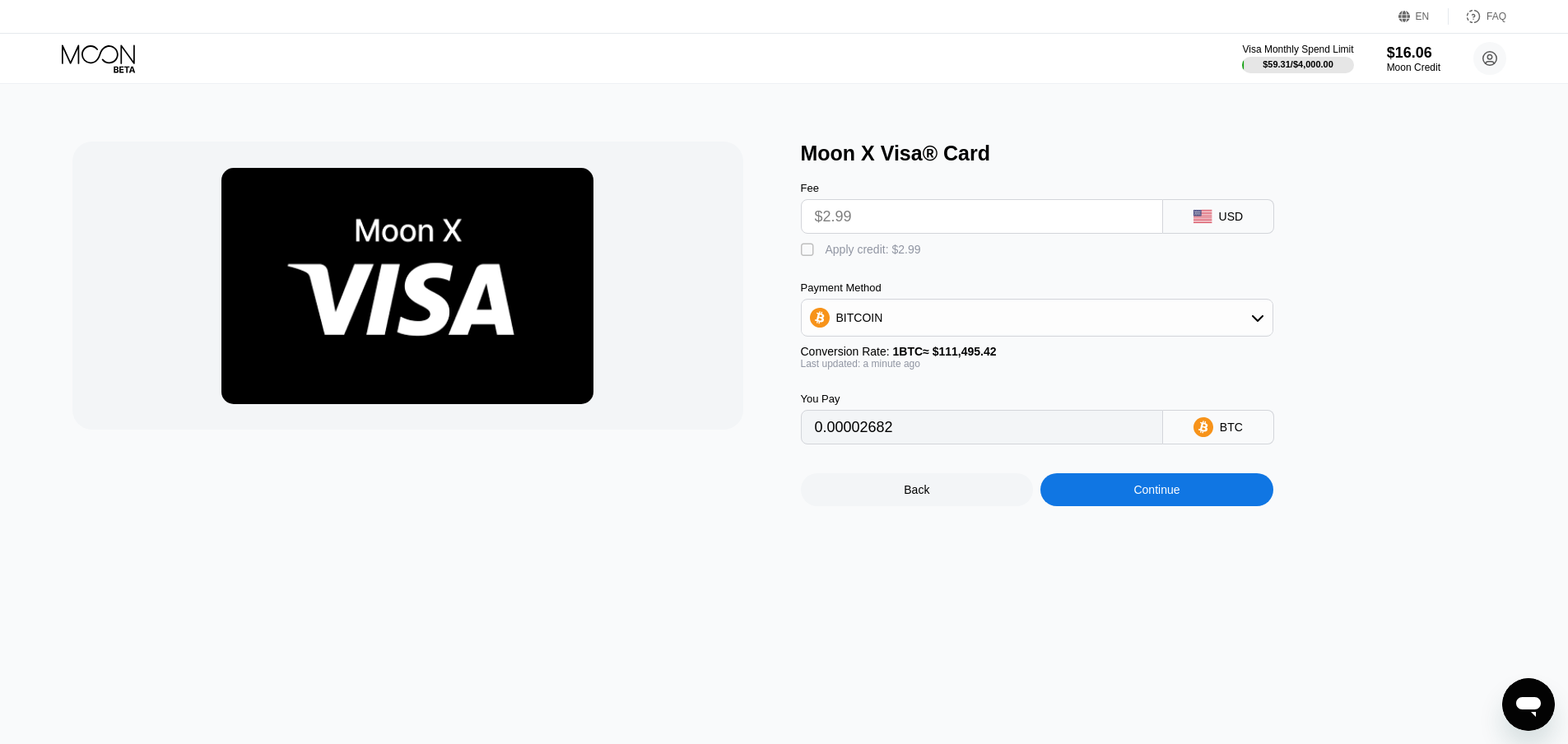
click at [1137, 497] on div "Continue" at bounding box center [1157, 490] width 46 height 13
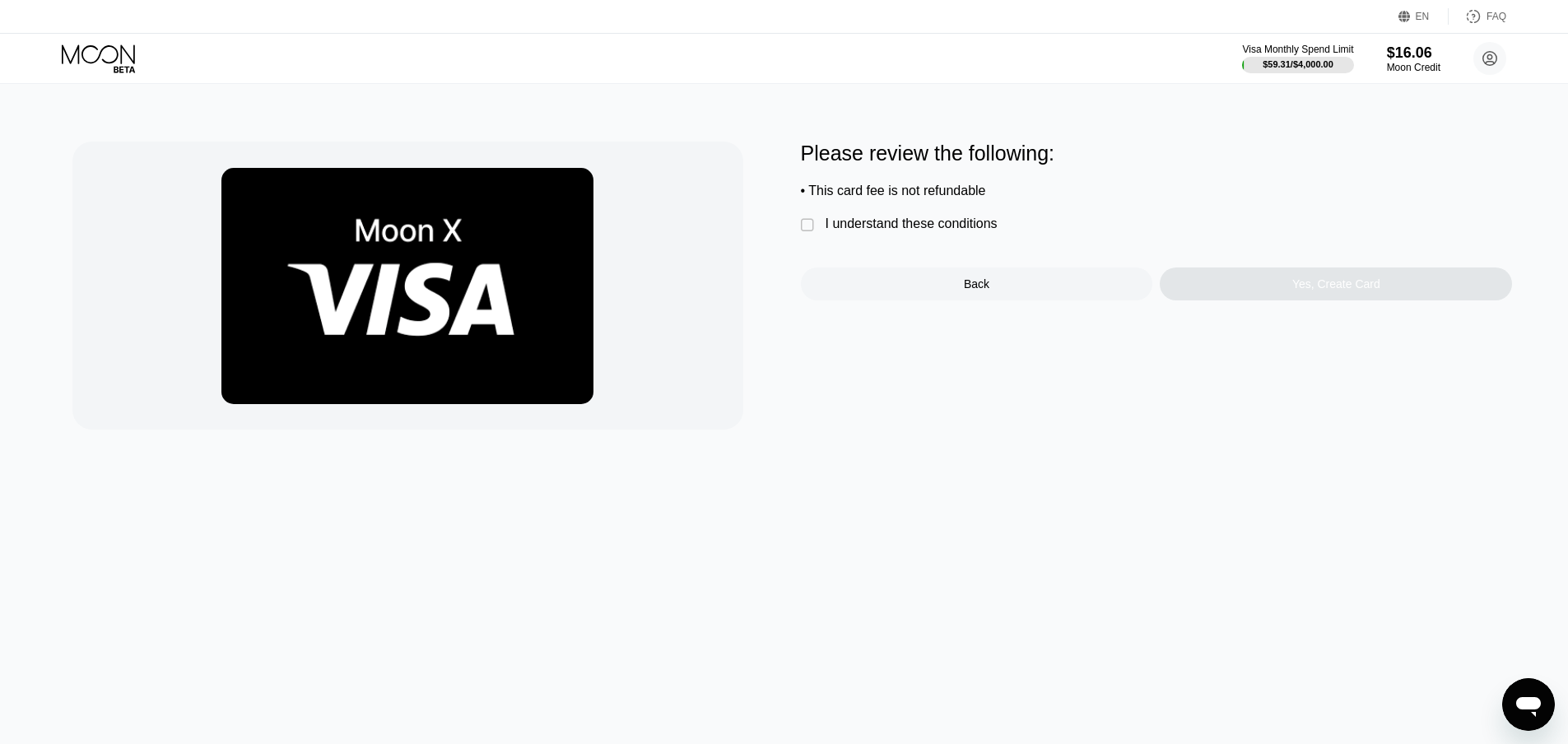
click at [951, 232] on div "I understand these conditions" at bounding box center [911, 224] width 172 height 15
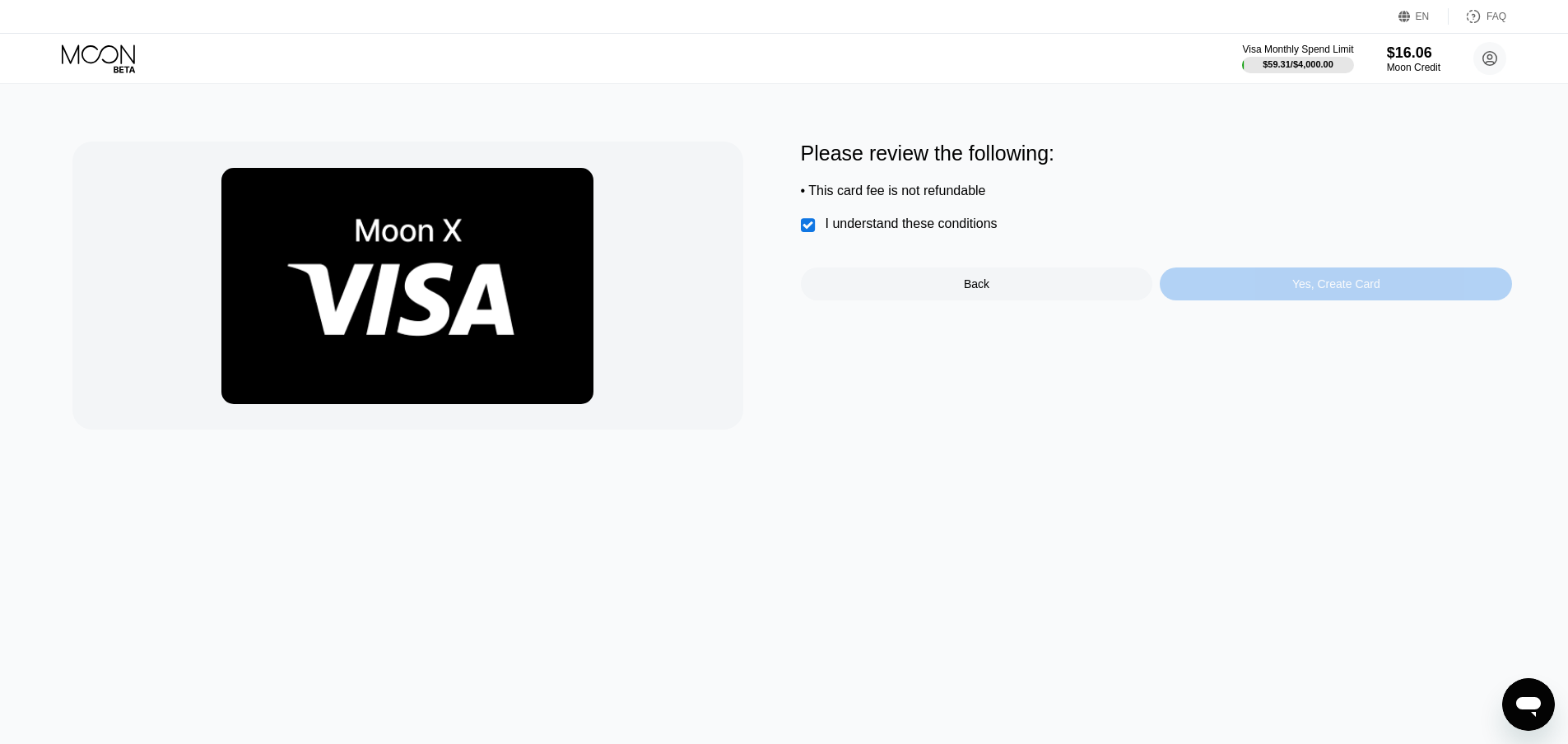
click at [1255, 294] on div "Yes, Create Card" at bounding box center [1336, 284] width 352 height 33
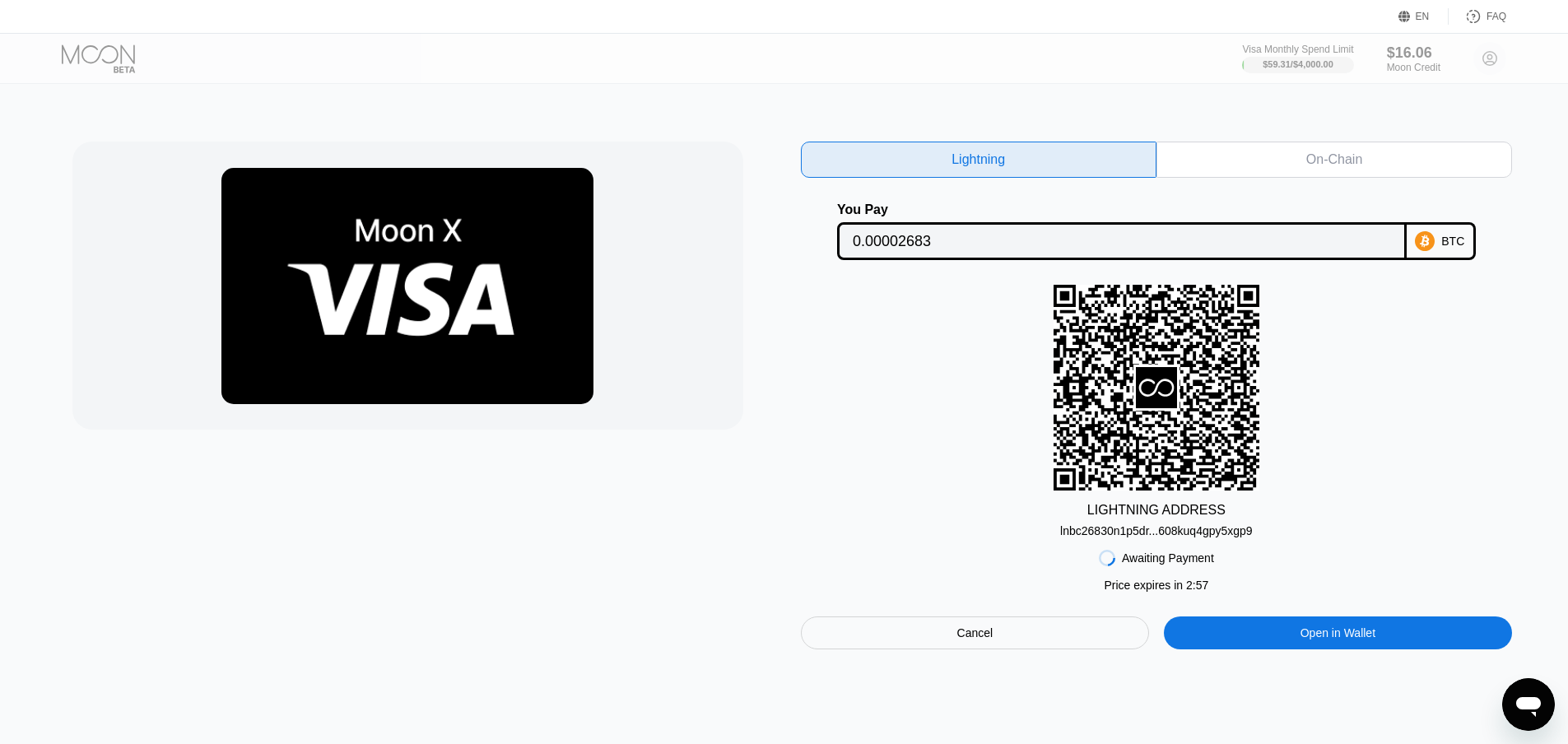
click at [1434, 243] on icon at bounding box center [1425, 242] width 20 height 20
click at [1288, 250] on input "0.00002683" at bounding box center [1121, 242] width 538 height 33
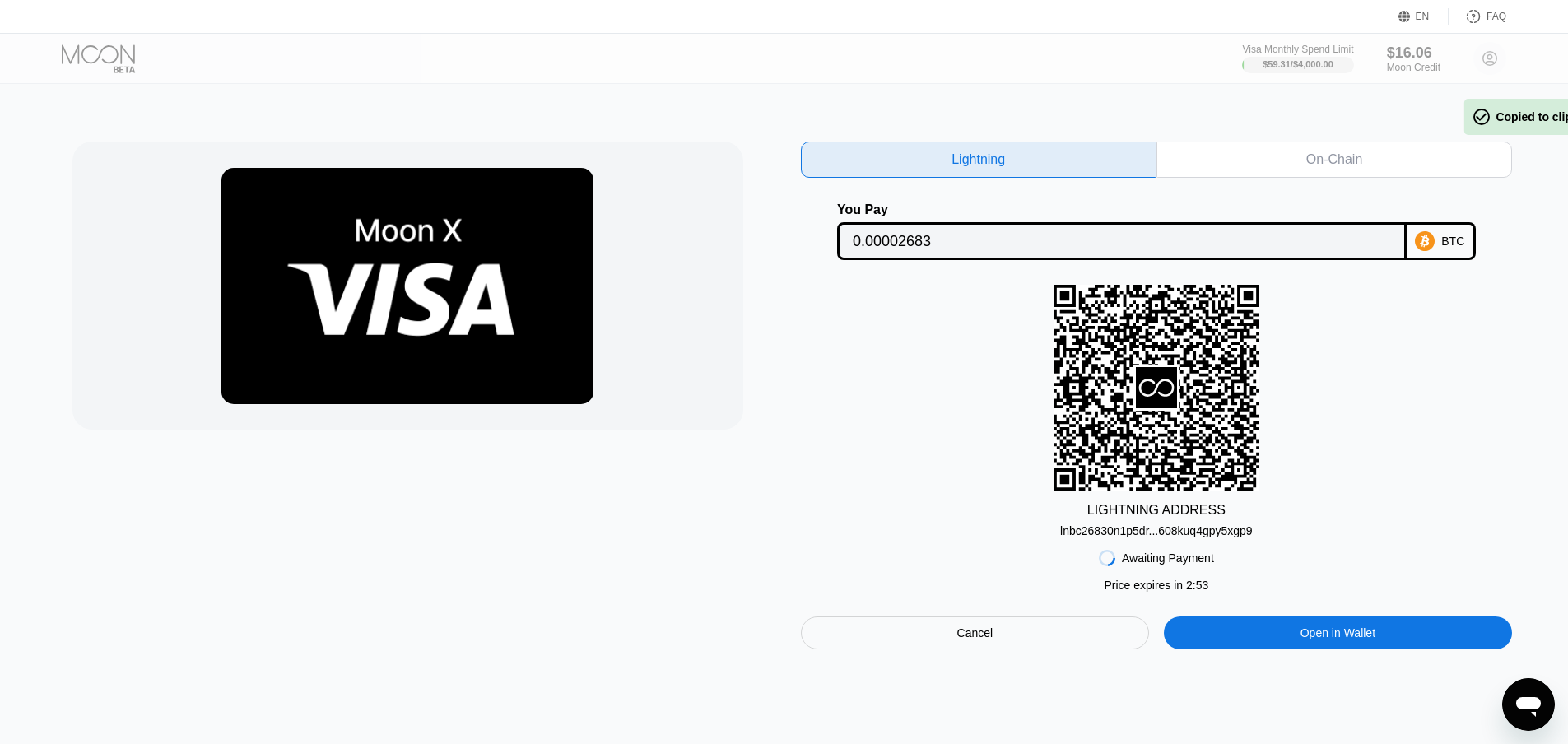
click at [987, 637] on div "Cancel" at bounding box center [975, 633] width 36 height 15
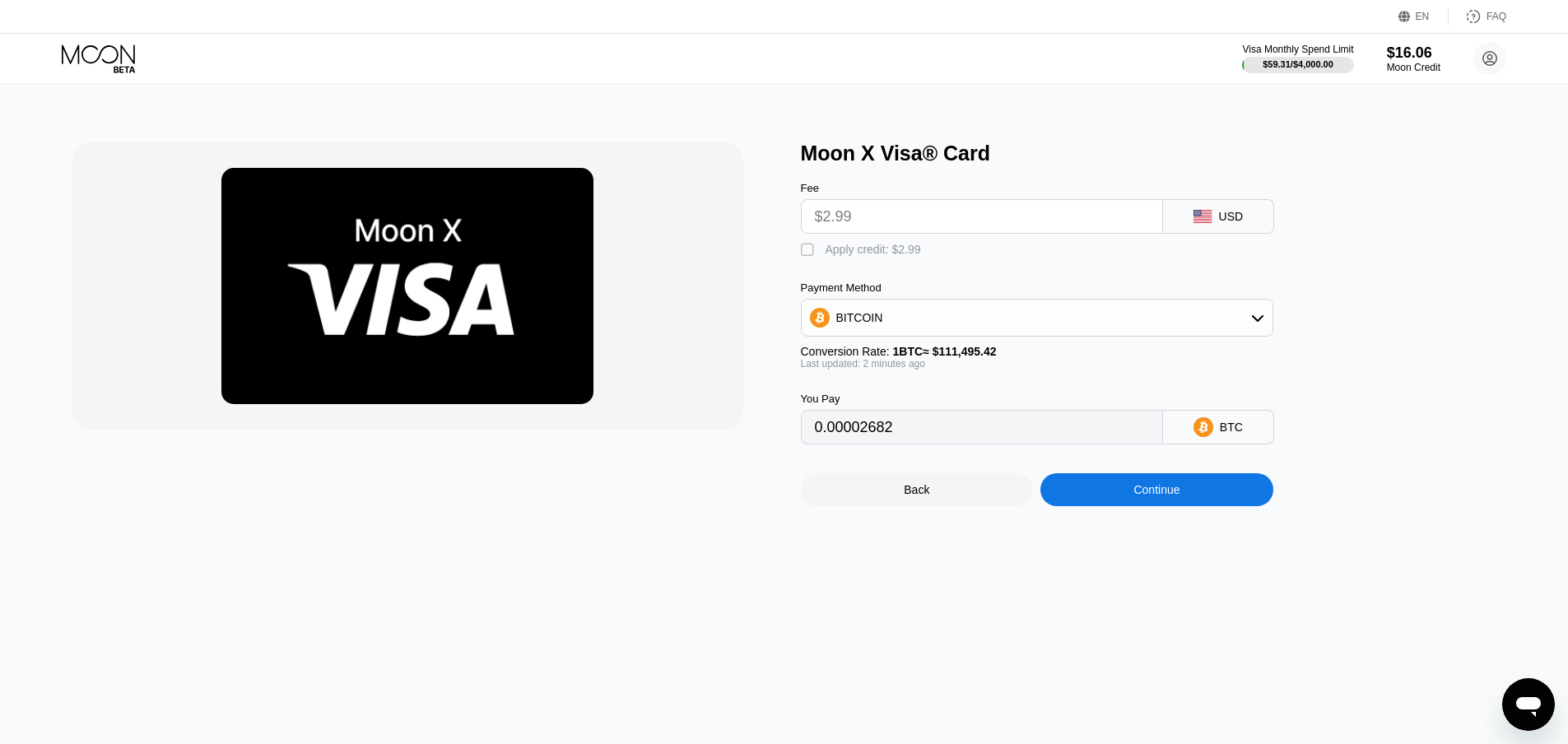
click at [1248, 323] on div "BITCOIN" at bounding box center [1036, 318] width 471 height 33
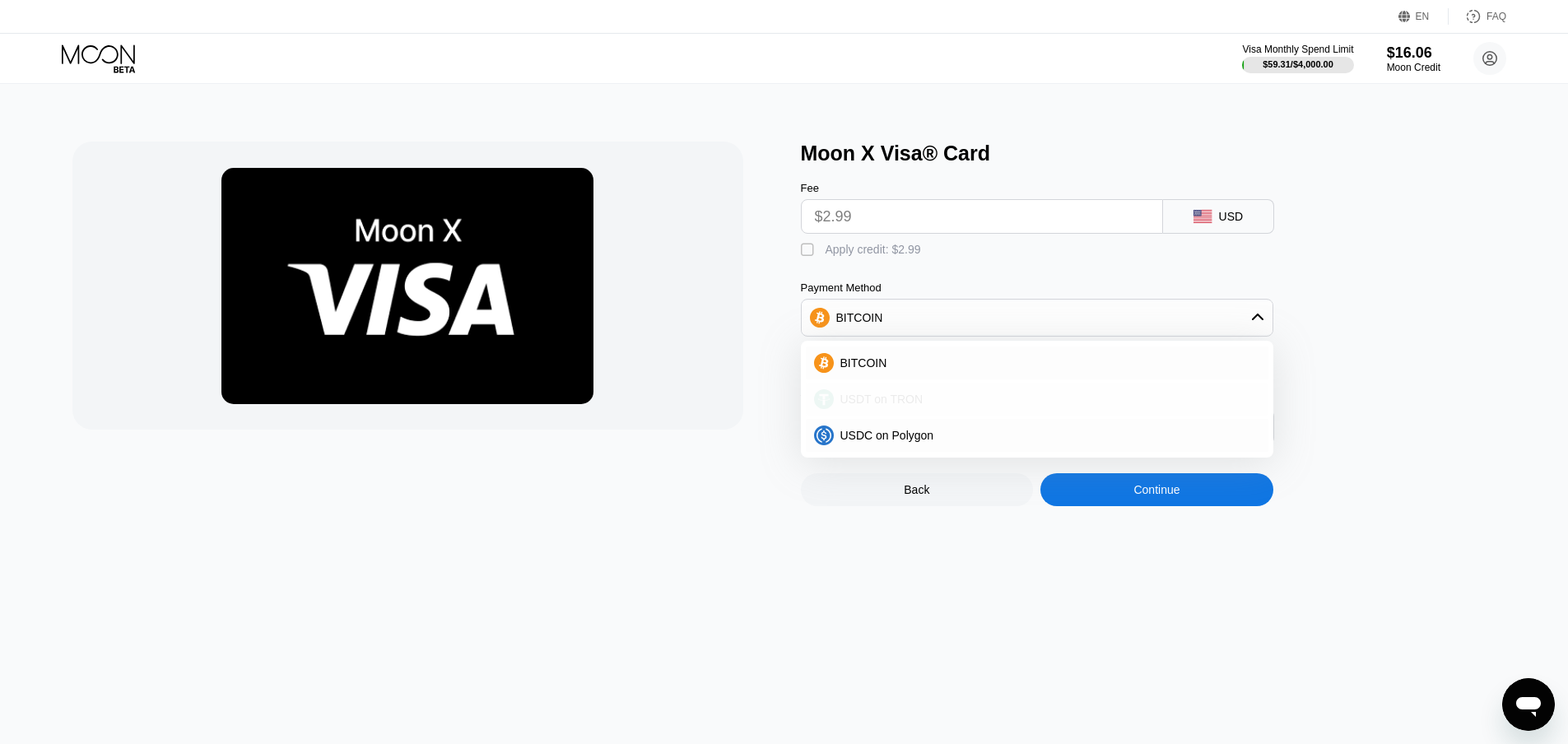
click at [863, 406] on span "USDT on TRON" at bounding box center [881, 399] width 83 height 13
type input "3.02"
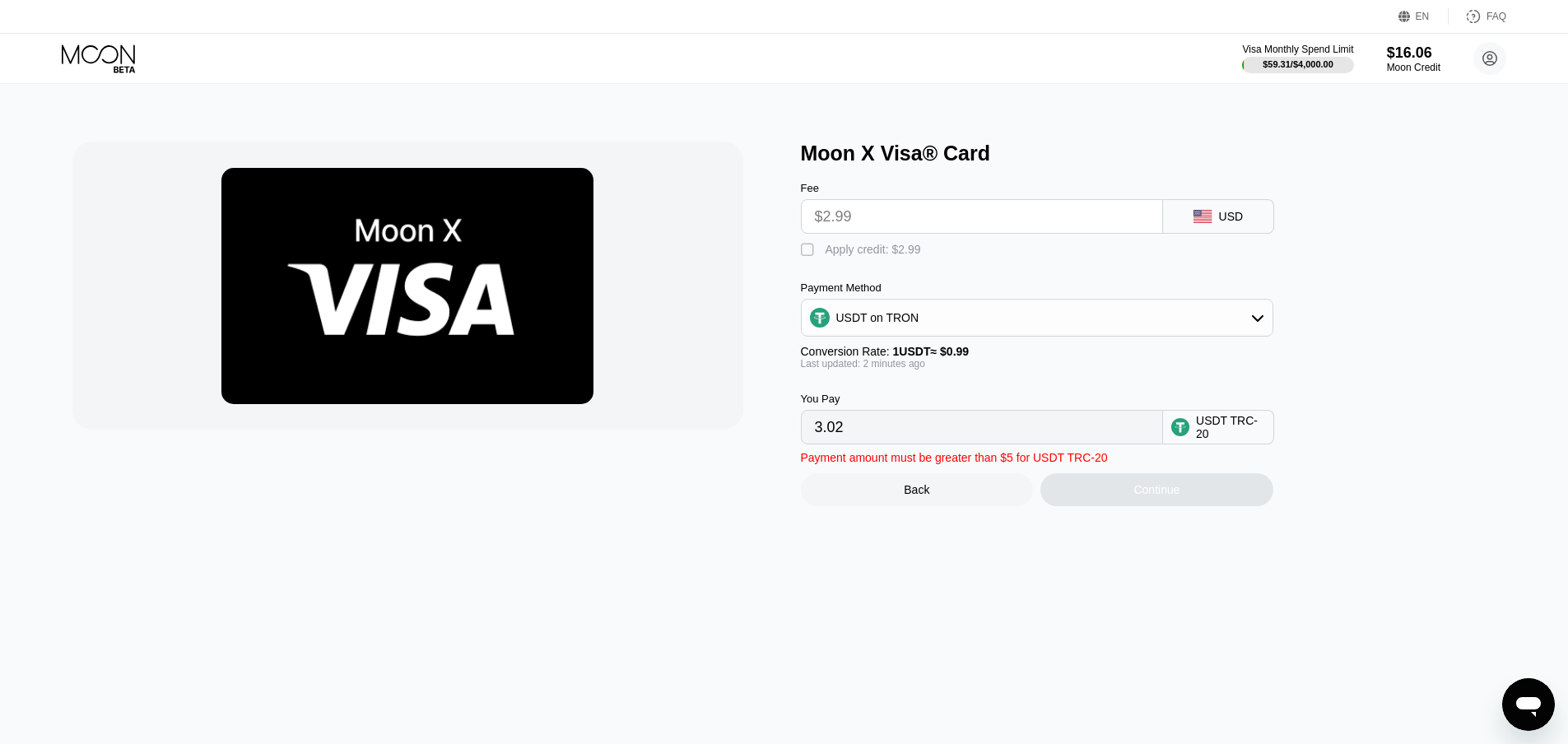
click at [1041, 443] on input "3.02" at bounding box center [981, 427] width 334 height 33
click at [897, 443] on input "3.02" at bounding box center [981, 427] width 334 height 33
click at [1008, 432] on input "3.02" at bounding box center [981, 427] width 334 height 33
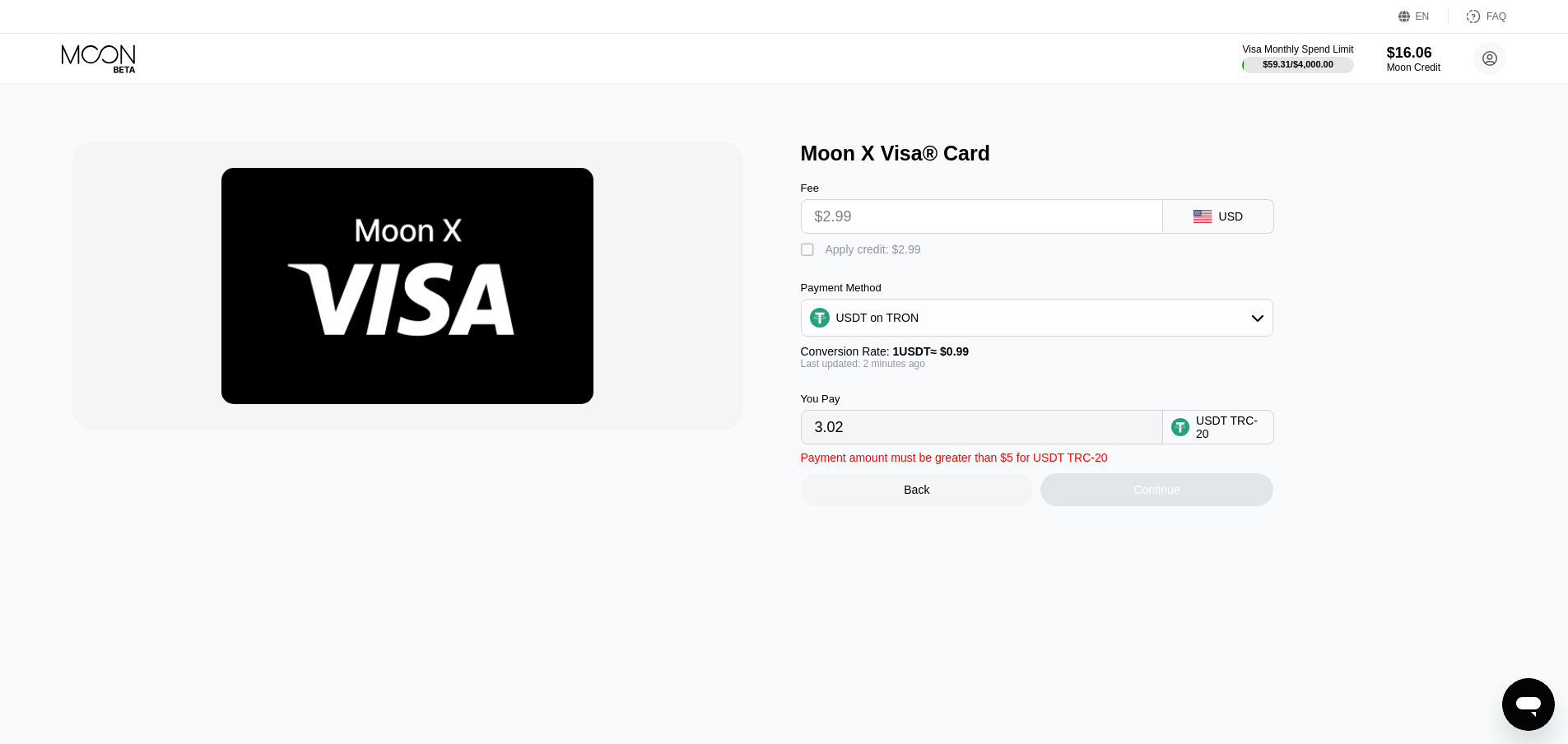
click at [1220, 440] on div "USDT TRC-20" at bounding box center [1230, 427] width 69 height 26
click at [987, 210] on input "$2.99" at bounding box center [981, 217] width 334 height 33
click at [880, 228] on input "$2.99" at bounding box center [981, 217] width 334 height 33
click at [1040, 318] on div "USDT on TRON" at bounding box center [1036, 318] width 471 height 33
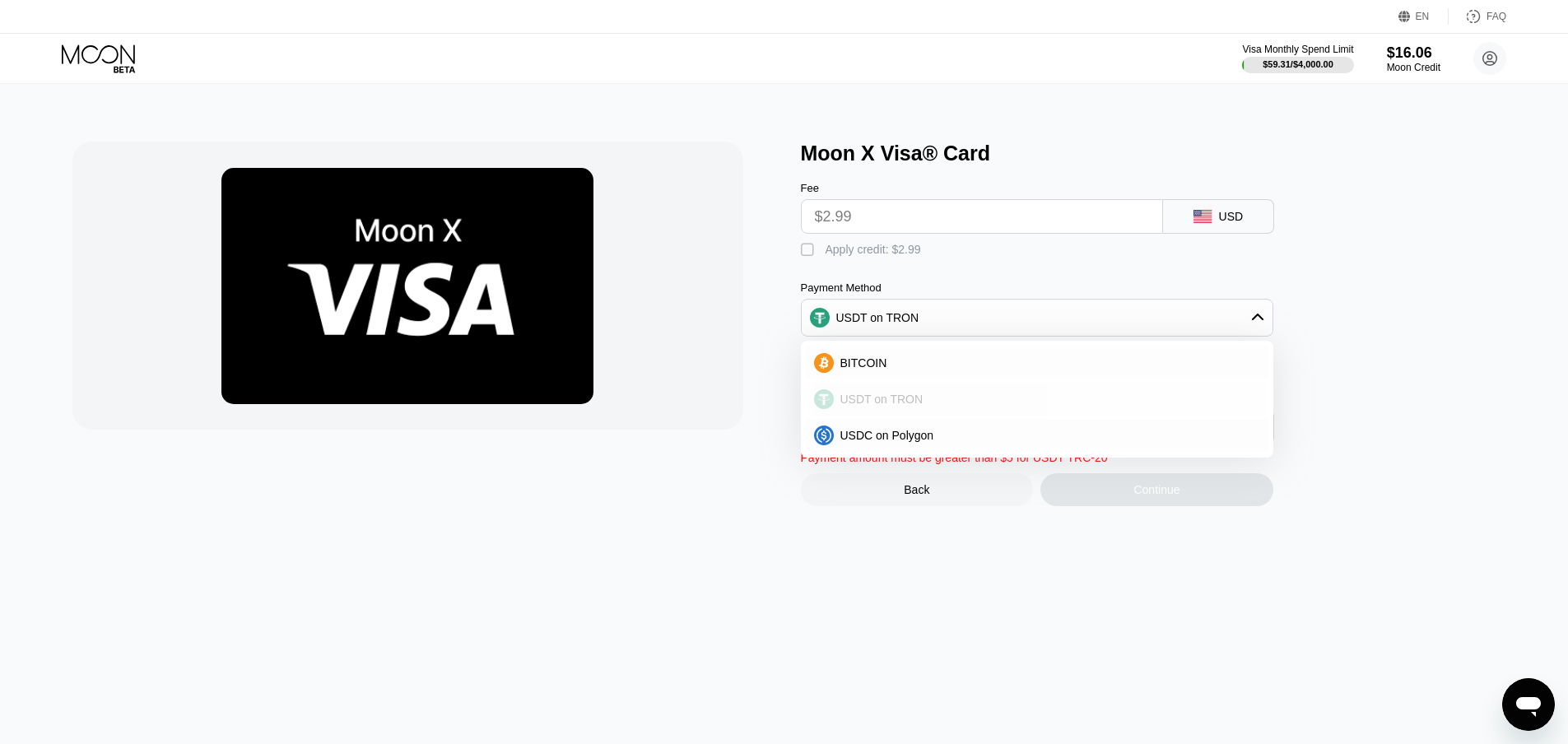
click at [923, 406] on div "USDT on TRON" at bounding box center [1046, 399] width 426 height 13
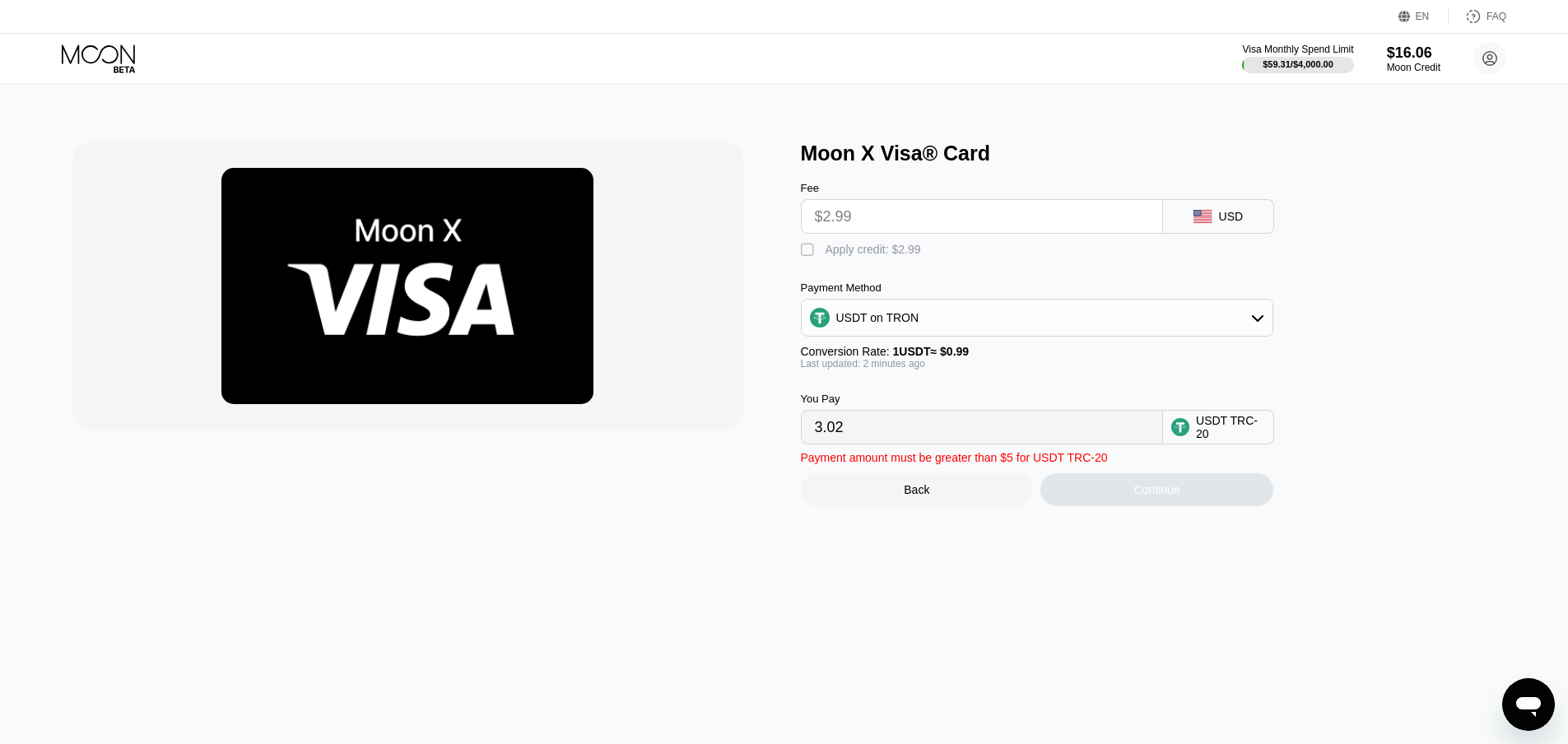
click at [1145, 506] on div "Continue" at bounding box center [1157, 490] width 232 height 33
click at [1049, 333] on div "USDT on TRON" at bounding box center [1036, 318] width 471 height 33
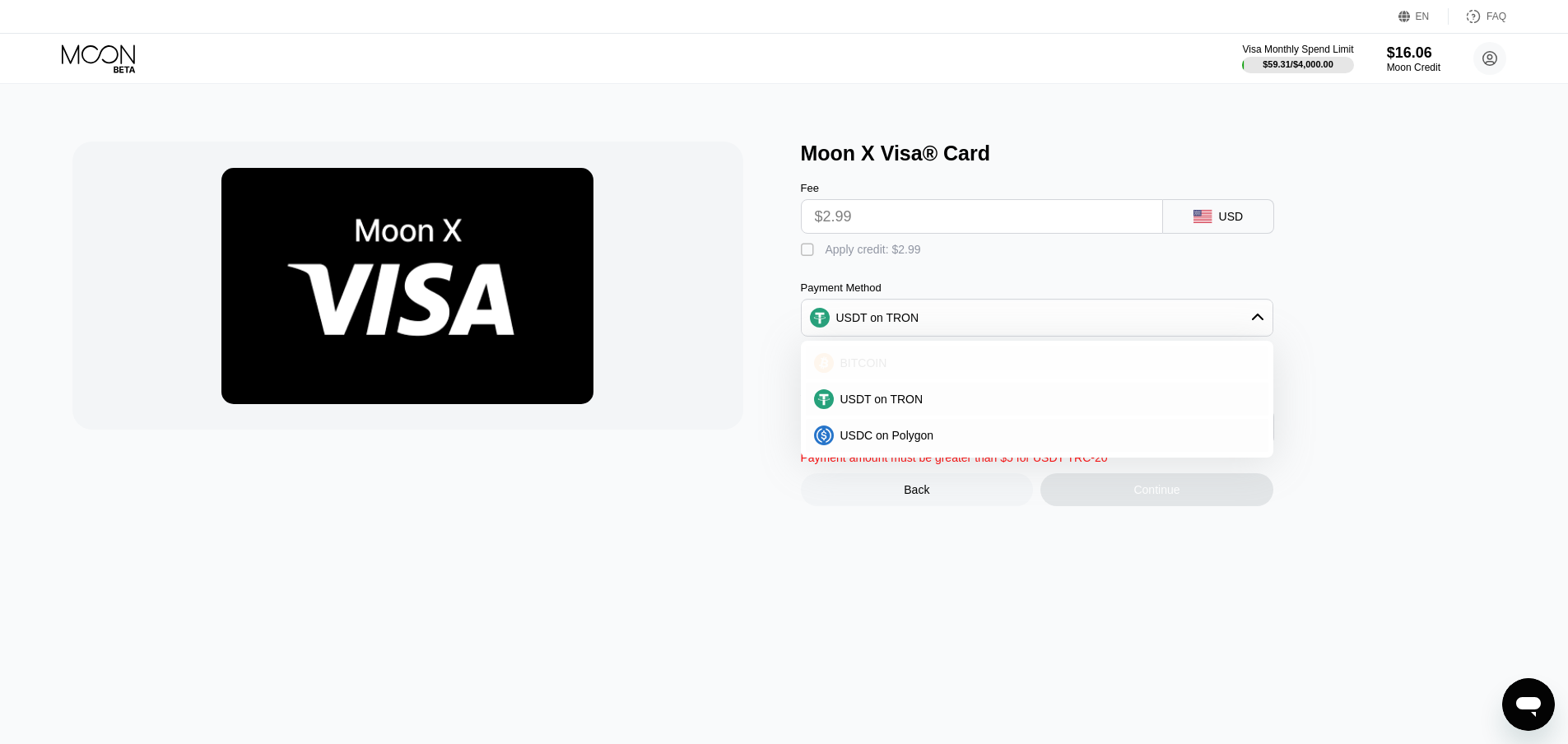
click at [967, 367] on div "BITCOIN" at bounding box center [1046, 363] width 426 height 13
type input "0.00002682"
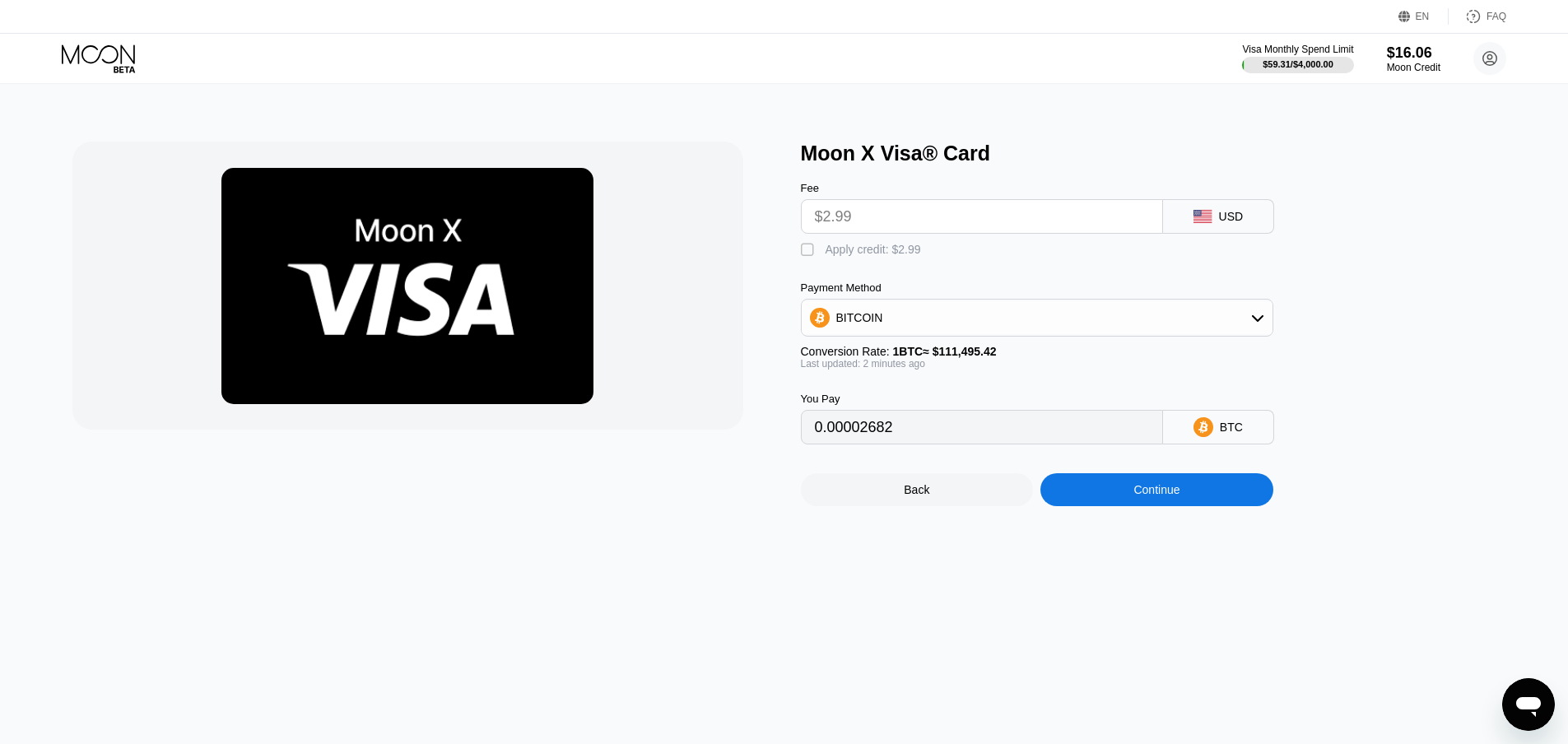
click at [1014, 334] on div "BITCOIN" at bounding box center [1036, 318] width 471 height 33
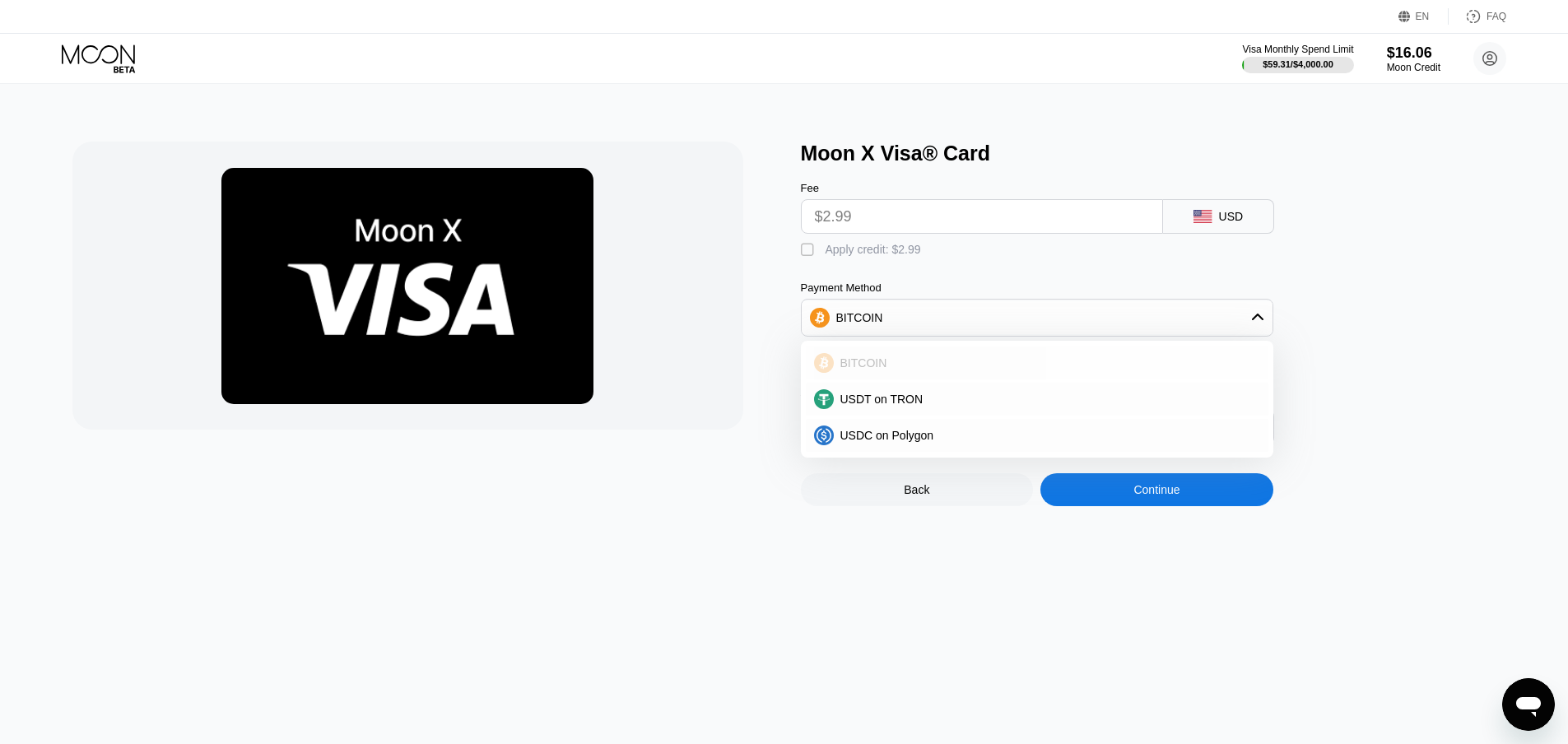
click at [932, 368] on div "BITCOIN" at bounding box center [1046, 363] width 426 height 13
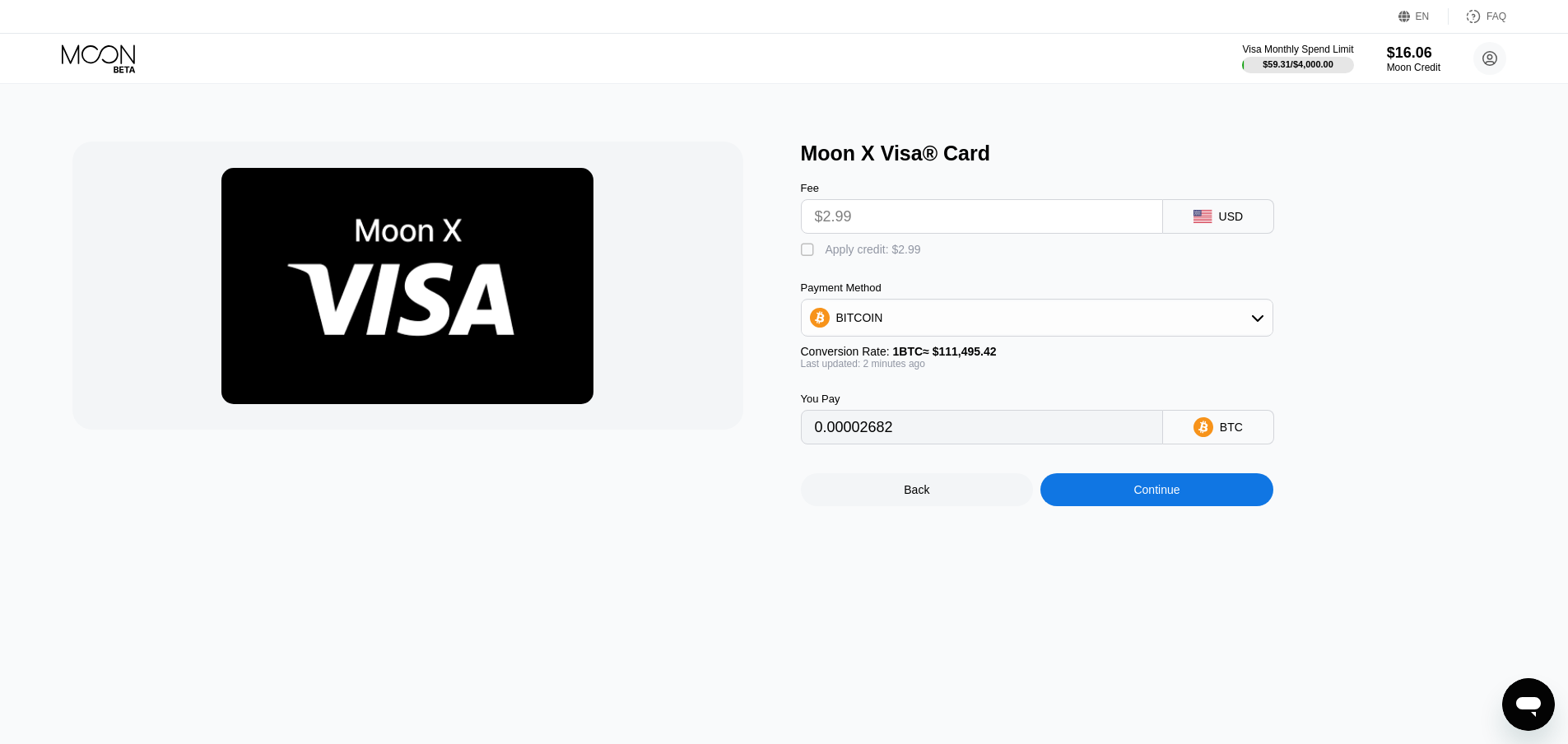
click at [1463, 360] on div "Moon X Visa® Card Fee $2.99 USD  Apply credit: $2.99 Payment Method BITCOIN Co…" at bounding box center [1156, 324] width 711 height 365
click at [981, 505] on div "Back" at bounding box center [917, 490] width 232 height 33
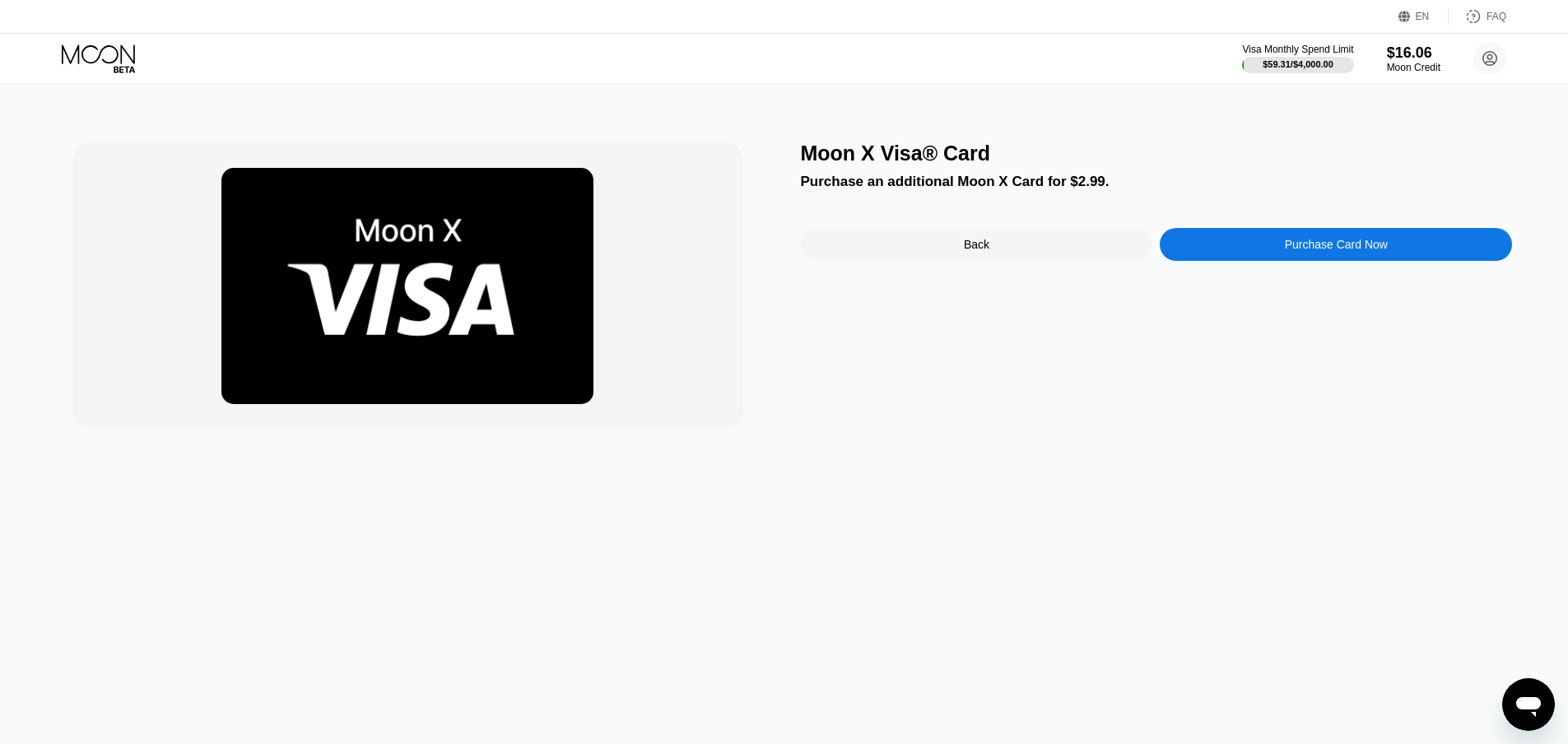
click at [1226, 386] on div "Moon X Visa® Card Purchase an additional Moon X Card for $2.99. Back Purchase C…" at bounding box center [1156, 285] width 711 height 288
click at [1040, 240] on div "Back" at bounding box center [976, 245] width 352 height 33
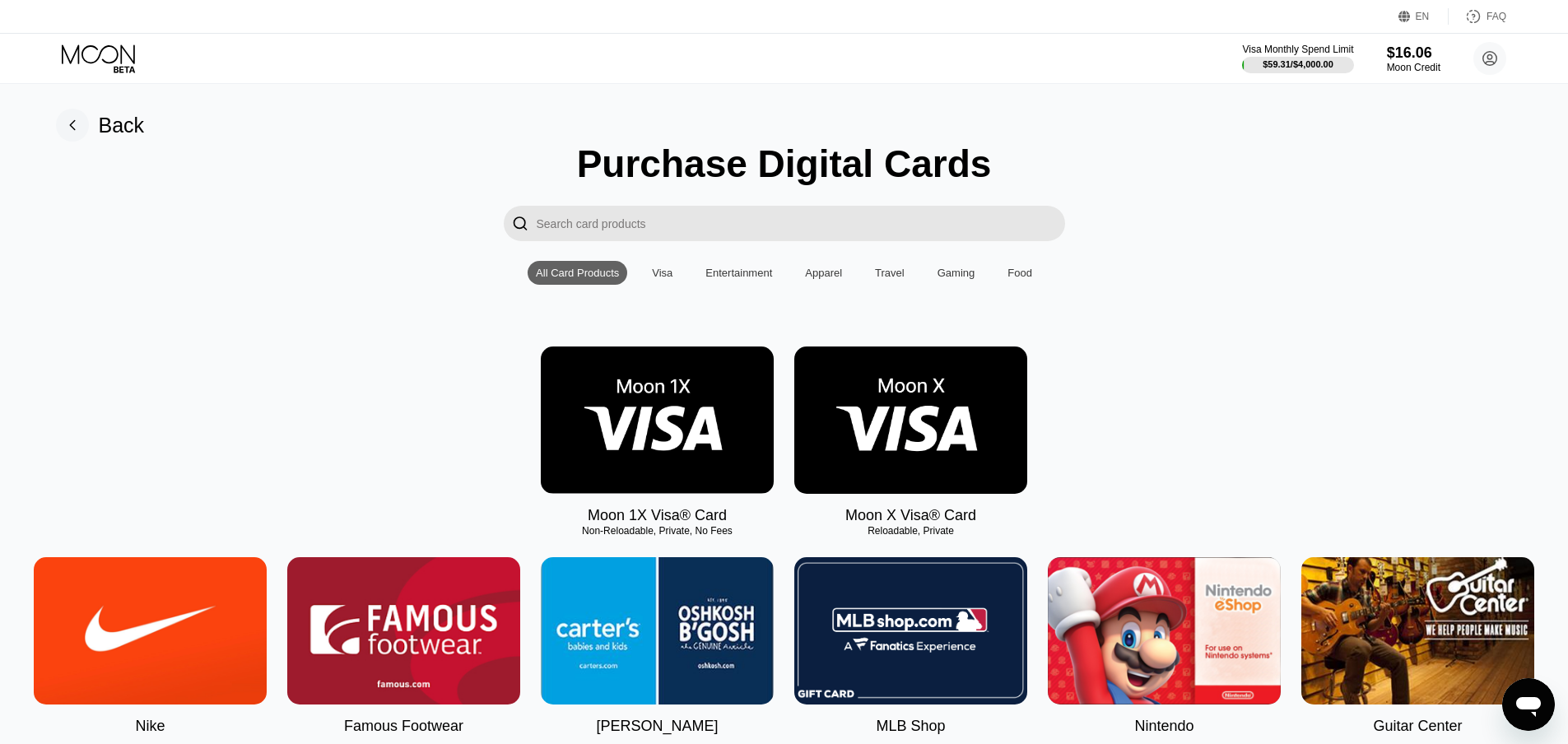
click at [866, 420] on img at bounding box center [910, 420] width 232 height 148
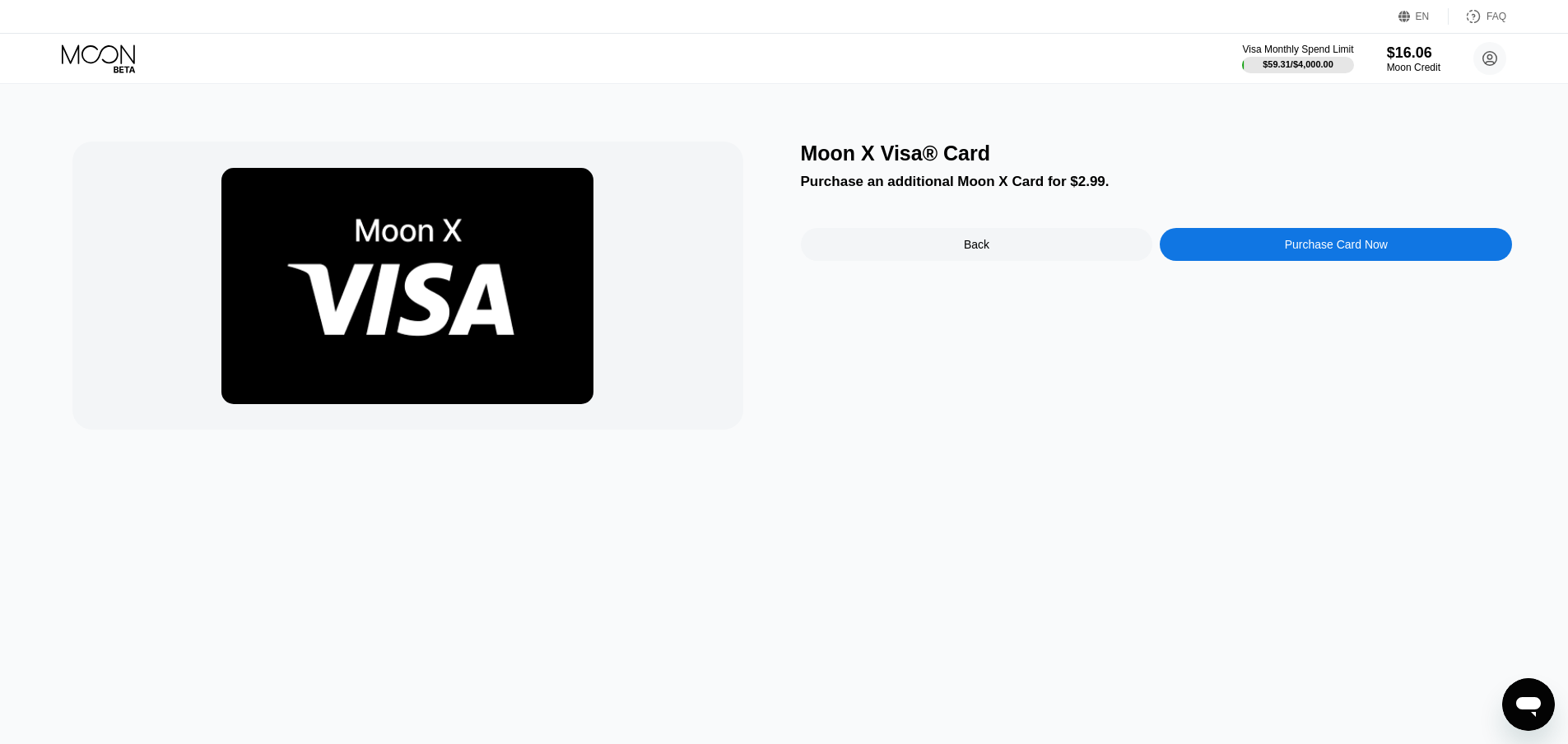
click at [986, 245] on div "Back" at bounding box center [976, 244] width 26 height 13
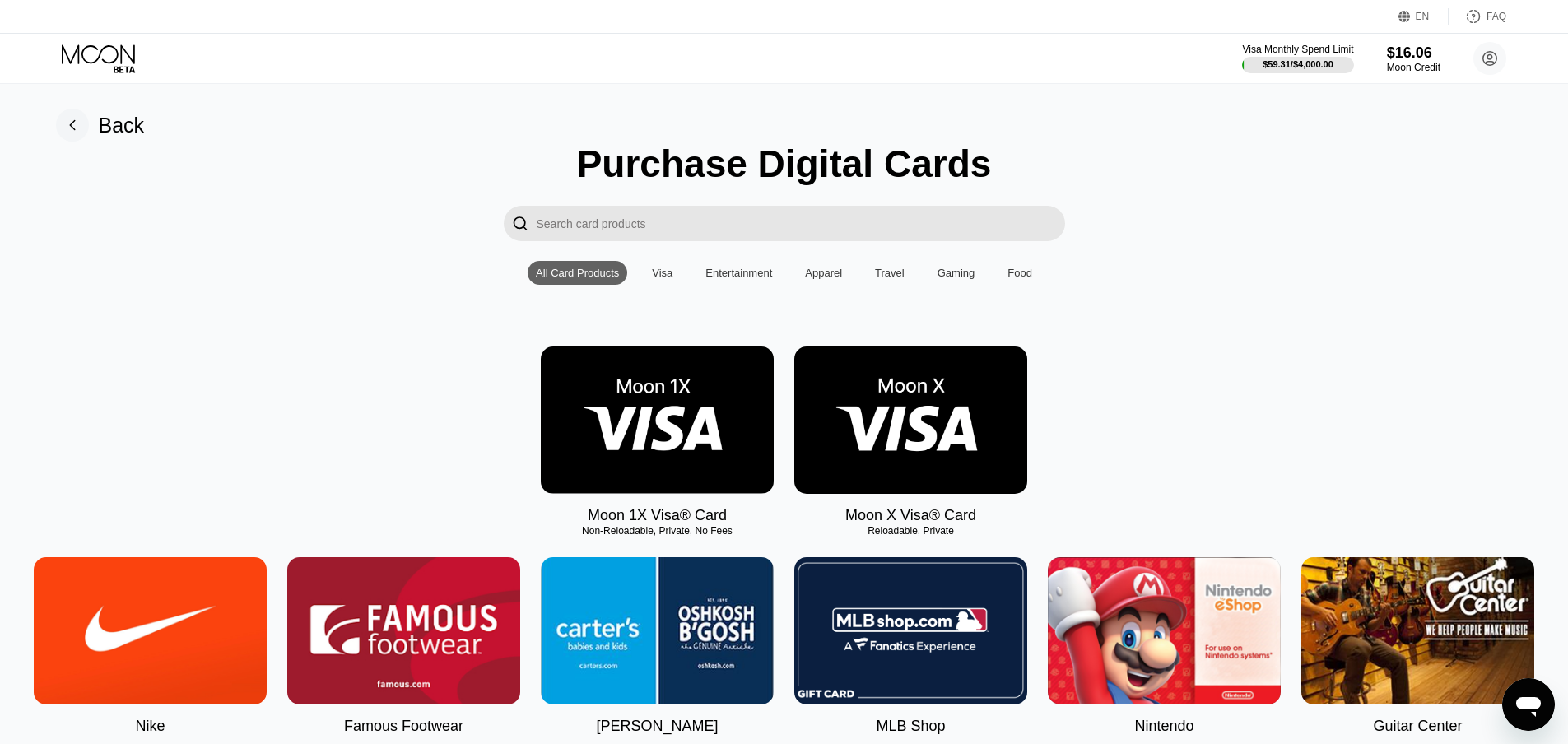
click at [656, 445] on img at bounding box center [657, 420] width 232 height 148
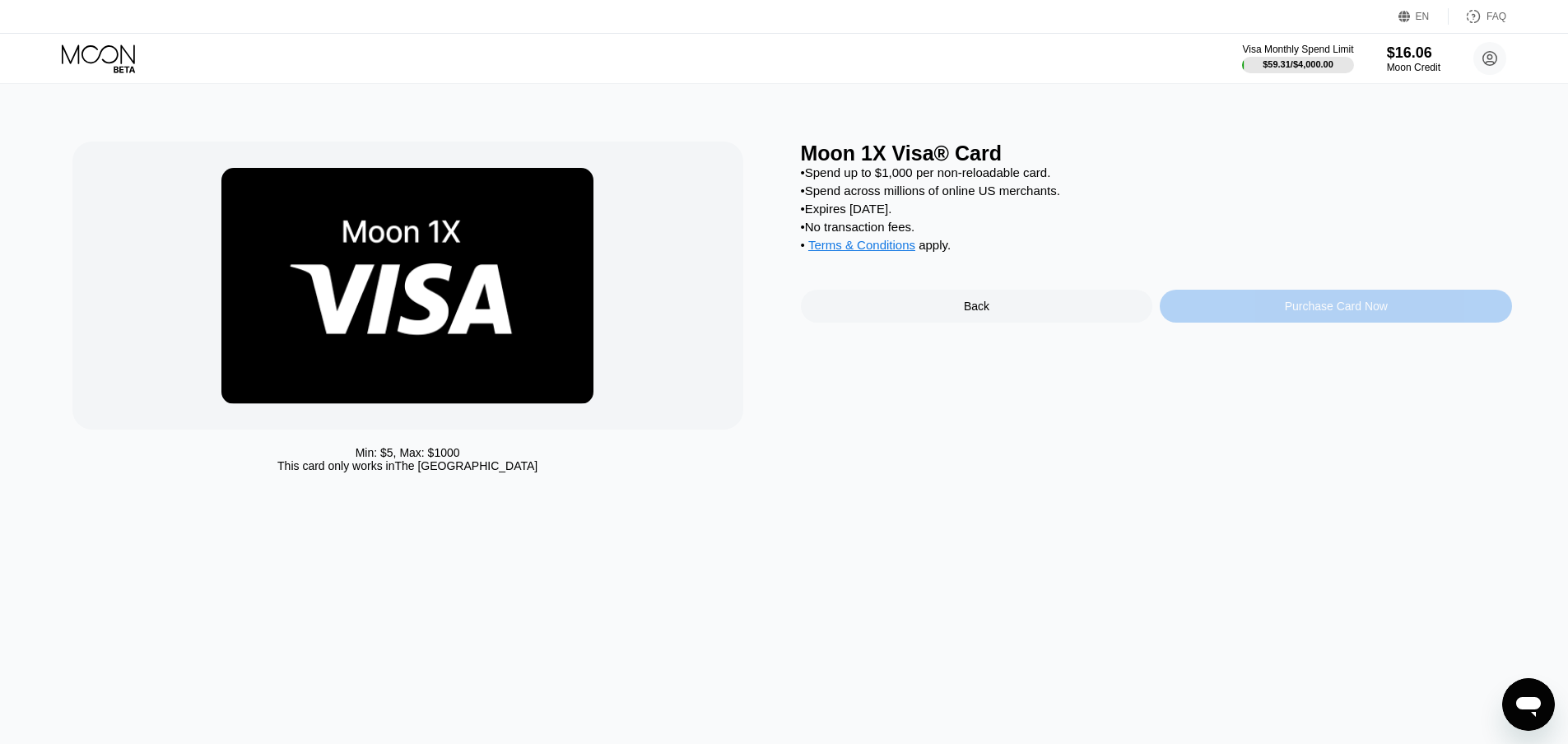
click at [1321, 313] on div "Purchase Card Now" at bounding box center [1336, 306] width 103 height 13
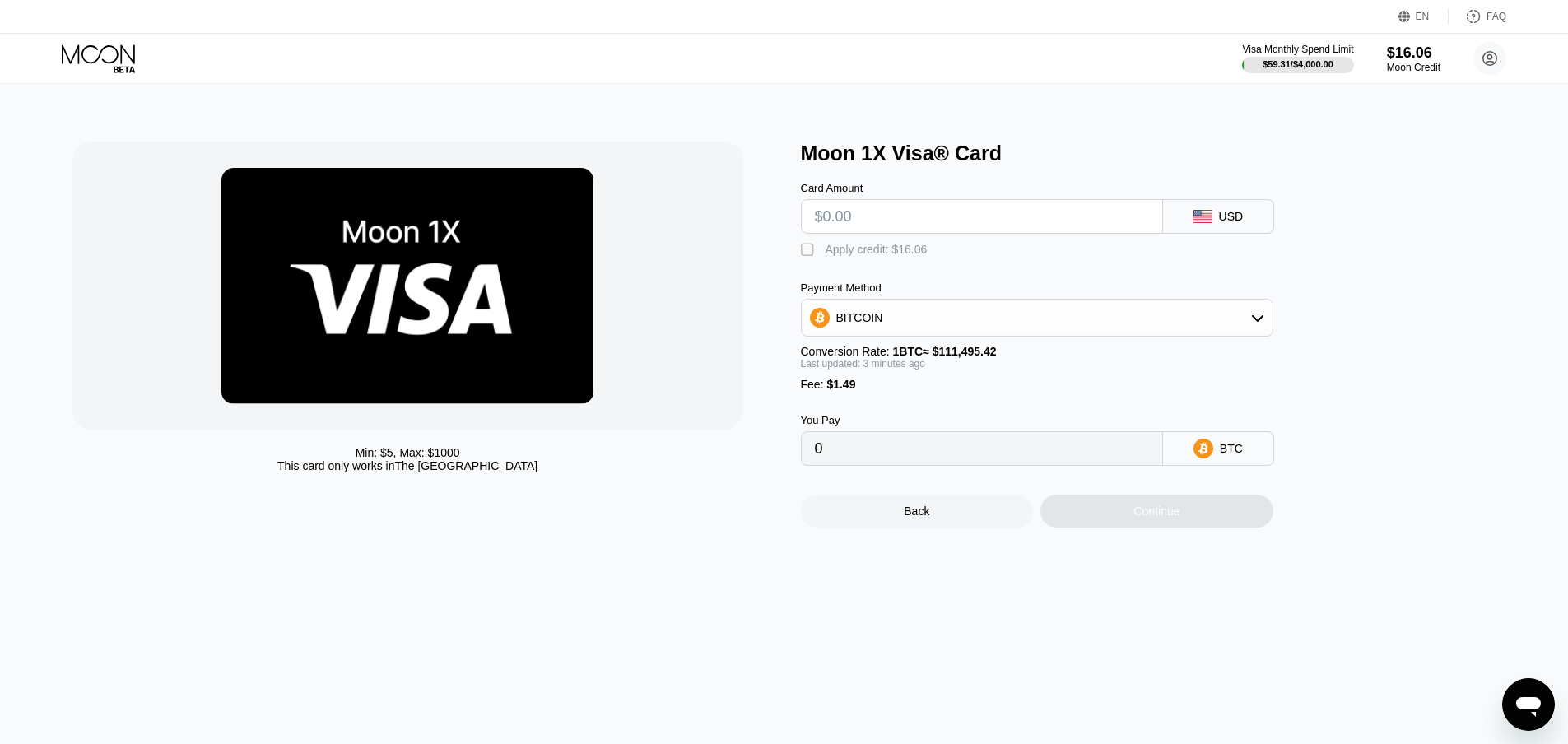
click at [1251, 318] on div "BITCOIN" at bounding box center [1036, 318] width 471 height 33
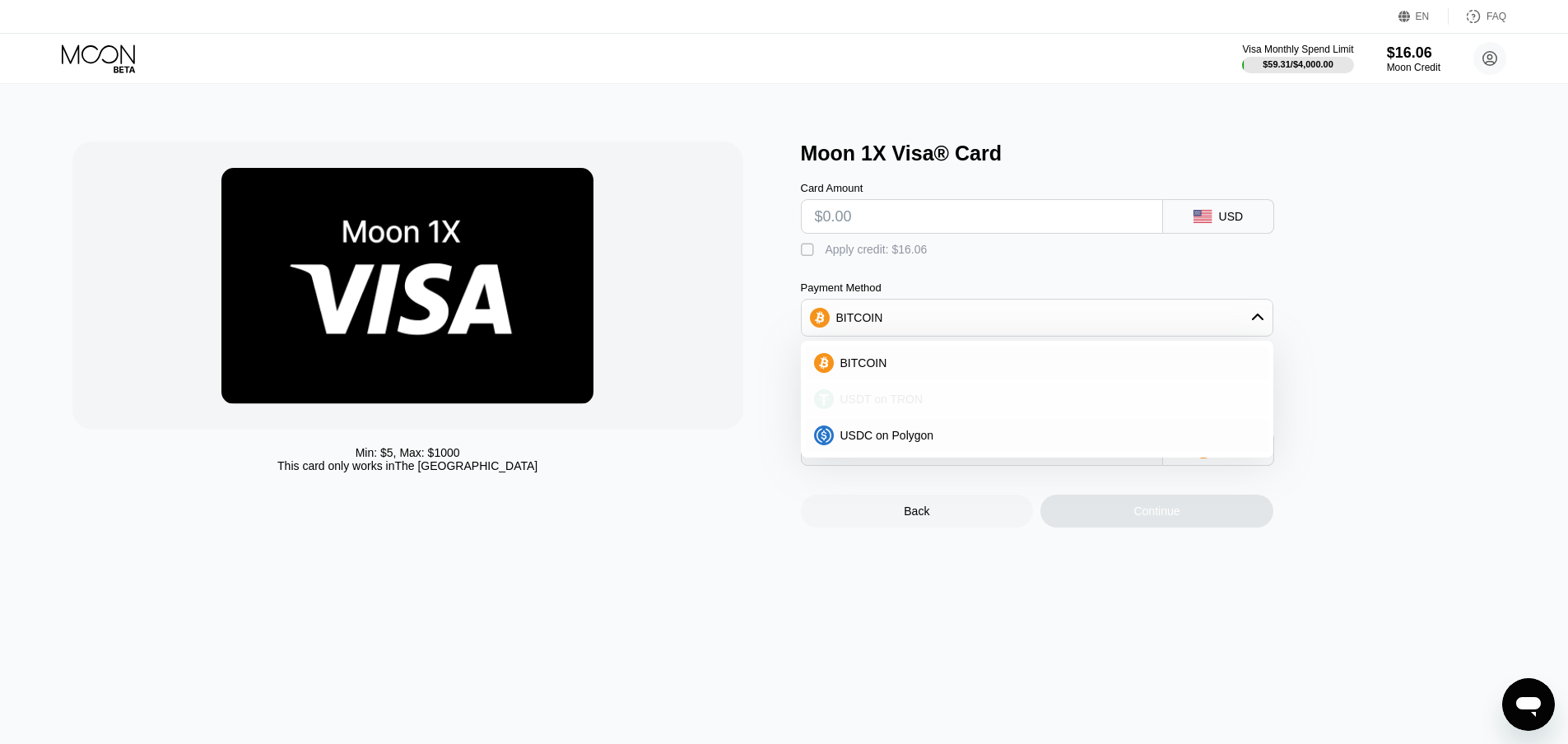
click at [1050, 397] on div "USDT on TRON" at bounding box center [1036, 399] width 462 height 33
type input "0.00"
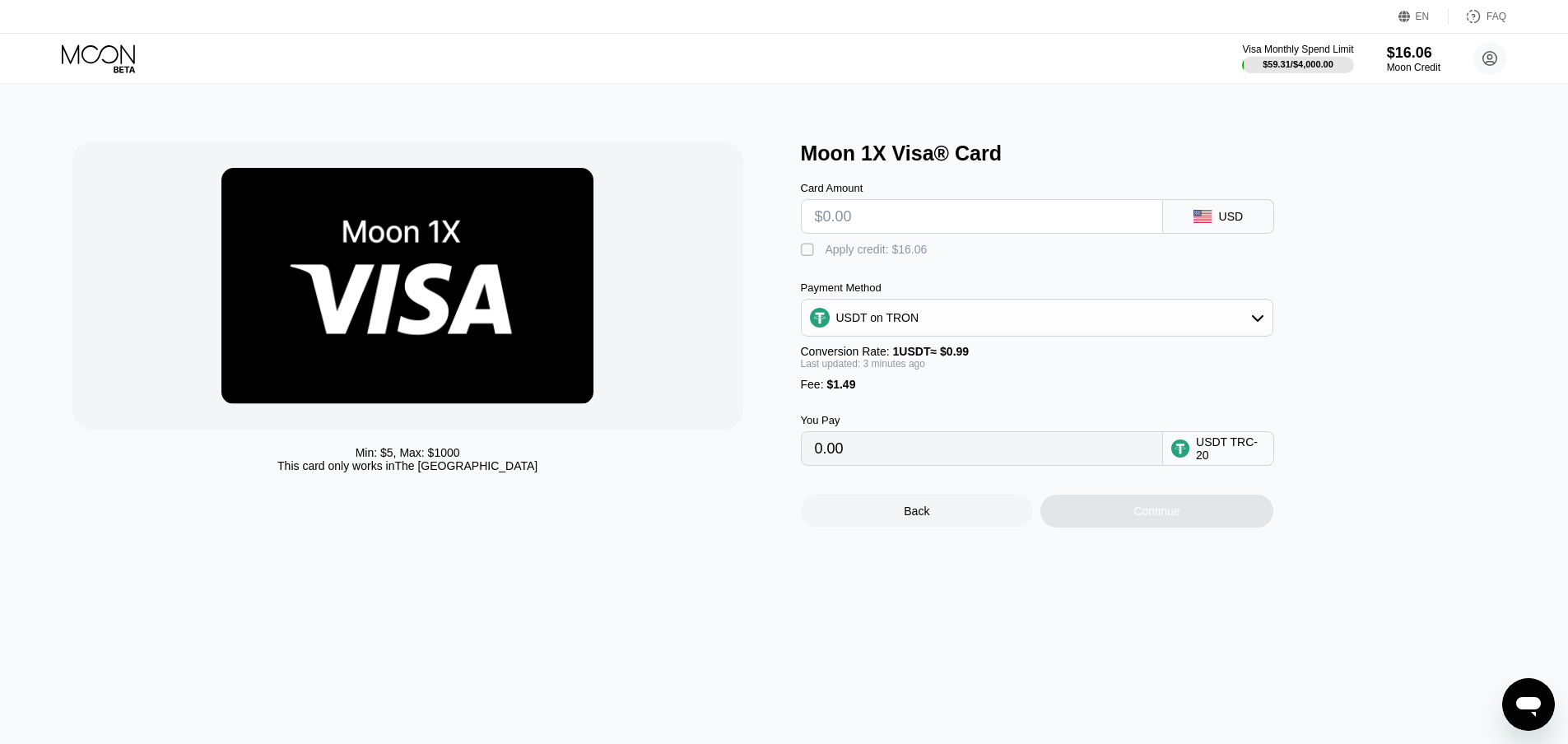
click at [904, 460] on input "0.00" at bounding box center [981, 449] width 334 height 33
click at [953, 220] on input "text" at bounding box center [981, 217] width 334 height 33
type input "$15"
type input "16.66"
type input "$14"
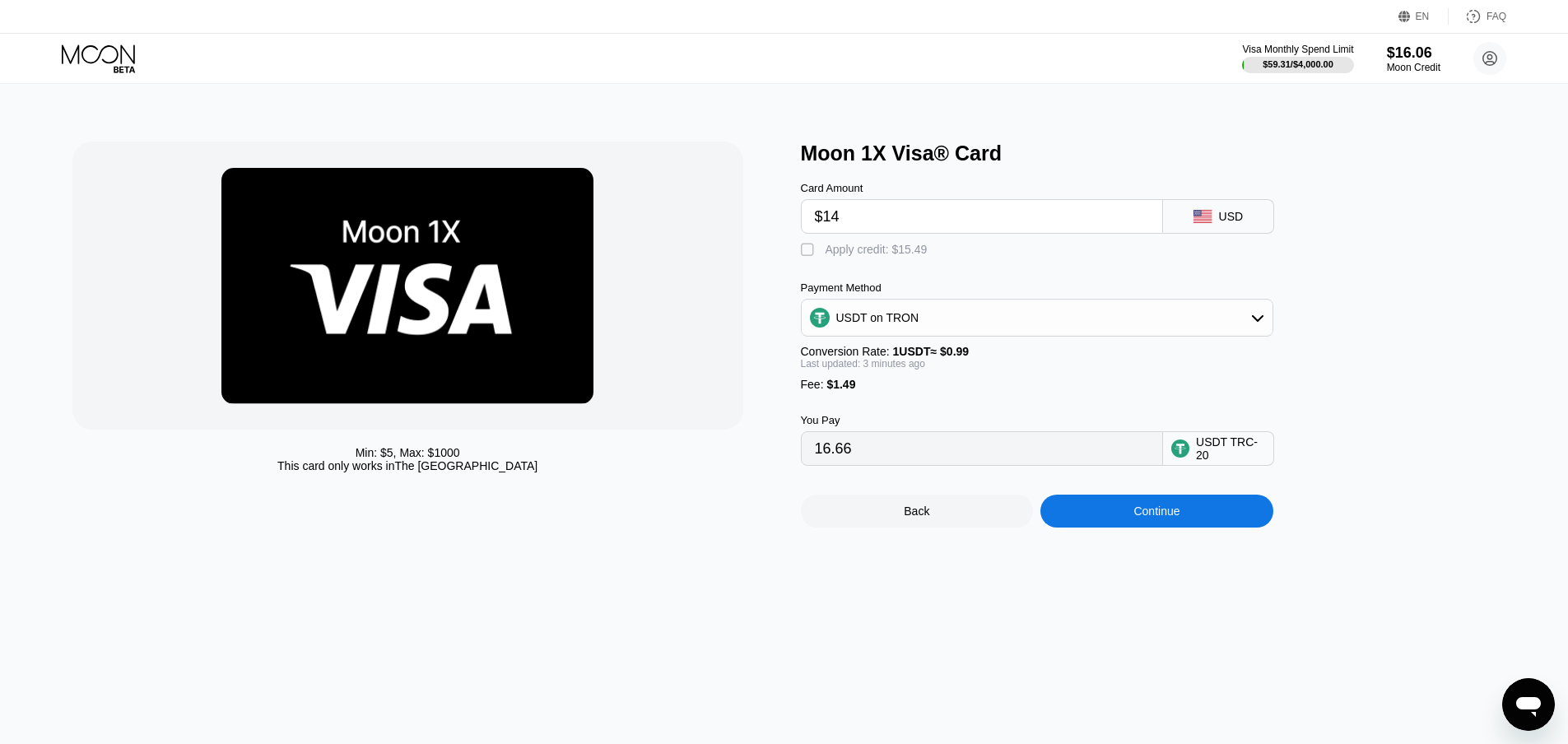
type input "15.65"
type input "$14"
click at [1134, 519] on div "Continue" at bounding box center [1157, 511] width 232 height 33
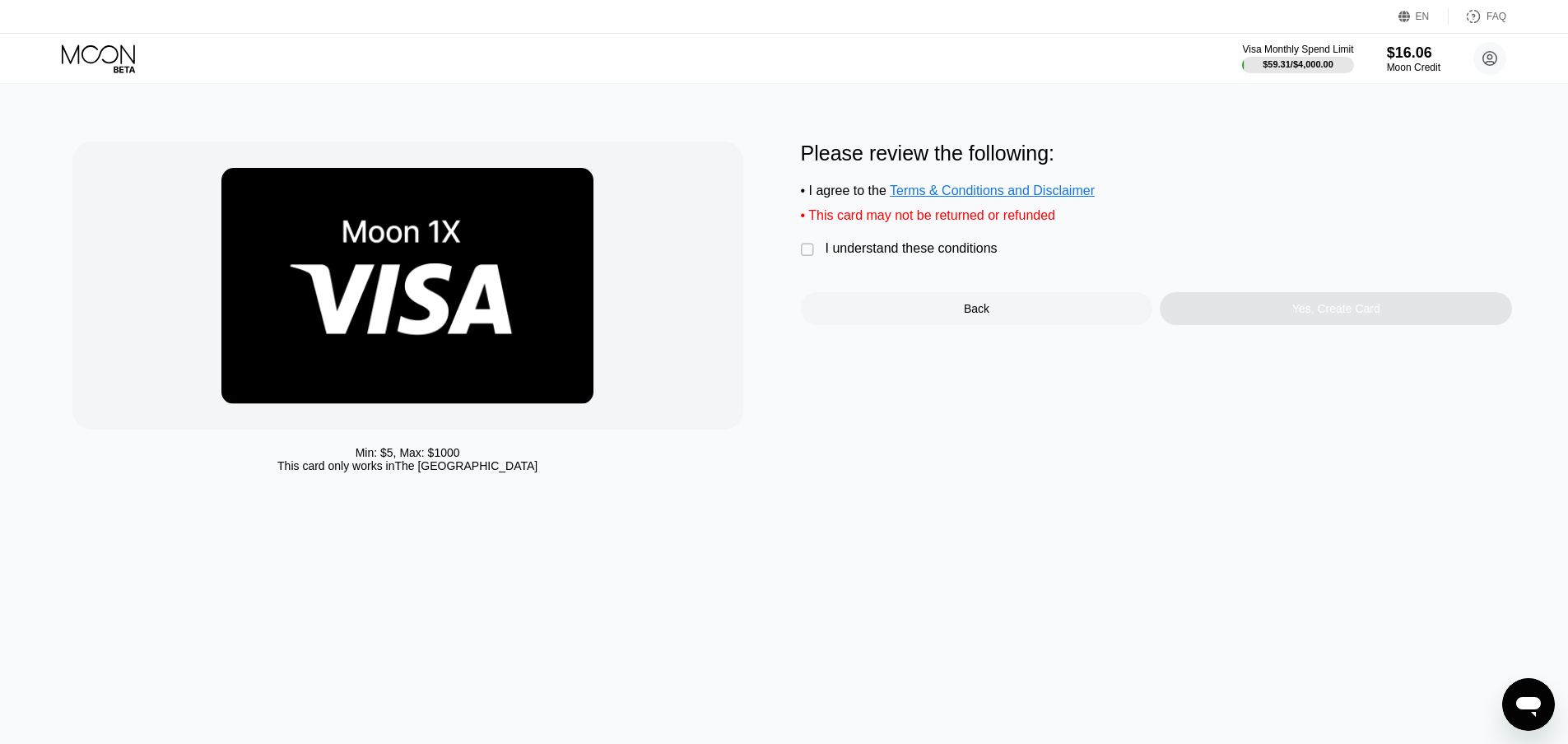
click at [920, 256] on div "I understand these conditions" at bounding box center [911, 248] width 172 height 15
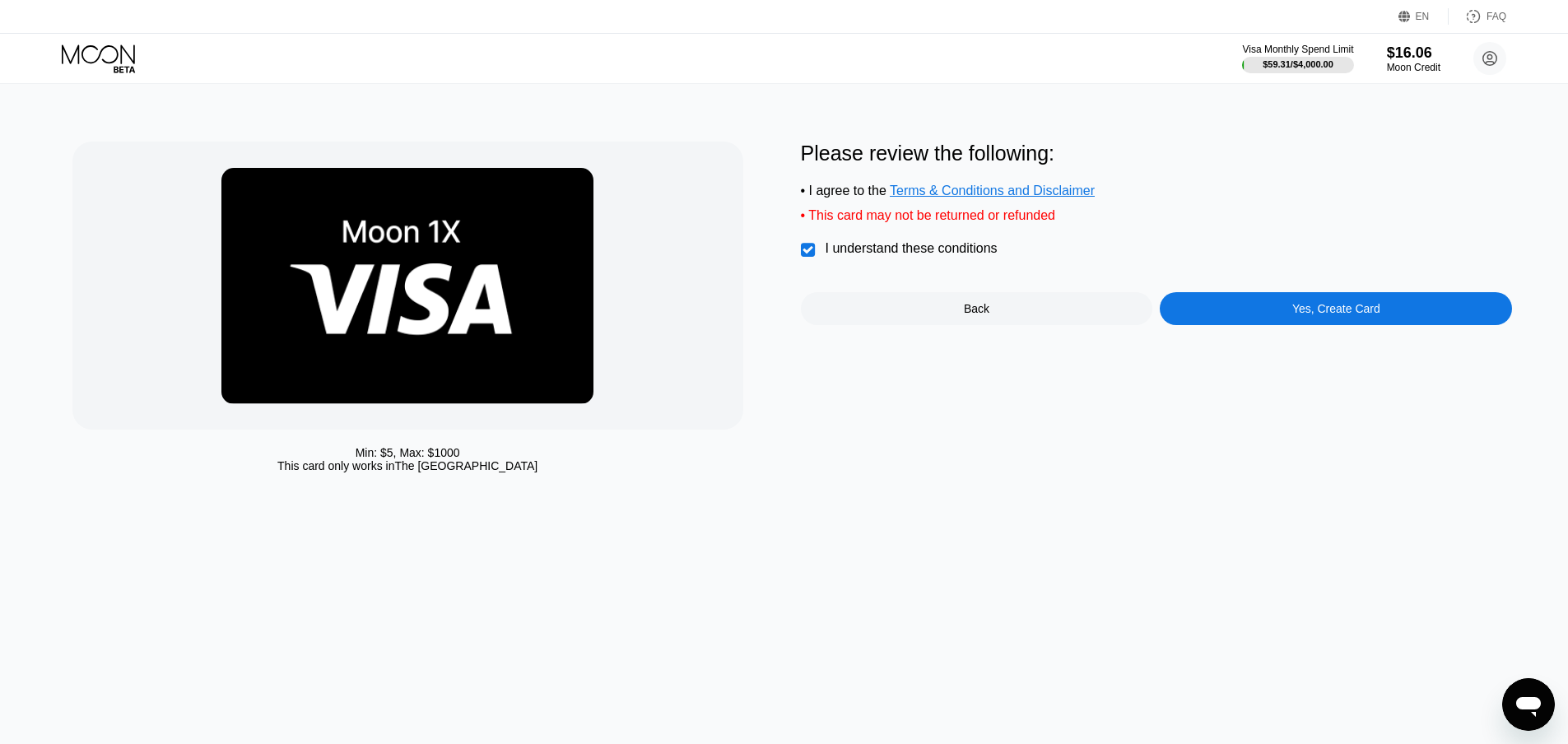
click at [1270, 314] on div "Yes, Create Card" at bounding box center [1336, 308] width 352 height 33
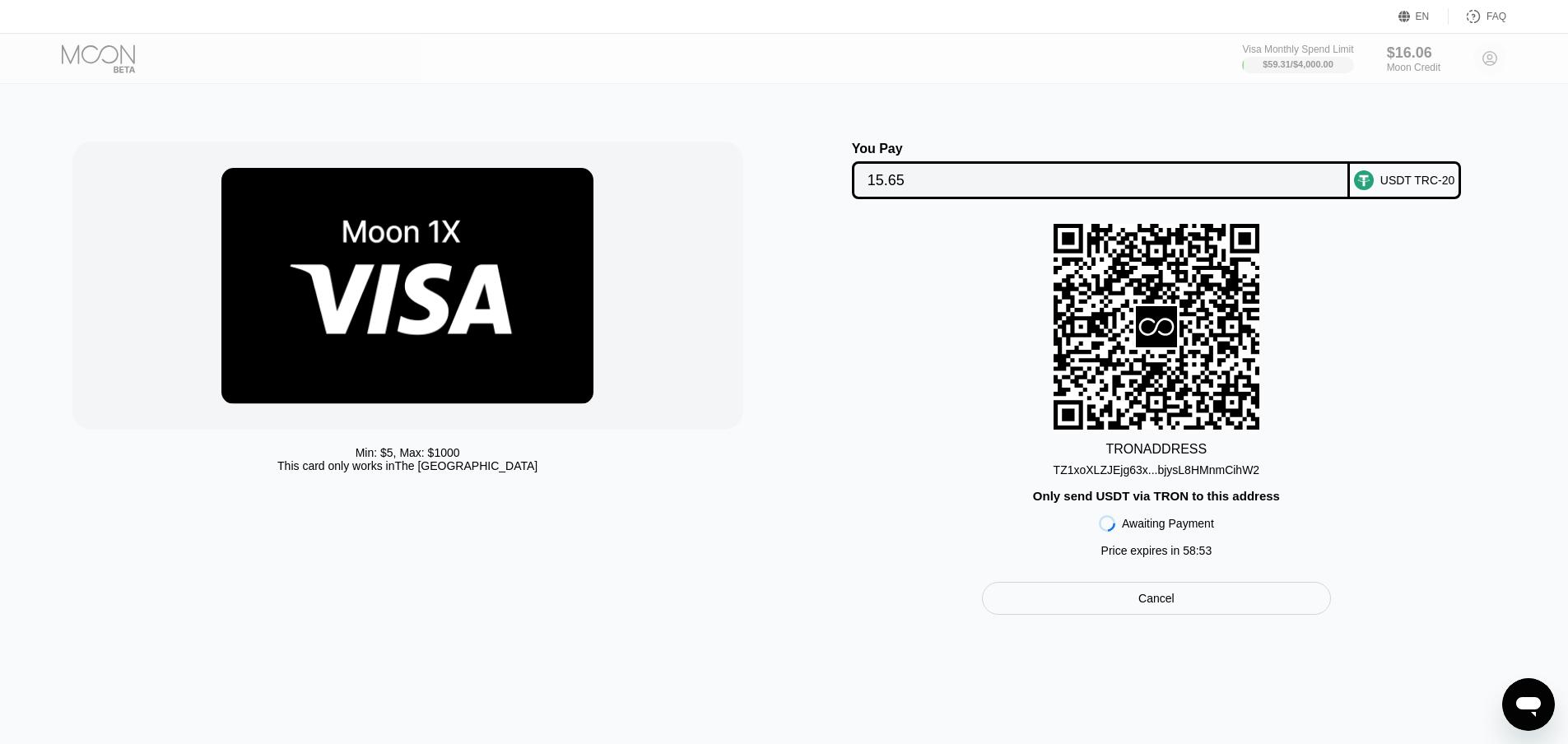
click at [1132, 615] on div "Cancel" at bounding box center [1156, 599] width 349 height 33
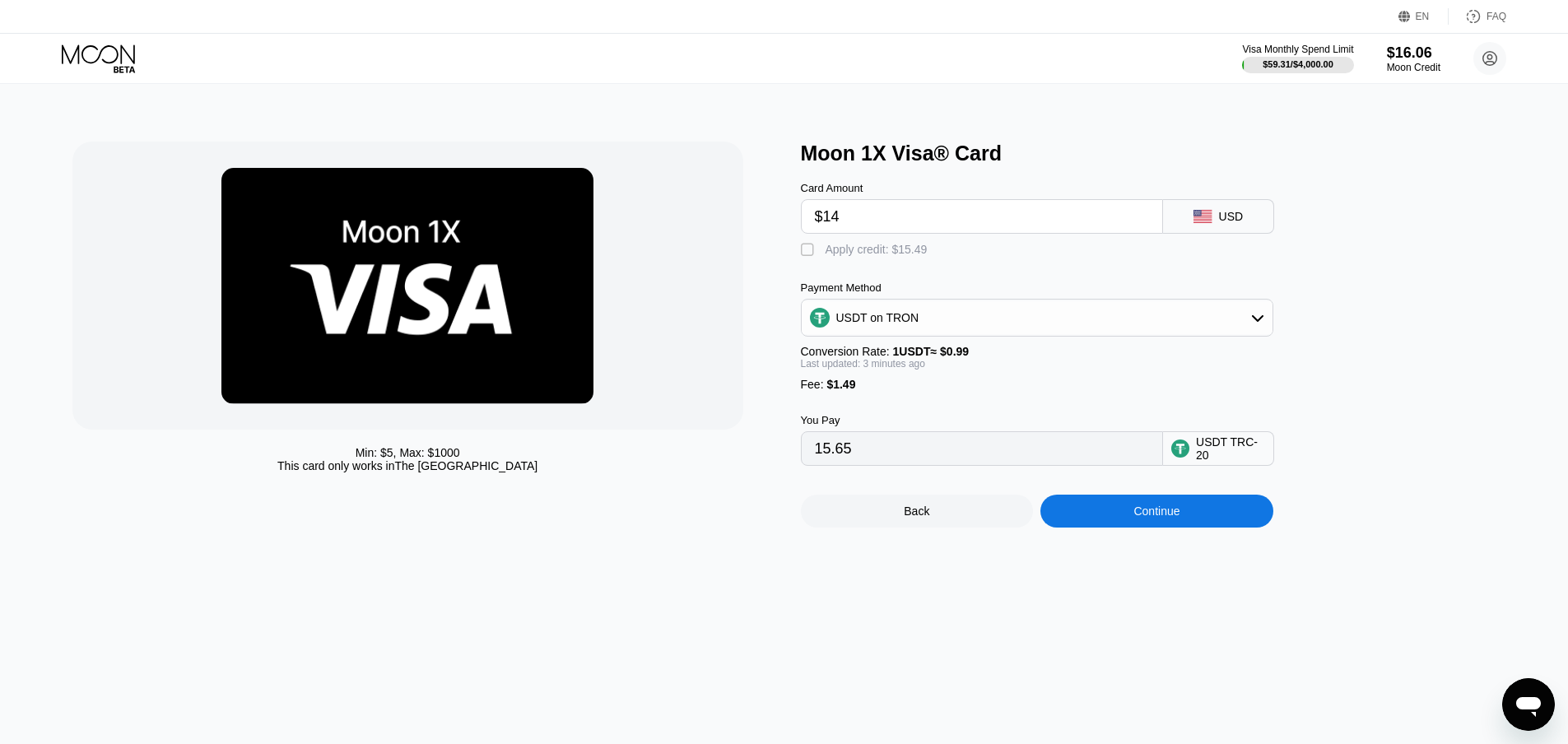
click at [1430, 338] on div "Moon 1X Visa® Card Card Amount $14 USD  Apply credit: $15.49 Payment Method US…" at bounding box center [1156, 335] width 711 height 386
click at [443, 82] on div "Visa Monthly Spend Limit $59.31 / $4,000.00 $16.06 Moon Credit [PERSON_NAME] [E…" at bounding box center [784, 59] width 1568 height 49
click at [82, 45] on icon at bounding box center [100, 59] width 77 height 29
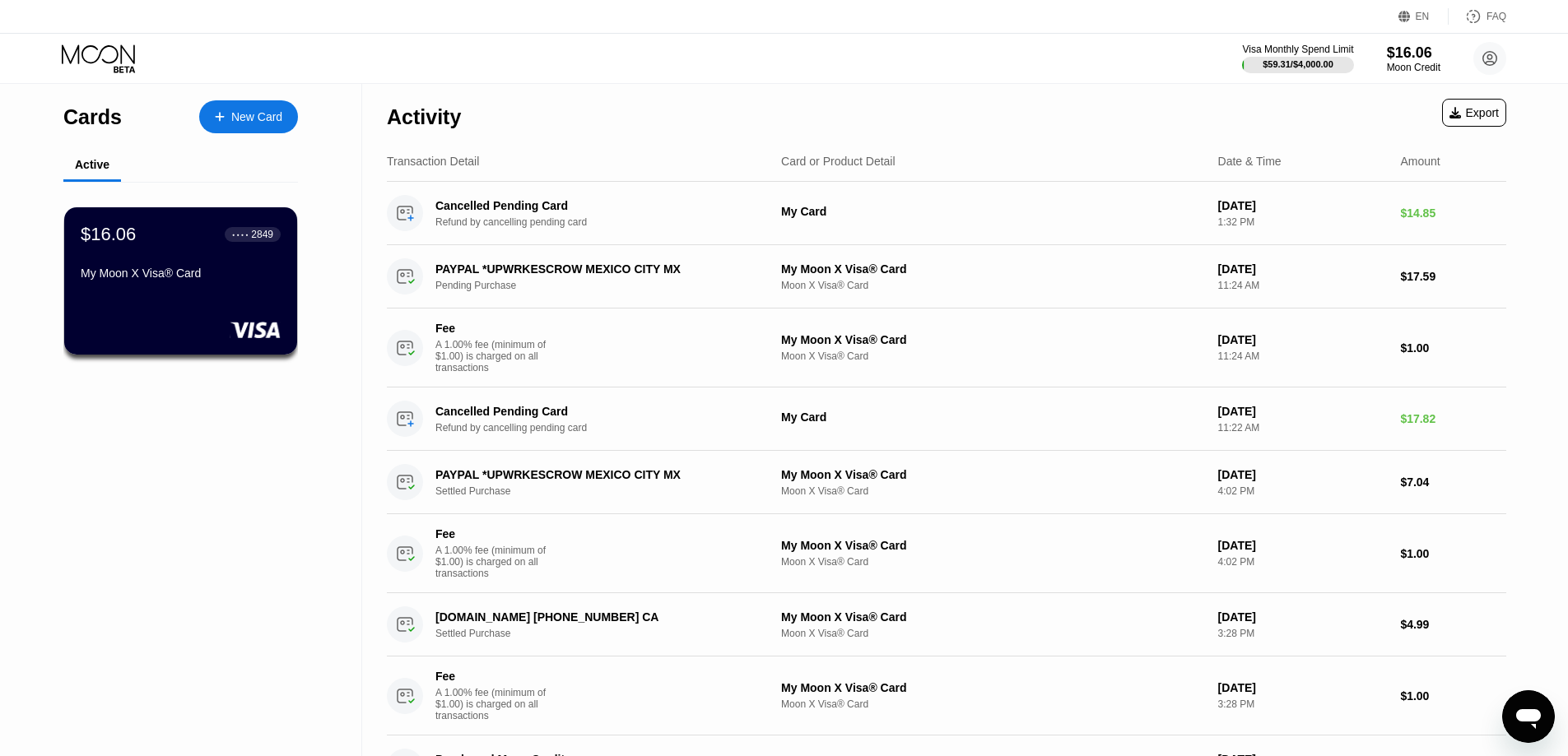
click at [697, 86] on div "Activity Export" at bounding box center [946, 113] width 1120 height 58
click at [196, 260] on div "$16.06 ● ● ● ● 2849 My Moon X Visa® Card" at bounding box center [181, 255] width 202 height 63
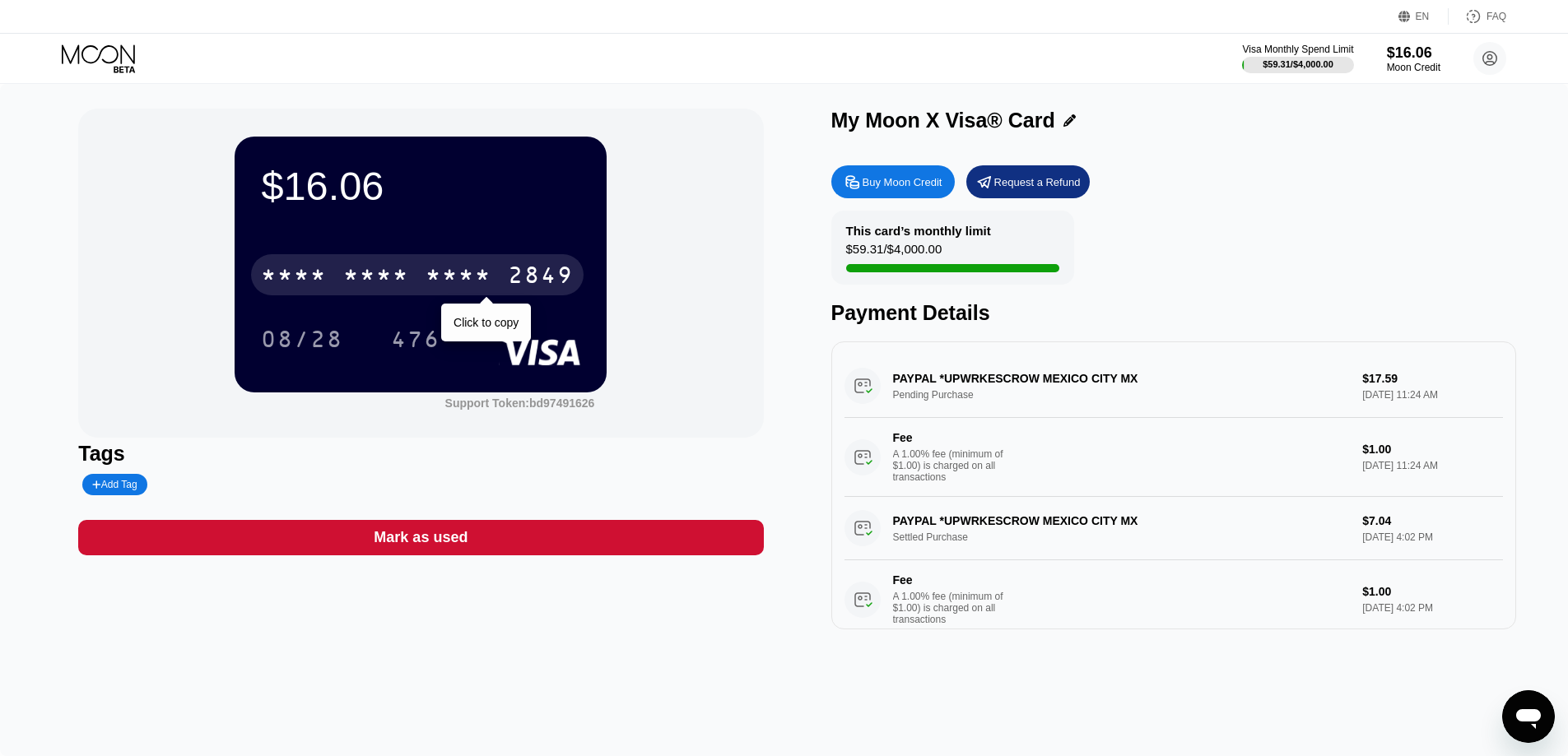
click at [514, 275] on div "2849" at bounding box center [541, 277] width 66 height 26
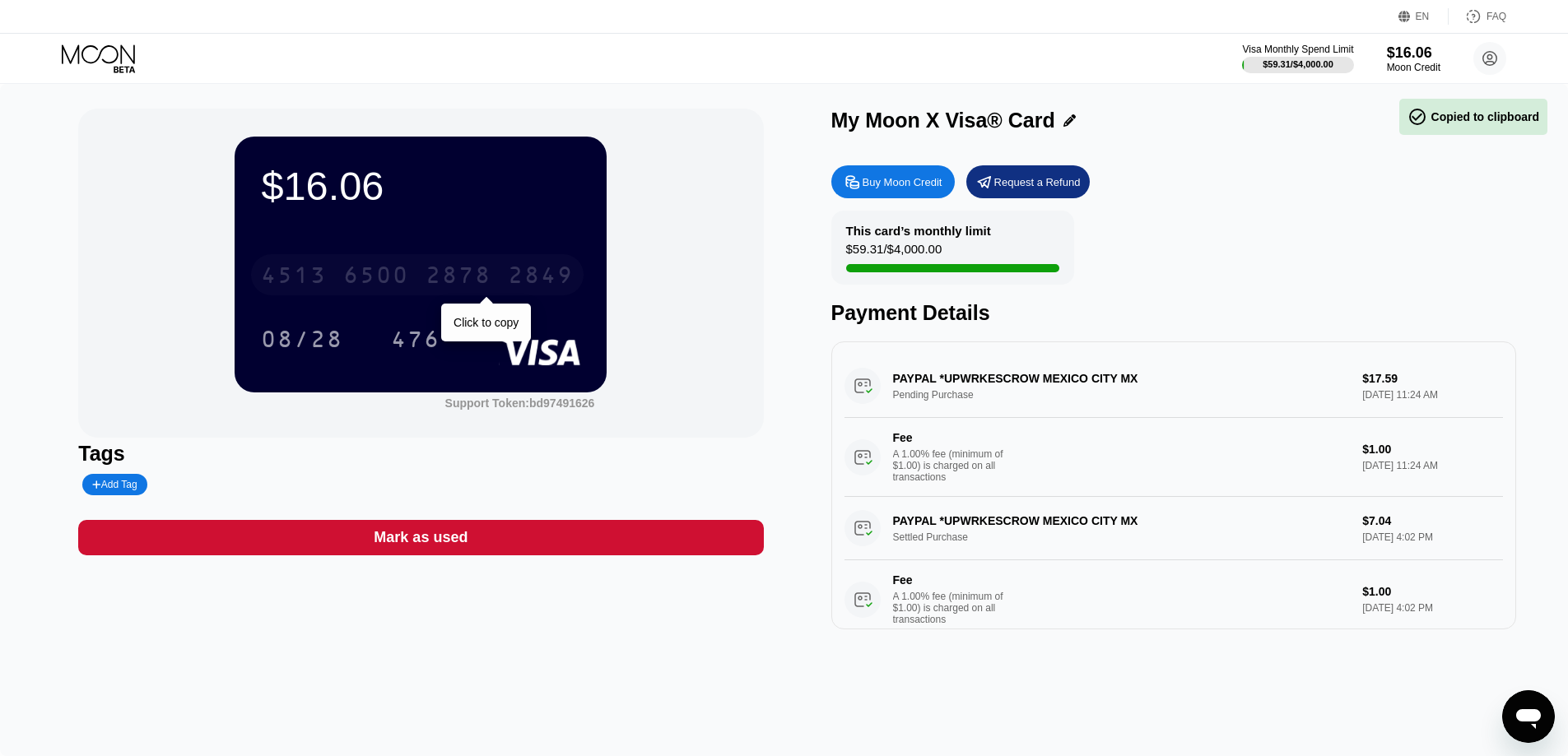
click at [556, 281] on div "2849" at bounding box center [541, 277] width 66 height 26
click at [409, 281] on div "6500" at bounding box center [376, 277] width 66 height 26
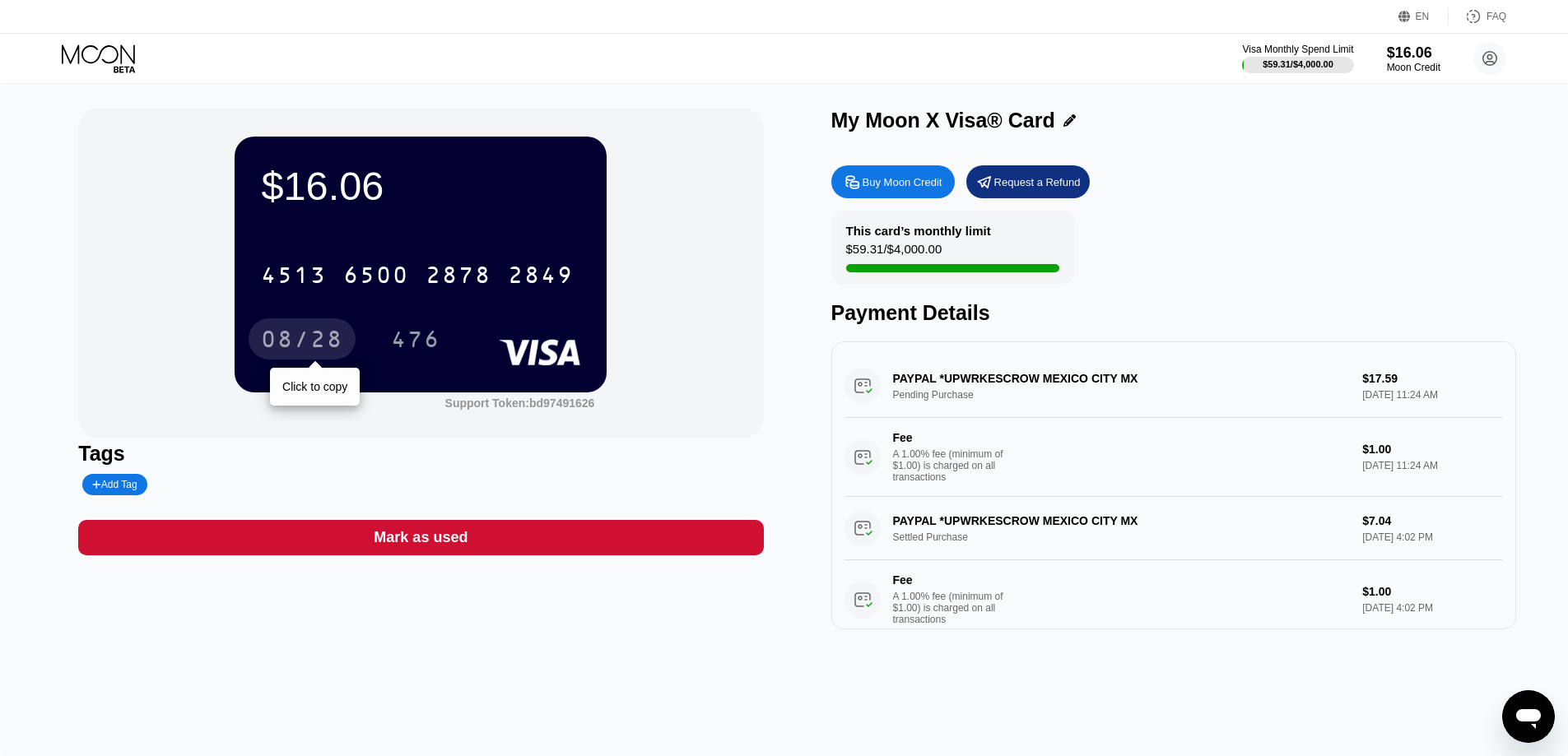
click at [279, 344] on div "08/28" at bounding box center [302, 341] width 82 height 26
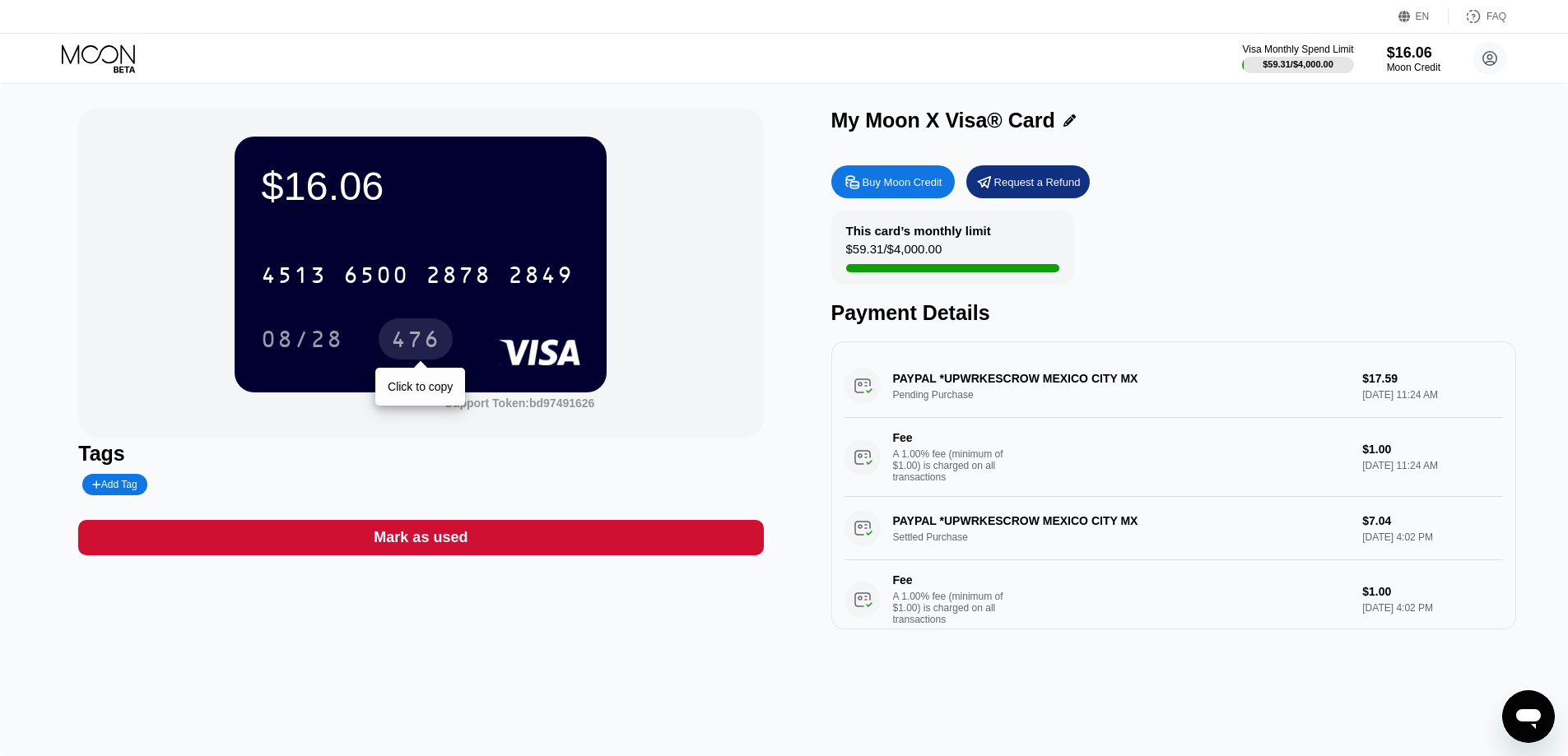
click at [413, 338] on div "476" at bounding box center [415, 341] width 49 height 26
click at [599, 43] on div "Visa Monthly Spend Limit $59.31 / $4,000.00 $16.06 Moon Credit James Lee jamesl…" at bounding box center [784, 59] width 1568 height 49
click at [1378, 303] on div "This card’s monthly limit $70.90 / $4,000.00 Payment Details" at bounding box center [1173, 268] width 685 height 115
click at [603, 21] on div "EN Language Select an item Save FAQ" at bounding box center [784, 16] width 1568 height 34
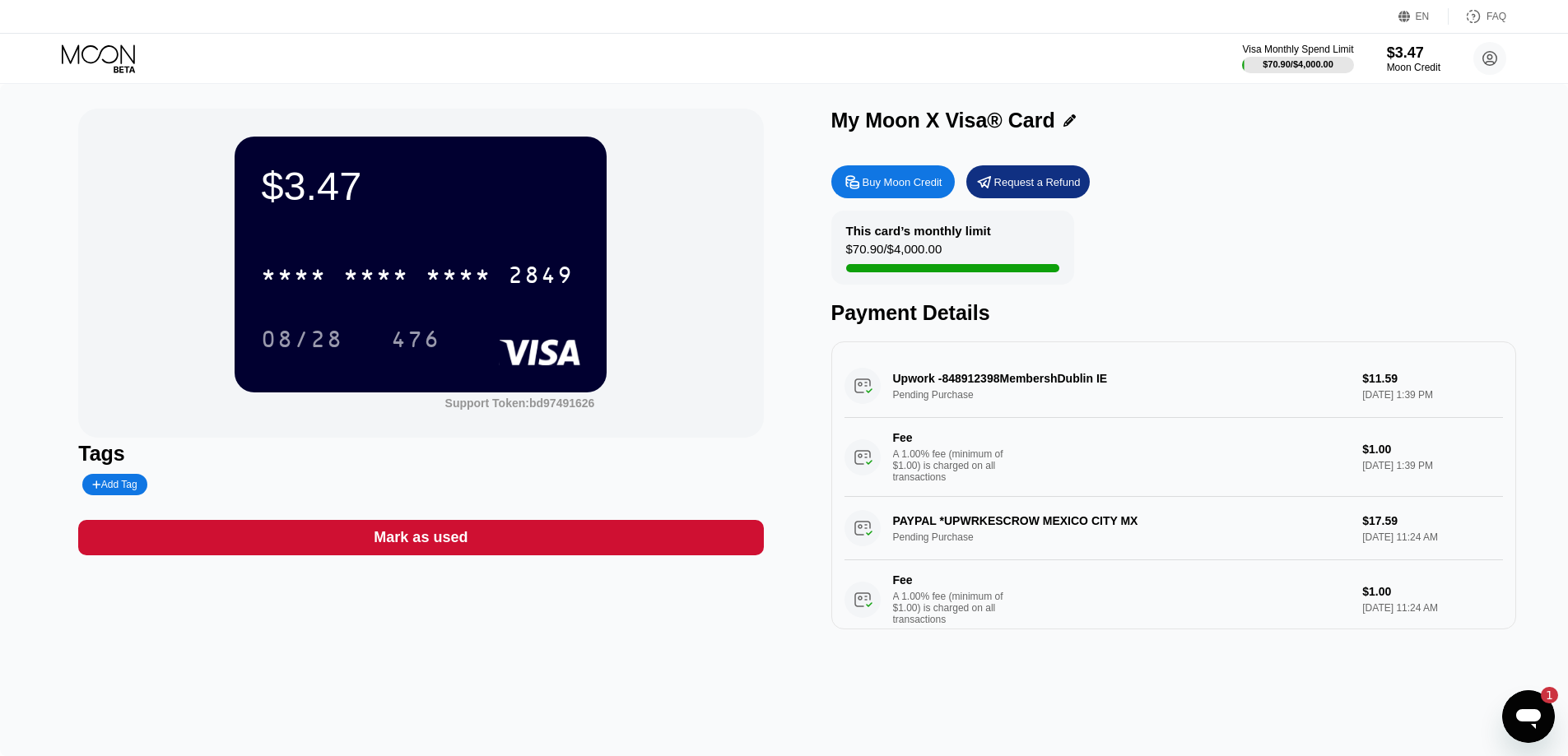
click at [1523, 717] on icon "Open messaging window, 1 unread message" at bounding box center [1528, 719] width 25 height 20
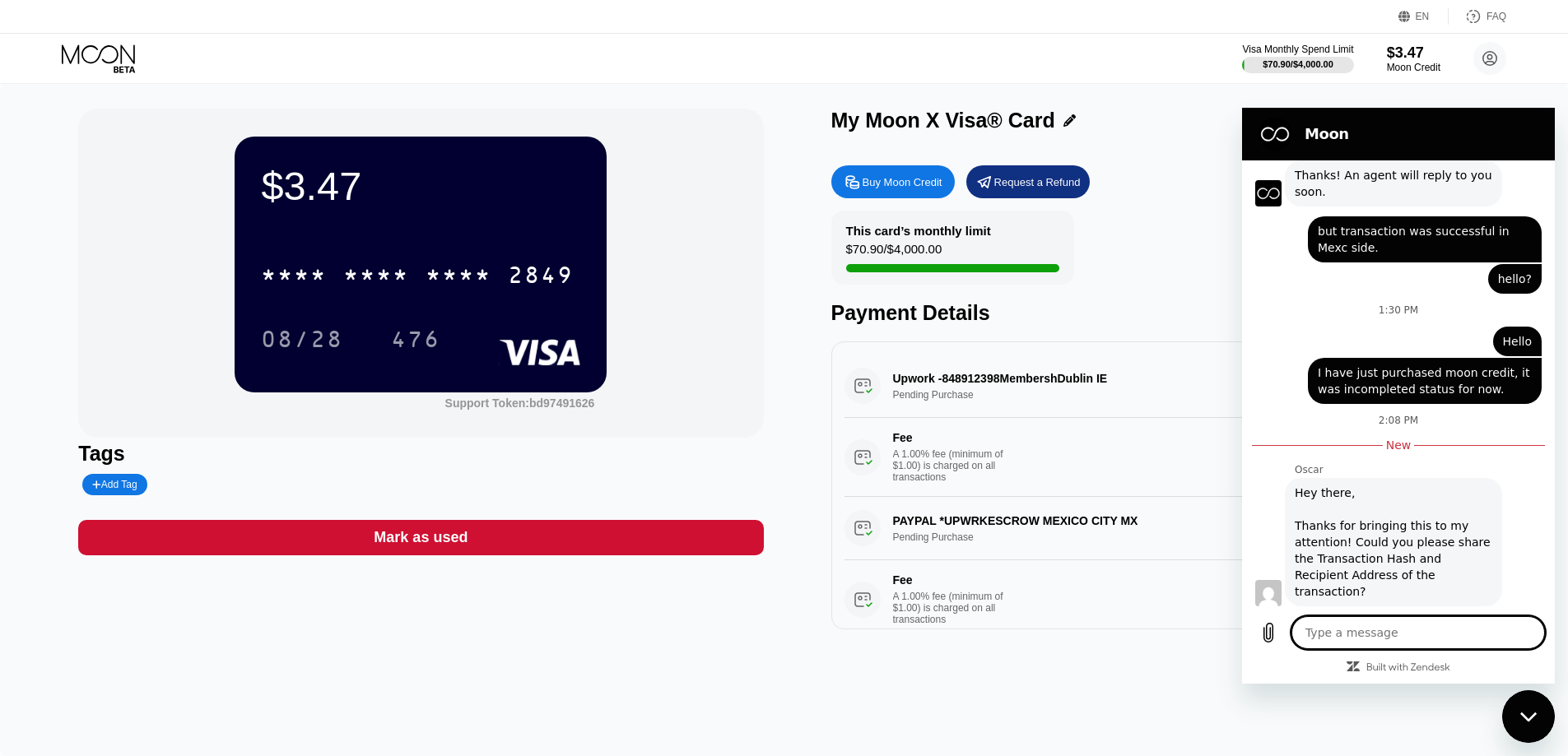
scroll to position [274, 0]
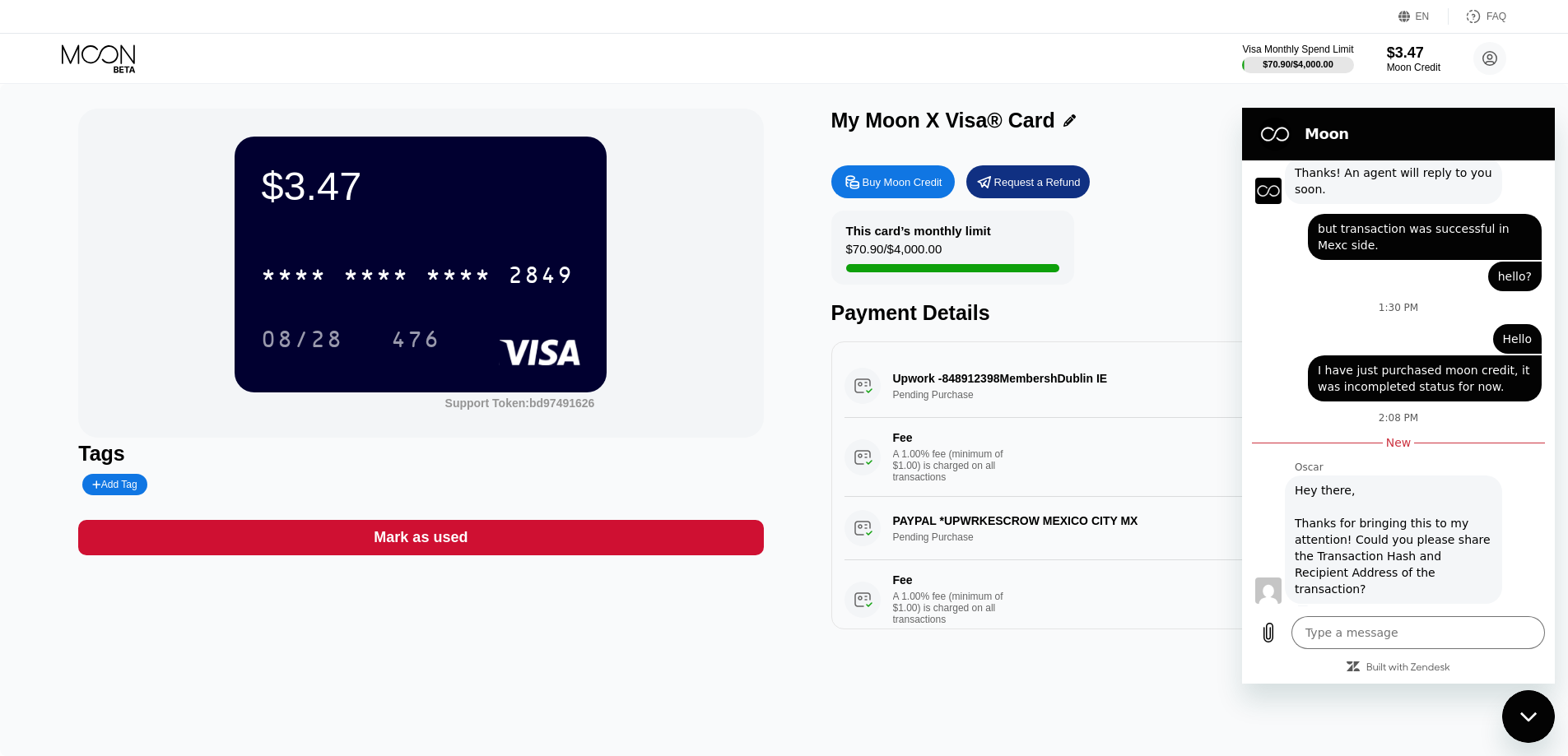
type textarea "x"
